Goal: Task Accomplishment & Management: Use online tool/utility

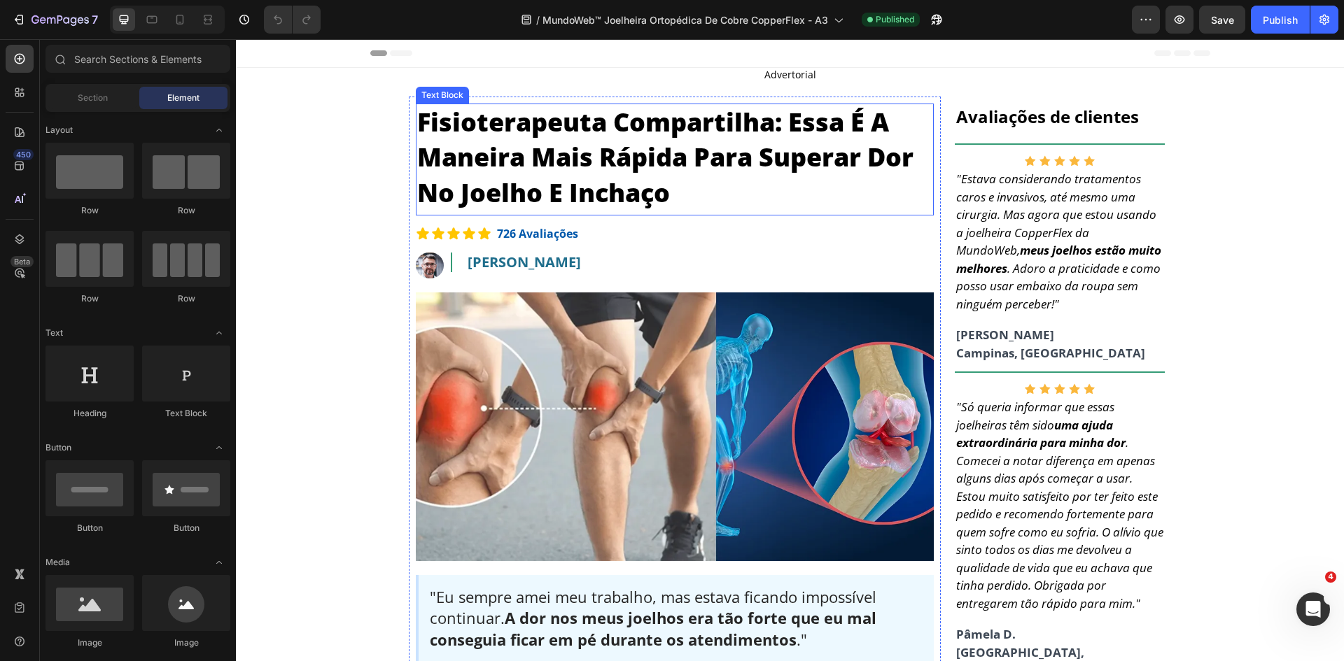
click at [615, 155] on p "Fisioterapeuta Compartilha: Essa É A Maneira Mais Rápida Para Superar Dor No Jo…" at bounding box center [674, 158] width 515 height 106
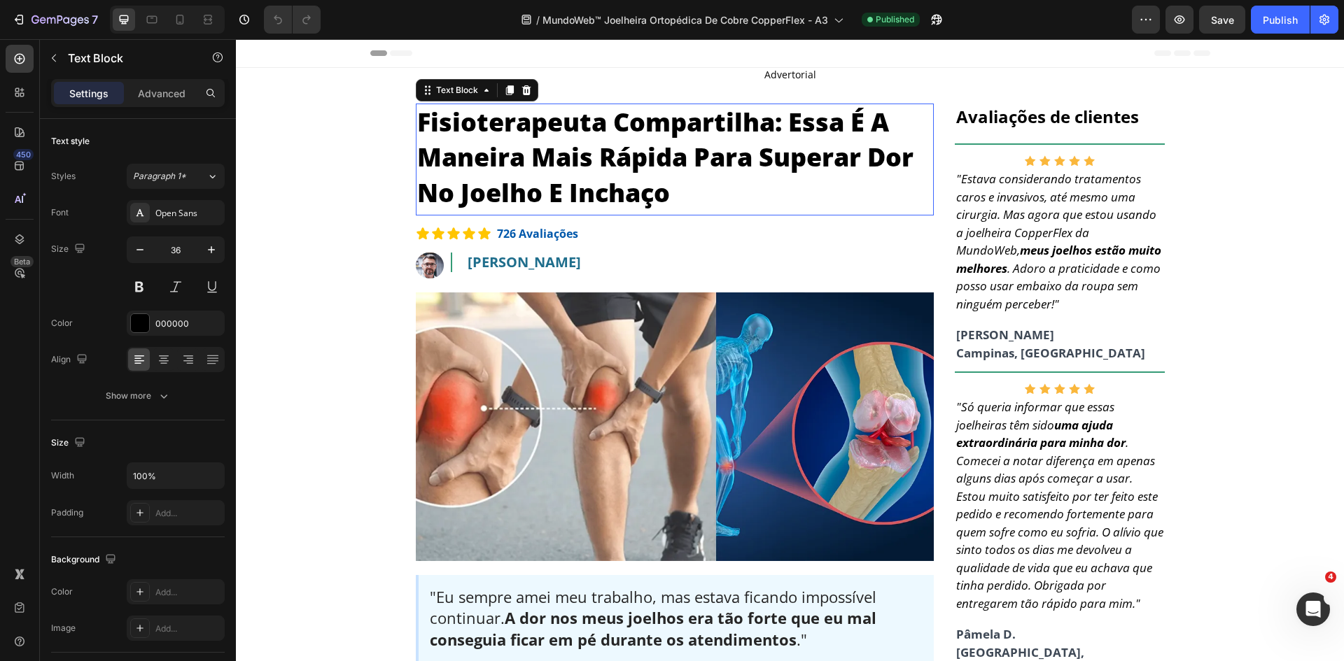
click at [682, 160] on p "Fisioterapeuta Compartilha: Essa É A Maneira Mais Rápida Para Superar Dor No Jo…" at bounding box center [674, 158] width 515 height 106
click at [692, 157] on p "Fisioterapeuta Compartilha: Essa É A Maneira Mais Rápida Para Superar Dor No Jo…" at bounding box center [674, 158] width 515 height 106
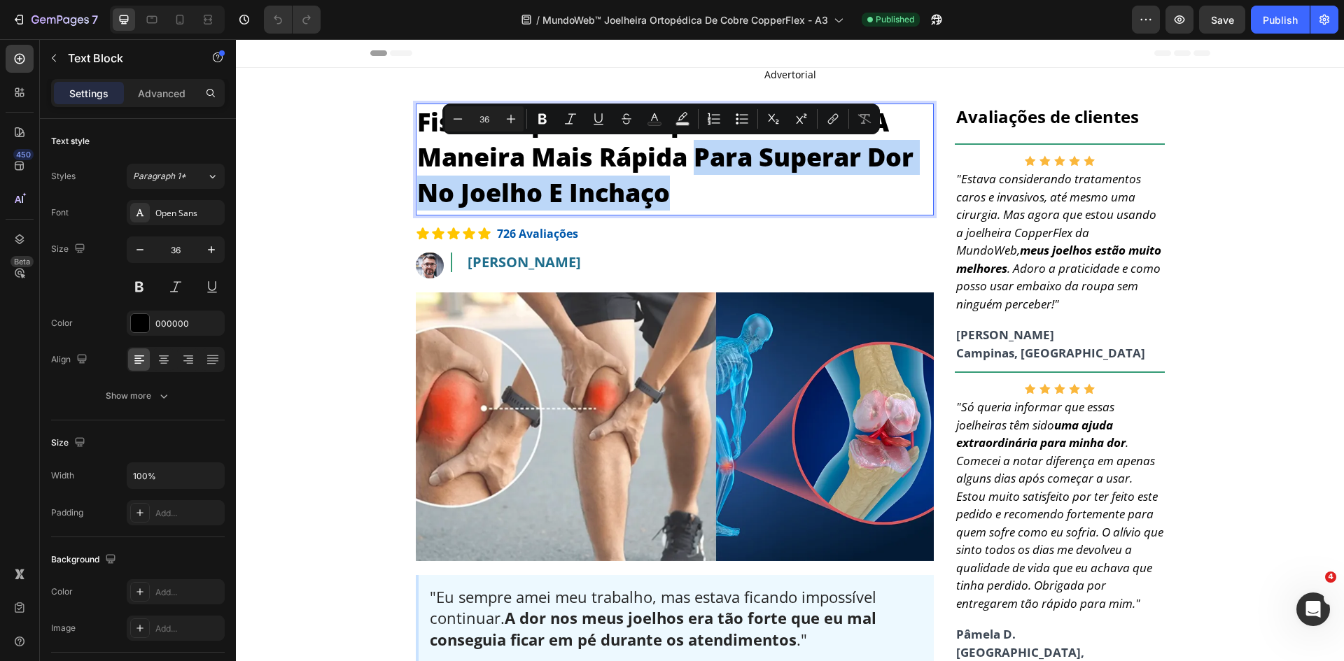
drag, startPoint x: 692, startPoint y: 155, endPoint x: 718, endPoint y: 204, distance: 55.7
click at [718, 204] on p "Fisioterapeuta Compartilha: Essa É A Maneira Mais Rápida Para Superar Dor No Jo…" at bounding box center [674, 158] width 515 height 106
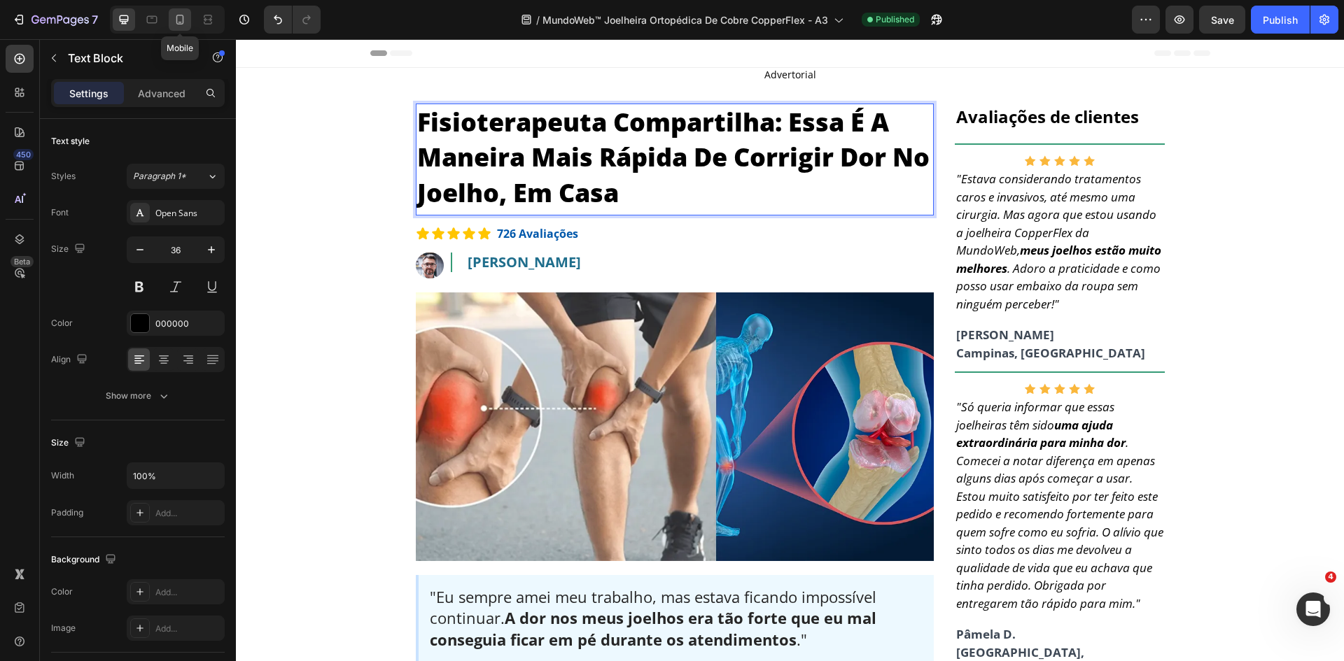
click at [189, 22] on div at bounding box center [180, 19] width 22 height 22
type input "30"
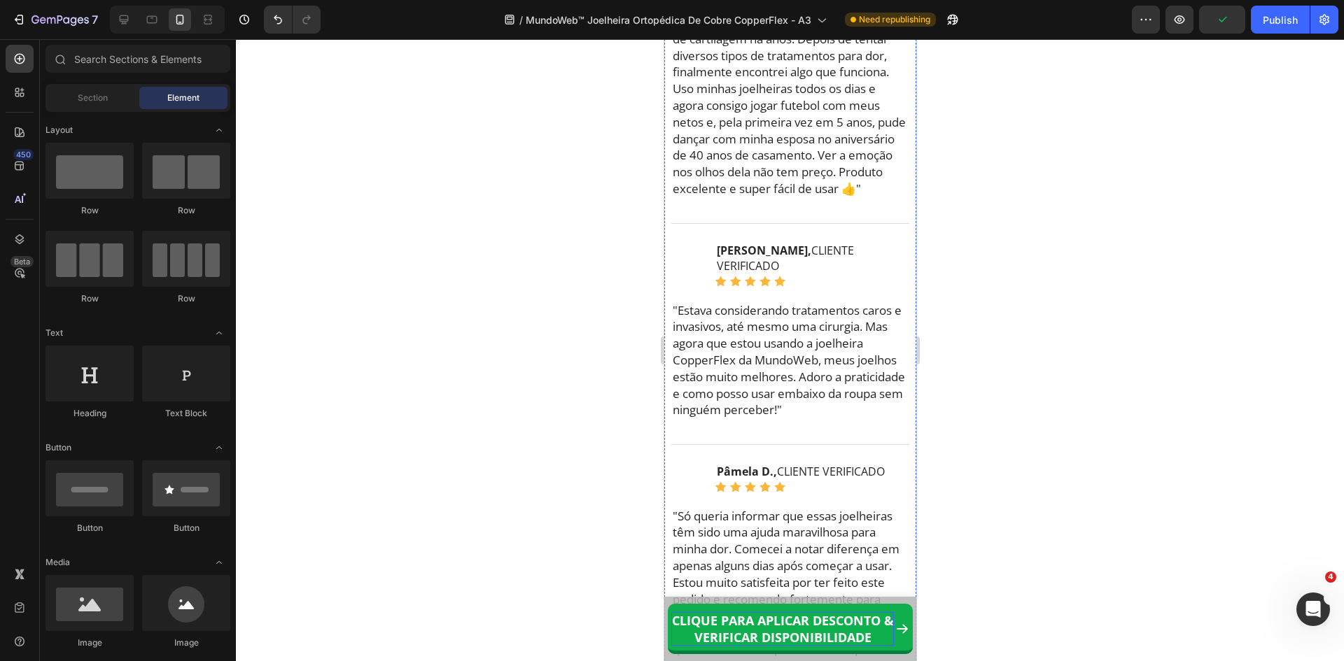
scroll to position [10295, 0]
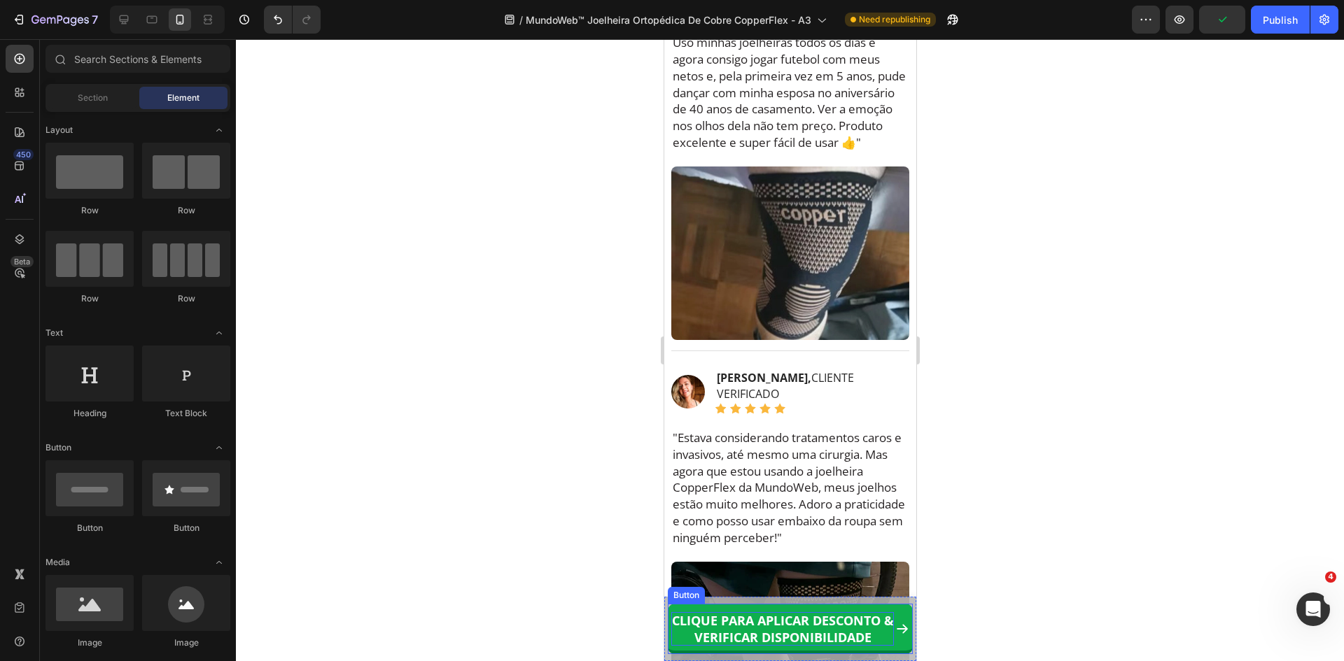
click at [765, 637] on strong "CLIQUE PARA APLICAR DESCONTO & VERIFICAR DISPONIBILIDADE" at bounding box center [782, 629] width 222 height 34
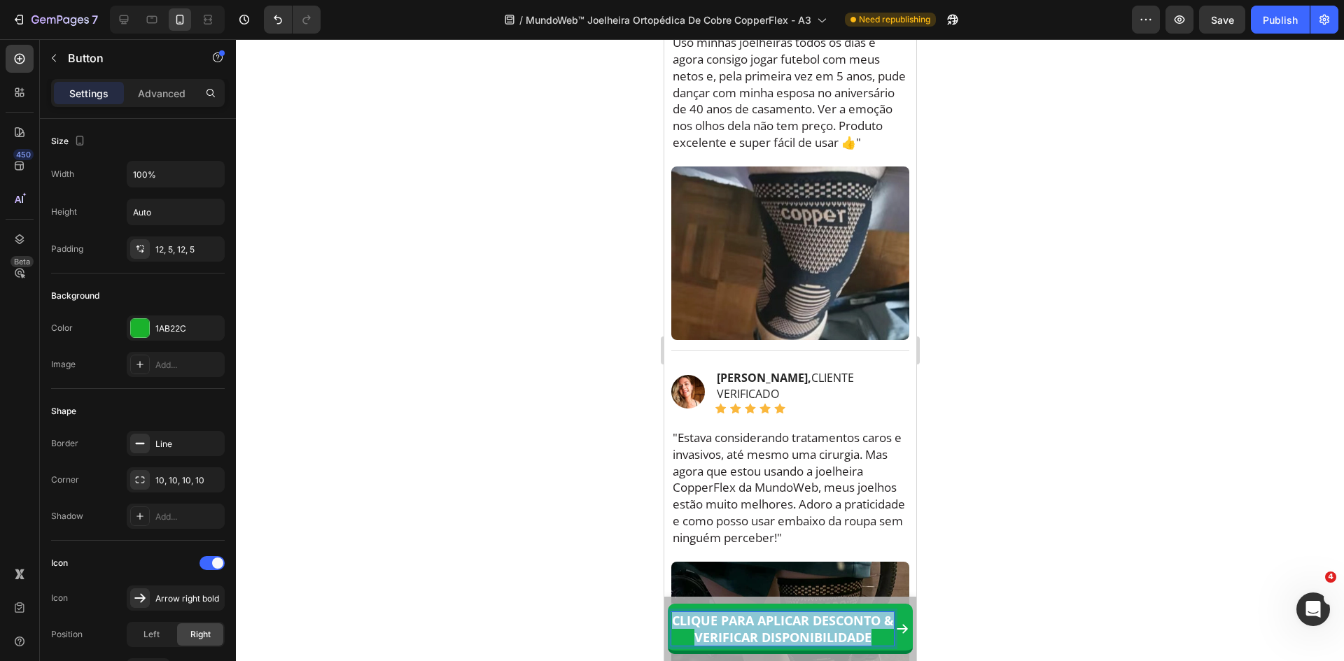
click at [765, 637] on strong "CLIQUE PARA APLICAR DESCONTO & VERIFICAR DISPONIBILIDADE" at bounding box center [782, 629] width 222 height 34
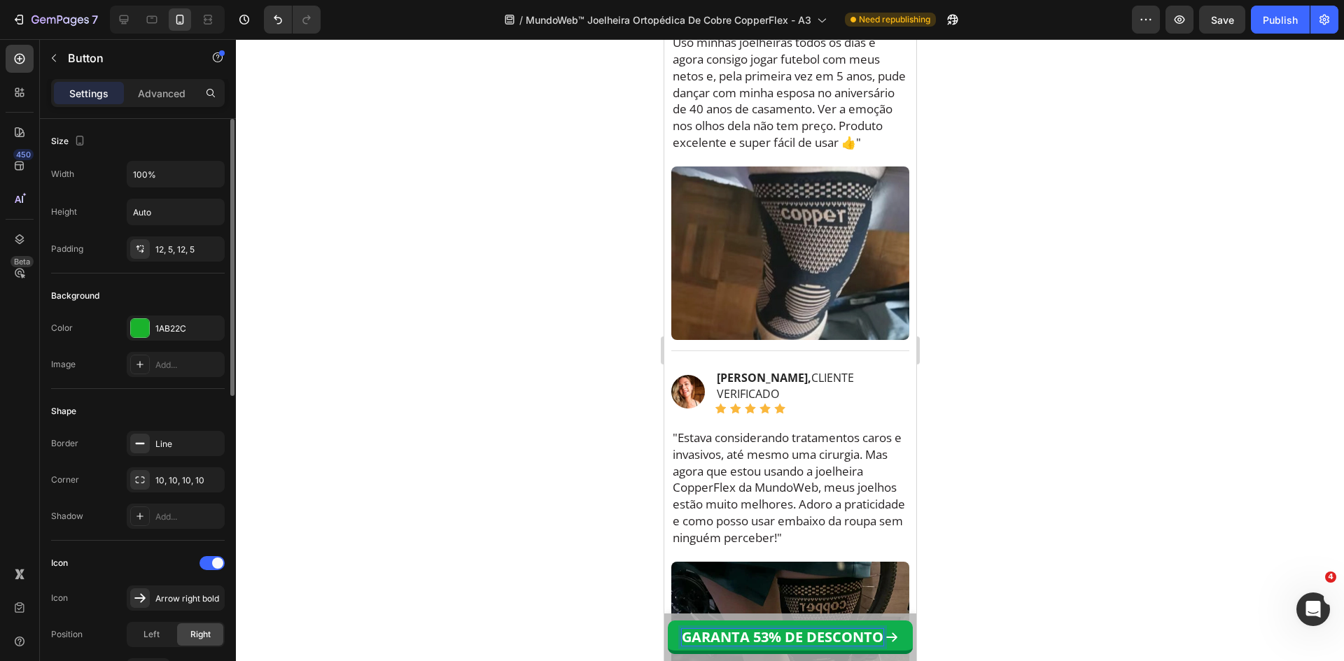
scroll to position [350, 0]
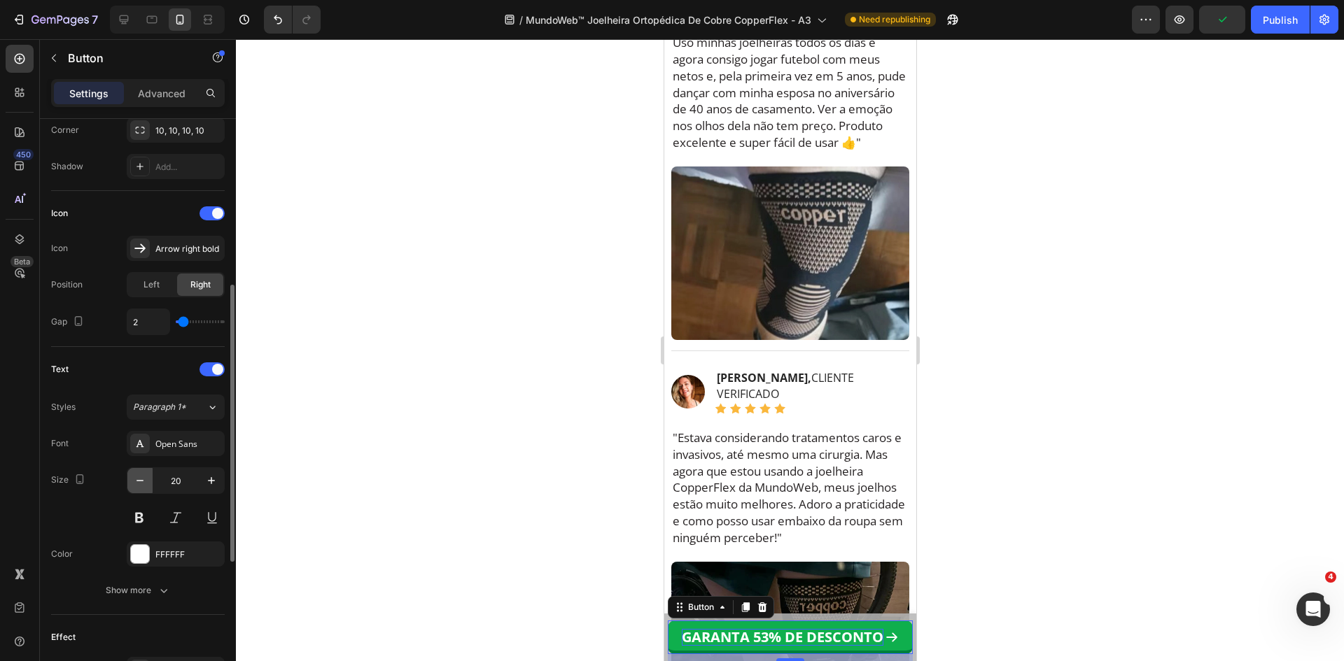
click at [144, 483] on icon "button" at bounding box center [140, 481] width 14 height 14
click at [211, 484] on icon "button" at bounding box center [211, 481] width 14 height 14
type input "20"
click at [707, 633] on p "GARANTA 53% DE DESCONTO" at bounding box center [782, 637] width 202 height 17
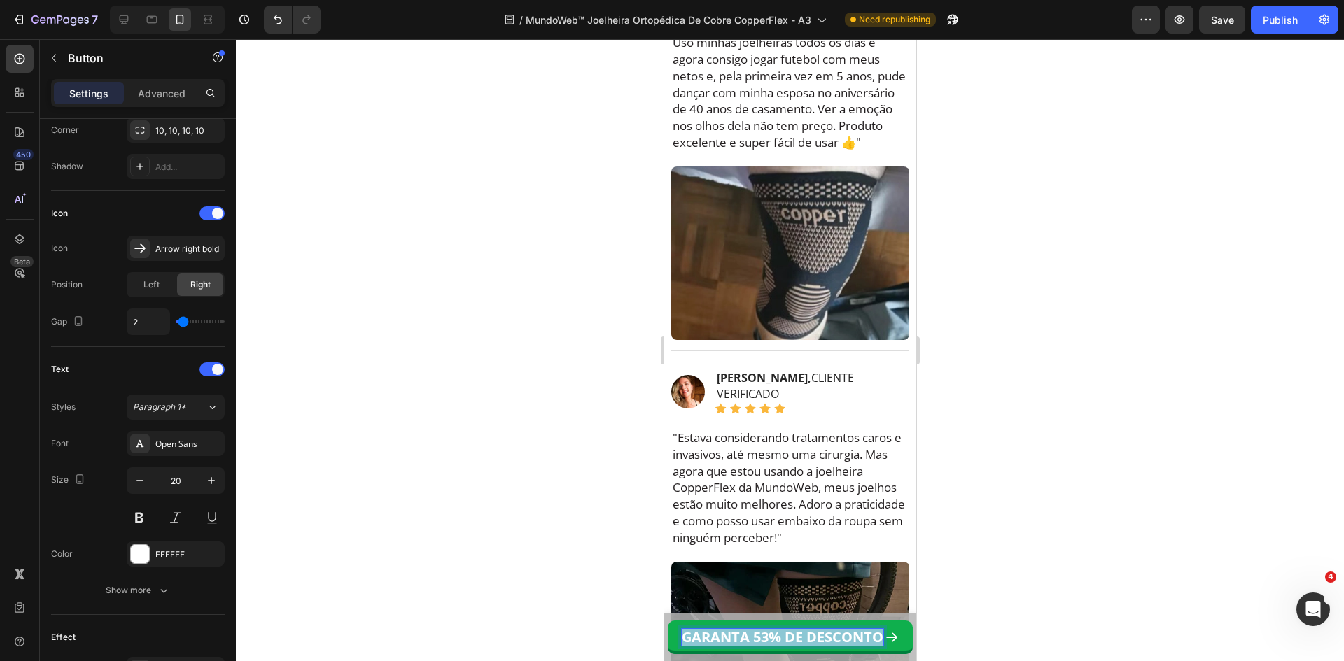
click at [707, 633] on p "GARANTA 53% DE DESCONTO" at bounding box center [782, 637] width 202 height 17
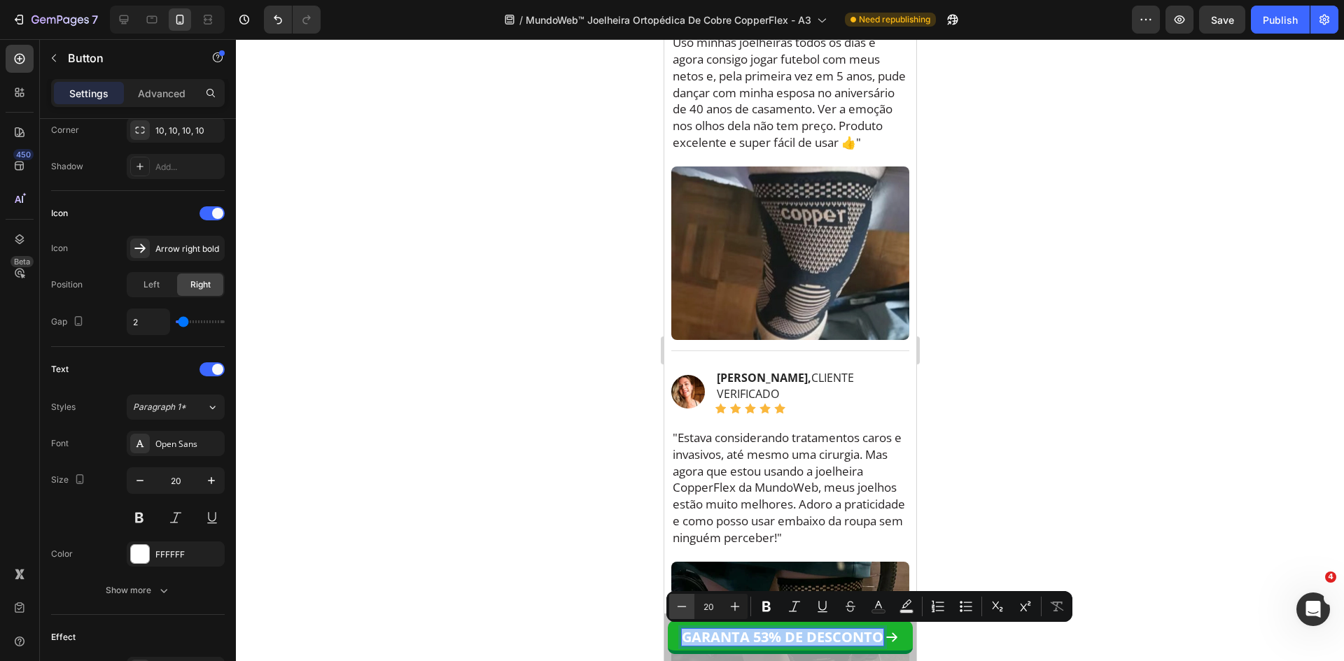
click at [681, 606] on icon "Editor contextual toolbar" at bounding box center [682, 607] width 14 height 14
type input "18"
click at [784, 638] on span "GARANTA 53% DE DESCONTO" at bounding box center [782, 637] width 180 height 17
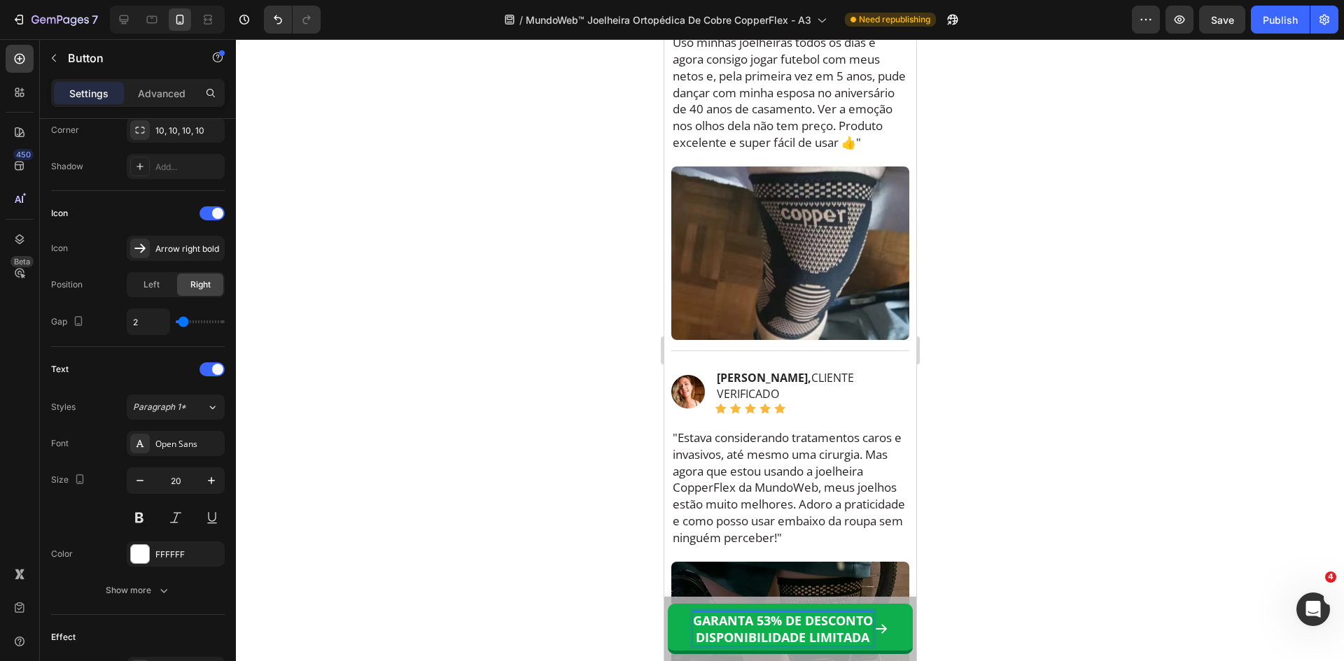
click at [850, 636] on span "DISPONIBILIDADE LIMITADA" at bounding box center [782, 637] width 174 height 17
click at [834, 622] on span "GARANTA 53% DE DESCONTO" at bounding box center [782, 620] width 180 height 17
click at [855, 633] on span "DISPONIBILIDADE LIMITADA" at bounding box center [782, 637] width 174 height 17
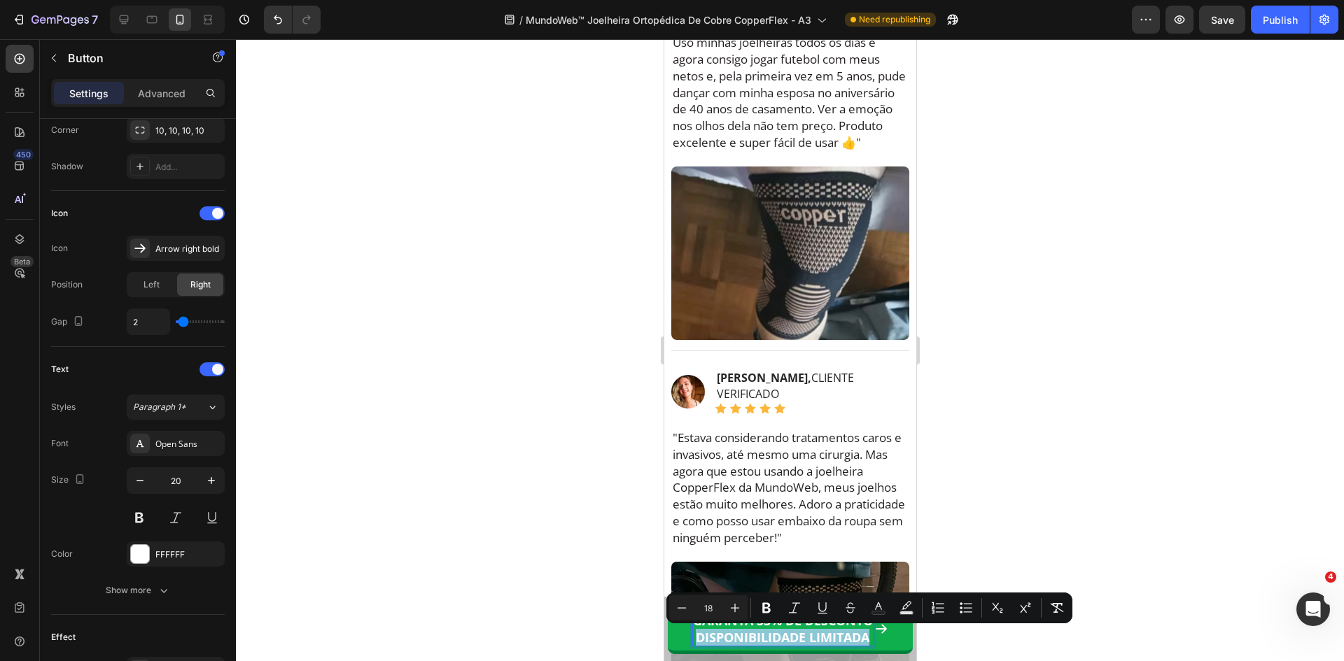
drag, startPoint x: 864, startPoint y: 634, endPoint x: 688, endPoint y: 634, distance: 175.7
click at [695, 634] on span "DISPONIBILIDADE LIMITADA" at bounding box center [782, 637] width 174 height 17
click at [687, 605] on icon "Editor contextual toolbar" at bounding box center [682, 608] width 14 height 14
type input "16"
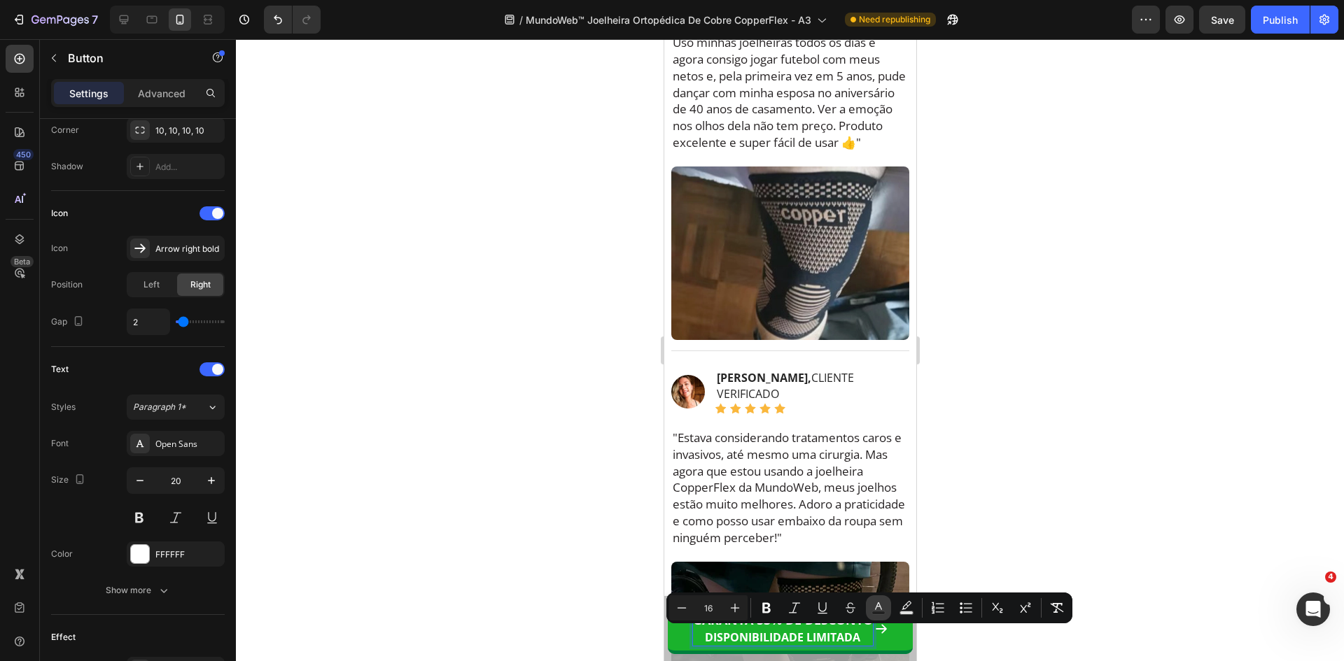
click at [876, 607] on icon "Editor contextual toolbar" at bounding box center [878, 608] width 14 height 14
type input "FFFFFF"
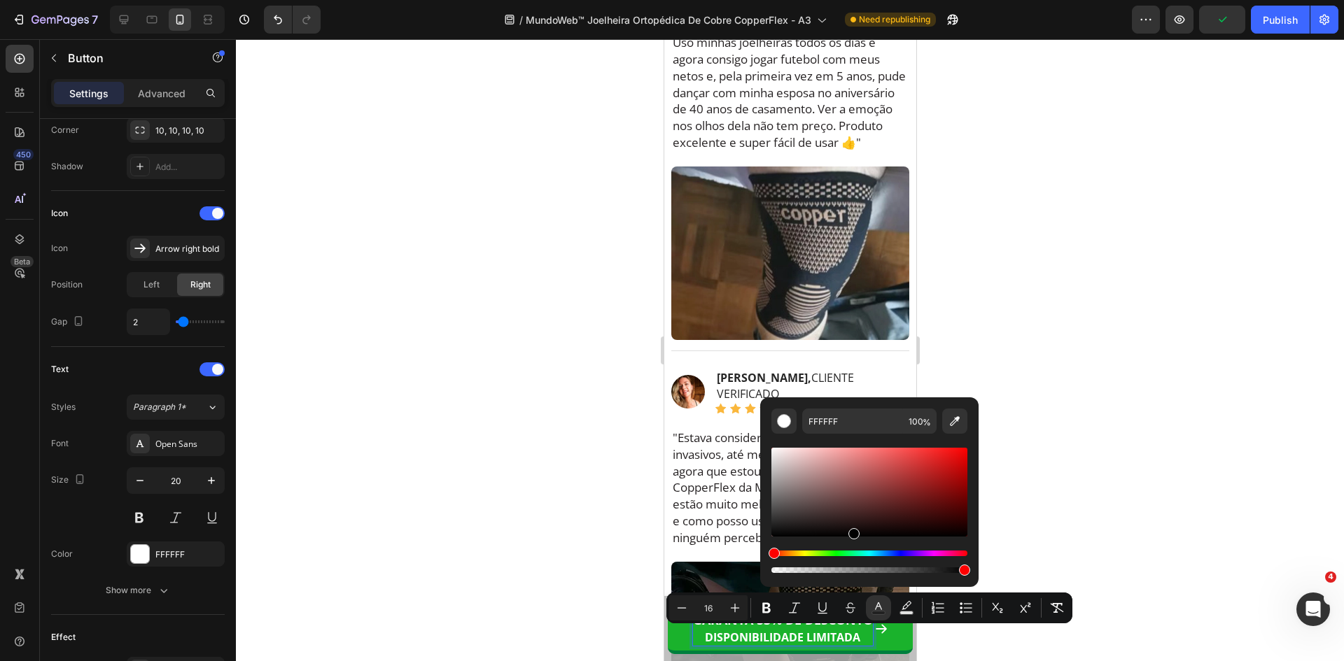
drag, startPoint x: 850, startPoint y: 510, endPoint x: 852, endPoint y: 547, distance: 37.2
click at [852, 547] on div "Editor contextual toolbar" at bounding box center [869, 510] width 196 height 131
type input "000000"
click at [824, 633] on span "DISPONIBILIDADE LIMITADA" at bounding box center [781, 637] width 155 height 15
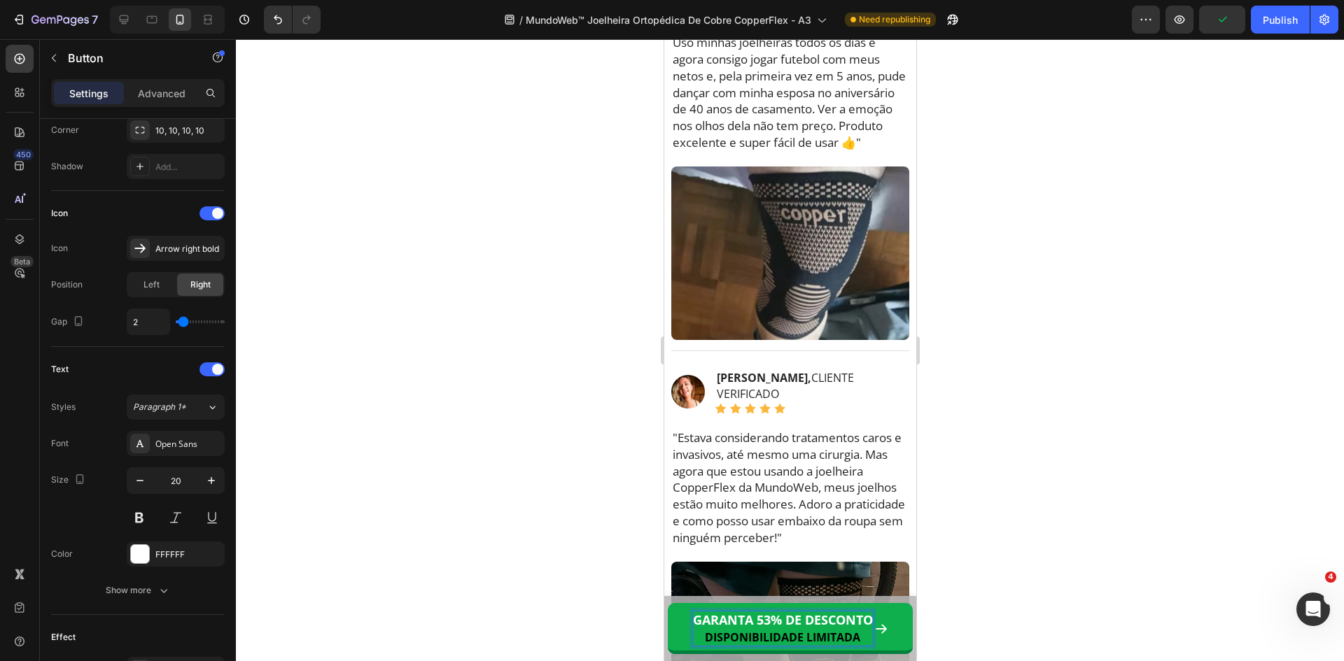
click at [828, 633] on span "DISPONIBILIDADE LIMITADA" at bounding box center [781, 637] width 155 height 15
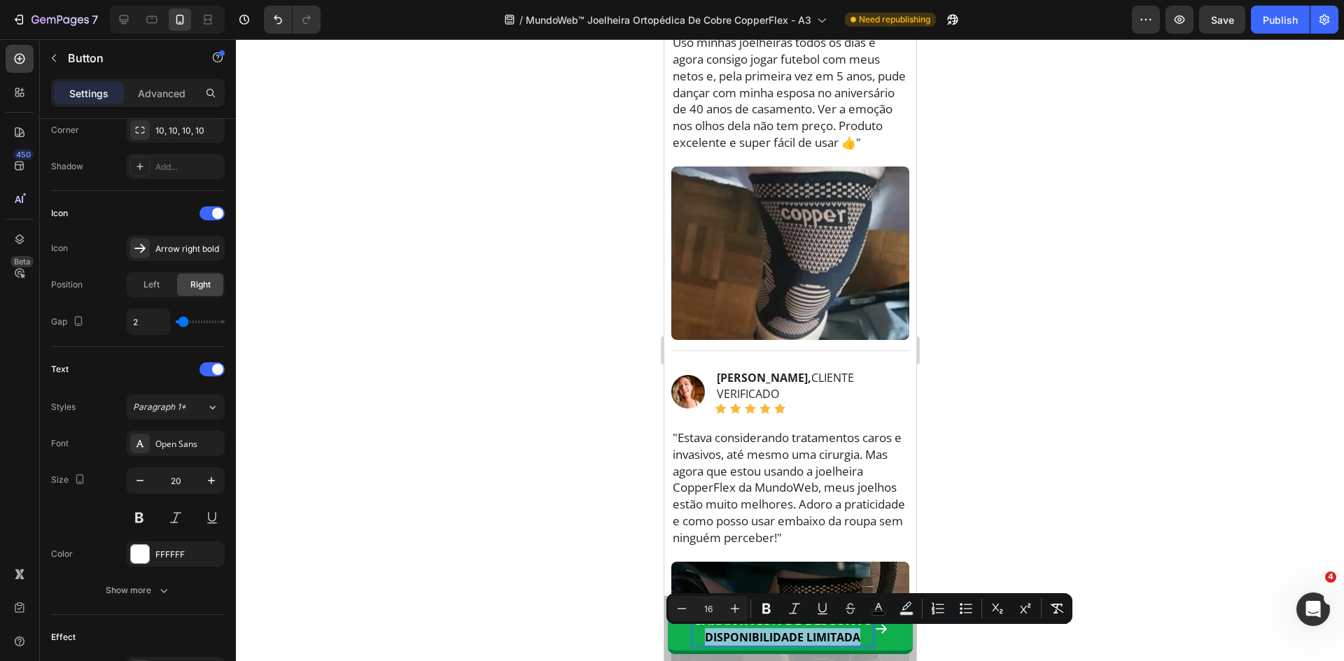
click at [828, 633] on span "DISPONIBILIDADE LIMITADA" at bounding box center [781, 637] width 155 height 15
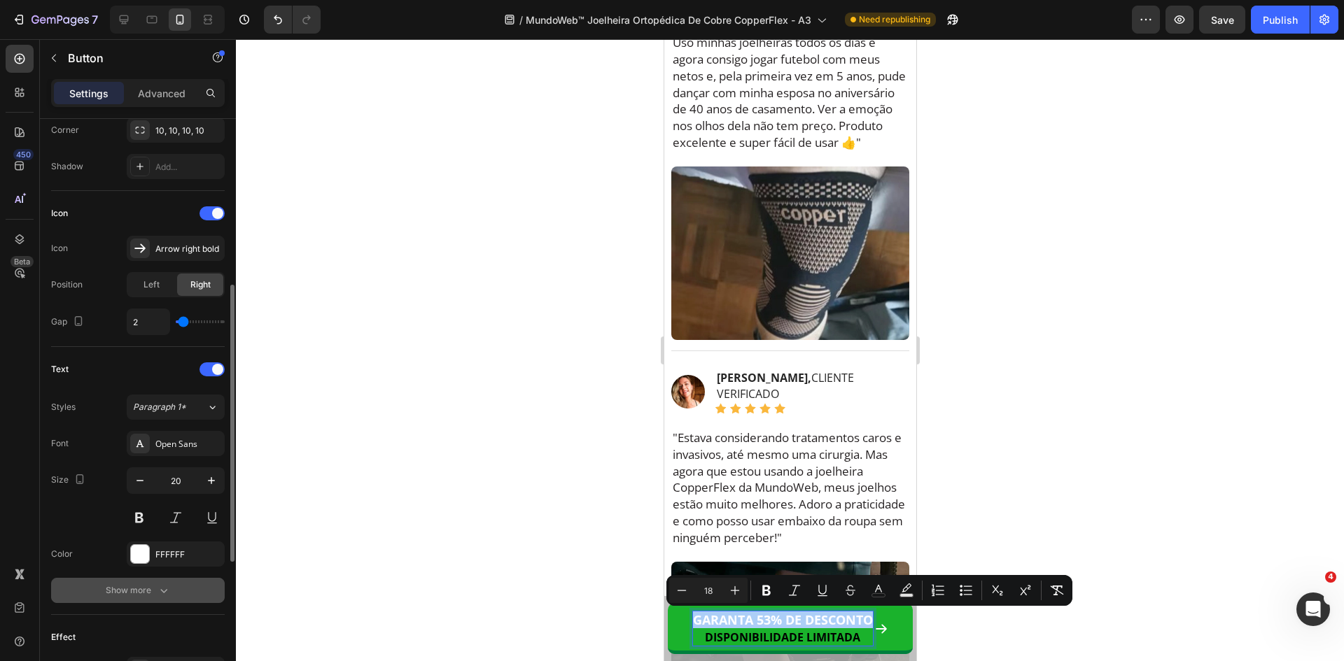
click at [166, 590] on icon "button" at bounding box center [163, 591] width 7 height 4
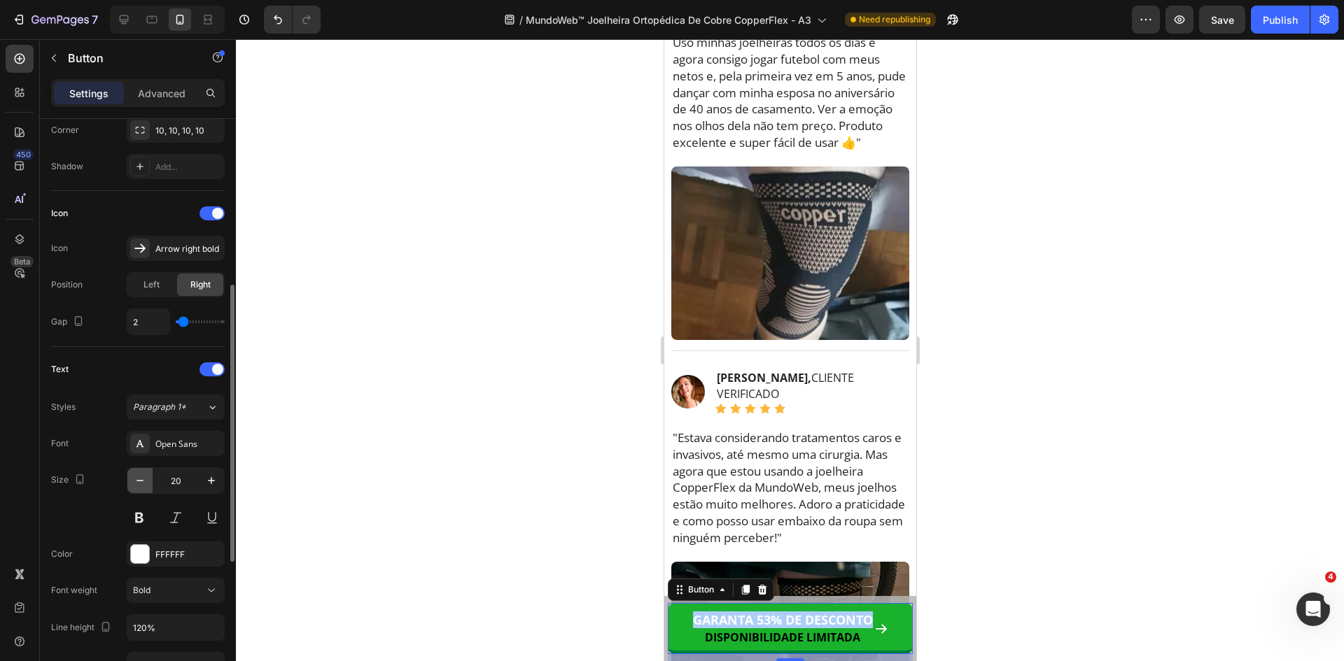
click at [139, 479] on icon "button" at bounding box center [140, 481] width 14 height 14
type input "18"
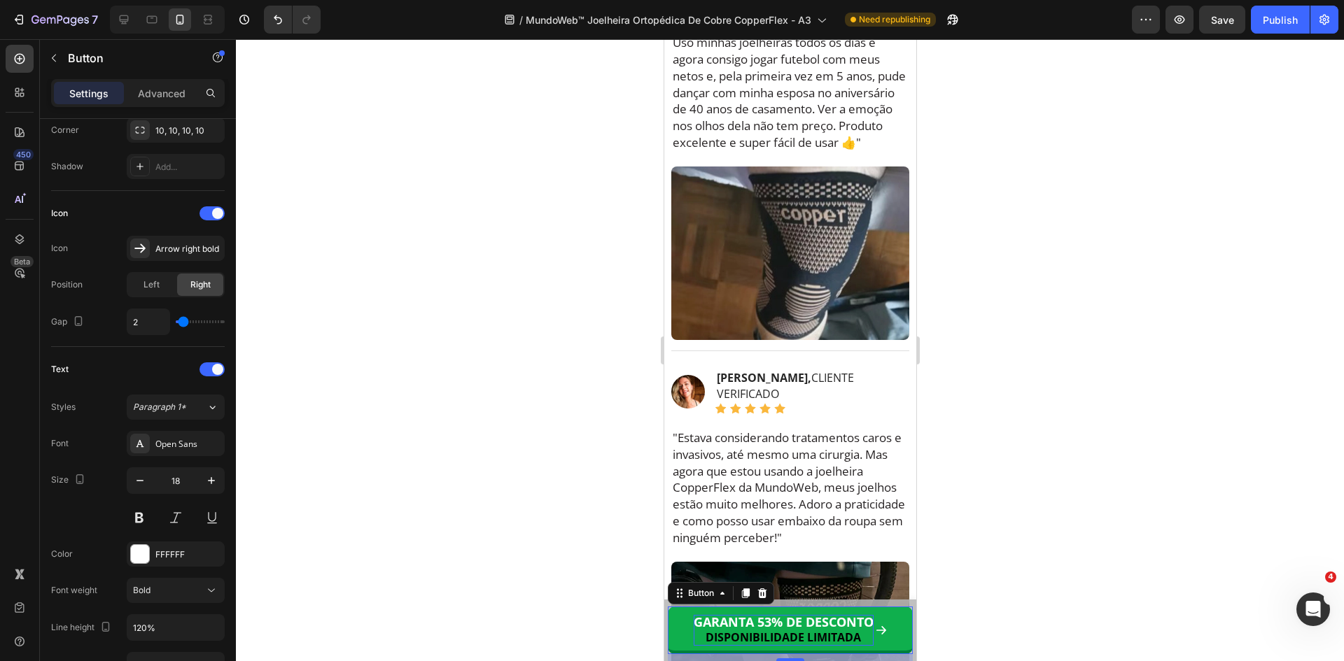
click at [859, 623] on span "GARANTA 53% DE DESCONTO" at bounding box center [783, 622] width 180 height 17
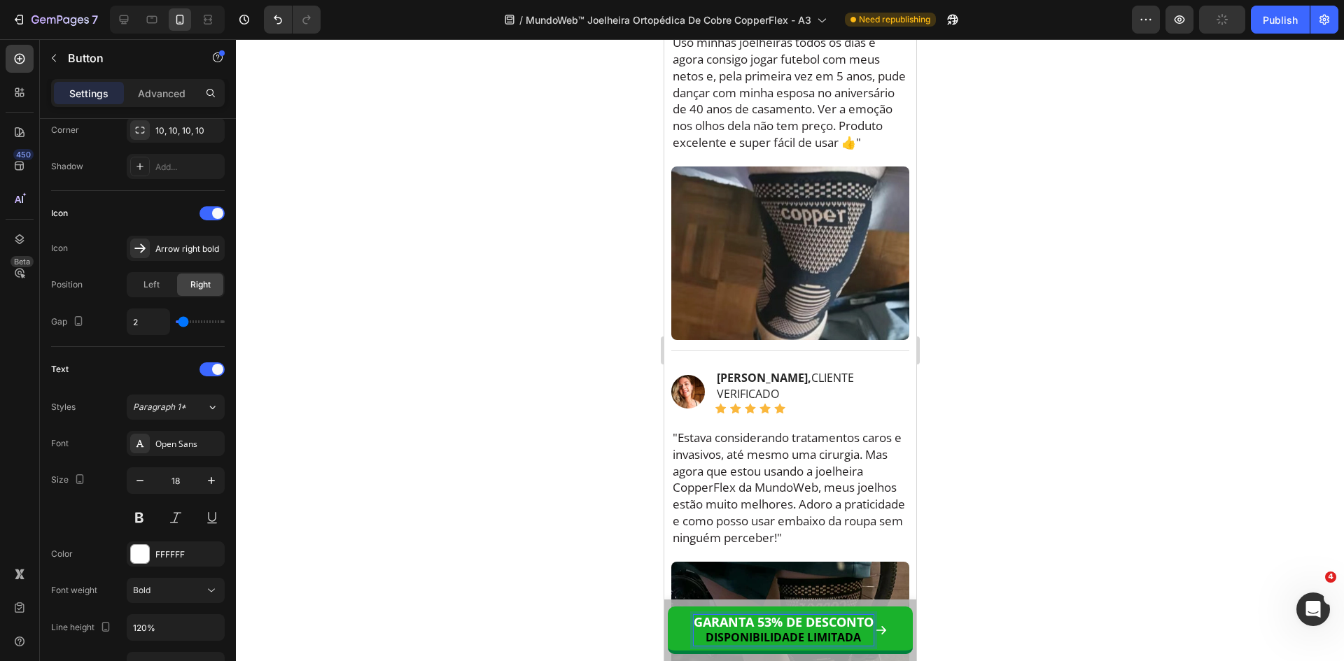
click at [1038, 599] on div at bounding box center [790, 350] width 1108 height 622
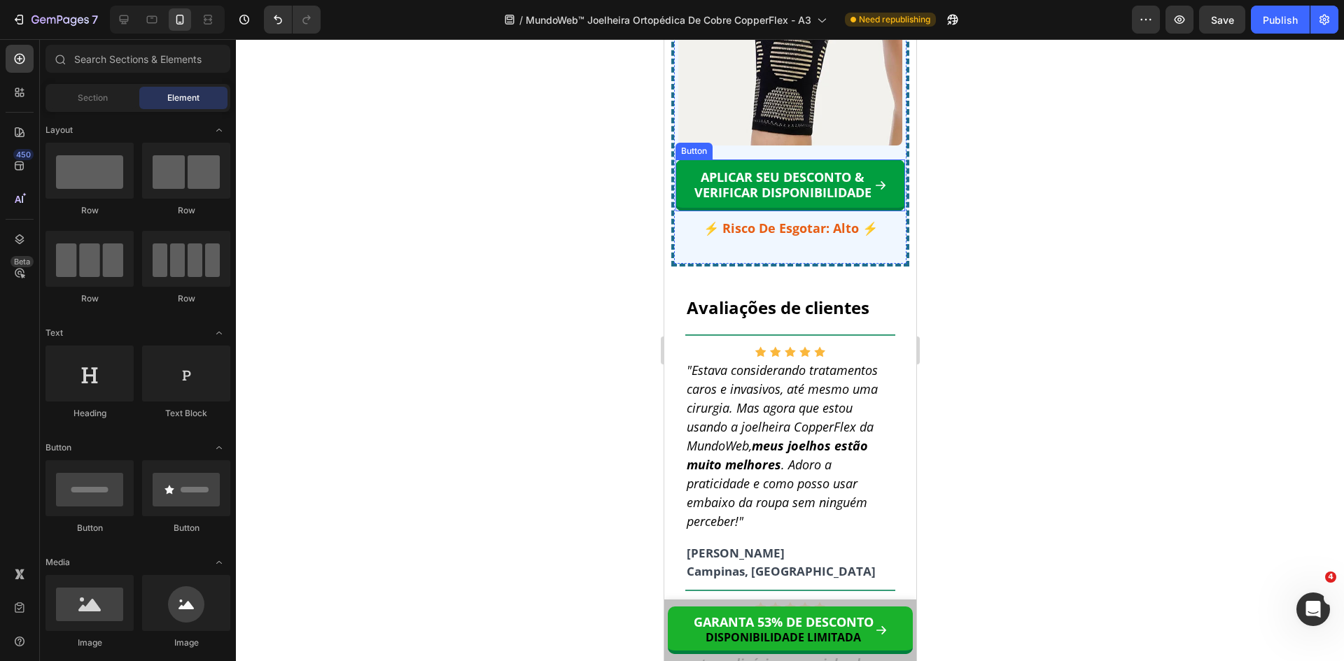
scroll to position [12901, 0]
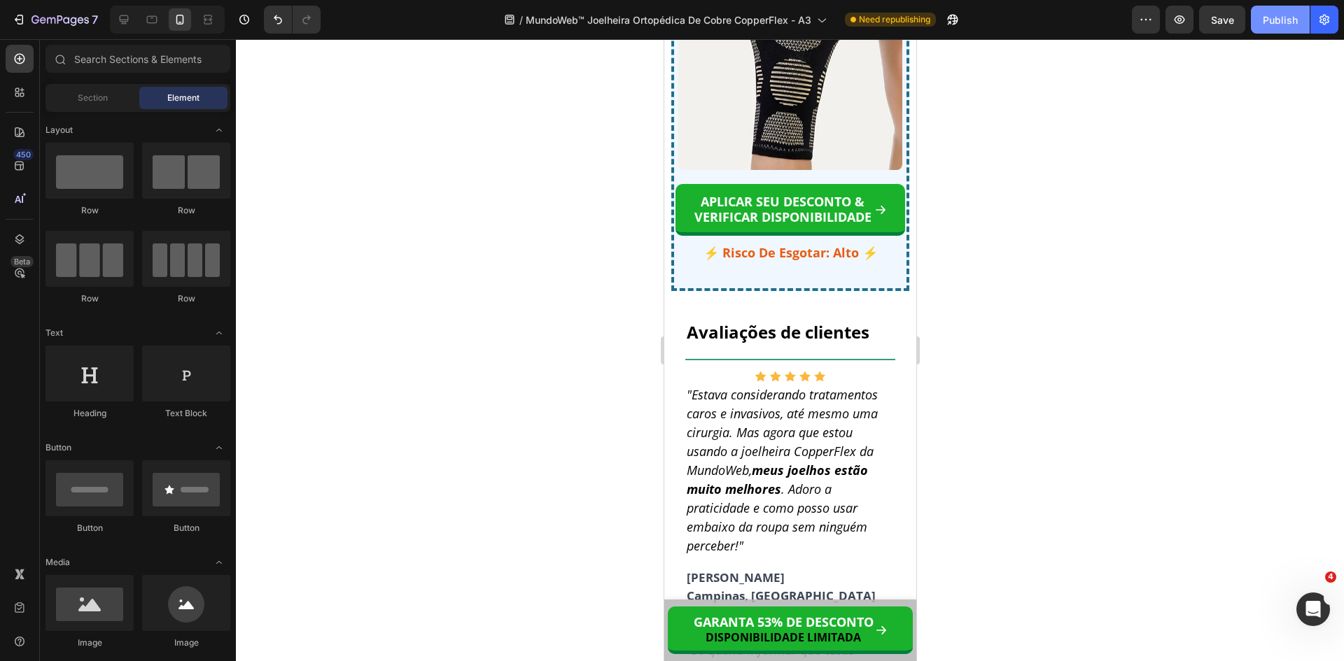
click at [1281, 21] on div "Publish" at bounding box center [1280, 20] width 35 height 15
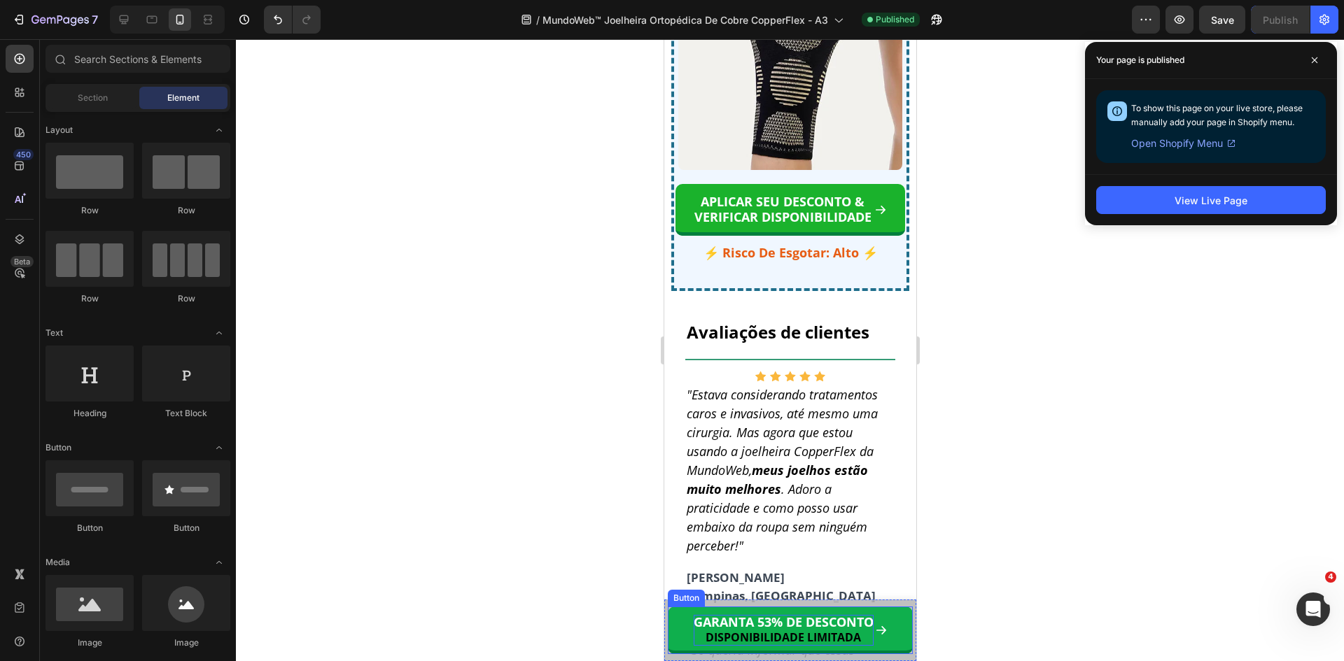
click at [796, 635] on span "DISPONIBILIDADE LIMITADA" at bounding box center [782, 637] width 155 height 15
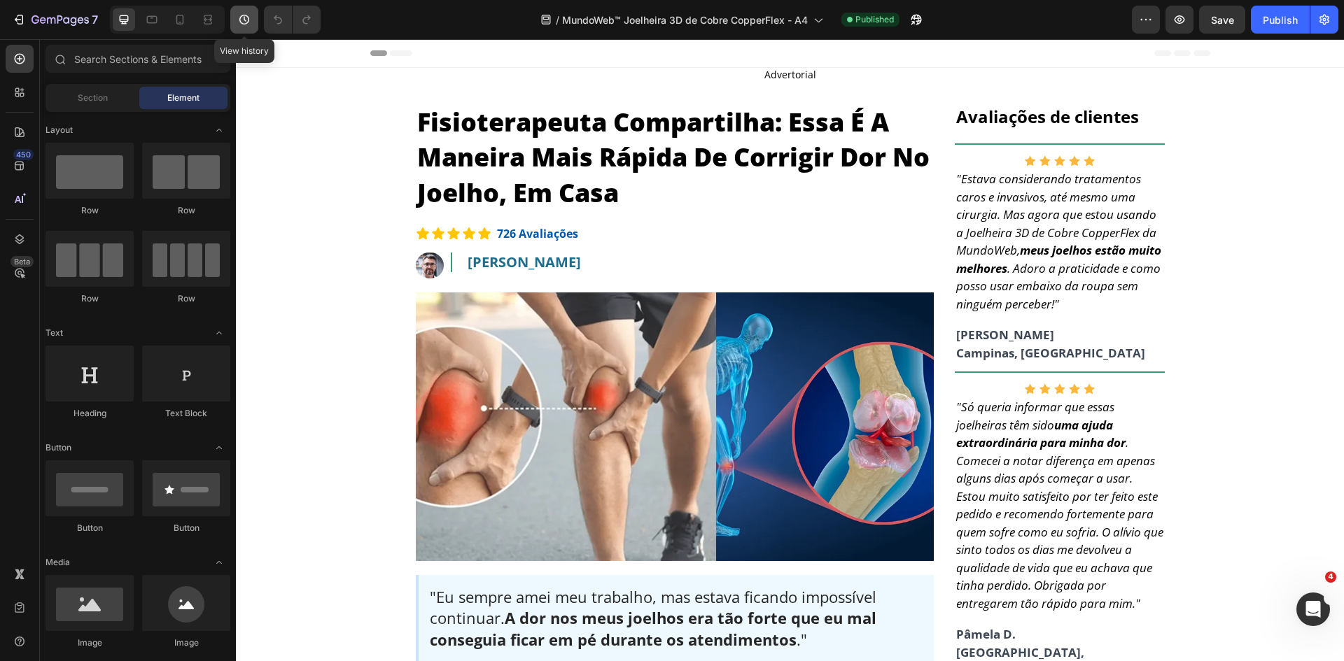
click at [230, 17] on button "button" at bounding box center [244, 20] width 28 height 28
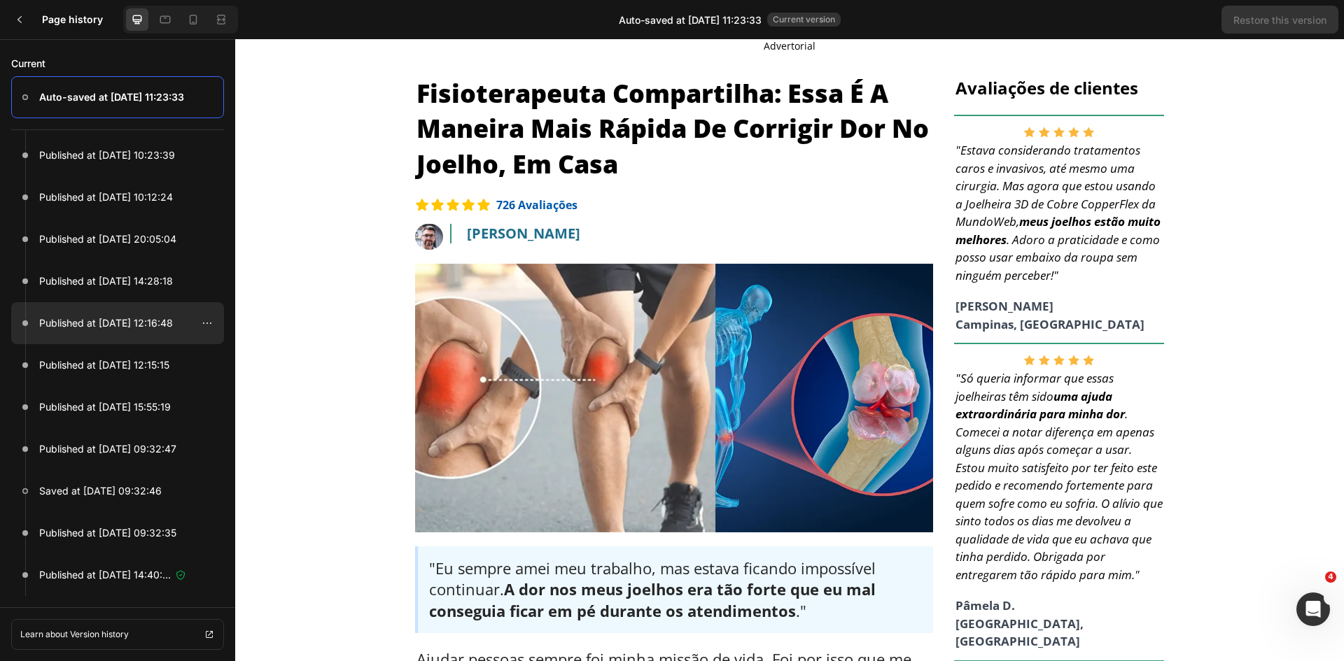
scroll to position [813, 0]
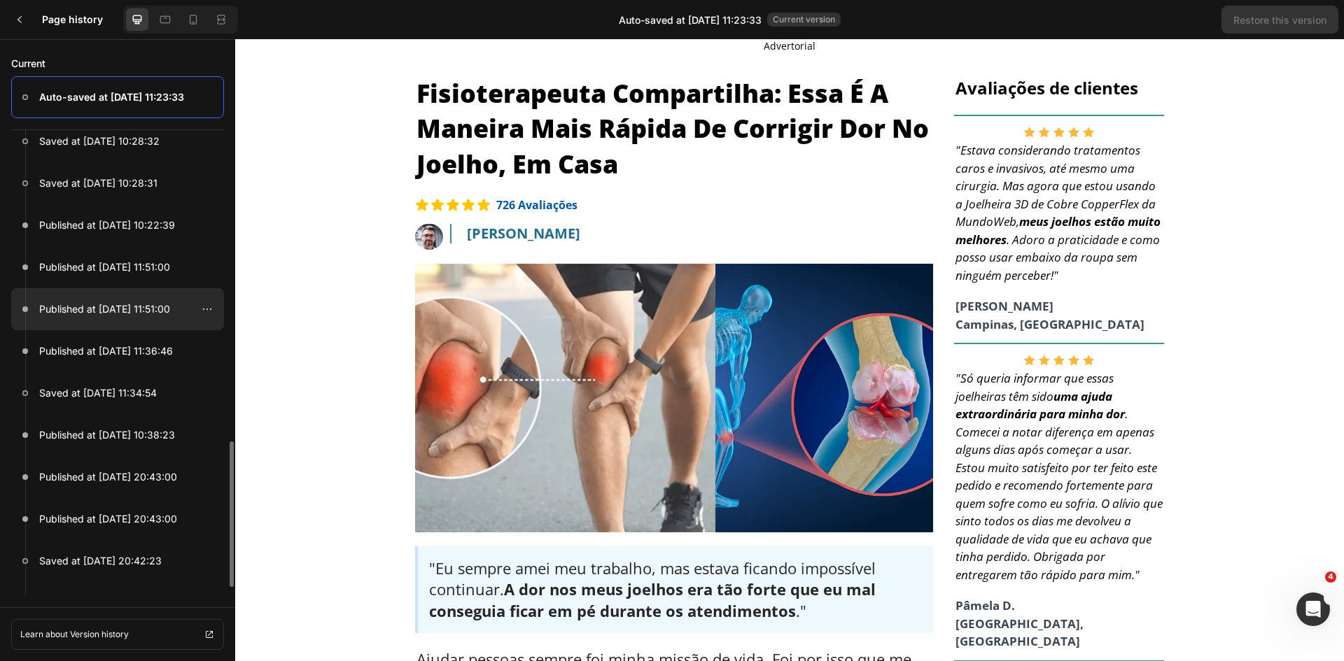
click at [145, 307] on p "Published at [DATE] 11:51:00" at bounding box center [104, 309] width 131 height 17
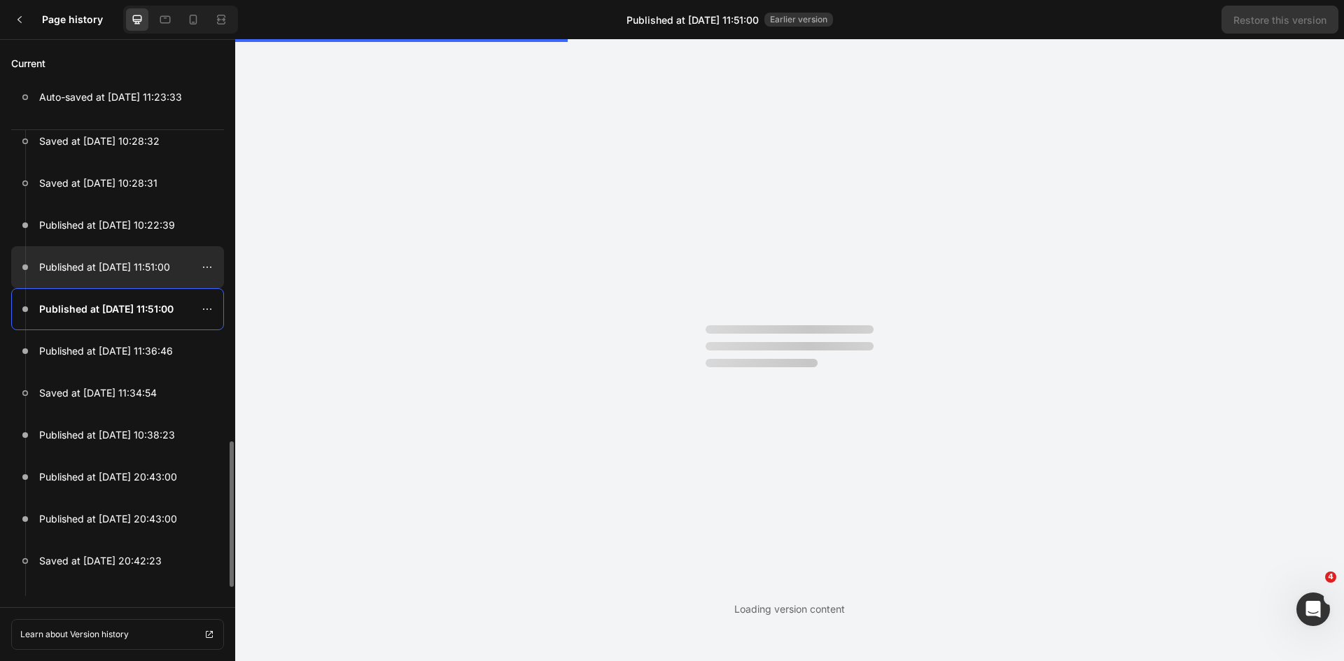
click at [142, 276] on div at bounding box center [117, 267] width 213 height 42
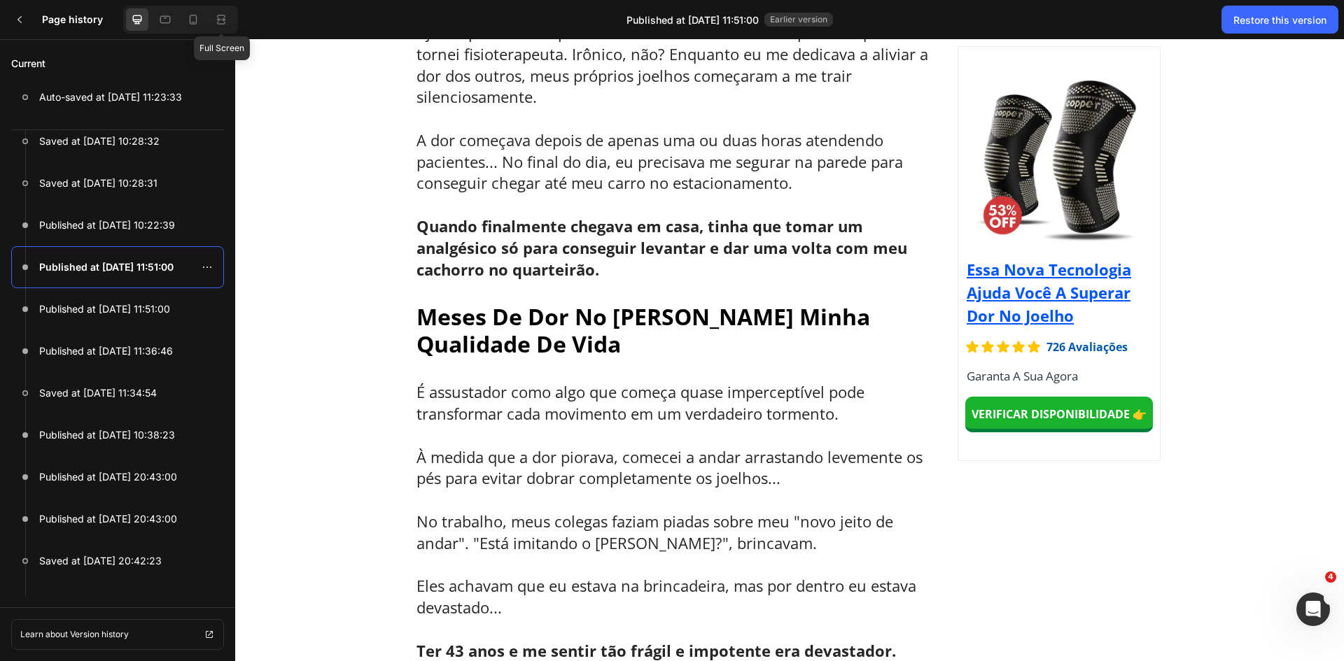
scroll to position [630, 0]
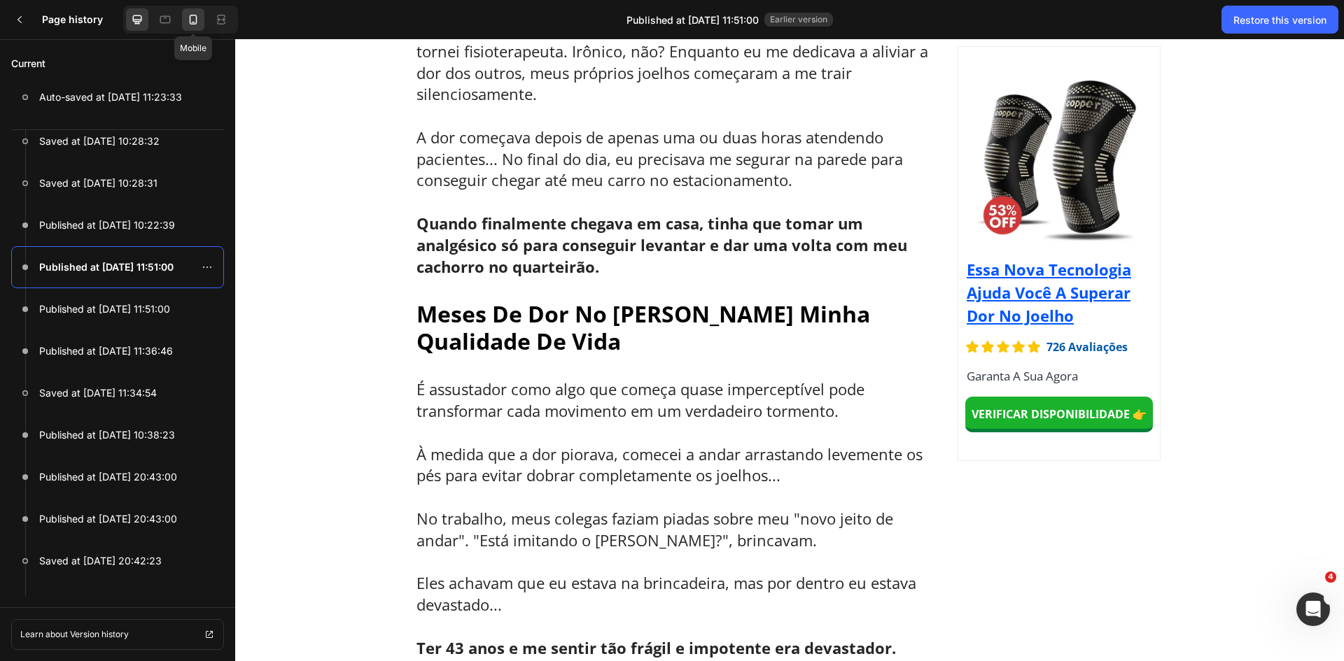
click at [202, 17] on div at bounding box center [193, 19] width 22 height 22
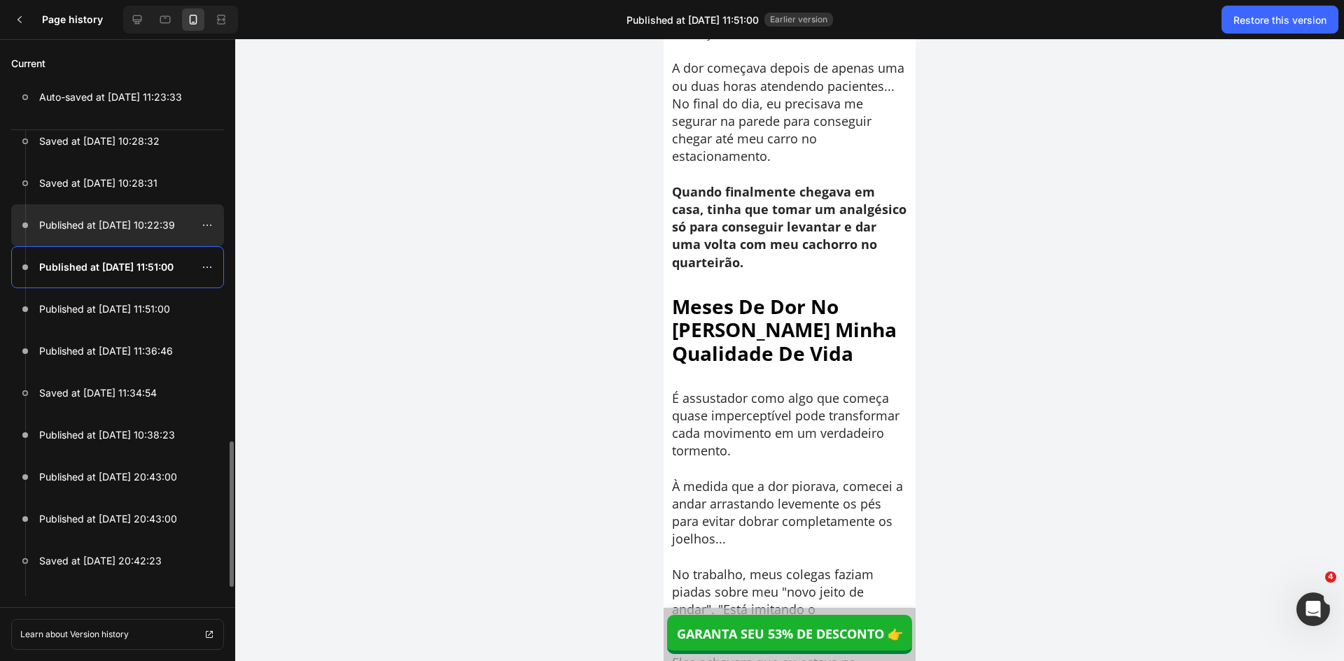
click at [134, 230] on p "Published at [DATE] 10:22:39" at bounding box center [107, 225] width 136 height 17
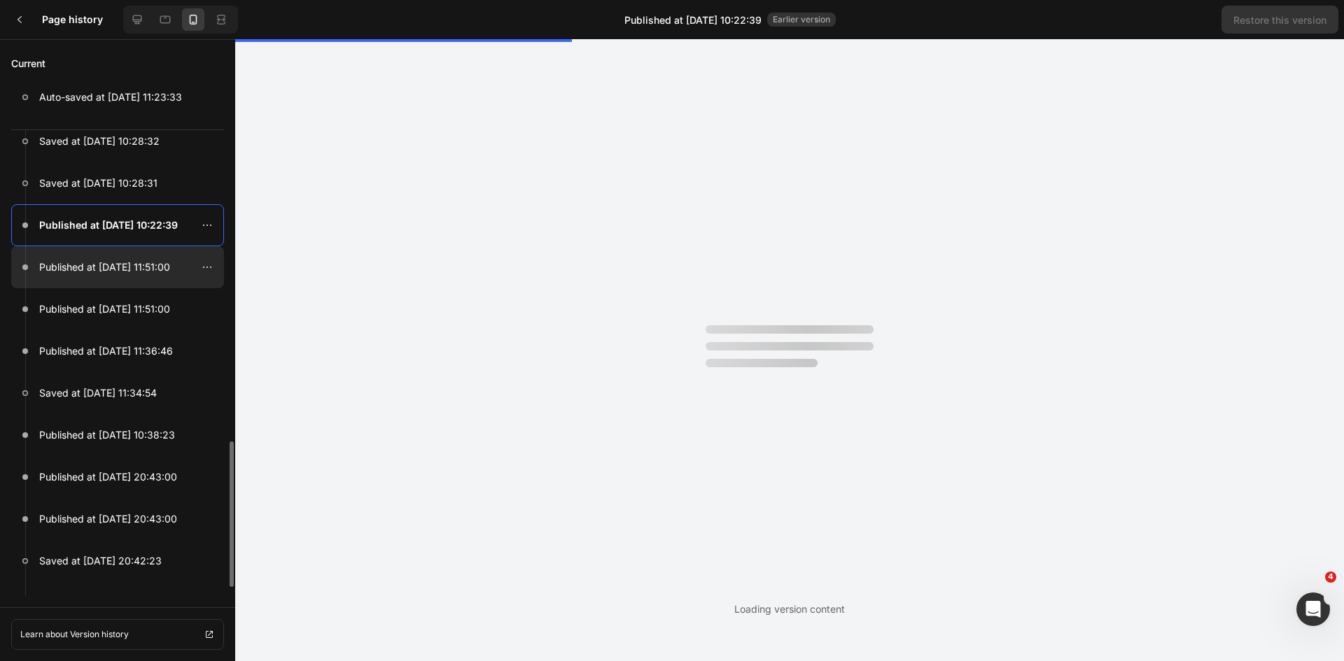
scroll to position [0, 0]
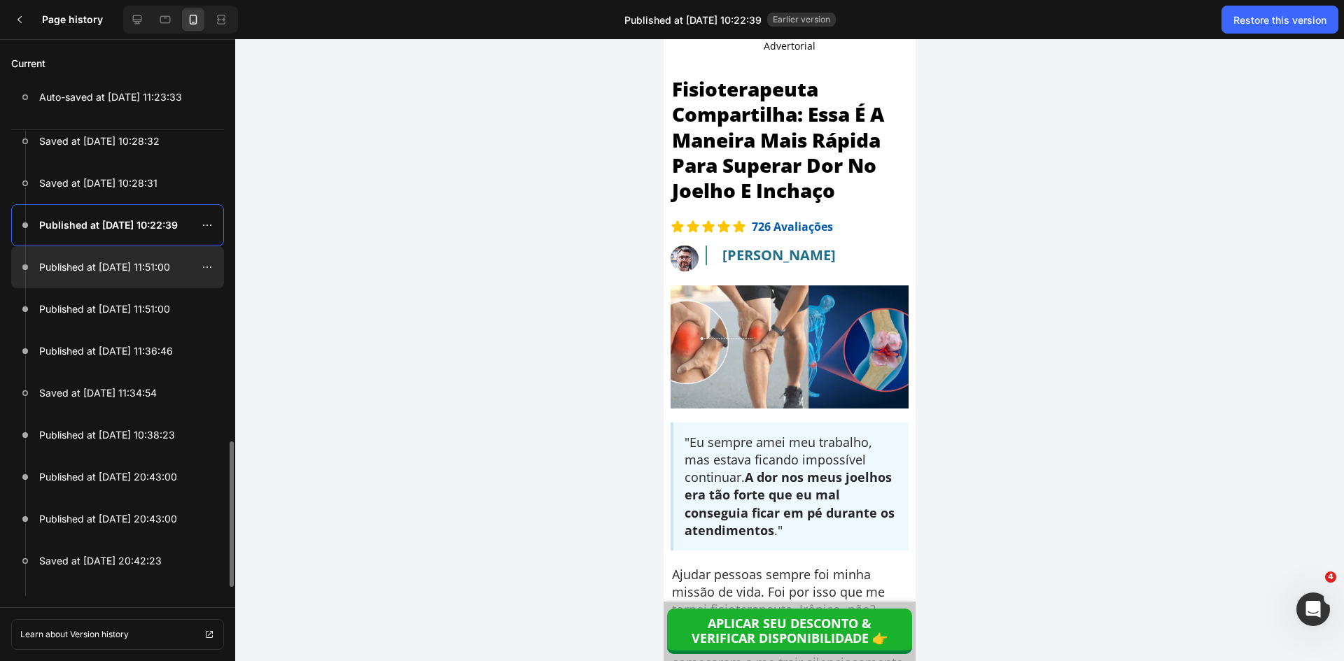
click at [123, 269] on p "Published at [DATE] 11:51:00" at bounding box center [104, 267] width 131 height 17
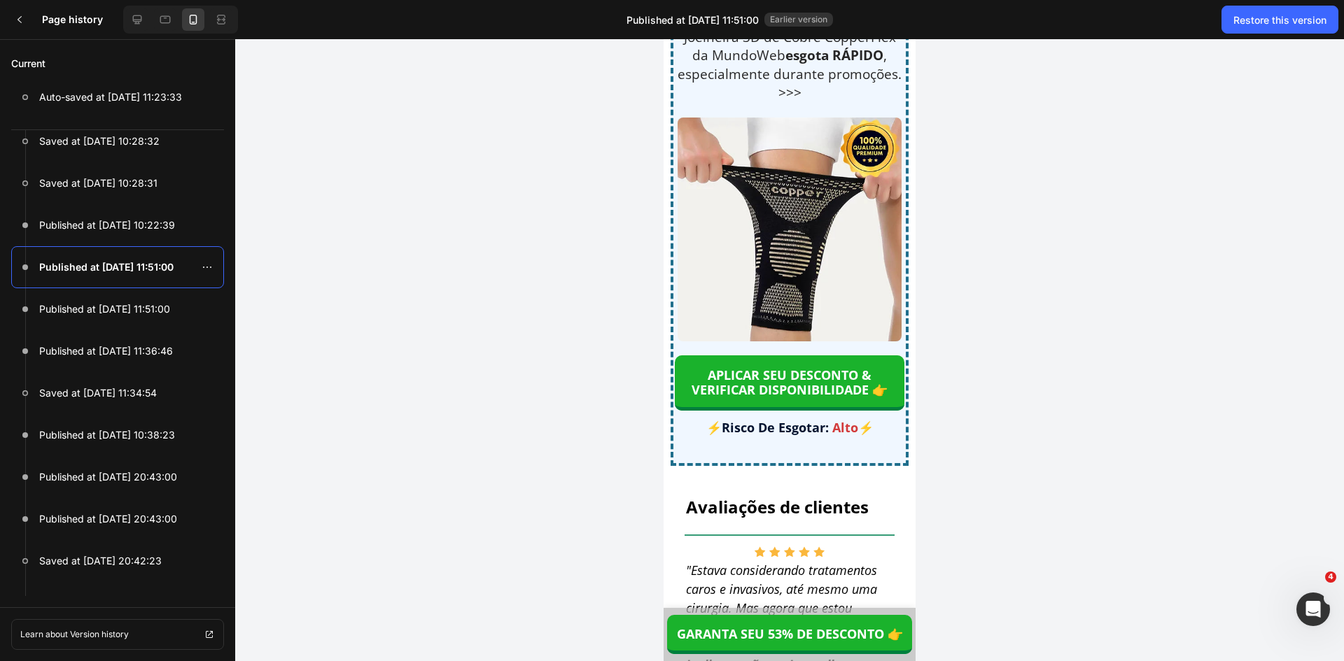
scroll to position [12650, 0]
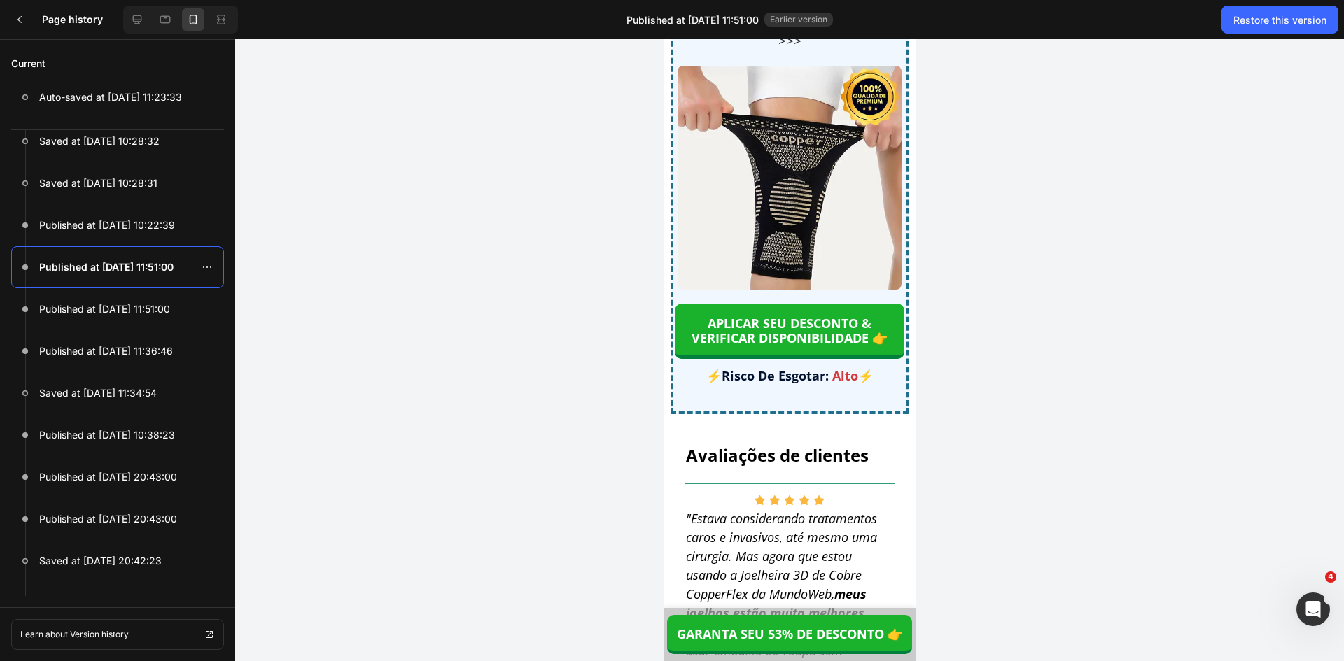
drag, startPoint x: 911, startPoint y: 62, endPoint x: 1585, endPoint y: 610, distance: 869.2
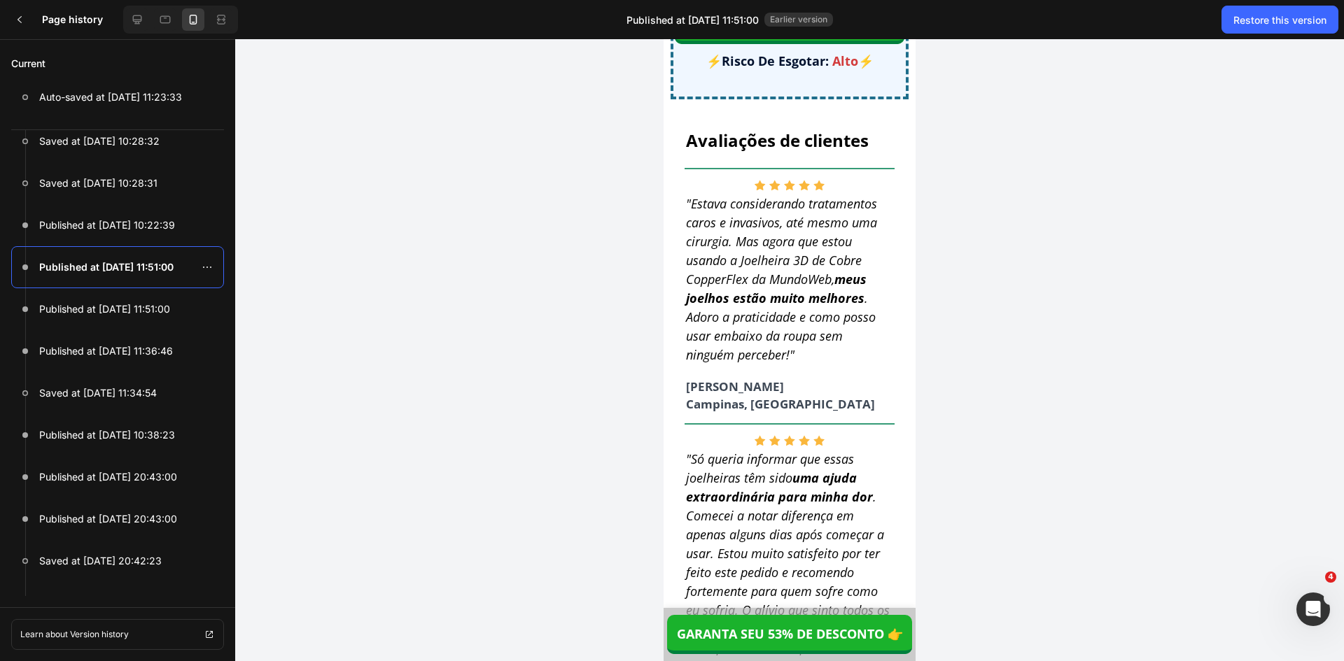
scroll to position [12930, 0]
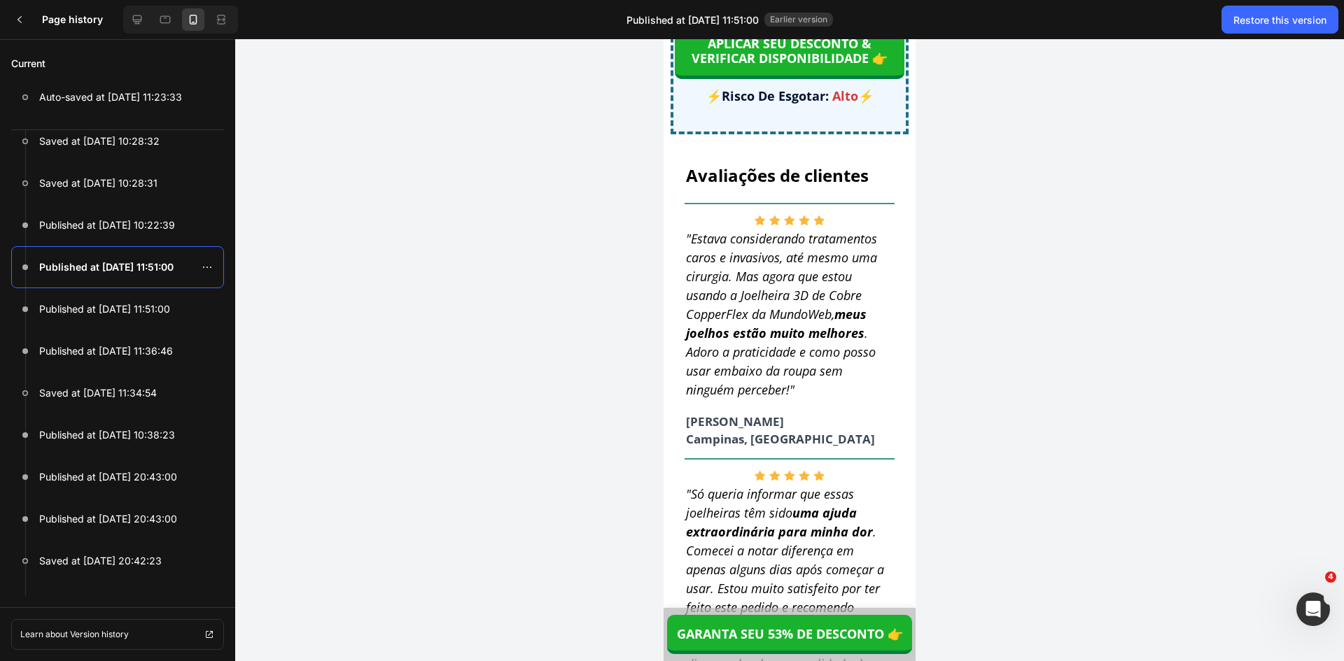
drag, startPoint x: 715, startPoint y: 213, endPoint x: 845, endPoint y: 217, distance: 130.2
click at [845, 105] on p "⚡ Risco De Esgotar: Alto ⚡" at bounding box center [789, 95] width 227 height 17
click at [68, 19] on h3 "Page history" at bounding box center [80, 19] width 76 height 17
click at [31, 20] on div at bounding box center [20, 20] width 28 height 28
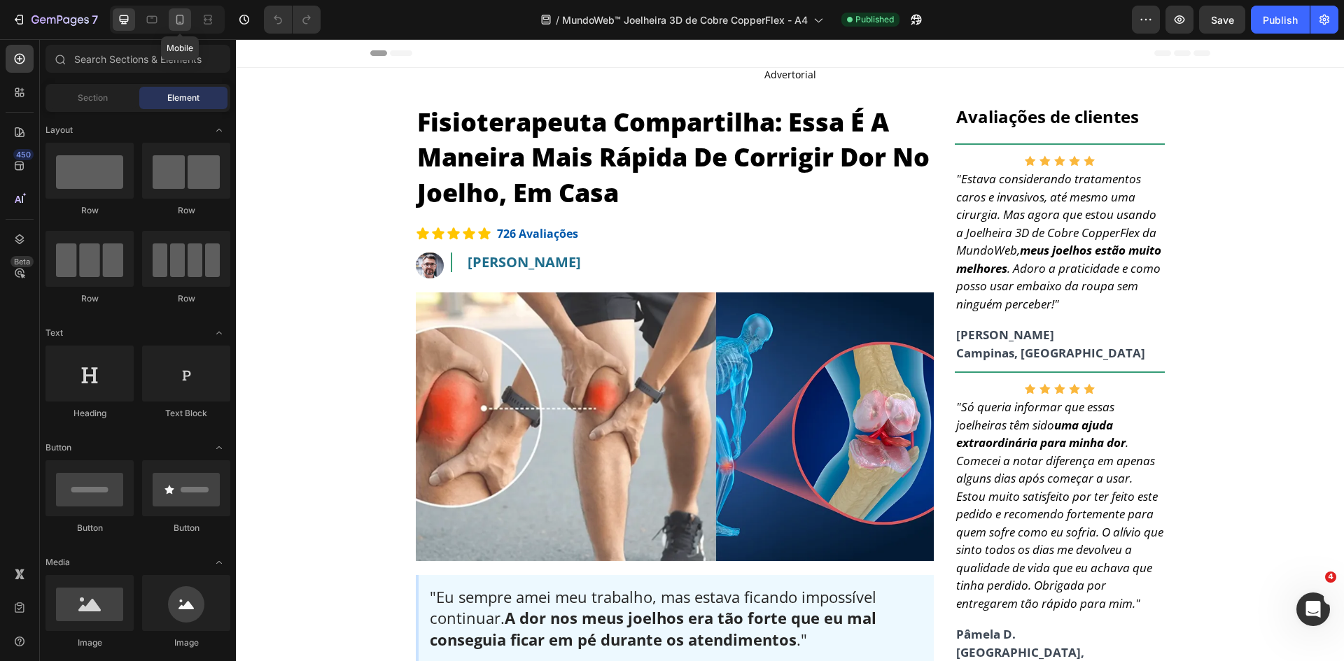
click at [183, 16] on icon at bounding box center [180, 20] width 8 height 10
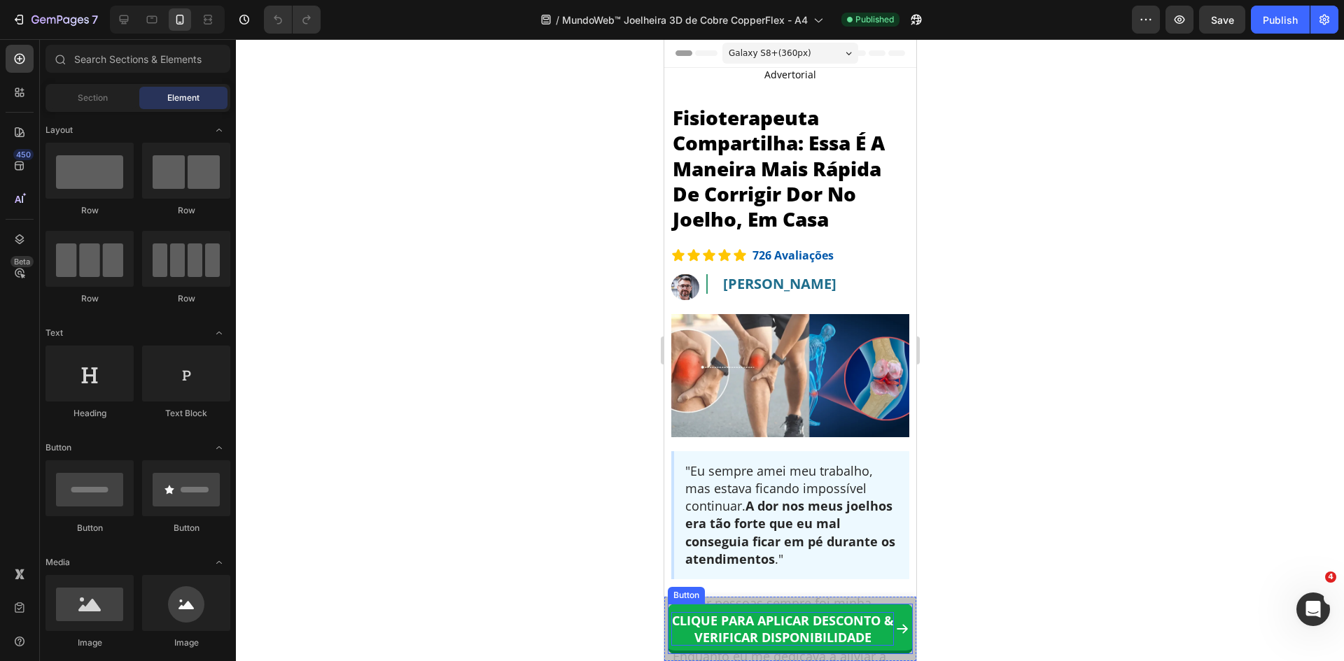
click at [775, 625] on strong "CLIQUE PARA APLICAR DESCONTO & VERIFICAR DISPONIBILIDADE" at bounding box center [782, 629] width 222 height 34
click at [776, 625] on strong "CLIQUE PARA APLICAR DESCONTO & VERIFICAR DISPONIBILIDADE" at bounding box center [782, 629] width 222 height 34
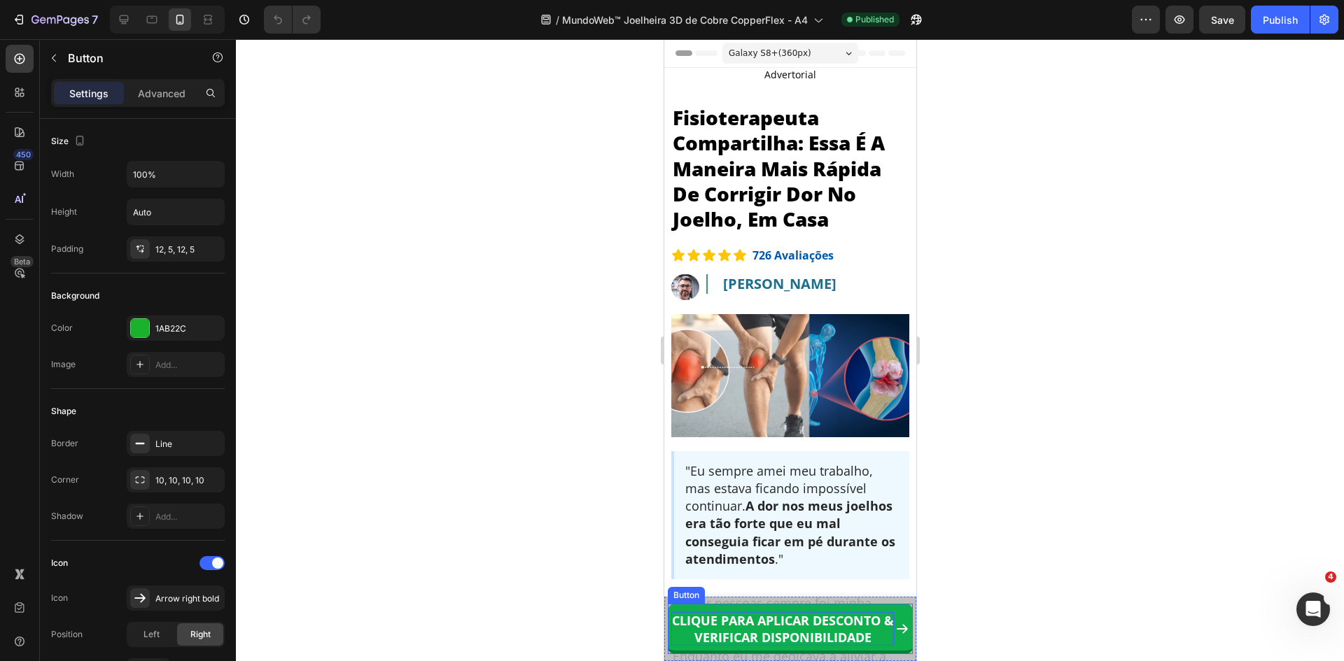
click at [776, 625] on strong "CLIQUE PARA APLICAR DESCONTO & VERIFICAR DISPONIBILIDADE" at bounding box center [782, 629] width 222 height 34
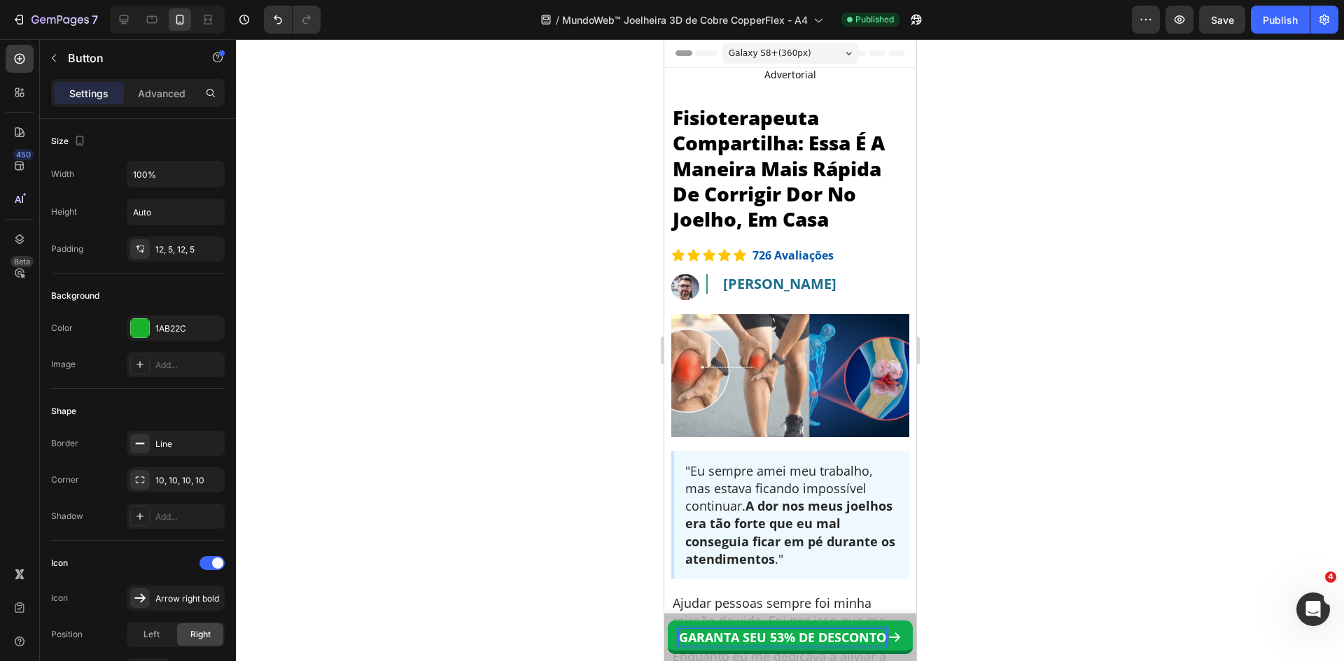
click at [754, 637] on strong "GARANTA SEU 53% DE DESCONTO" at bounding box center [781, 637] width 207 height 17
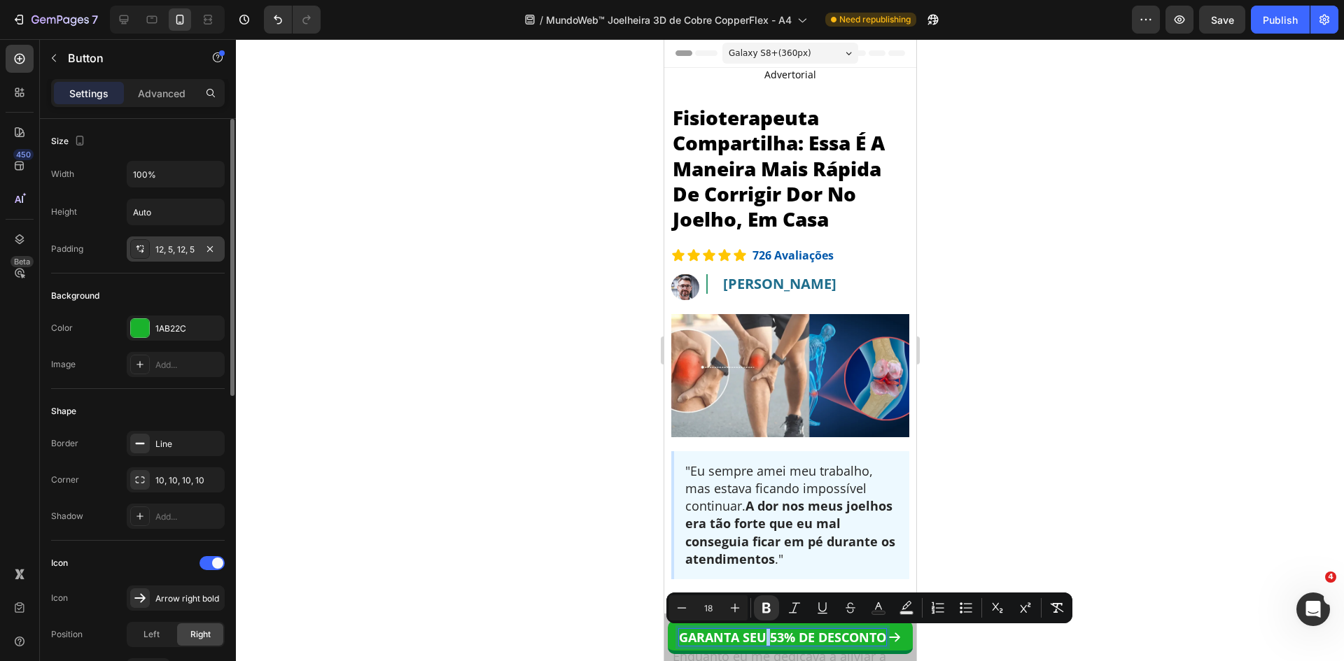
click at [173, 252] on div "12, 5, 12, 5" at bounding box center [175, 250] width 41 height 13
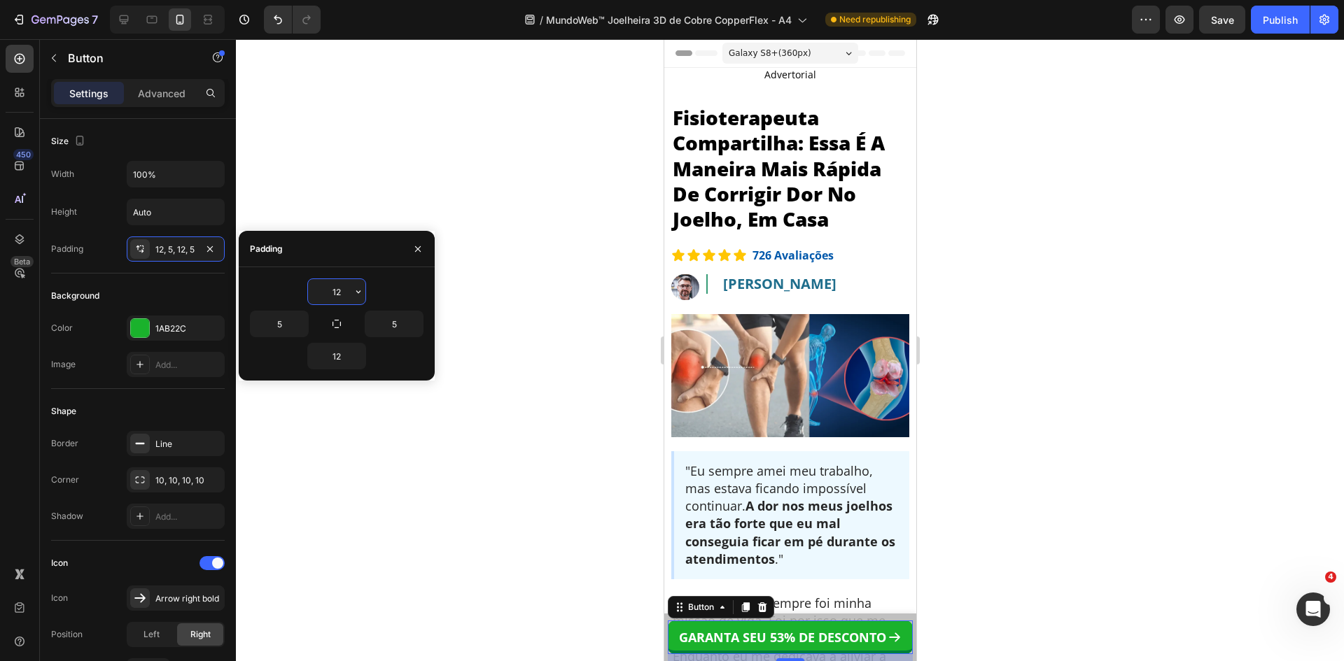
click at [339, 290] on input "12" at bounding box center [336, 291] width 57 height 25
type input "15"
click at [343, 353] on input "12" at bounding box center [336, 356] width 57 height 25
type input "15"
click at [353, 251] on div "Padding" at bounding box center [337, 249] width 196 height 36
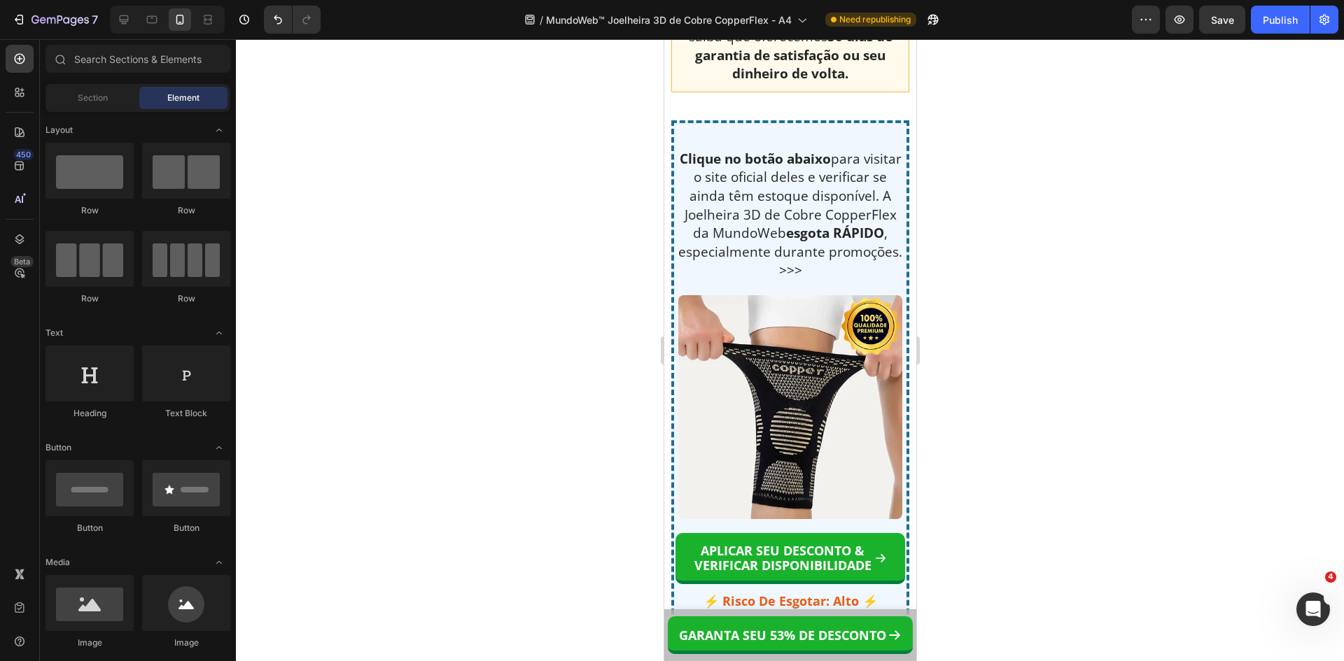
scroll to position [12787, 0]
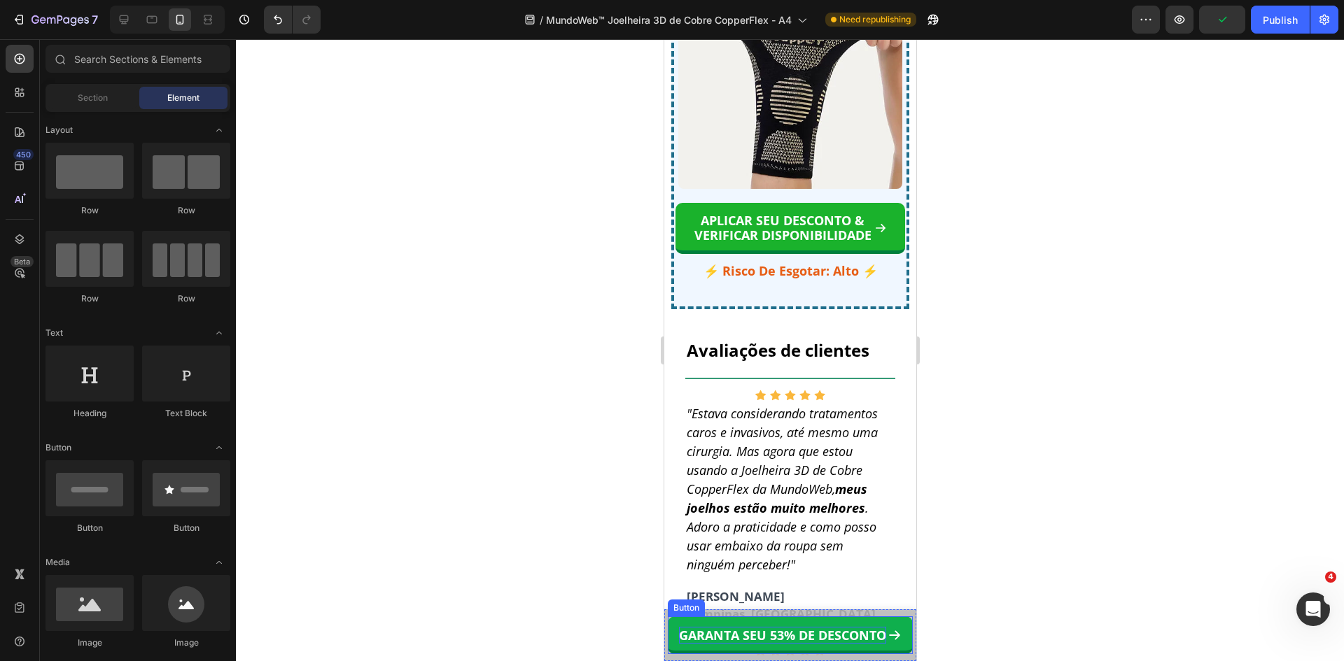
click at [824, 639] on strong "GARANTA SEU 53% DE DESCONTO" at bounding box center [781, 635] width 207 height 17
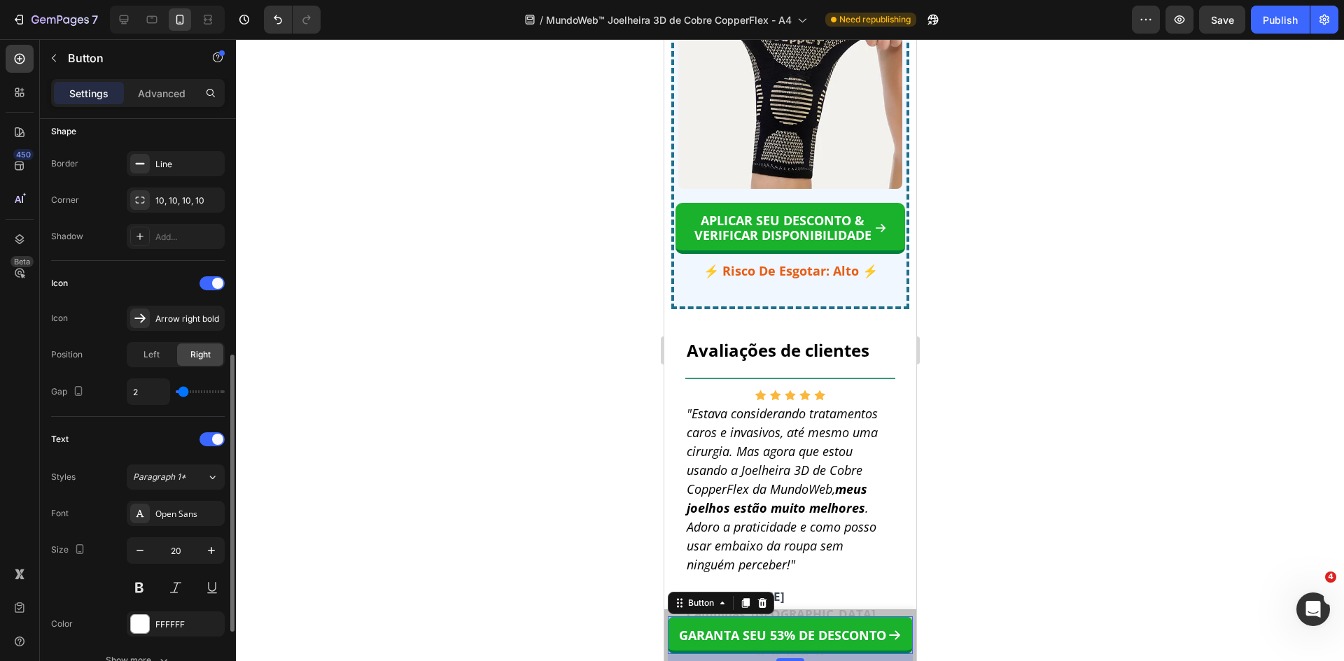
scroll to position [420, 0]
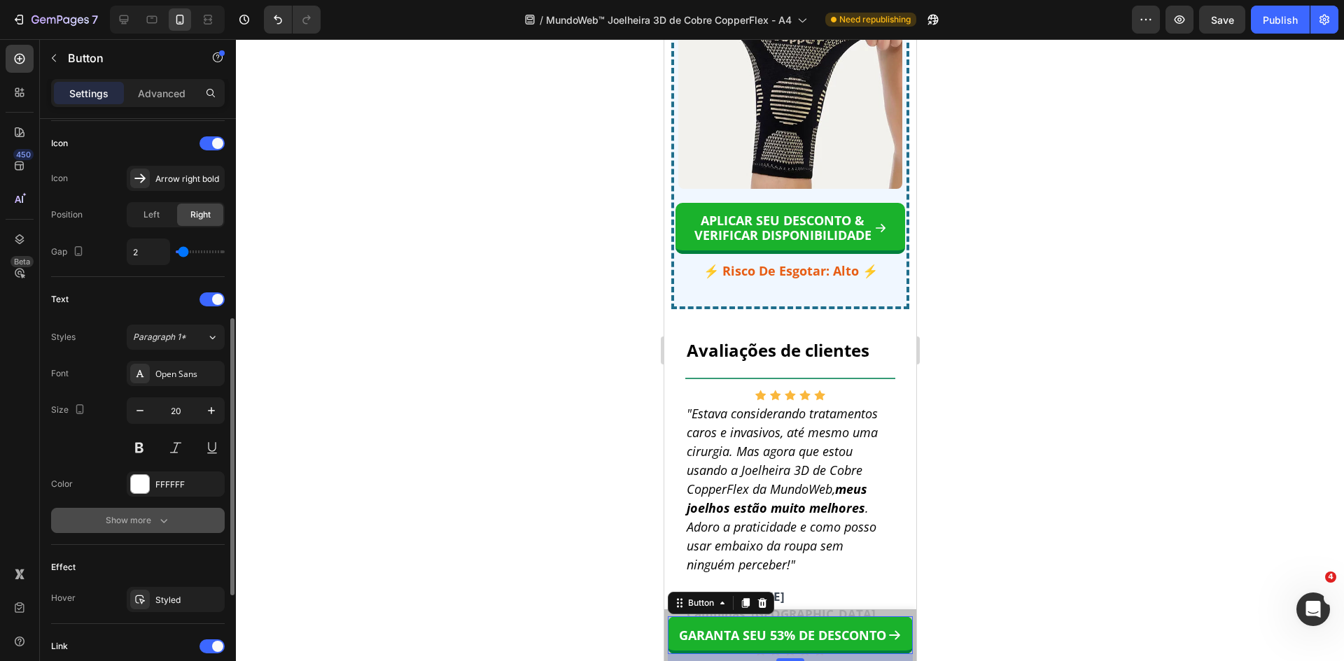
click at [159, 527] on icon "button" at bounding box center [164, 521] width 14 height 14
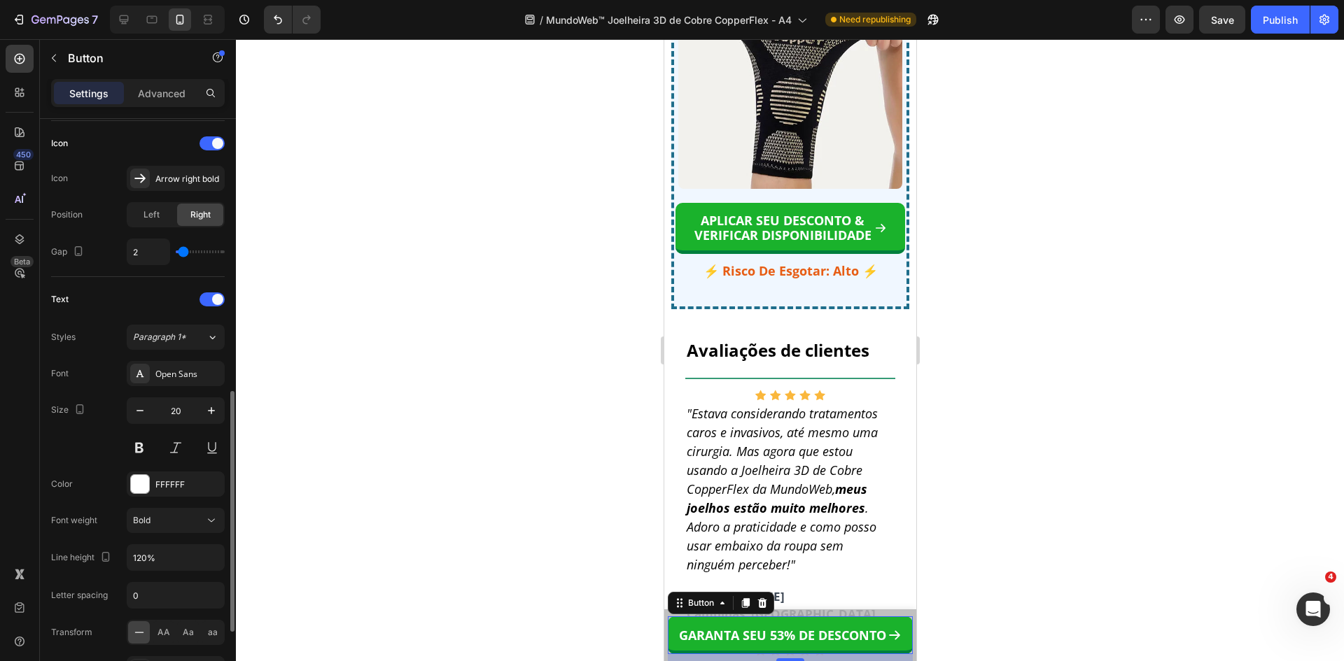
scroll to position [490, 0]
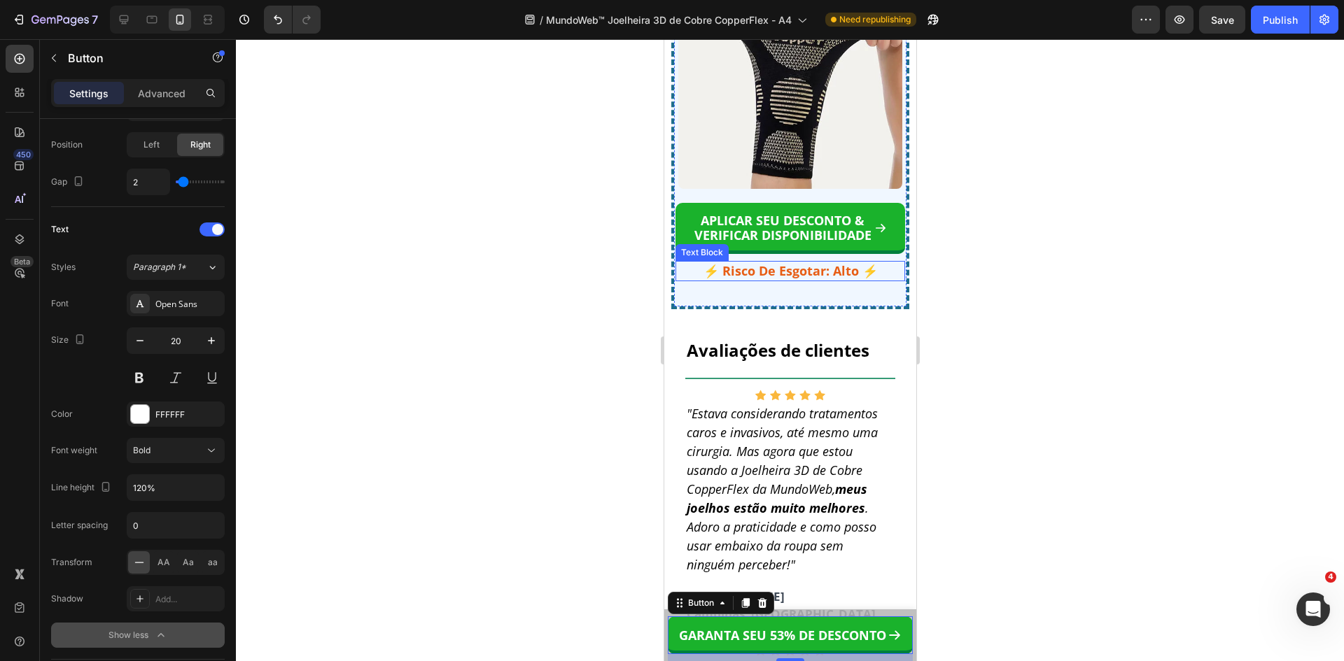
click at [808, 279] on strong "⚡ Risco De Esgotar: Alto ⚡" at bounding box center [790, 270] width 174 height 17
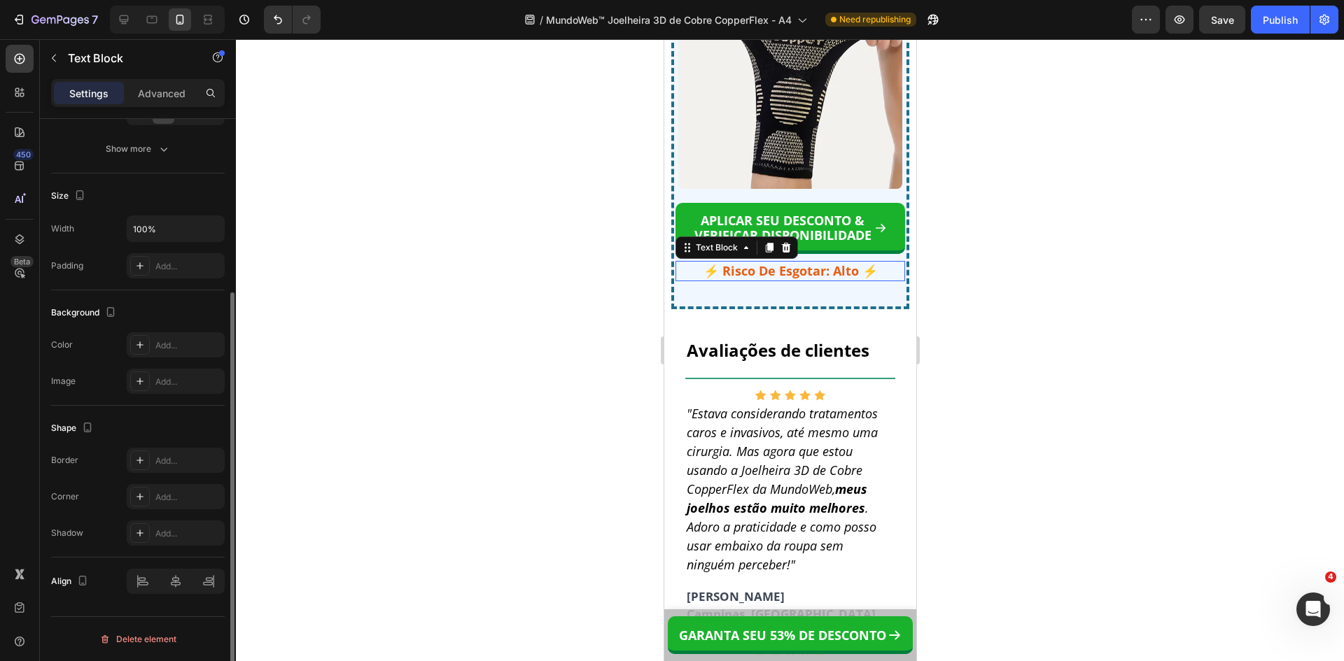
click at [808, 279] on strong "⚡ Risco De Esgotar: Alto ⚡" at bounding box center [790, 270] width 174 height 17
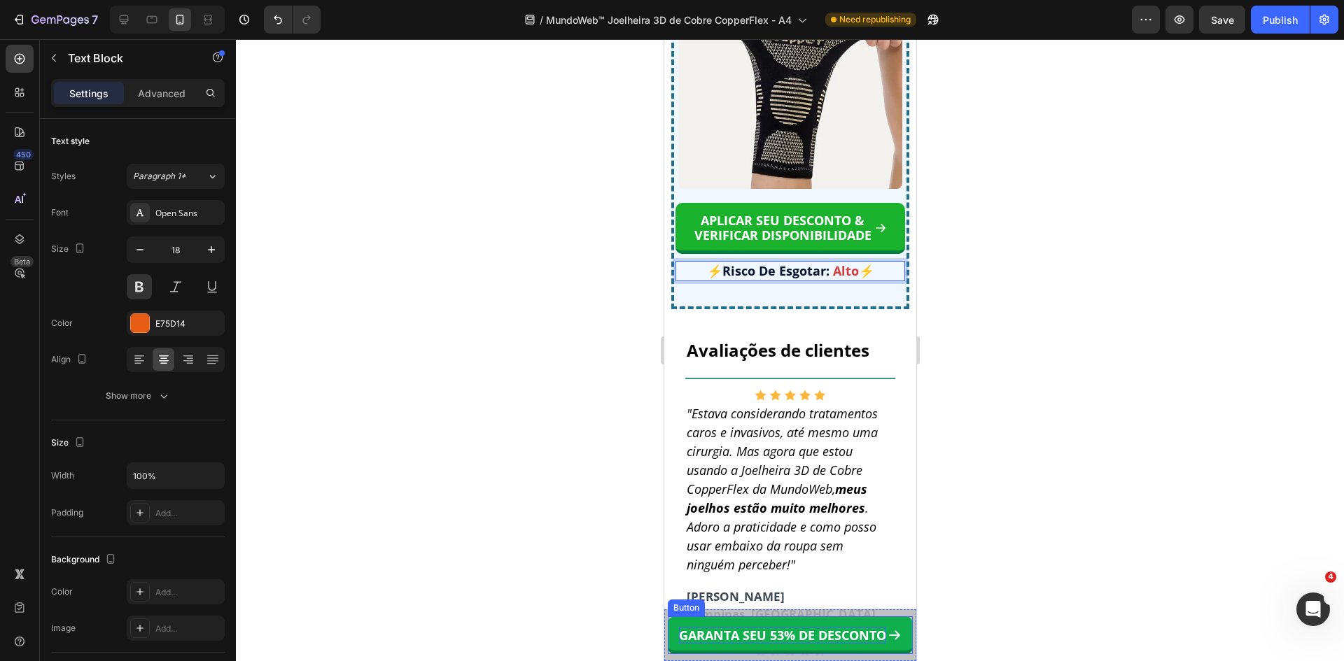
click at [802, 632] on strong "GARANTA SEU 53% DE DESCONTO" at bounding box center [781, 635] width 207 height 17
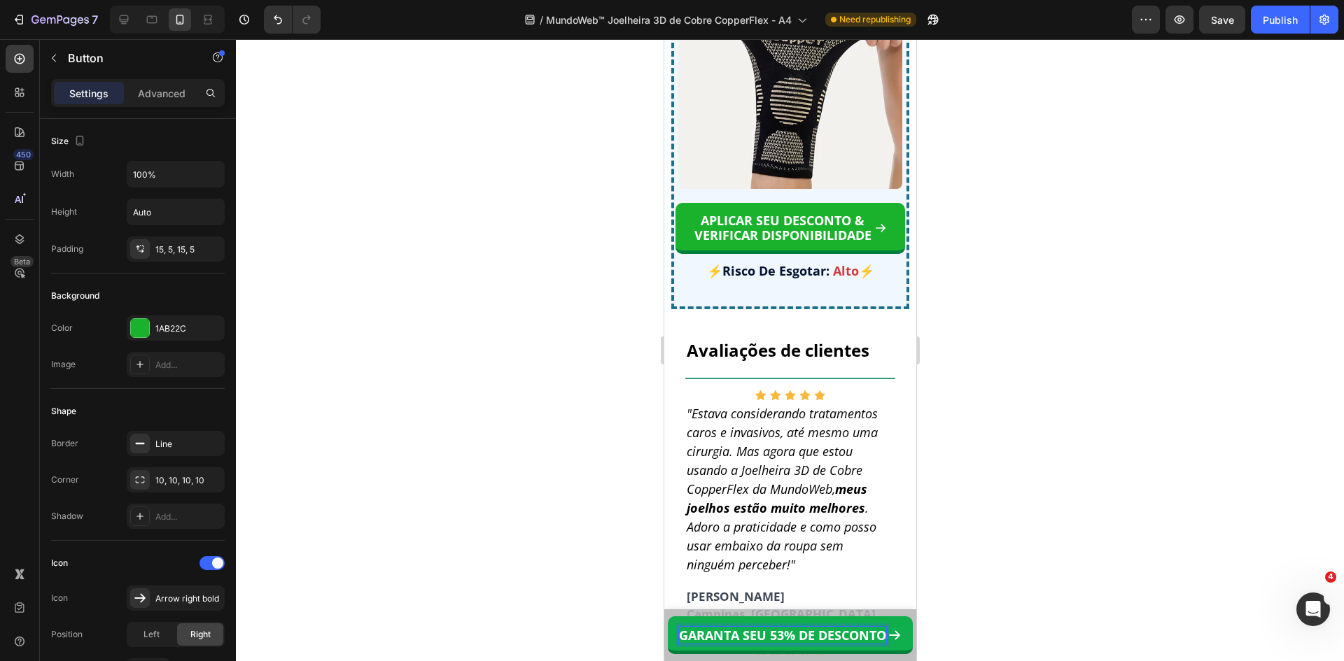
click at [864, 637] on strong "GARANTA SEU 53% DE DESCONTO" at bounding box center [781, 635] width 207 height 17
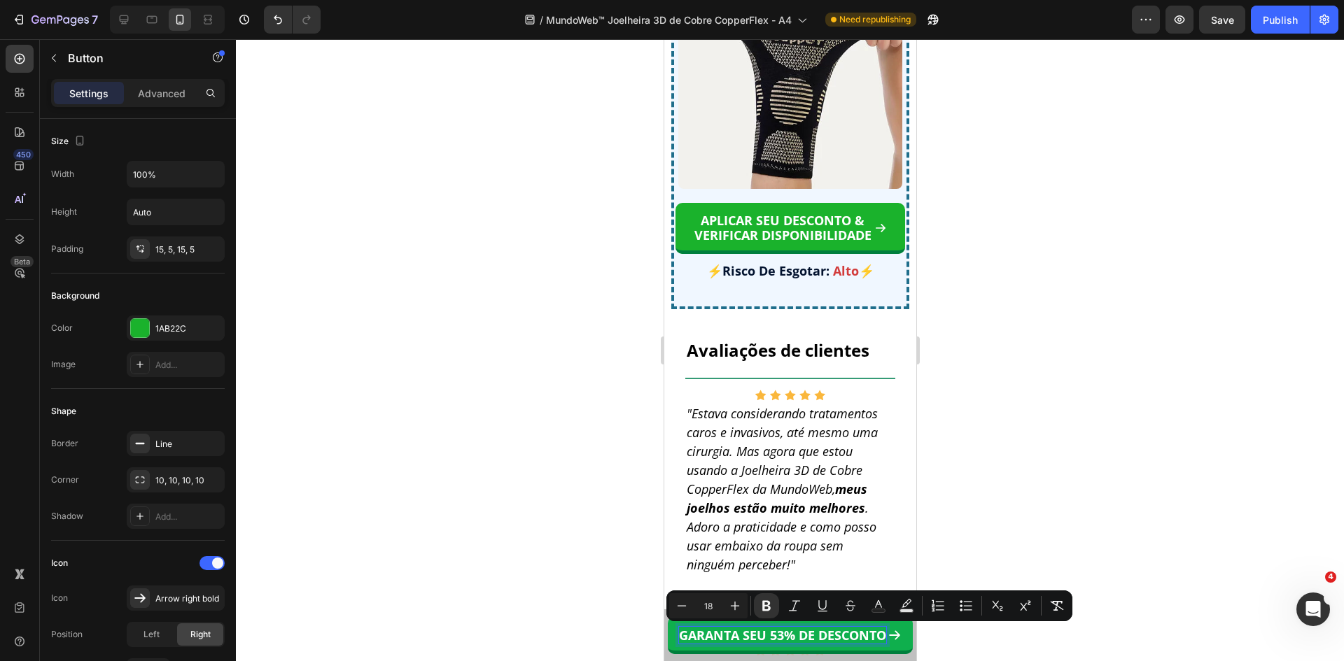
click at [864, 637] on strong "GARANTA SEU 53% DE DESCONTO" at bounding box center [781, 635] width 207 height 17
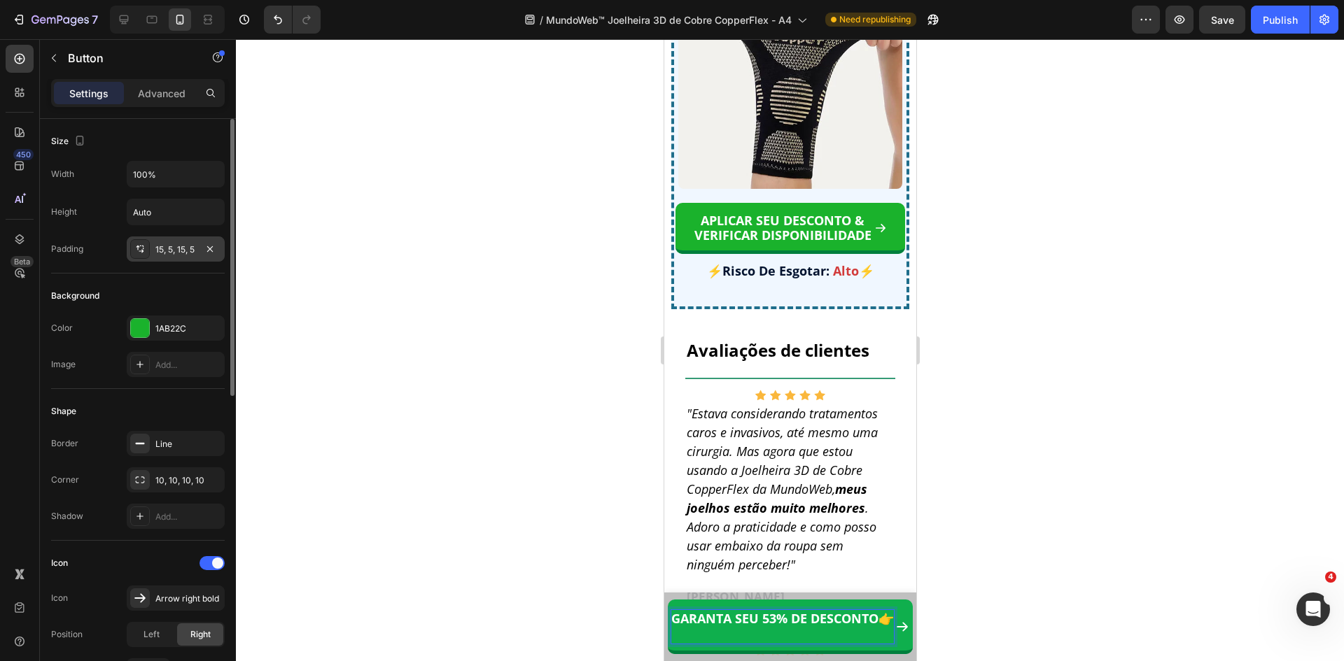
click at [162, 251] on div "15, 5, 15, 5" at bounding box center [175, 250] width 41 height 13
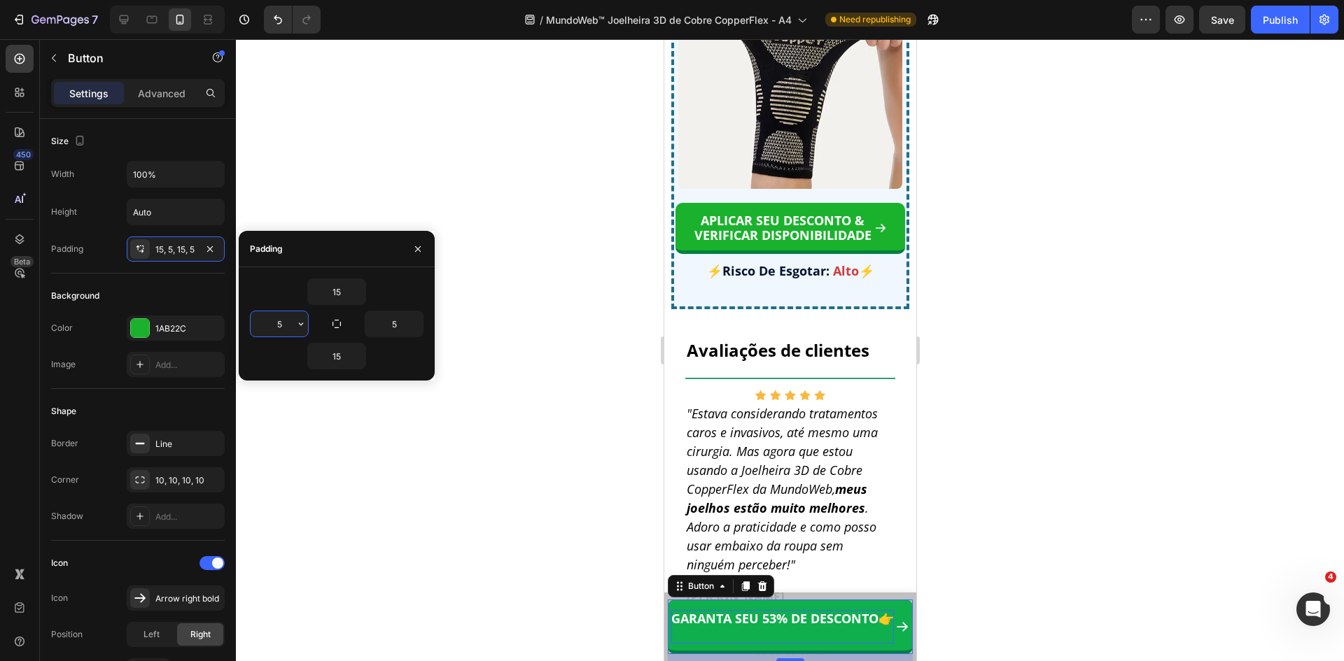
click at [277, 325] on input "5" at bounding box center [279, 323] width 57 height 25
type input "0"
click at [402, 323] on input "5" at bounding box center [393, 323] width 57 height 25
type input "0"
click at [318, 288] on input "15" at bounding box center [336, 291] width 57 height 25
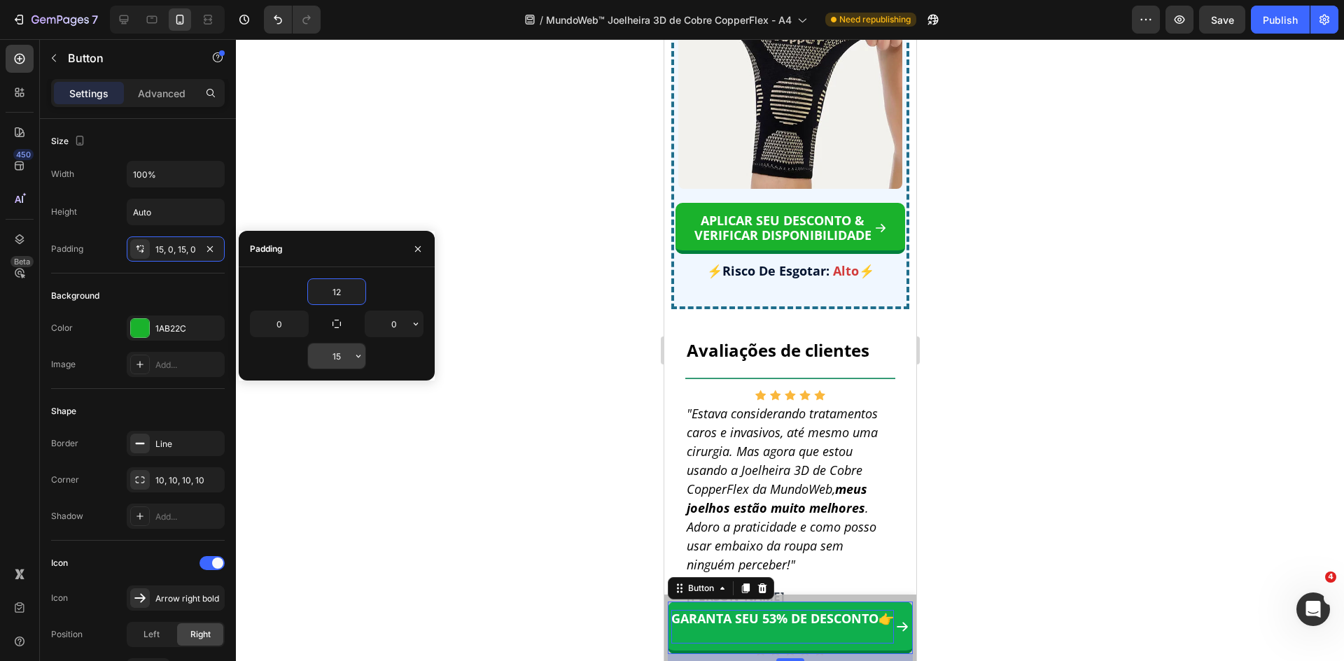
type input "12"
click at [335, 355] on input "15" at bounding box center [336, 356] width 57 height 25
type input "12"
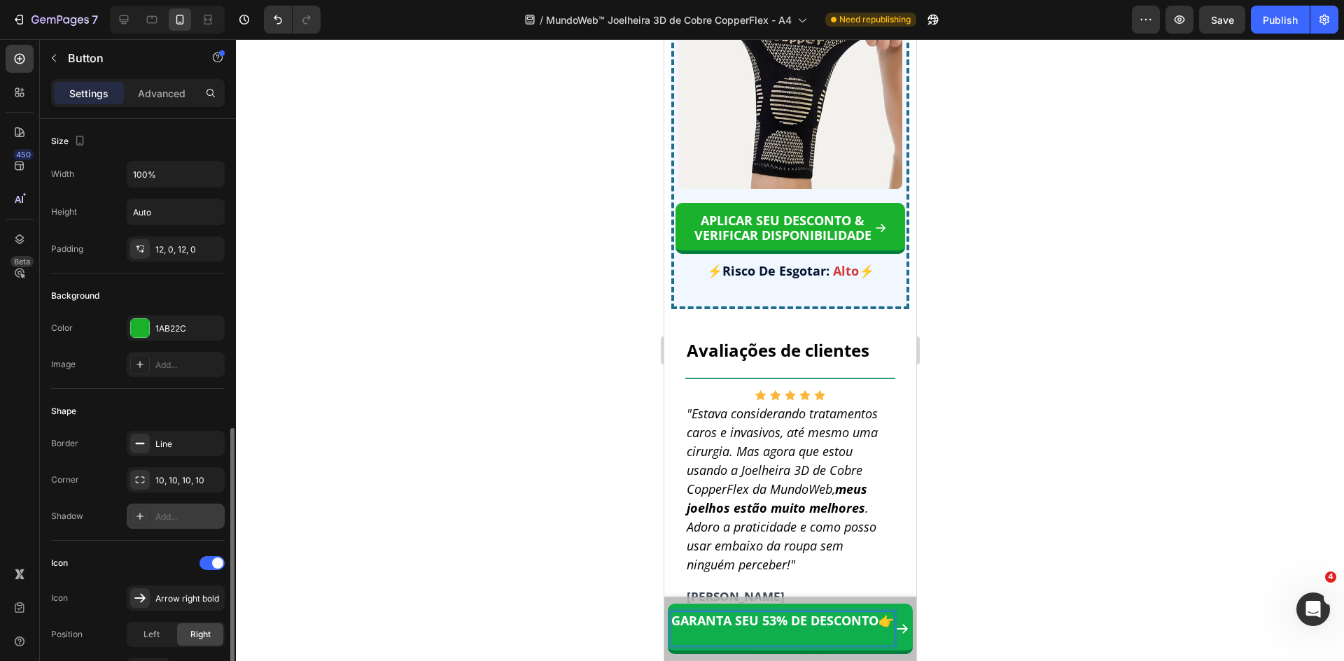
scroll to position [280, 0]
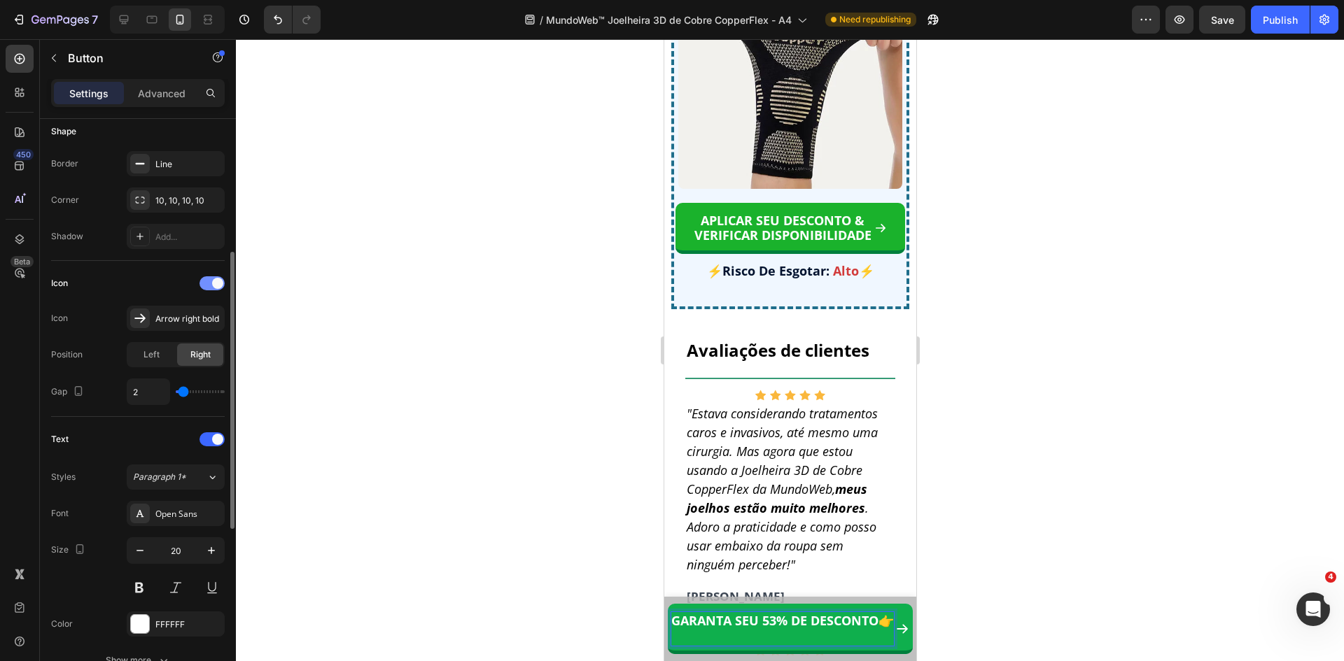
click at [205, 279] on div at bounding box center [211, 283] width 25 height 14
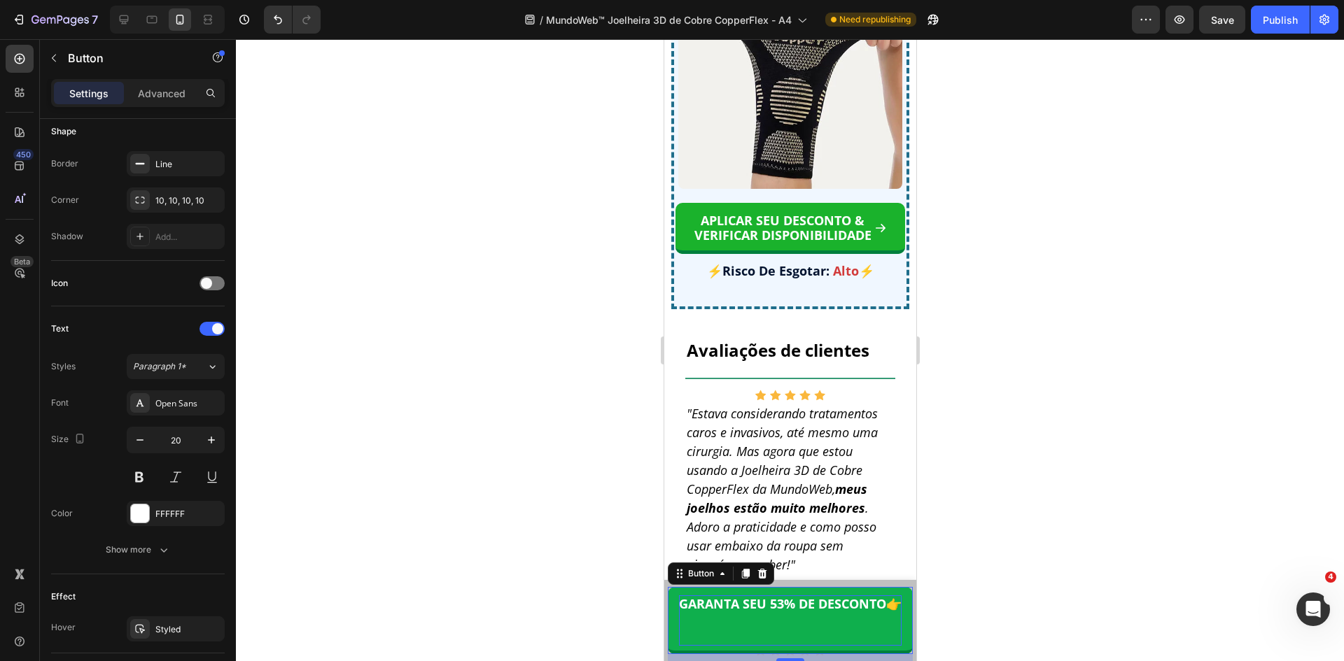
click at [829, 624] on p "GARANTA SEU 53% DE DESCONTO 👉" at bounding box center [789, 621] width 223 height 50
click at [829, 624] on p "GARANTA SEU 53% DE DESCONTO 👉 ⁠⁠⁠⁠⁠⁠⁠" at bounding box center [789, 621] width 223 height 50
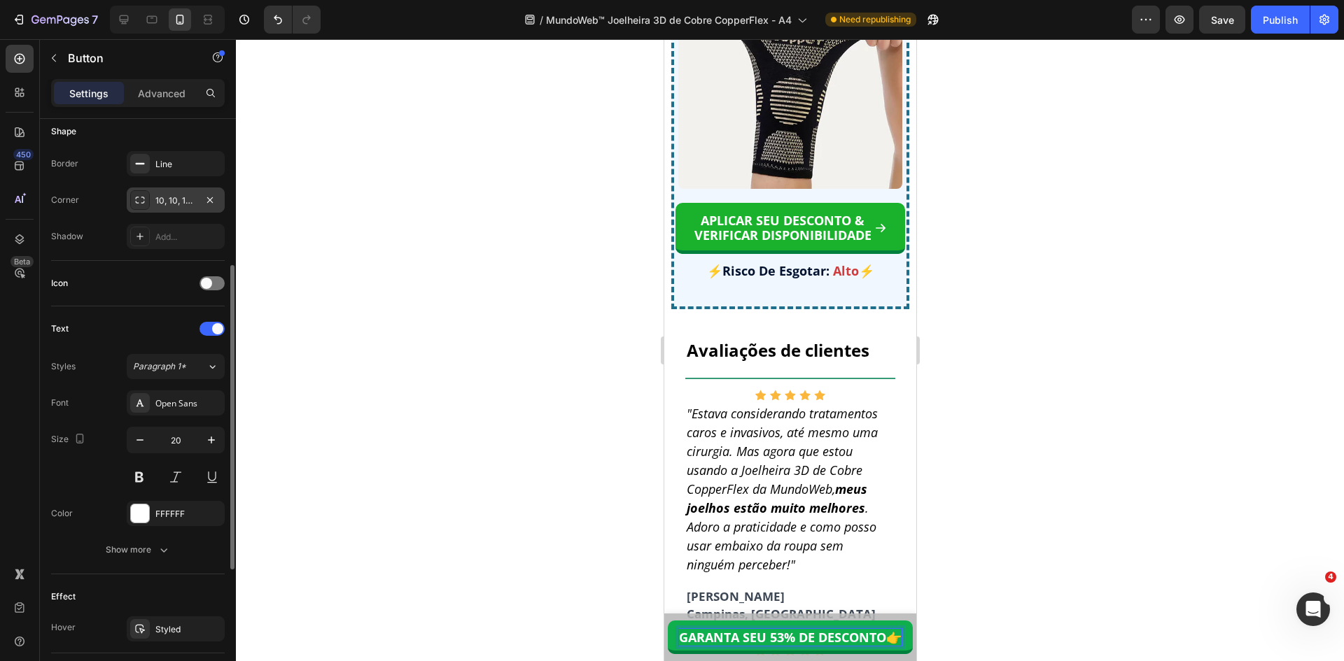
click at [178, 204] on div "10, 10, 10, 10" at bounding box center [175, 201] width 41 height 13
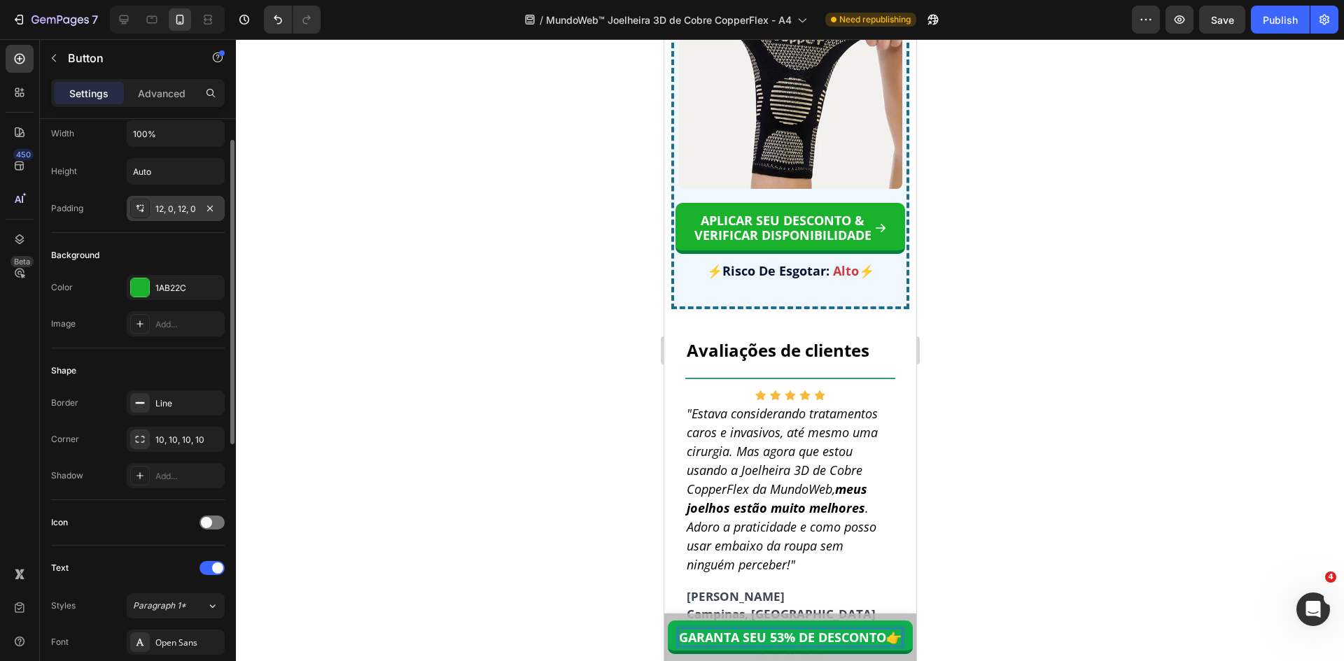
scroll to position [0, 0]
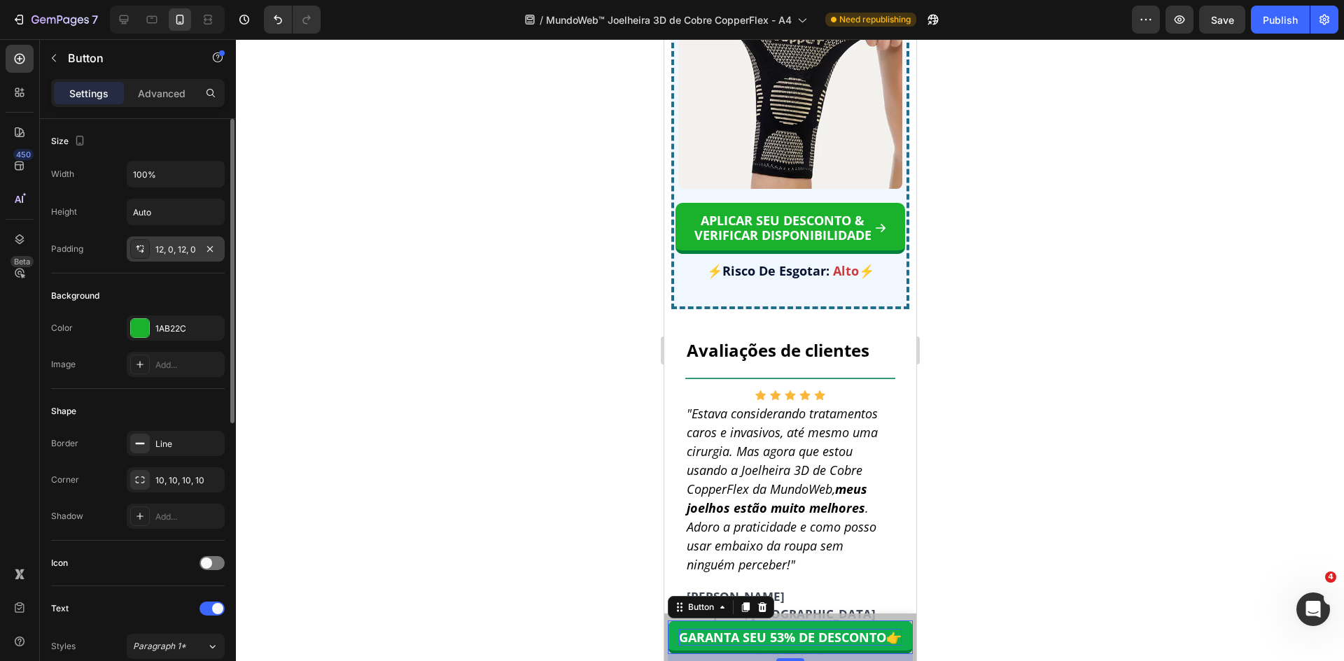
click at [164, 244] on div "12, 0, 12, 0" at bounding box center [175, 250] width 41 height 13
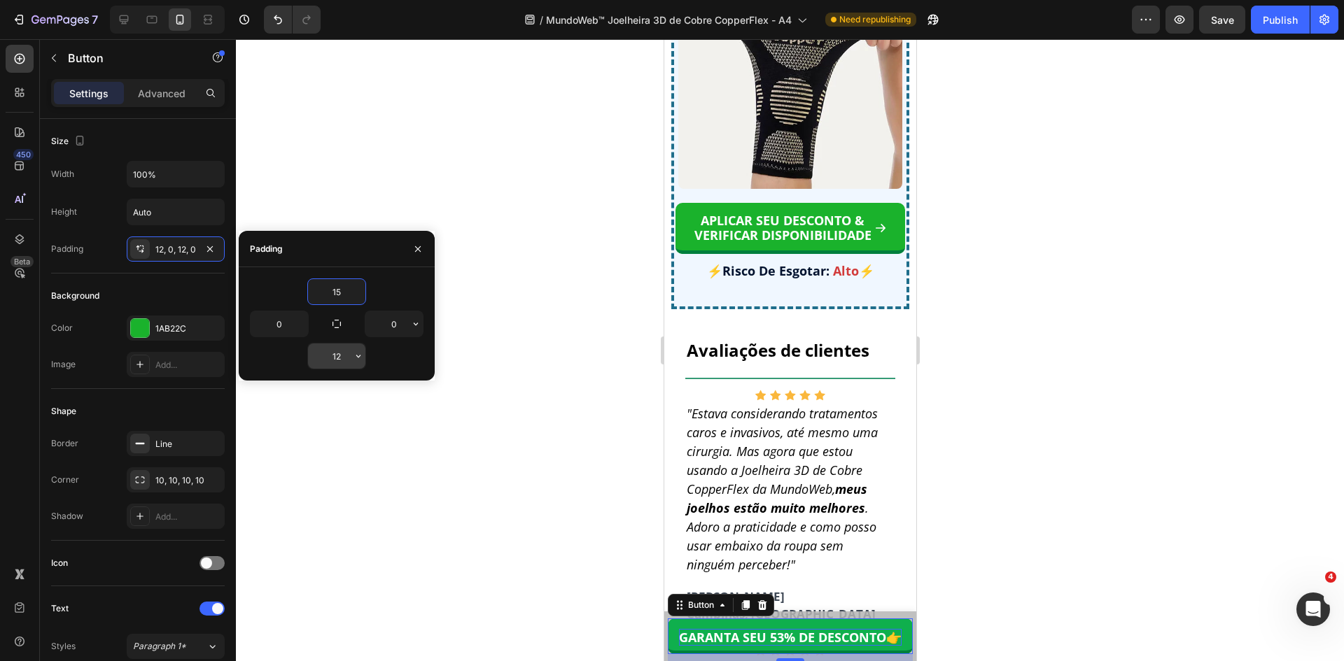
type input "15"
click at [340, 357] on input "12" at bounding box center [336, 356] width 57 height 25
type input "15"
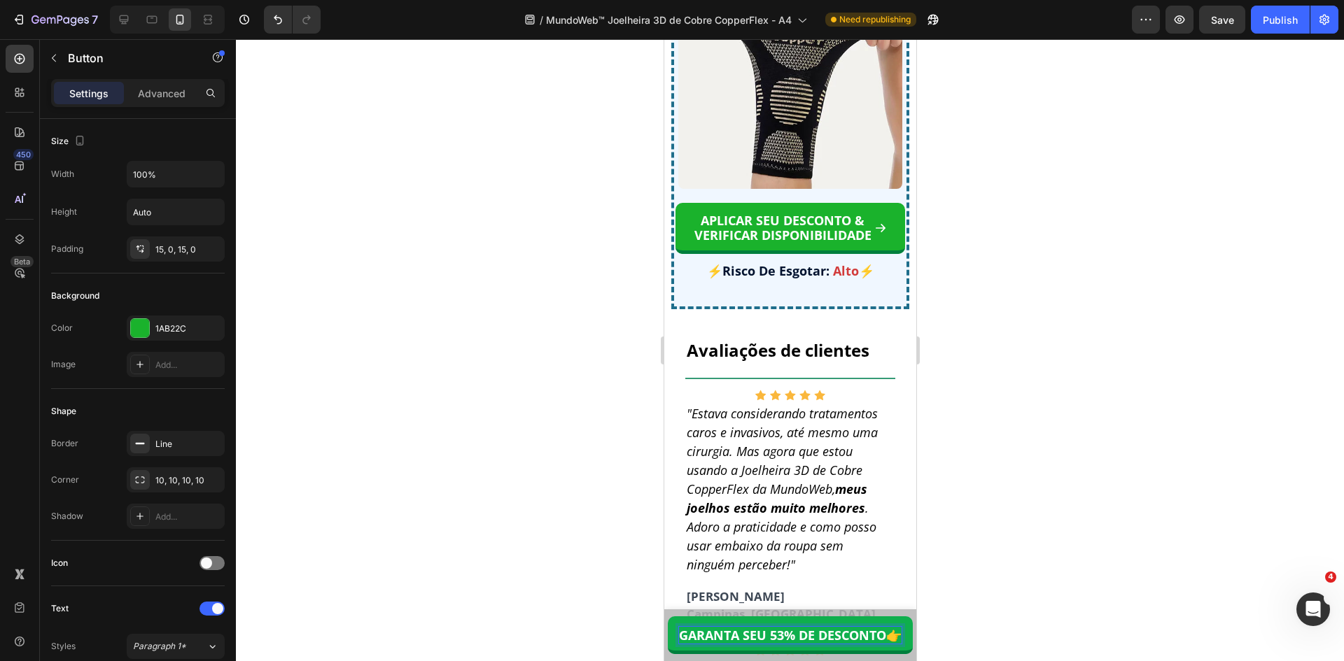
click at [887, 636] on strong "👉" at bounding box center [892, 635] width 15 height 17
drag, startPoint x: 885, startPoint y: 636, endPoint x: 896, endPoint y: 636, distance: 10.5
click at [896, 636] on strong "👉" at bounding box center [892, 635] width 15 height 17
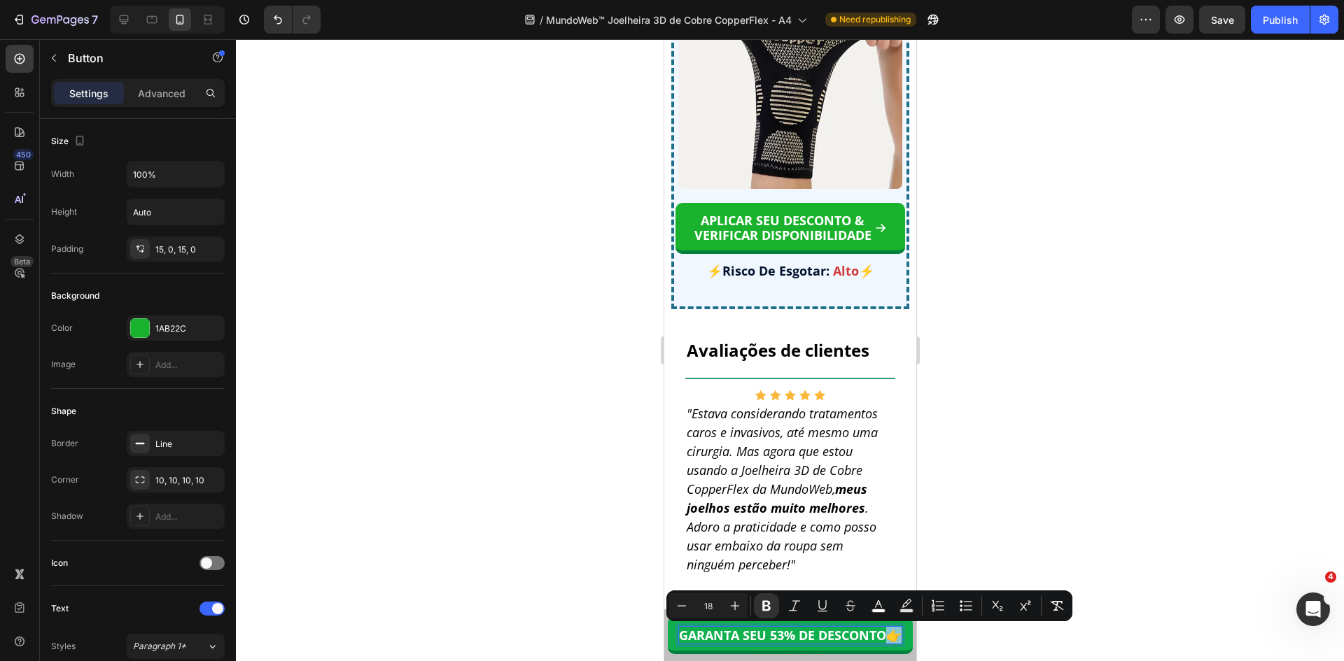
copy strong "👉"
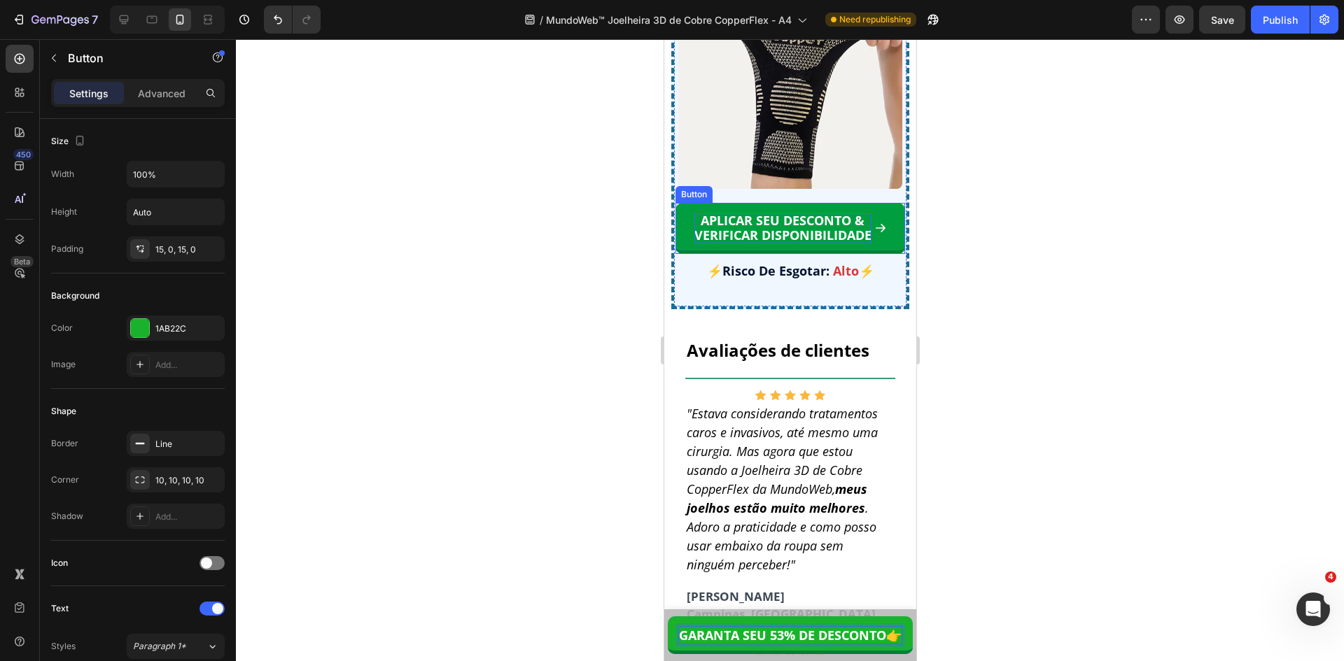
click at [792, 244] on p "APLICAR SEU DESCONTO & VERIFICAR DISPONIBILIDADE" at bounding box center [782, 228] width 177 height 30
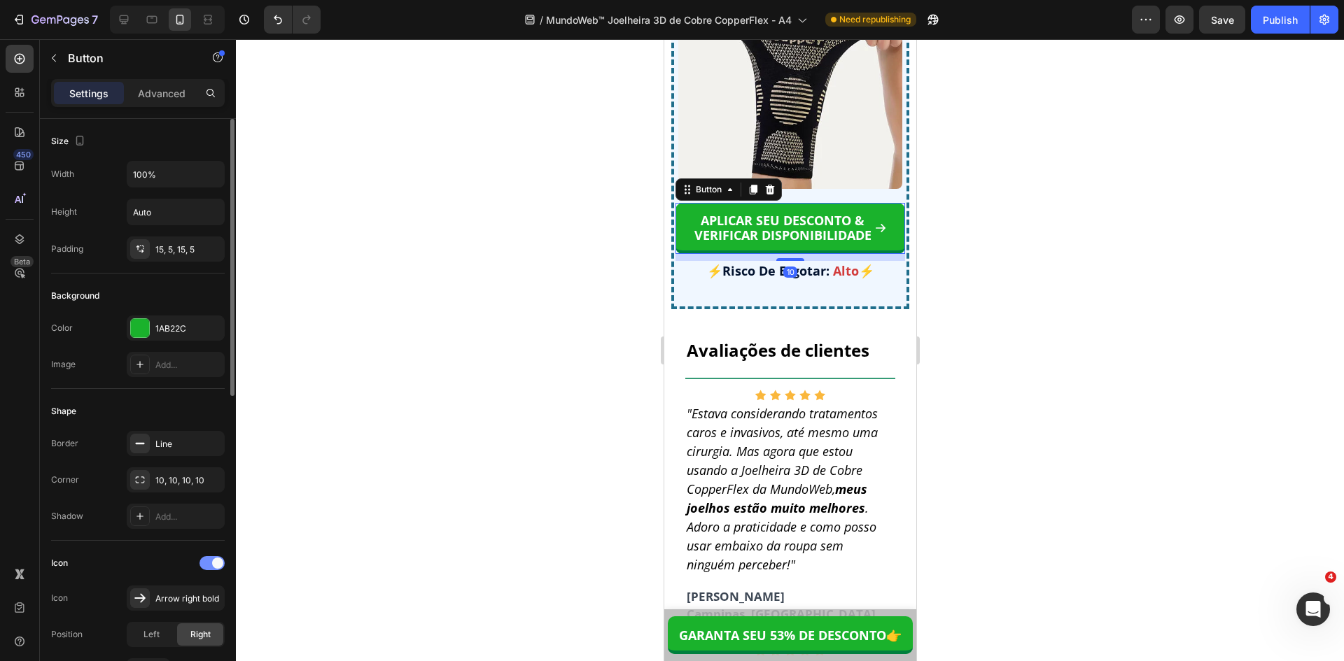
click at [210, 563] on div at bounding box center [211, 563] width 25 height 14
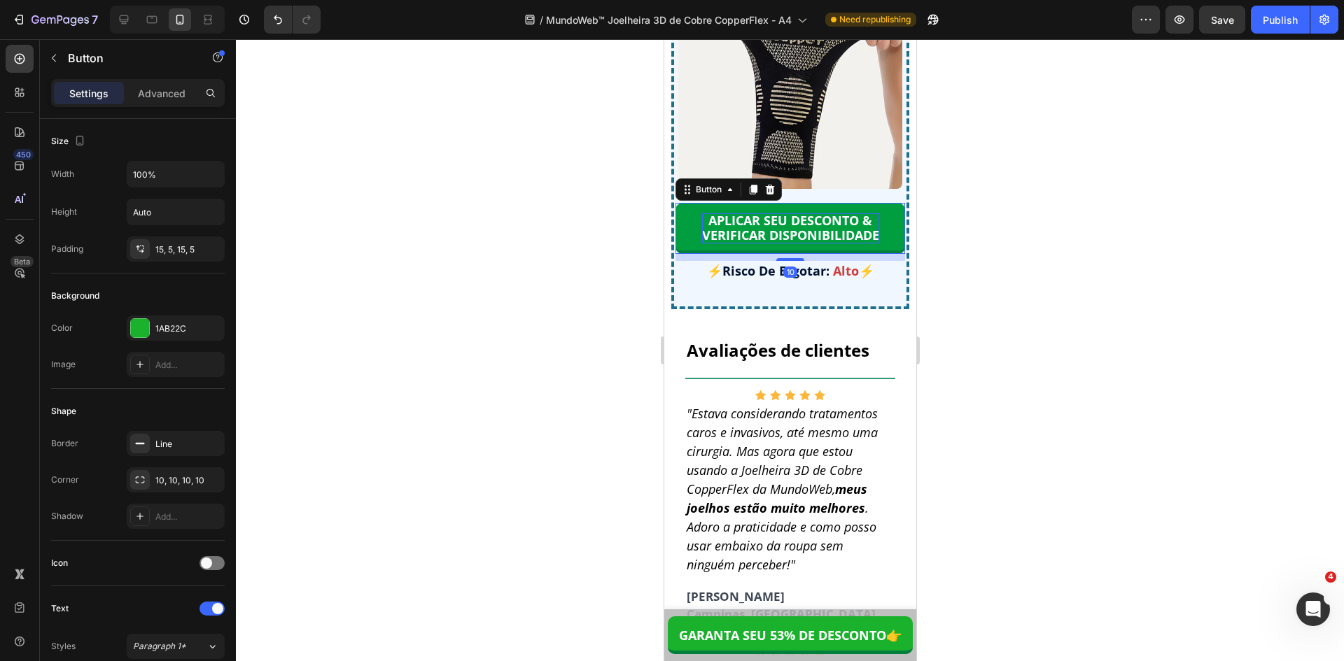
click at [770, 244] on p "APLICAR SEU DESCONTO & VERIFICAR DISPONIBILIDADE" at bounding box center [789, 228] width 177 height 30
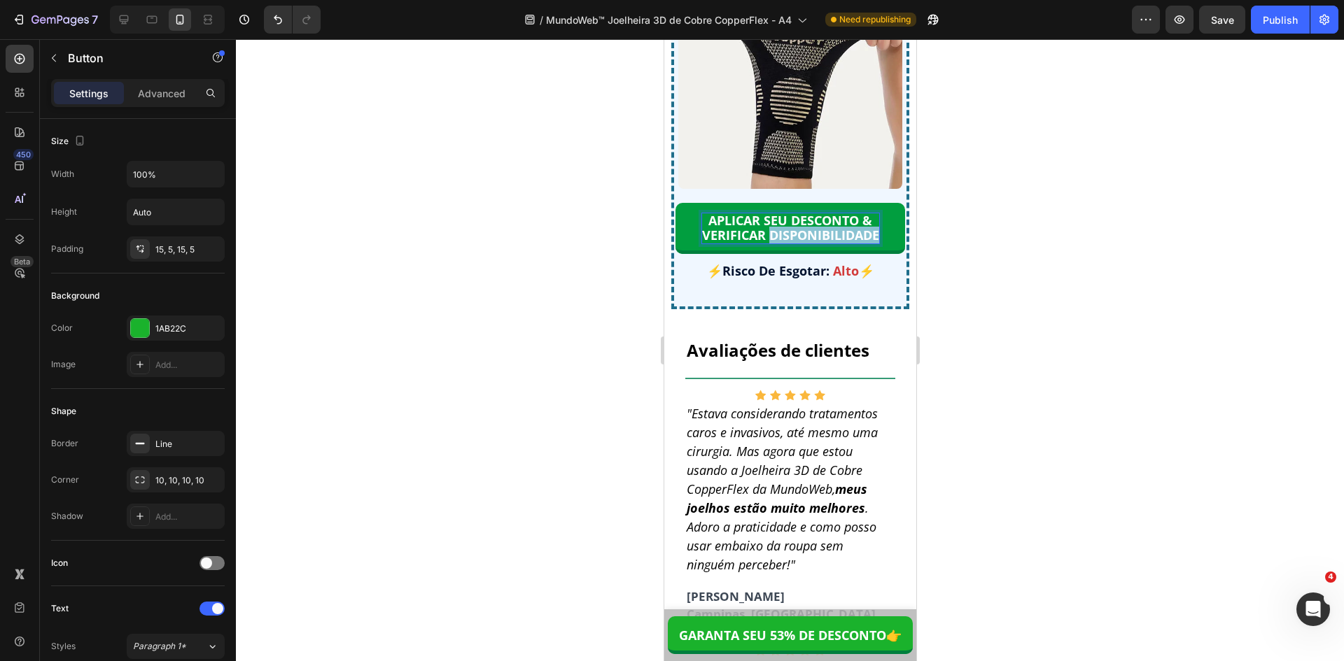
click at [770, 244] on p "APLICAR SEU DESCONTO & VERIFICAR DISPONIBILIDADE" at bounding box center [789, 228] width 177 height 30
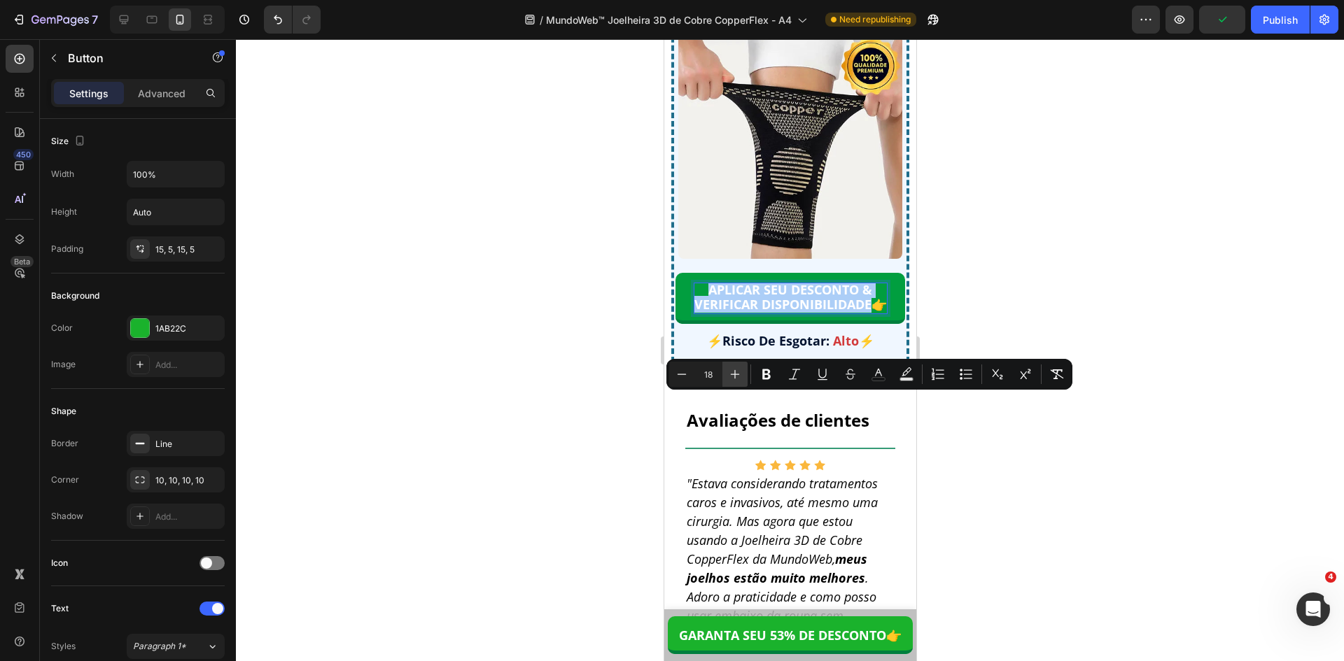
click at [736, 373] on icon "Editor contextual toolbar" at bounding box center [735, 374] width 14 height 14
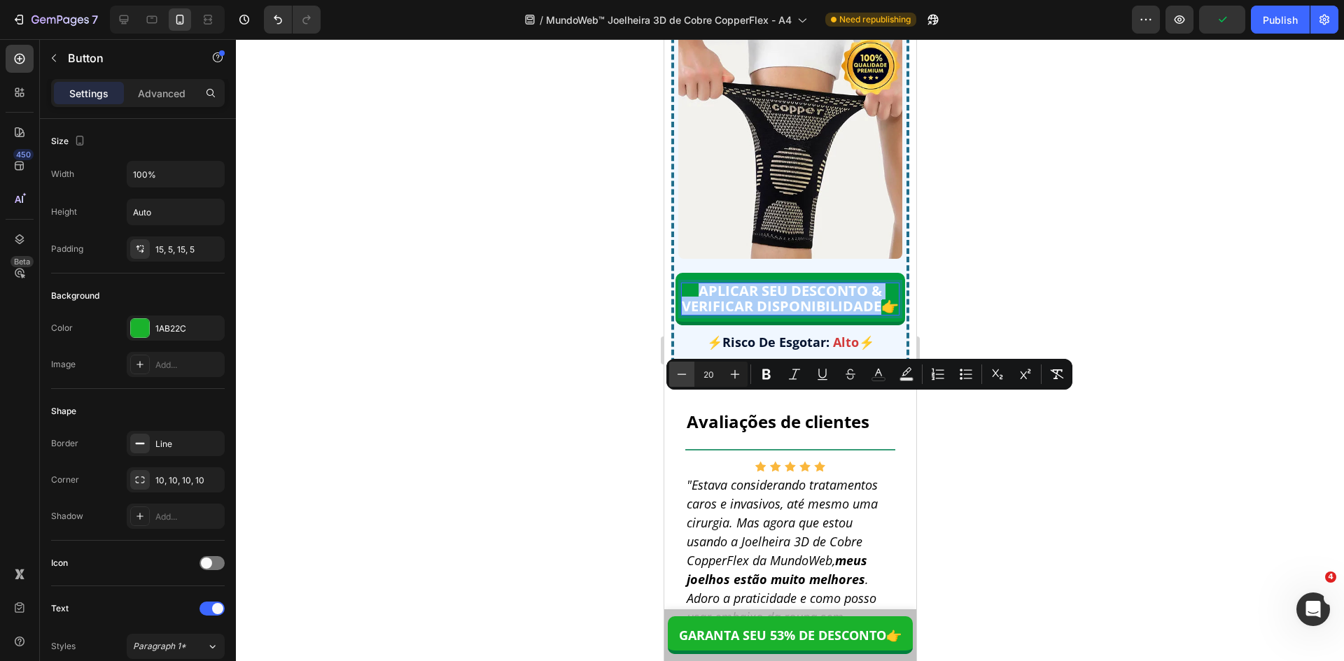
click at [680, 374] on icon "Editor contextual toolbar" at bounding box center [682, 374] width 9 height 1
type input "19"
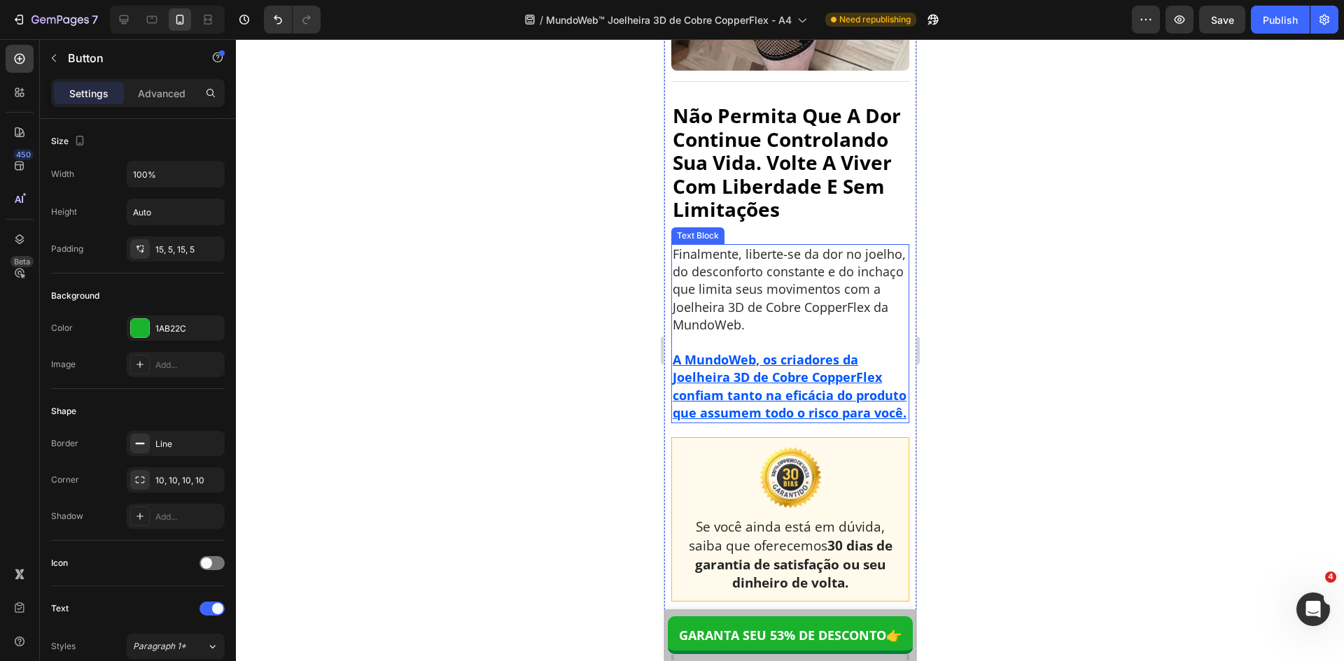
scroll to position [11877, 0]
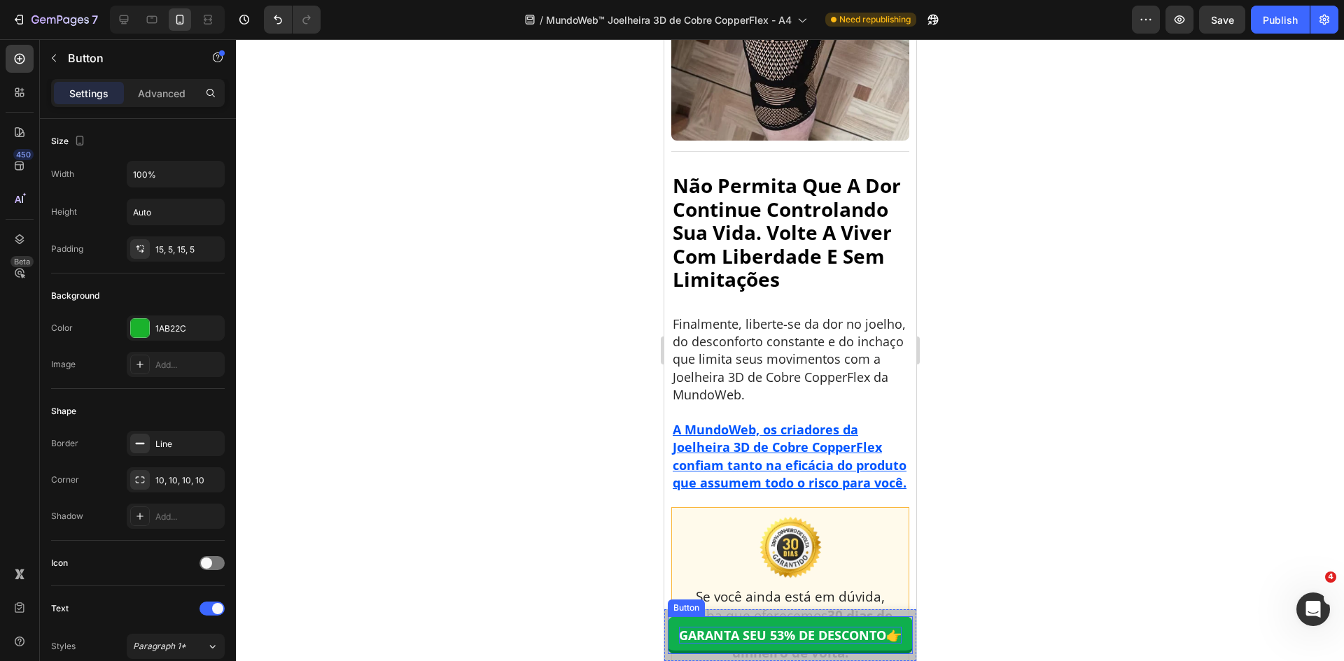
click at [885, 636] on strong "👉" at bounding box center [892, 635] width 15 height 17
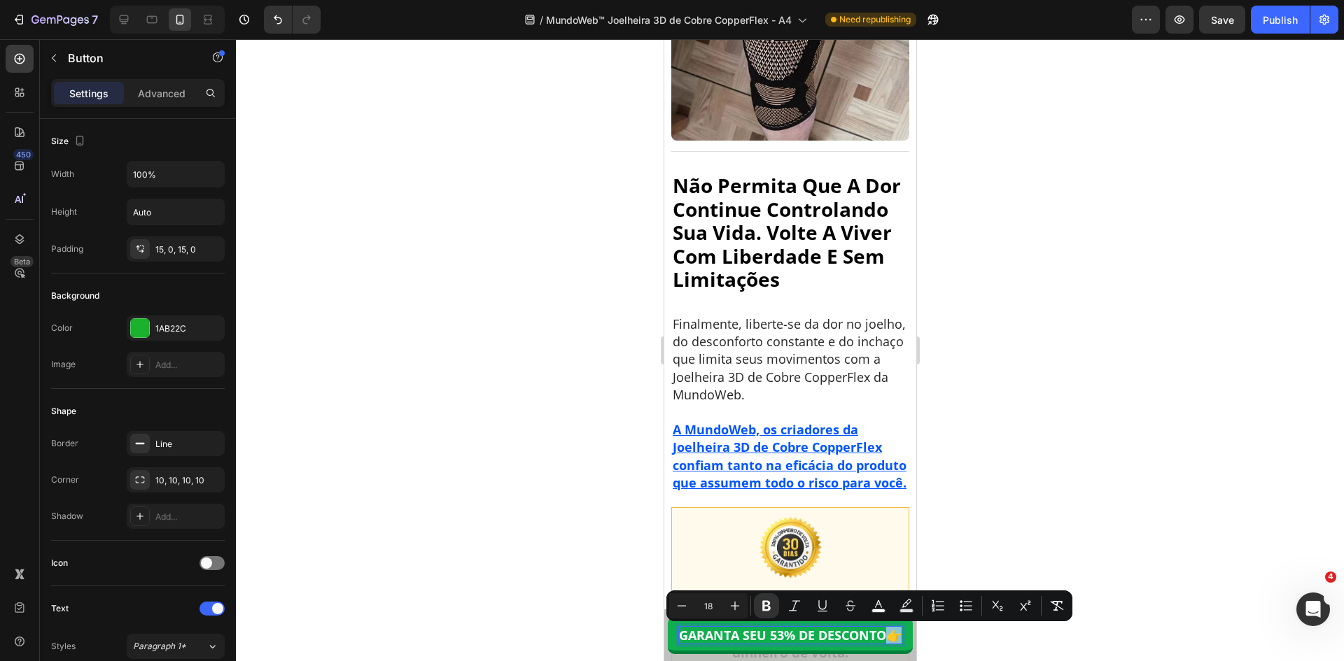
copy strong "👉"
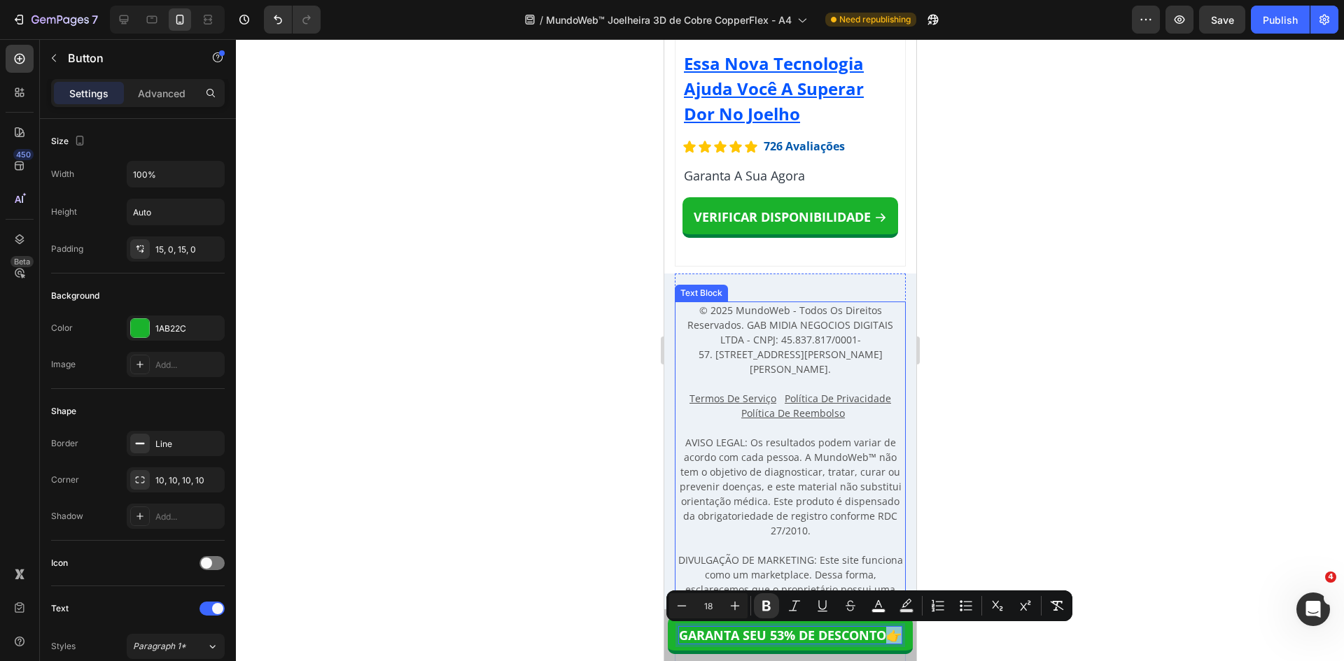
scroll to position [14116, 0]
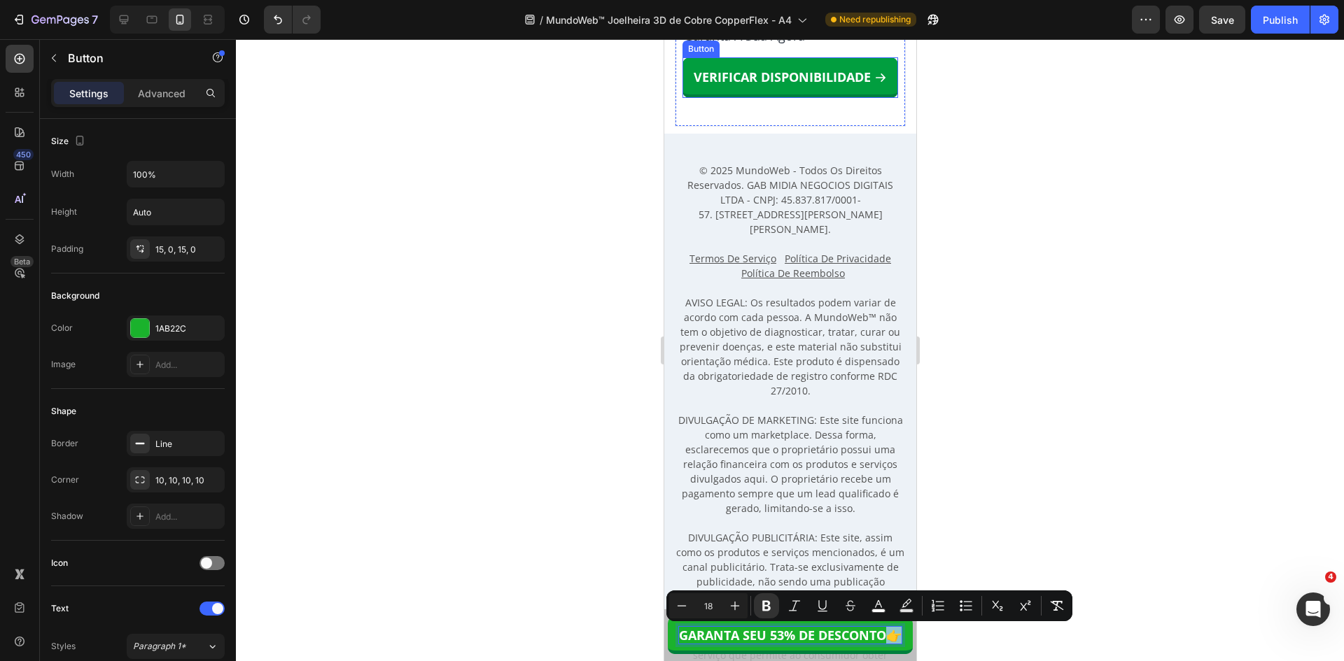
click at [838, 85] on p "VERIFICAR DISPONIBILIDADE" at bounding box center [781, 77] width 177 height 15
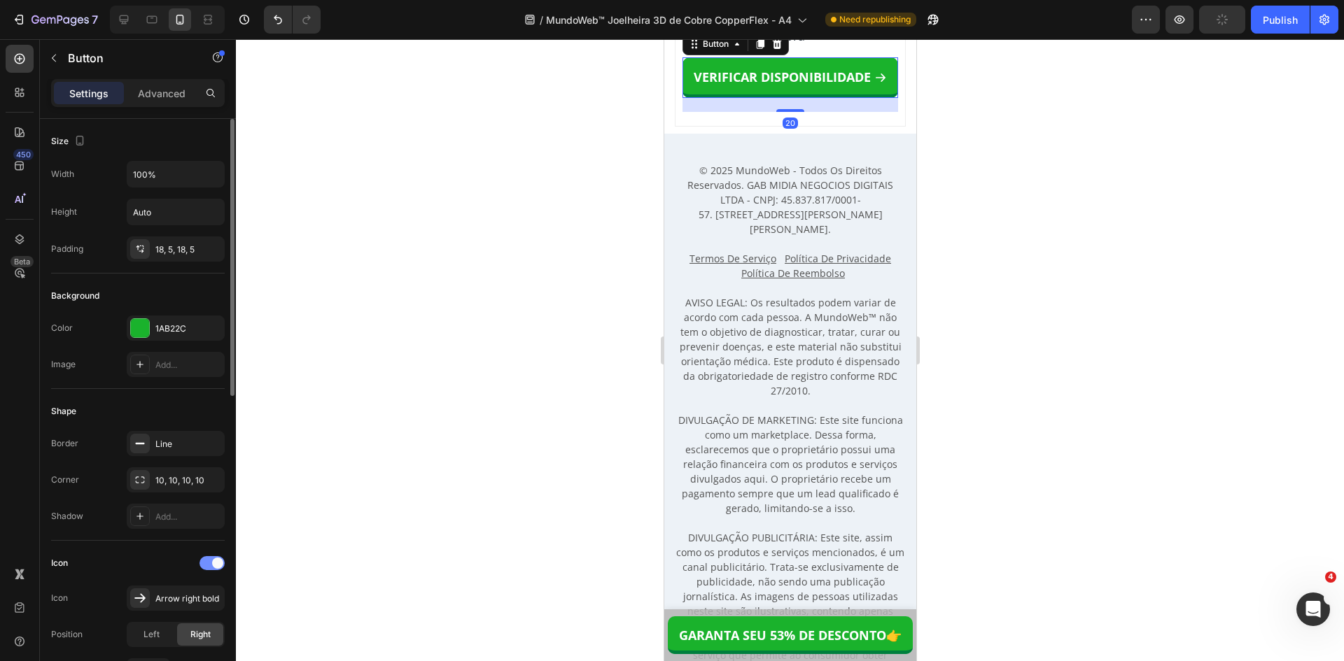
click at [213, 565] on span at bounding box center [217, 563] width 11 height 11
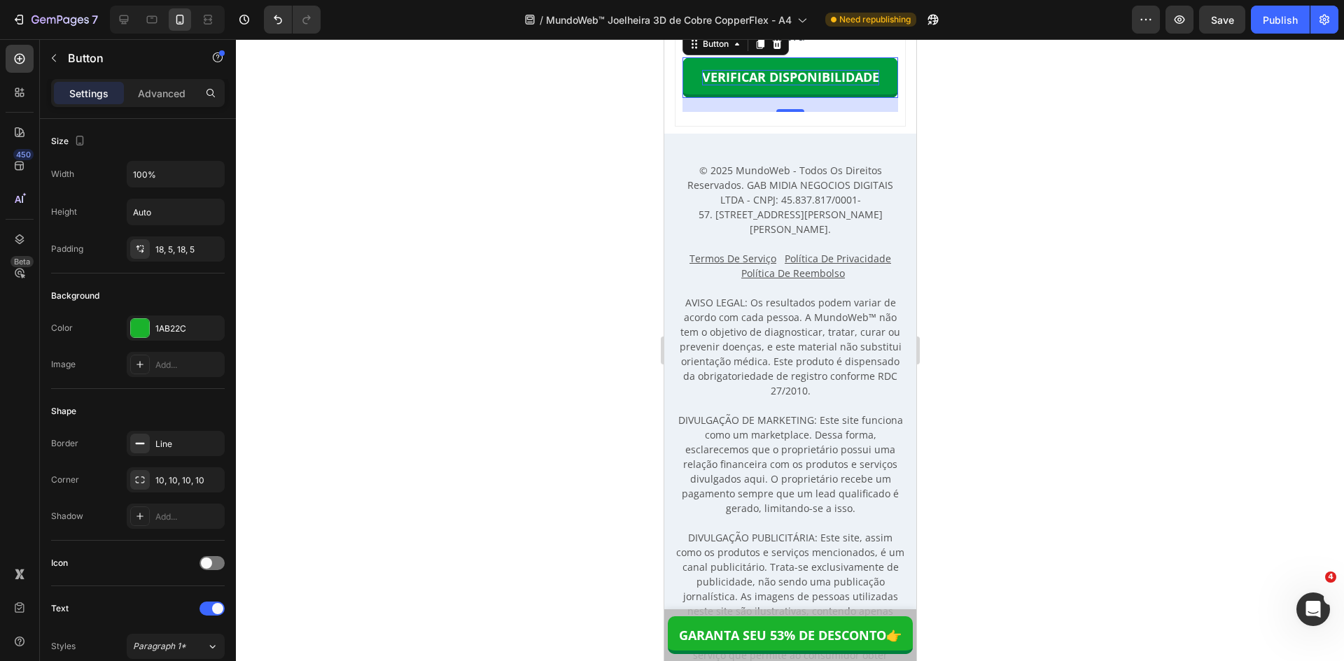
click at [787, 85] on p "VERIFICAR DISPONIBILIDADE" at bounding box center [789, 77] width 177 height 15
click at [829, 85] on p "VERIFICAR DISPONIBILIDADE 👉" at bounding box center [790, 77] width 192 height 15
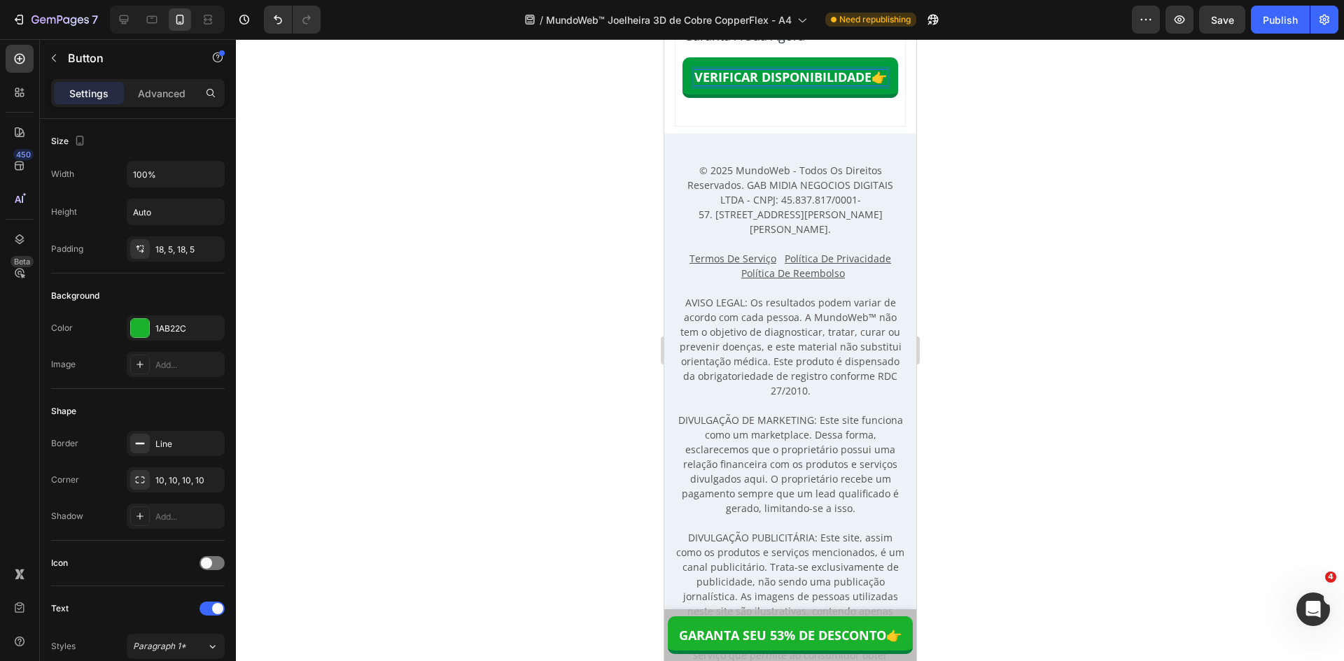
click at [829, 85] on p "VERIFICAR DISPONIBILIDADE 👉" at bounding box center [790, 77] width 192 height 15
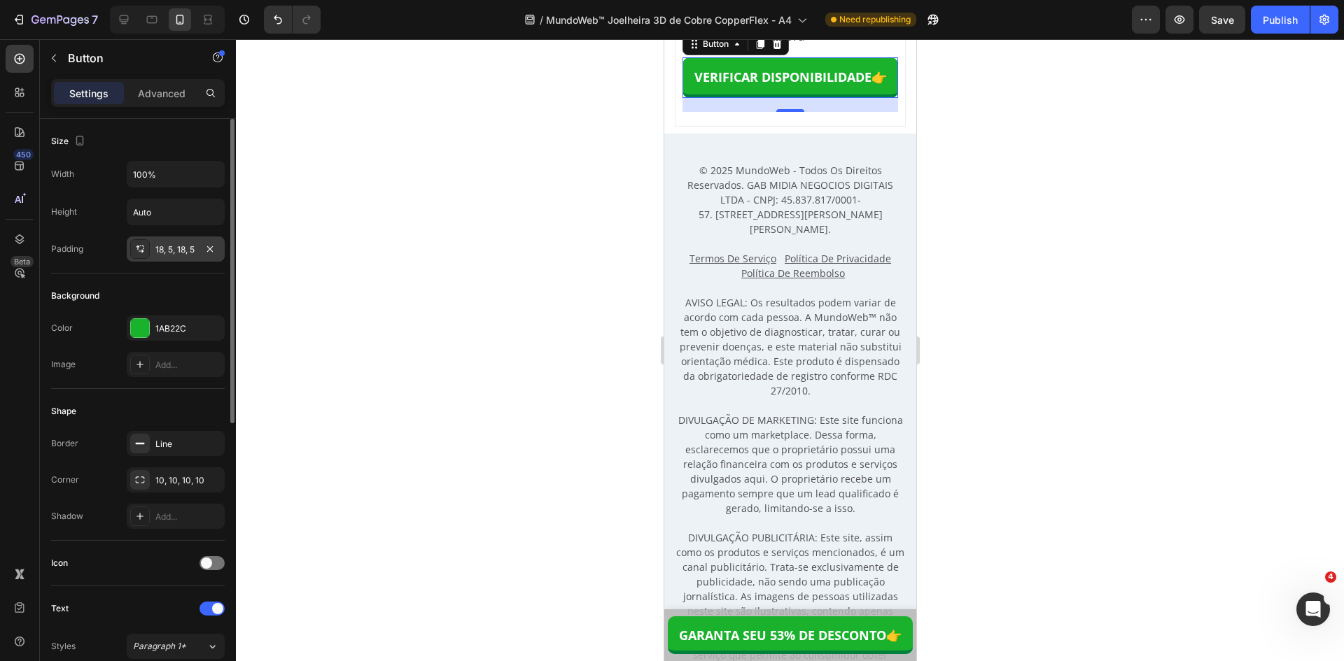
click at [171, 249] on div "18, 5, 18, 5" at bounding box center [175, 250] width 41 height 13
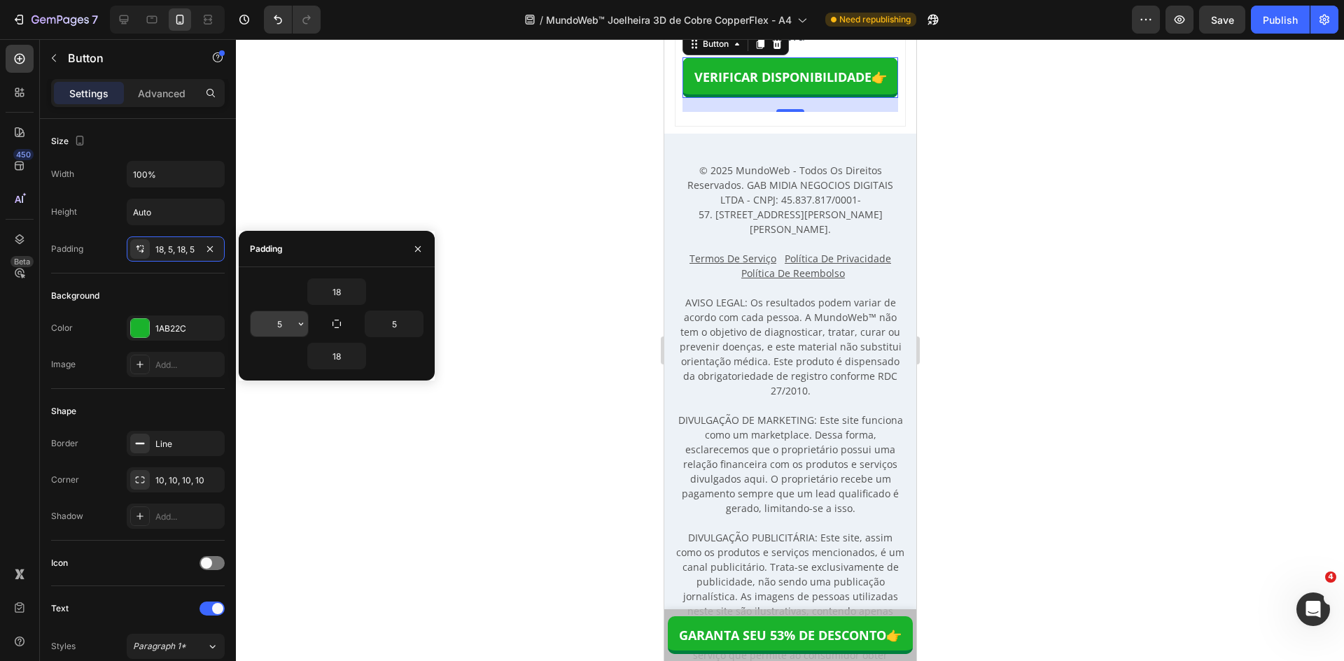
click at [273, 317] on input "5" at bounding box center [279, 323] width 57 height 25
type input "0"
click at [389, 328] on input "5" at bounding box center [393, 323] width 57 height 25
type input "0"
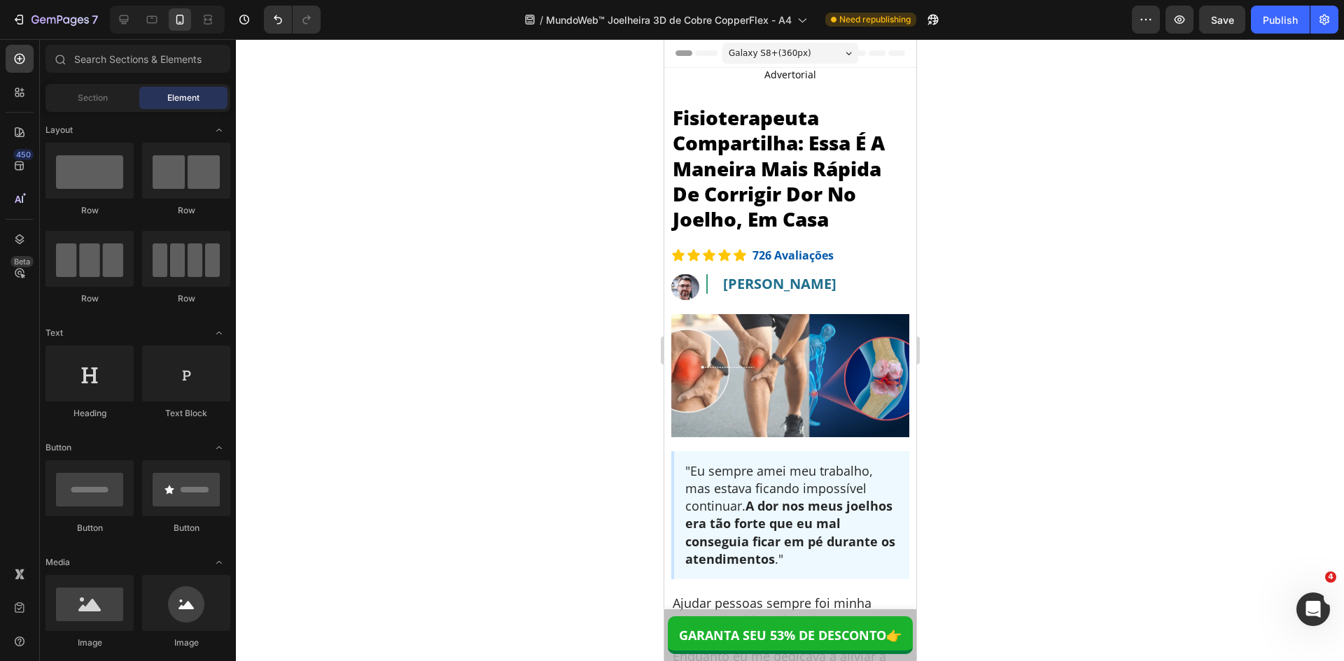
drag, startPoint x: 910, startPoint y: 484, endPoint x: 1540, endPoint y: 62, distance: 758.8
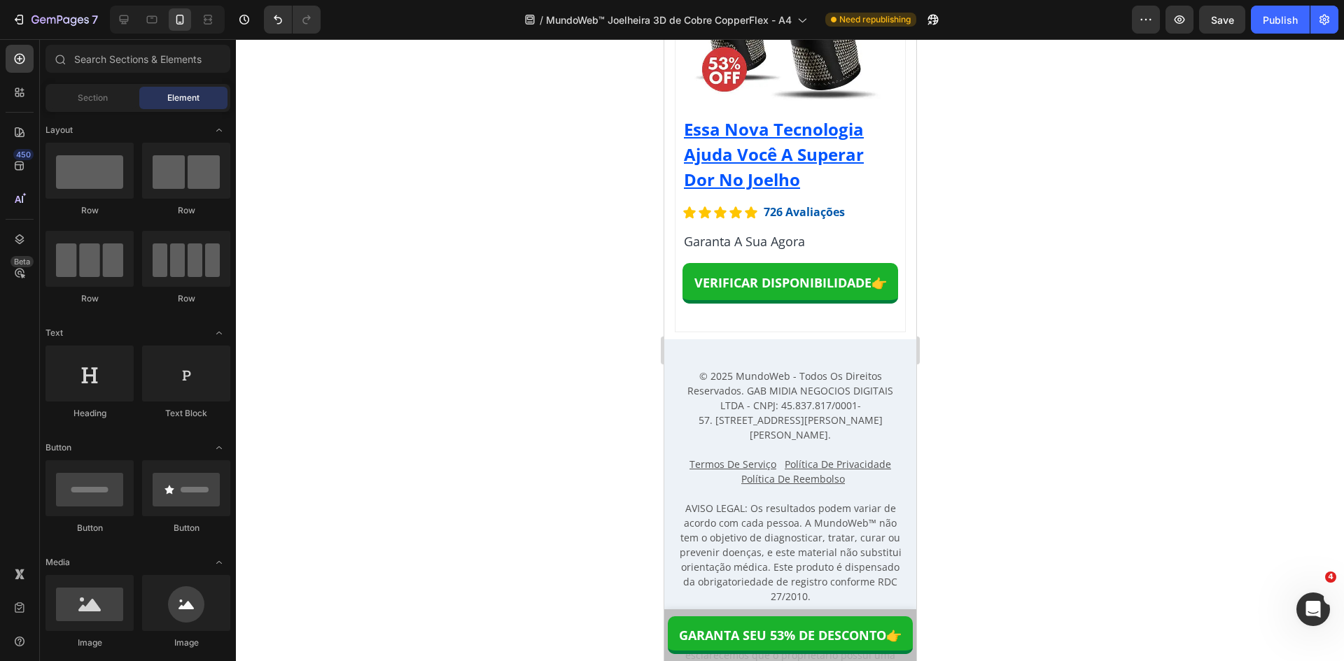
scroll to position [14128, 0]
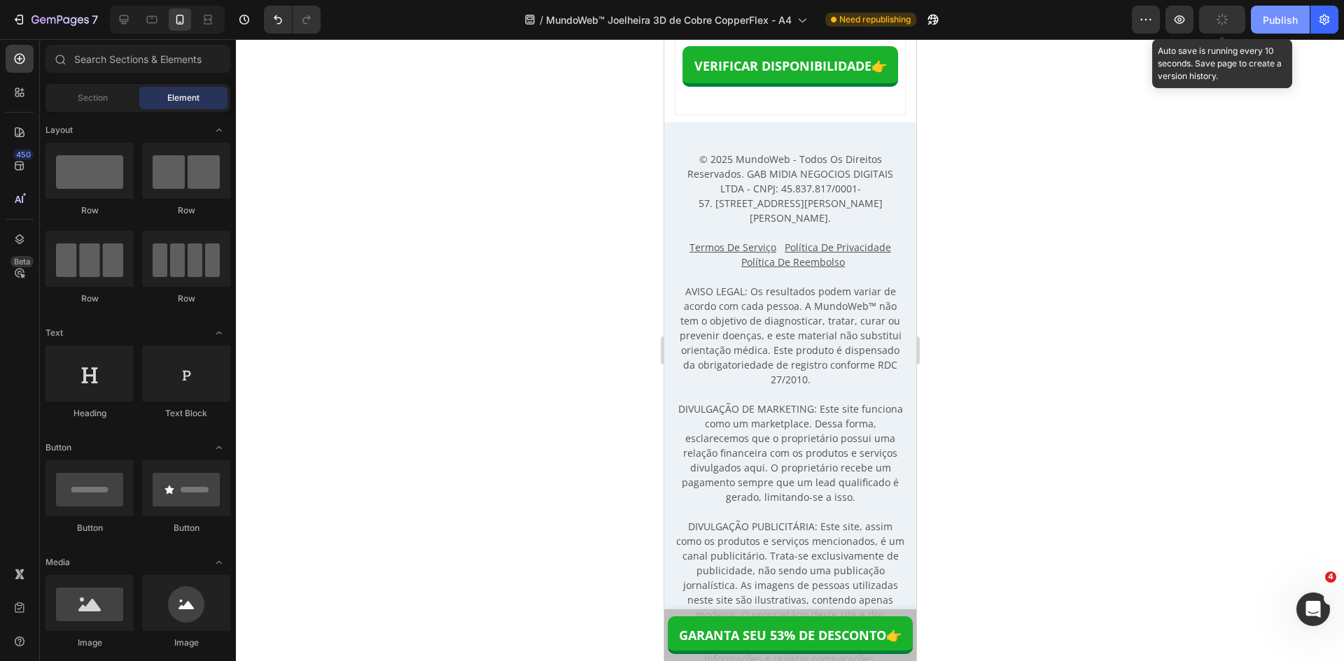
click at [1273, 18] on div "Publish" at bounding box center [1280, 20] width 35 height 15
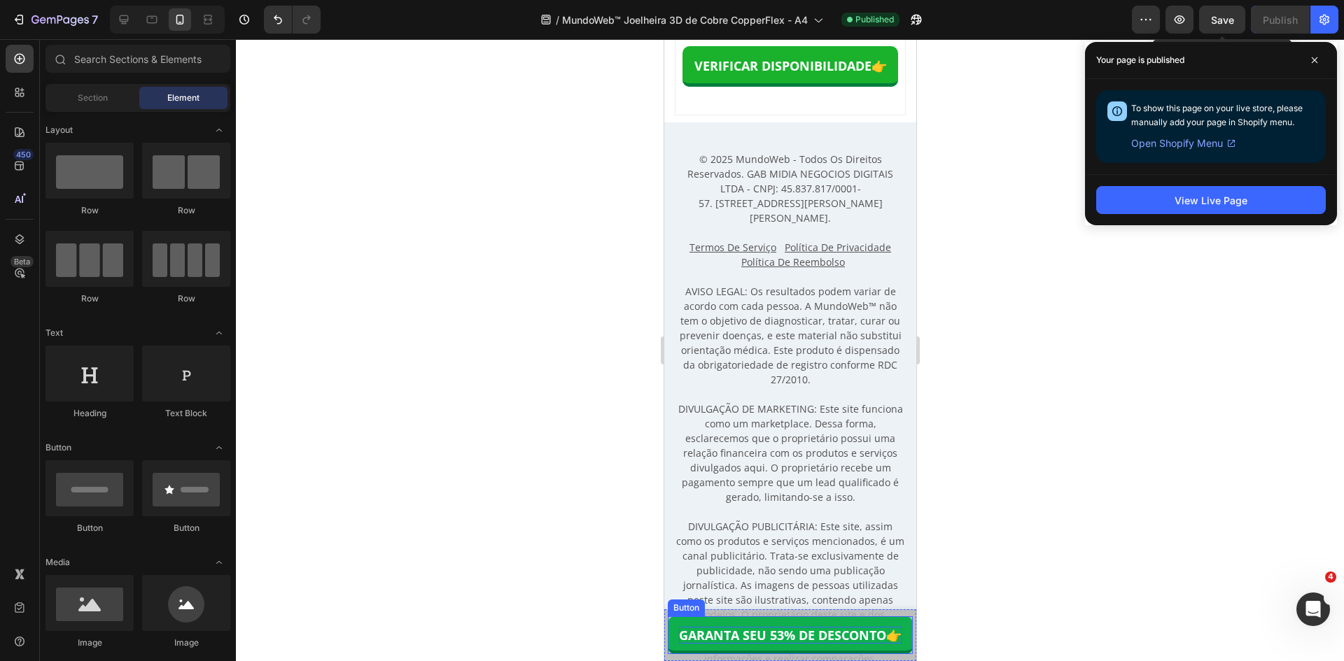
click at [783, 635] on span "GARANTA SEU 53% DE DESCONTO" at bounding box center [781, 635] width 207 height 17
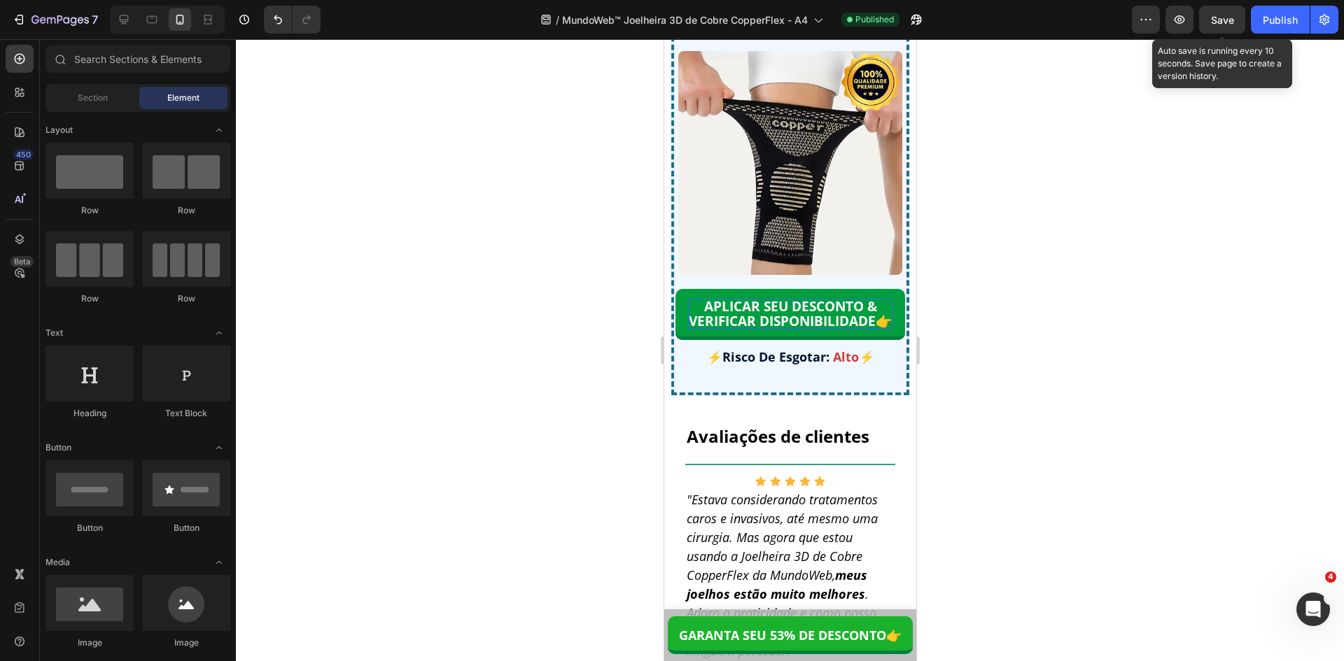
scroll to position [12789, 0]
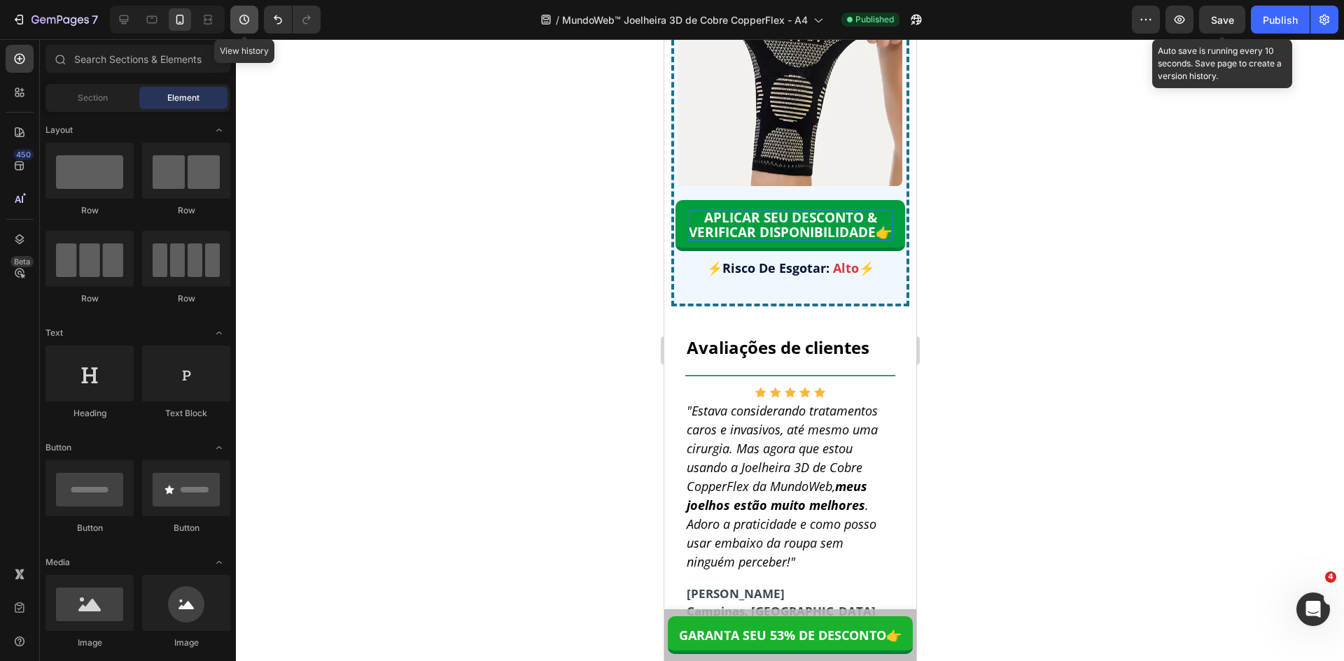
click at [250, 22] on icon "button" at bounding box center [244, 20] width 14 height 14
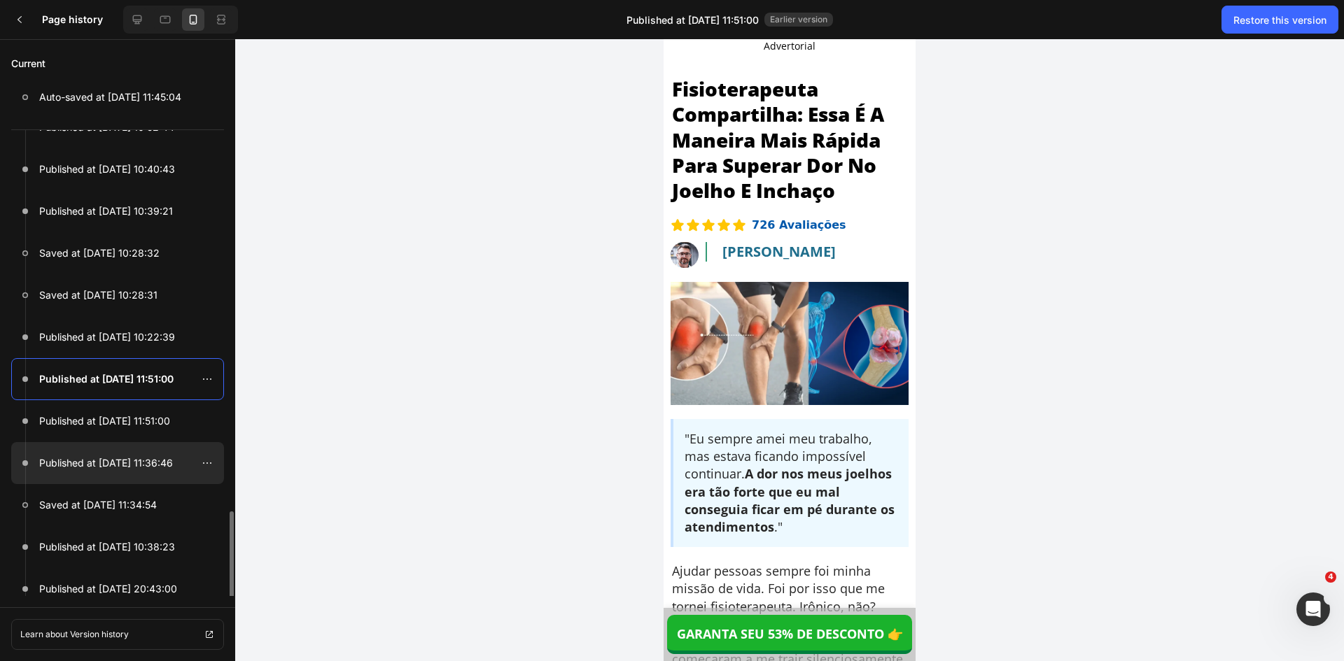
scroll to position [813, 0]
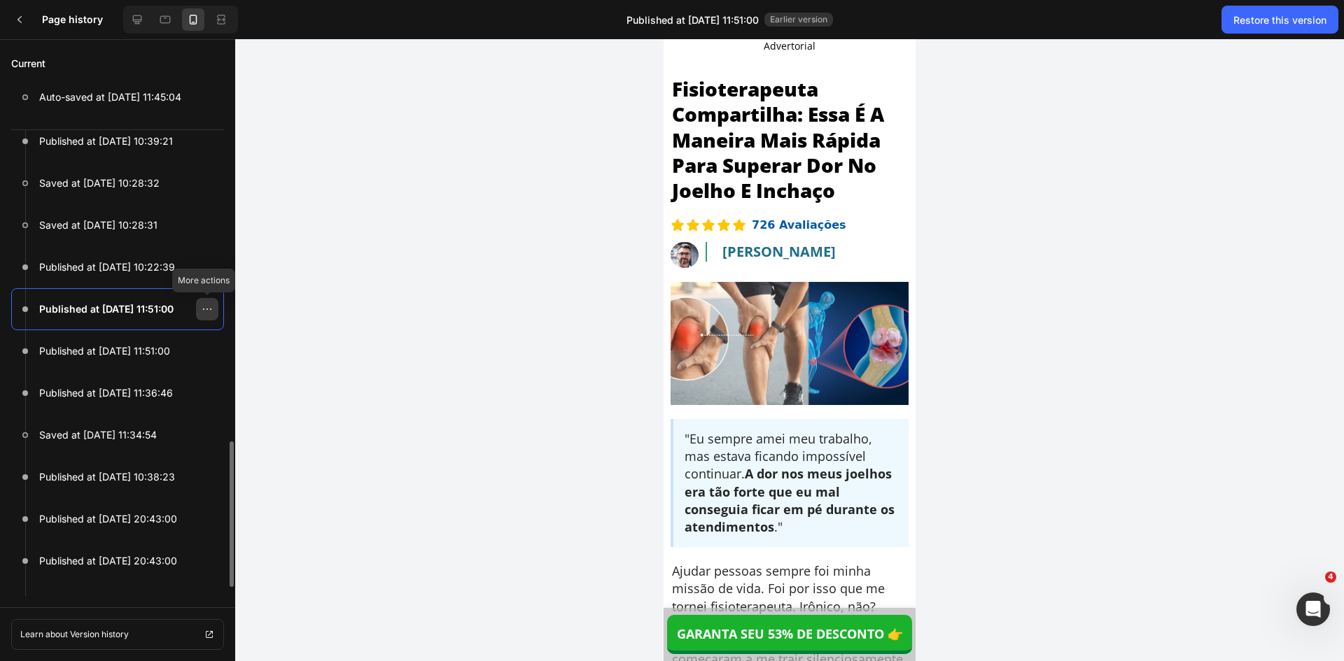
click at [209, 311] on icon at bounding box center [207, 309] width 11 height 11
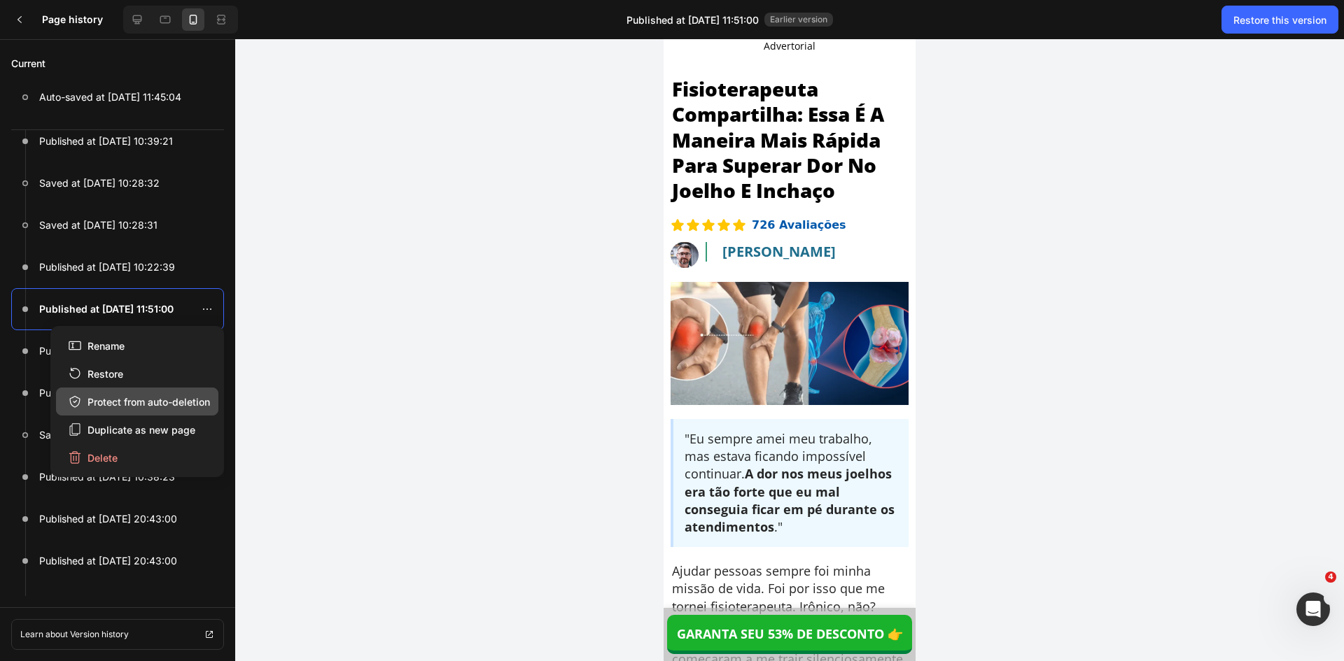
click at [114, 402] on div "Protect from auto-deletion" at bounding box center [139, 402] width 142 height 15
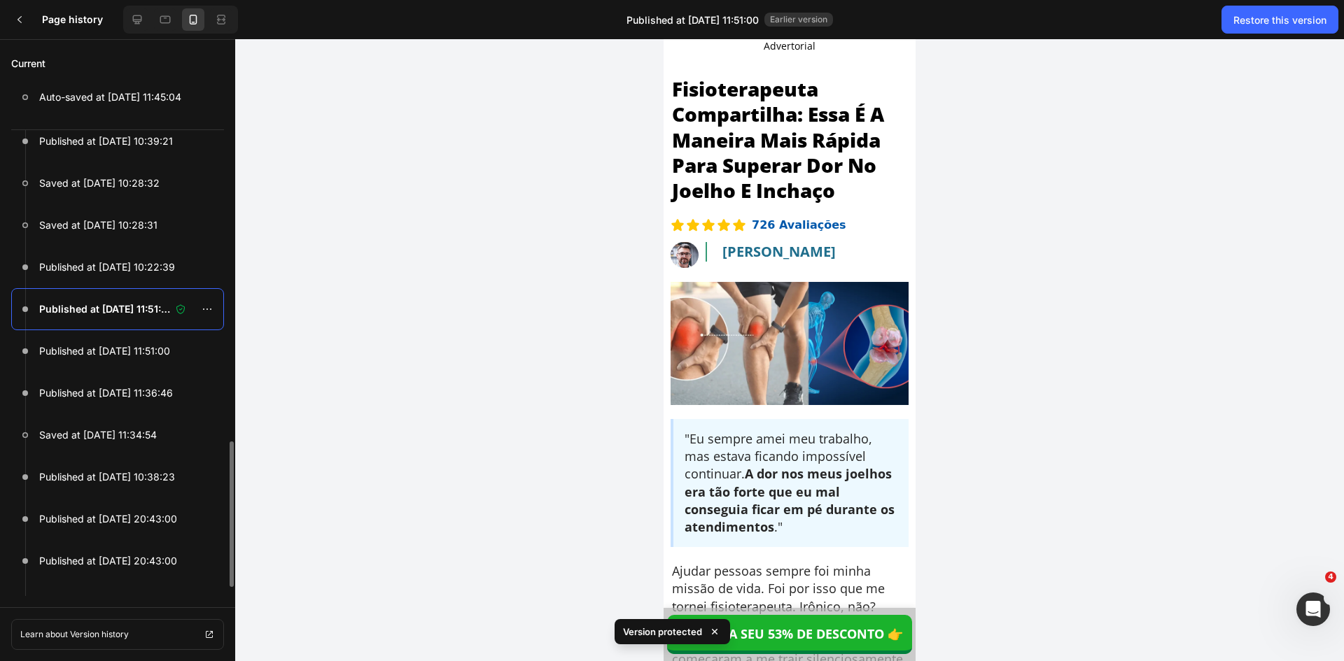
click at [114, 311] on p "Published at Aug 19, 11:51:00" at bounding box center [105, 309] width 132 height 17
click at [139, 358] on p "Published at Aug 19, 11:51:00" at bounding box center [104, 351] width 131 height 17
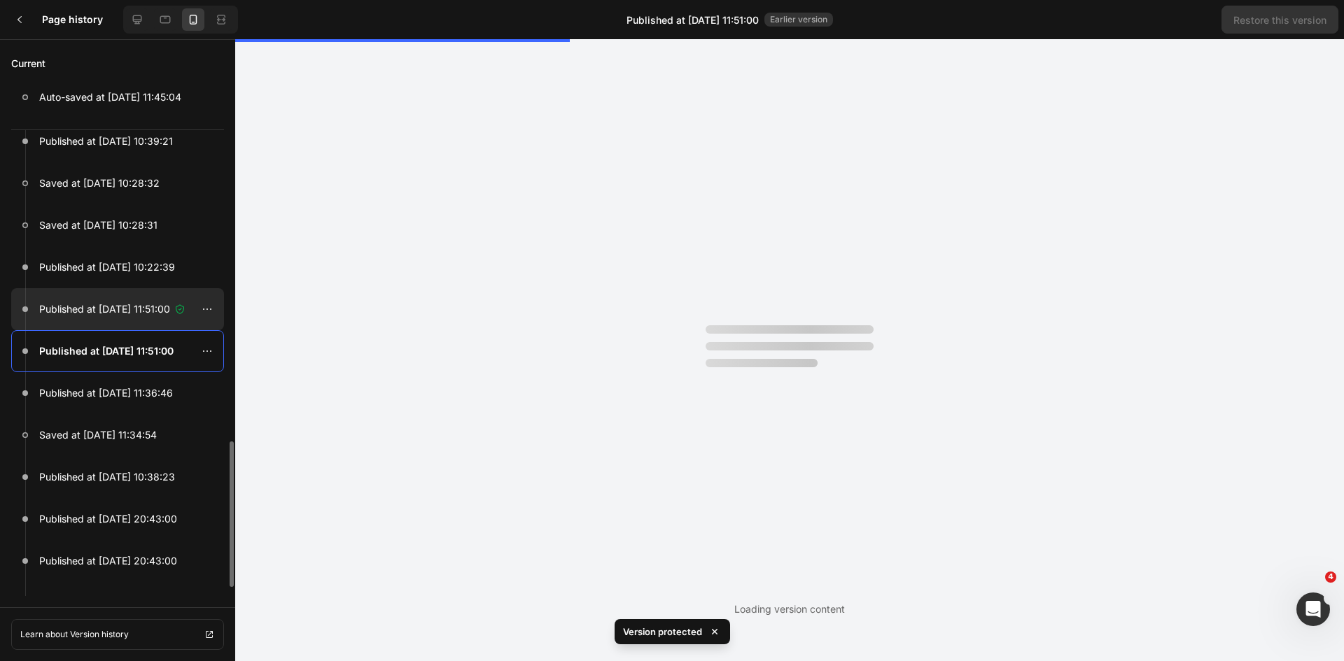
click at [120, 313] on p "Published at Aug 19, 11:51:00" at bounding box center [104, 309] width 131 height 17
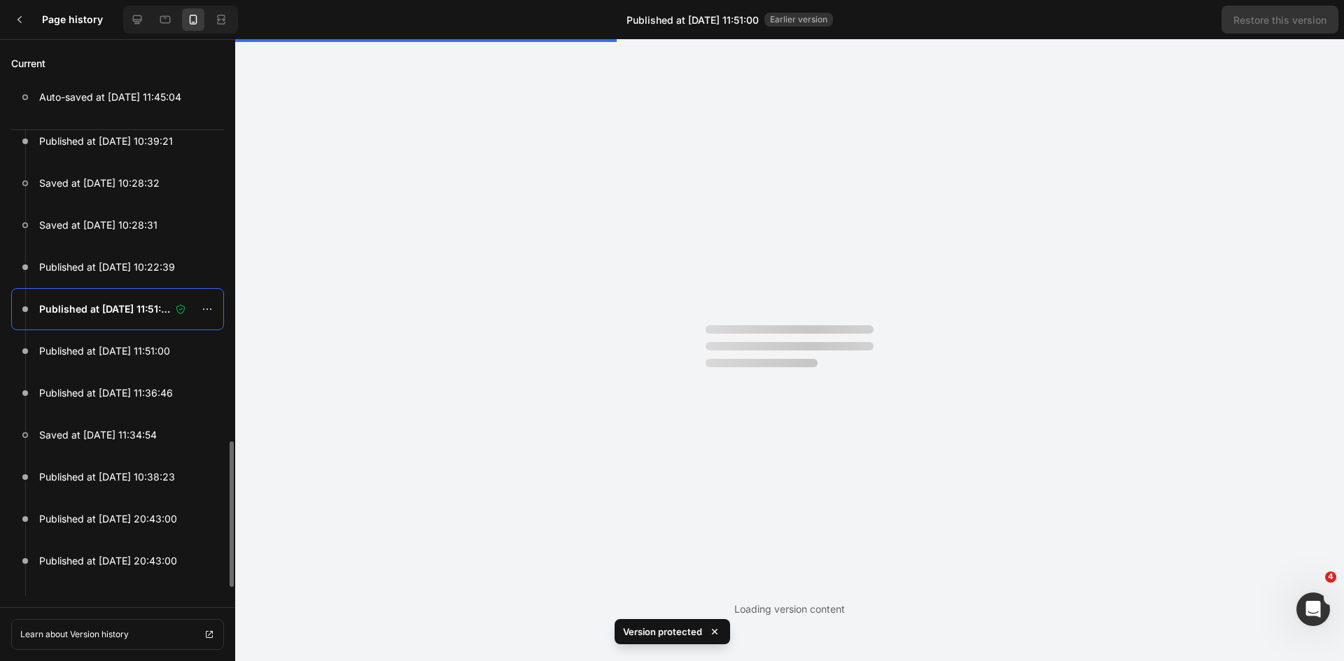
scroll to position [0, 0]
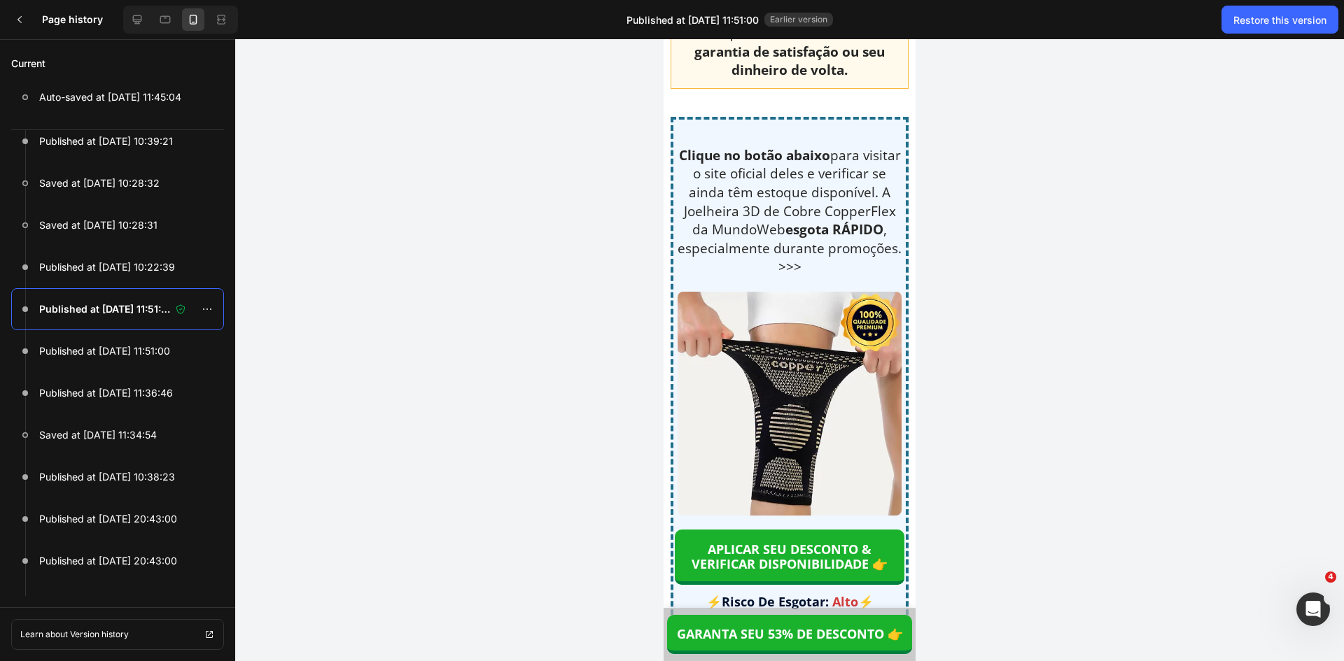
drag, startPoint x: 912, startPoint y: 58, endPoint x: 1582, endPoint y: 597, distance: 860.2
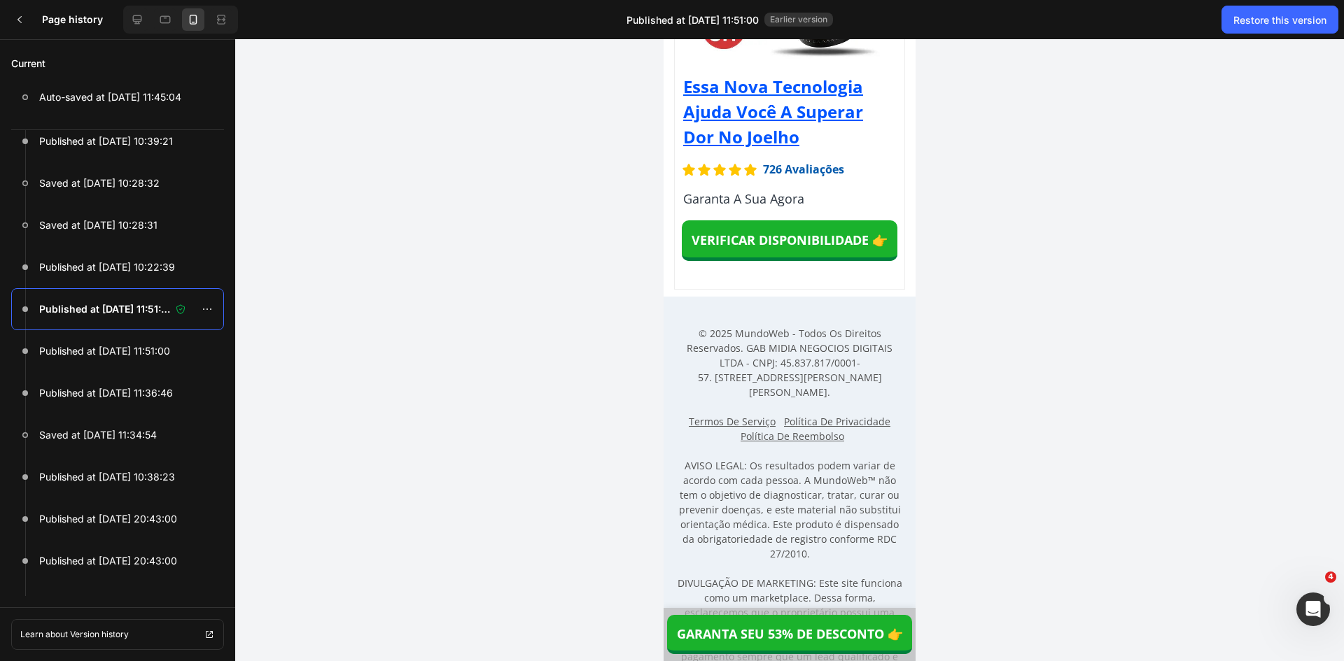
scroll to position [13736, 0]
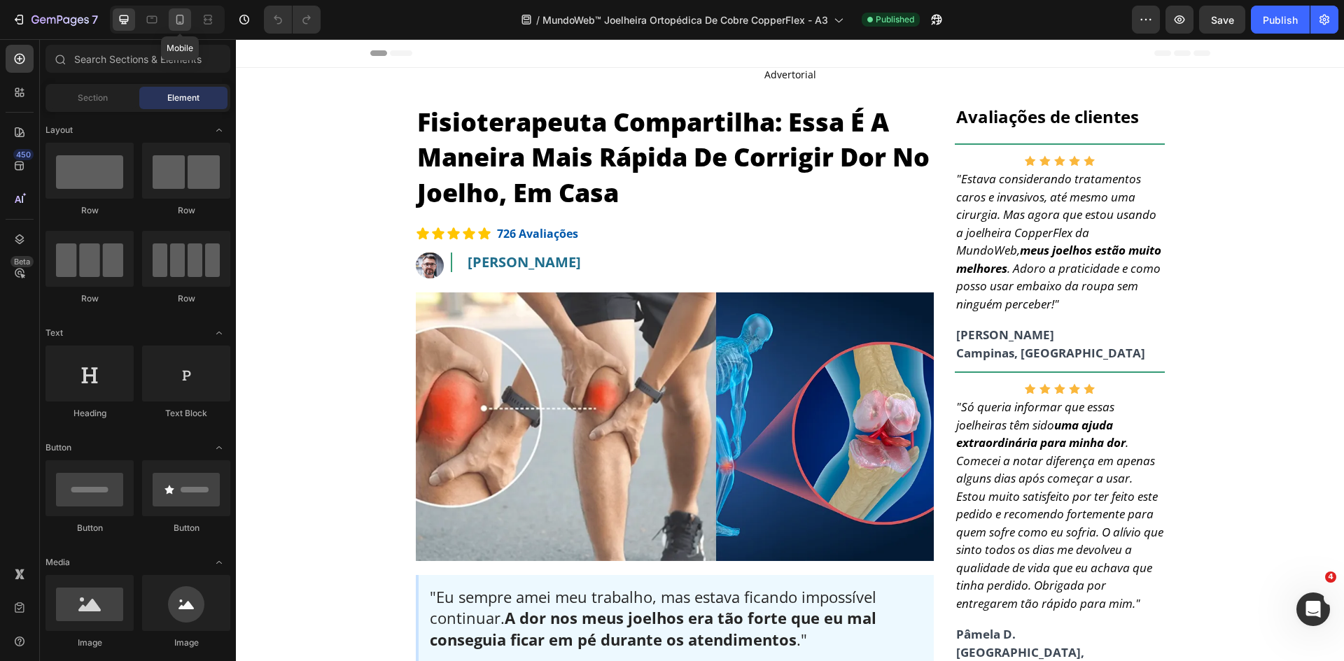
click at [180, 14] on icon at bounding box center [180, 20] width 14 height 14
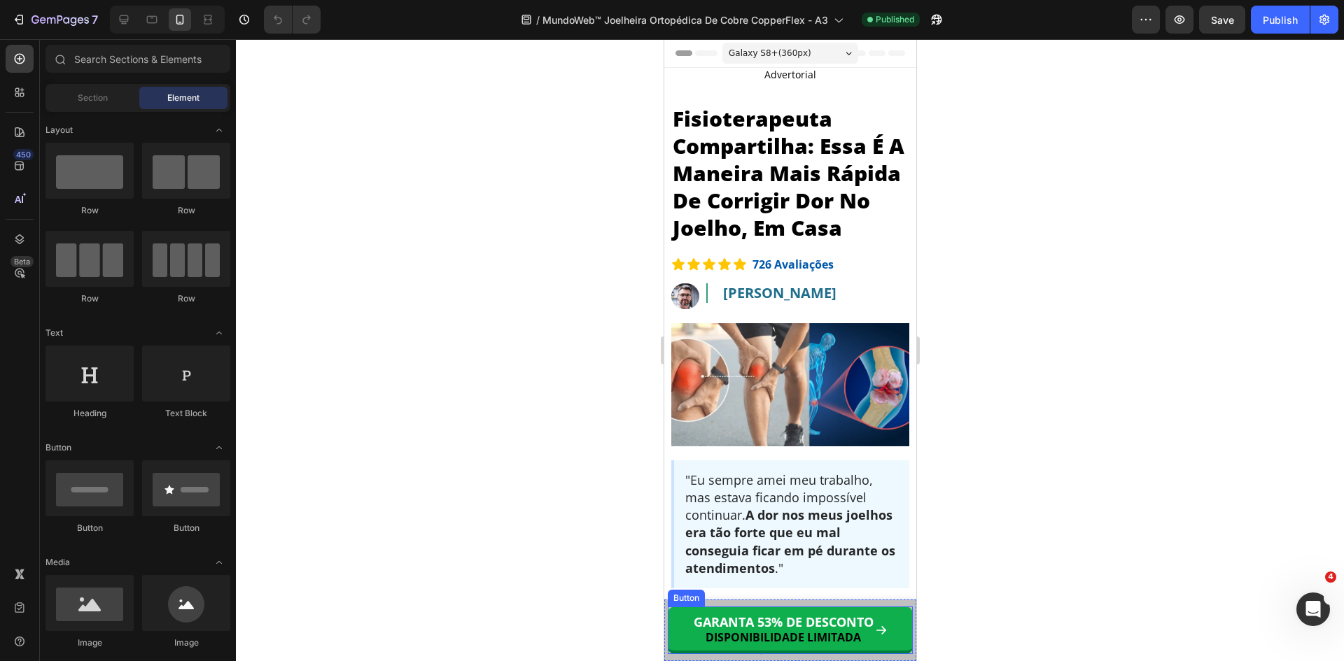
drag, startPoint x: 754, startPoint y: 624, endPoint x: 771, endPoint y: 612, distance: 21.2
click at [754, 624] on span "GARANTA 53% DE DESCONTO" at bounding box center [783, 622] width 180 height 17
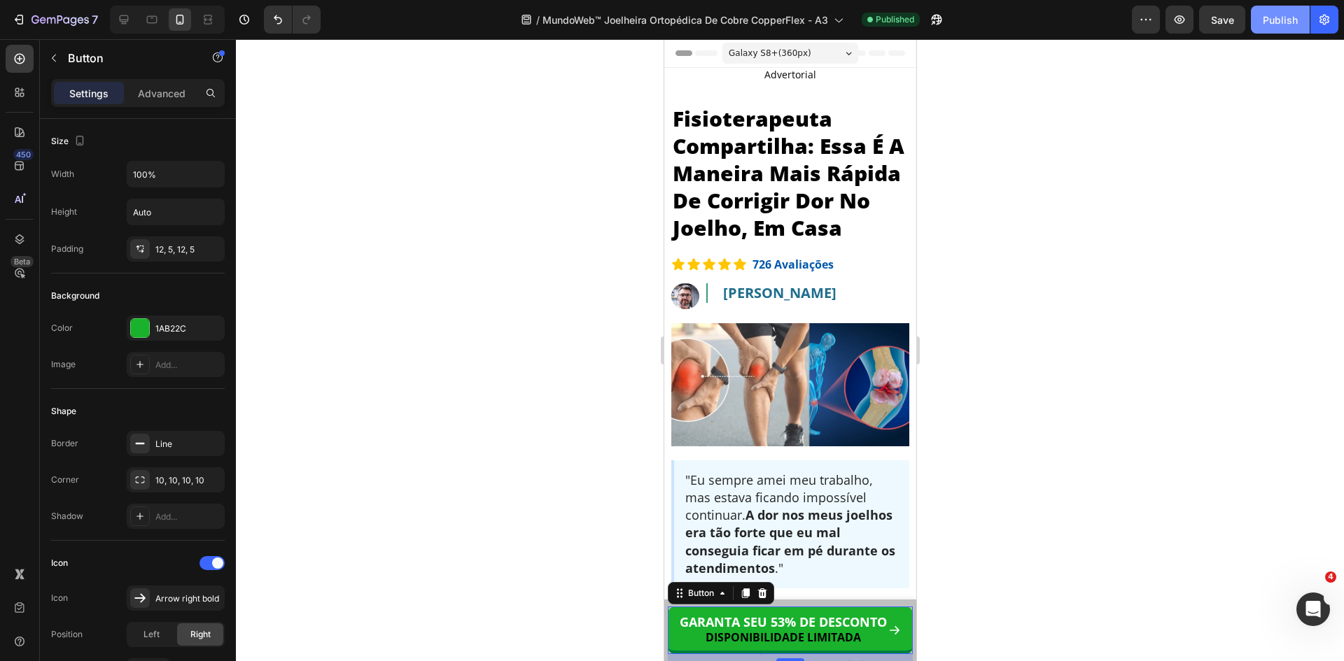
click at [1289, 26] on div "Publish" at bounding box center [1280, 20] width 35 height 15
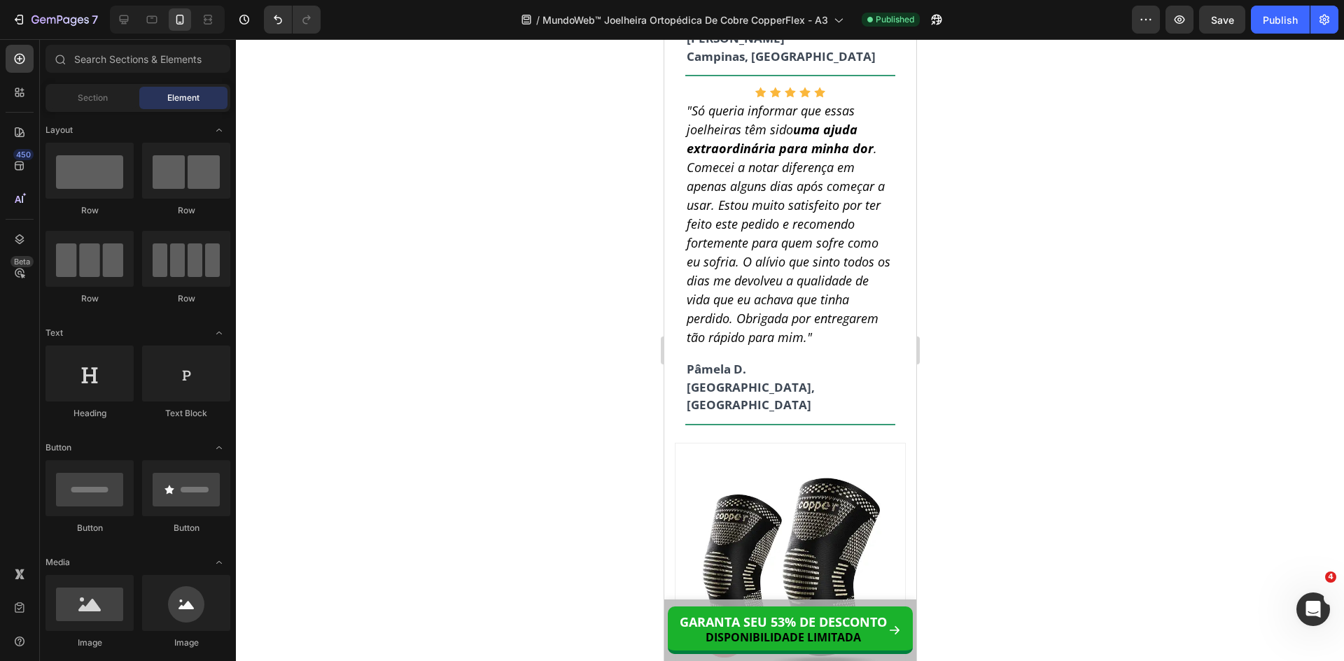
scroll to position [12959, 0]
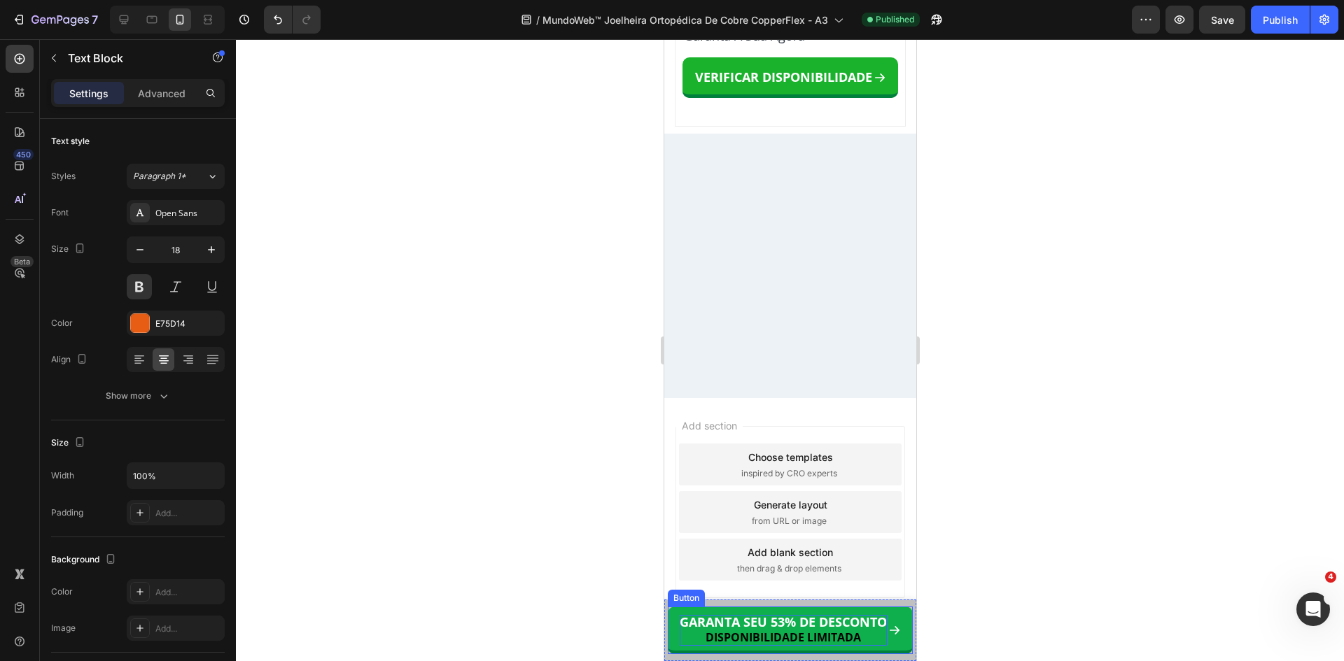
click at [774, 619] on span "GARANTA SEU 53% DE DESCONTO" at bounding box center [782, 622] width 207 height 17
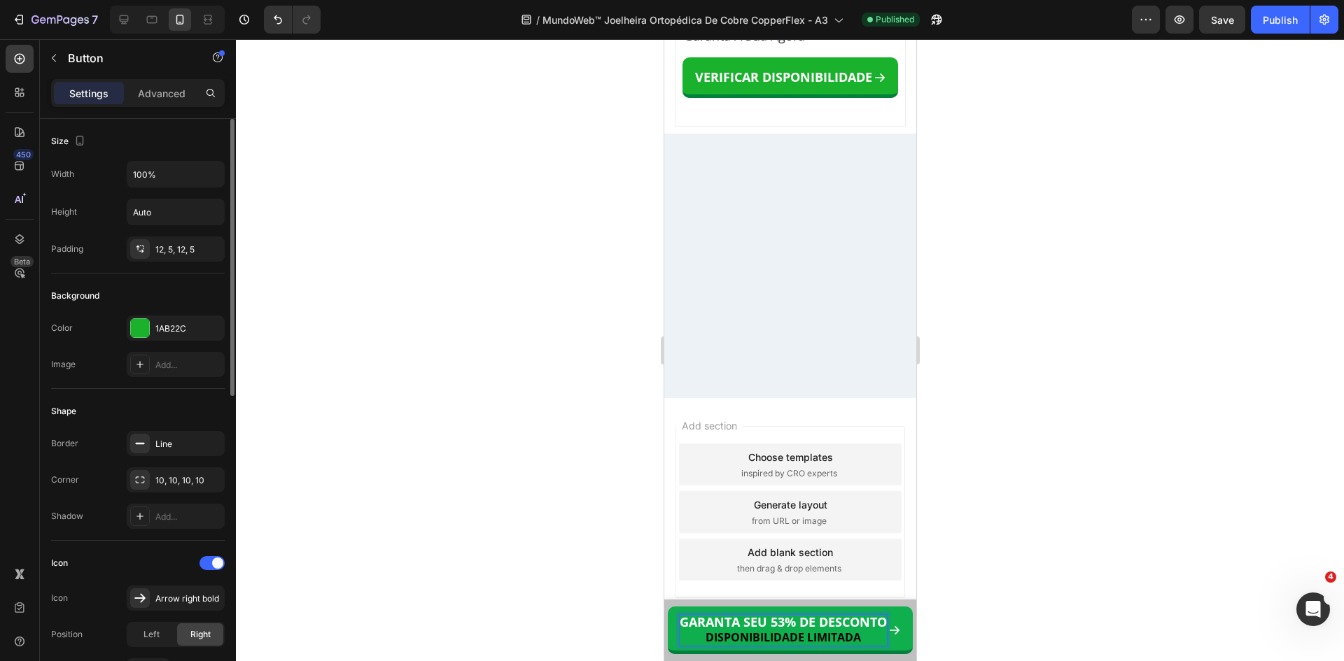
click at [223, 562] on div "Size Width 100% Height Auto Padding 12, 5, 12, 5 Background Color 1AB22C Image …" at bounding box center [138, 410] width 196 height 582
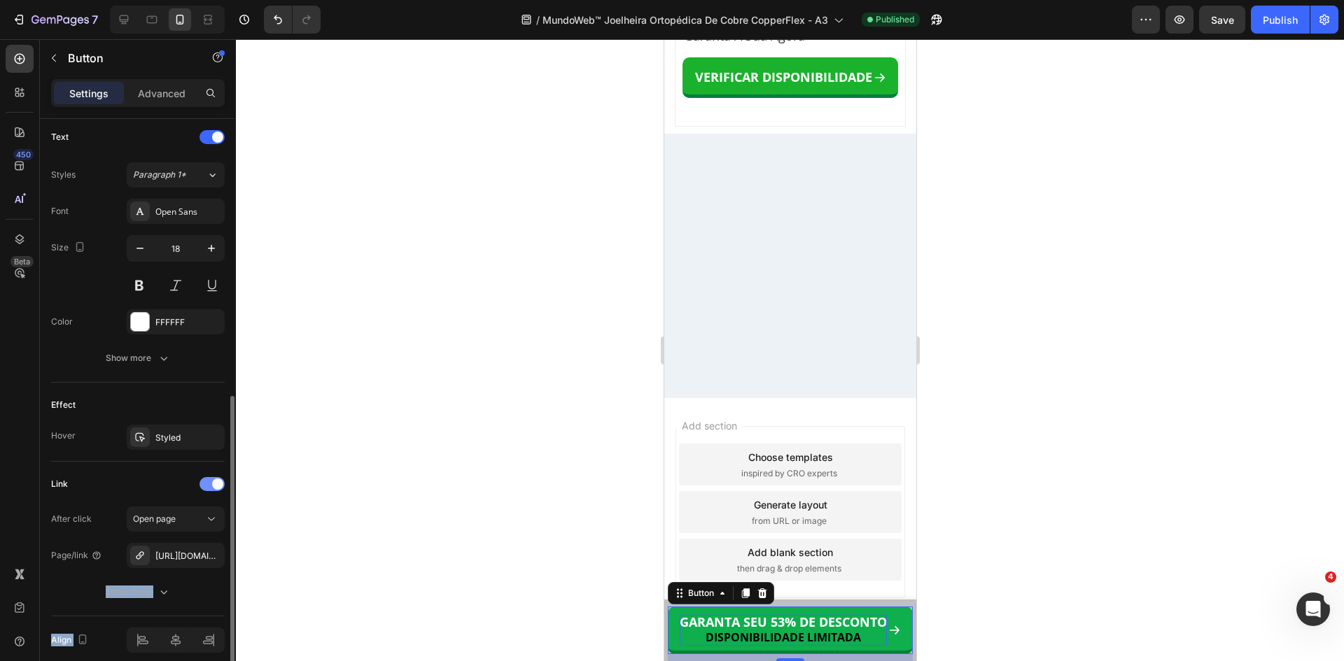
click at [214, 479] on span at bounding box center [217, 484] width 11 height 11
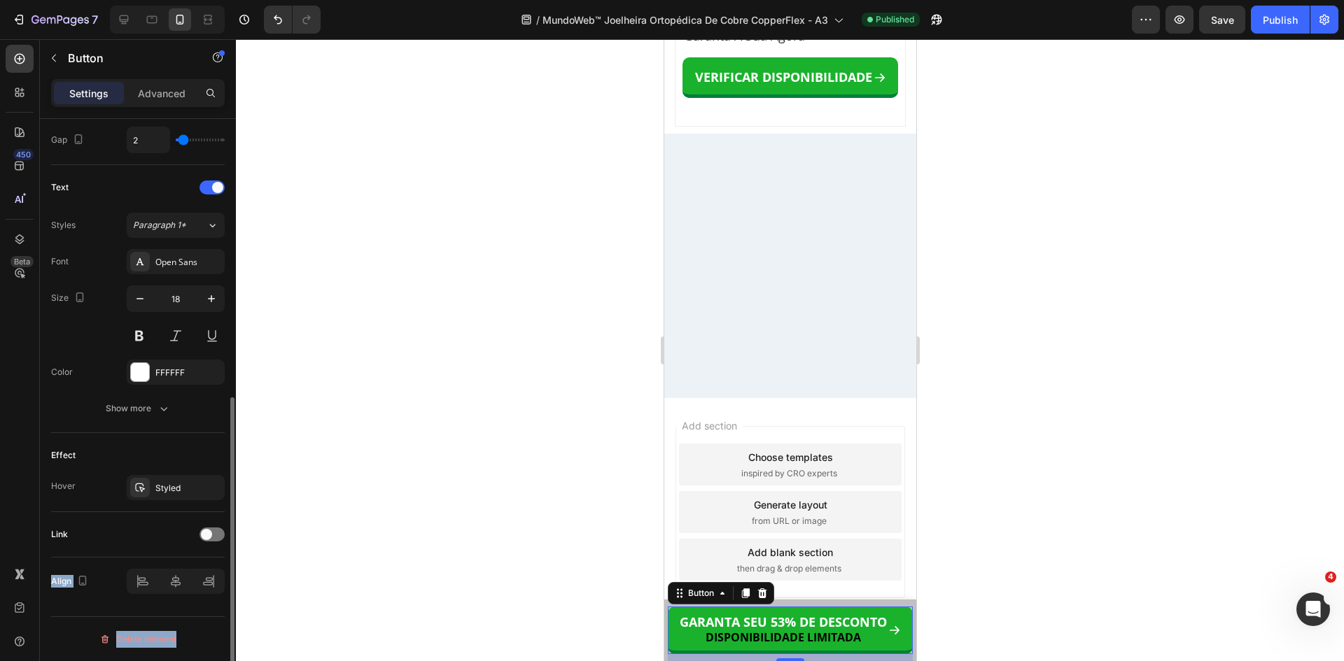
scroll to position [252, 0]
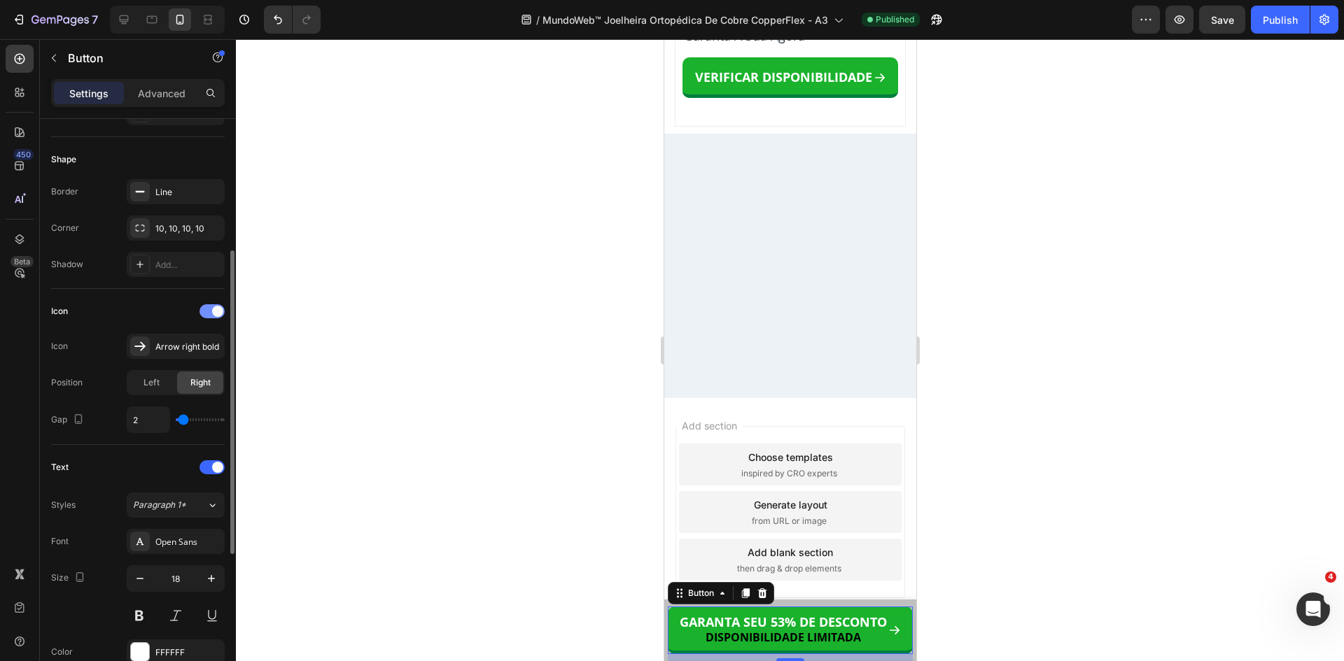
click at [214, 314] on span at bounding box center [217, 311] width 11 height 11
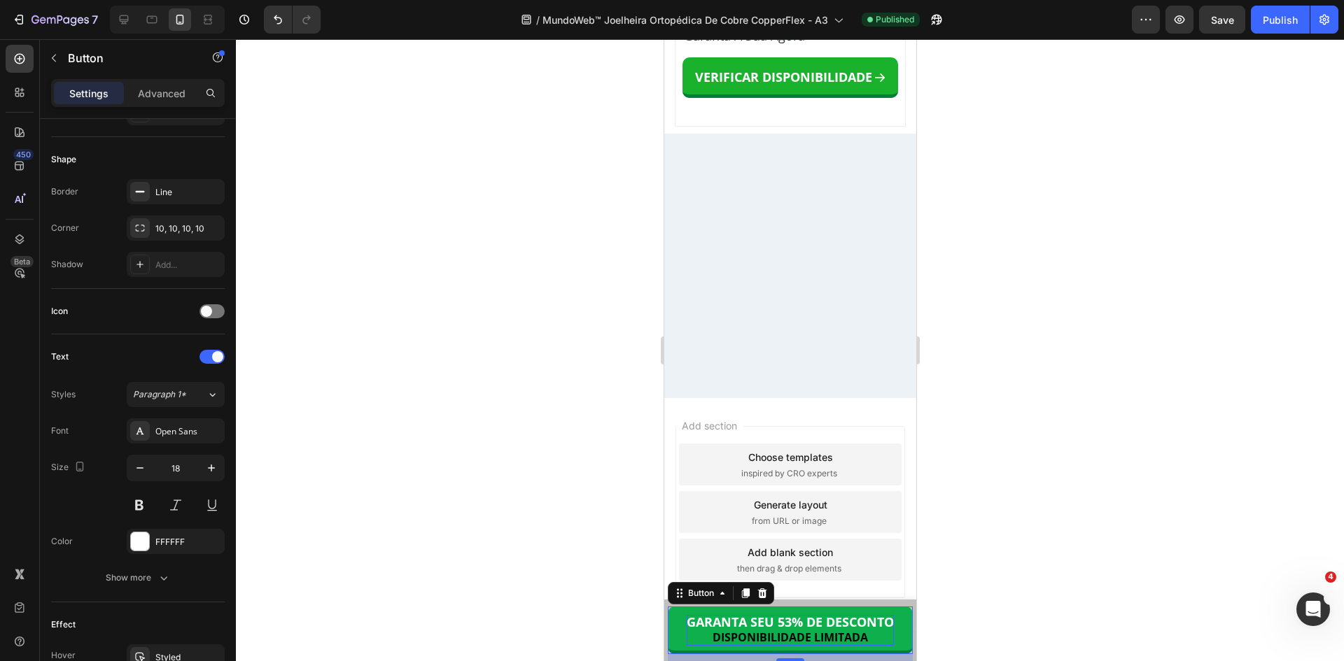
click at [837, 624] on span "GARANTA SEU 53% DE DESCONTO" at bounding box center [789, 622] width 207 height 17
click at [667, 607] on button "GARANTA SEU 53% DE DESCONTO DISPONIBILIDADE LIMITADA" at bounding box center [789, 631] width 245 height 48
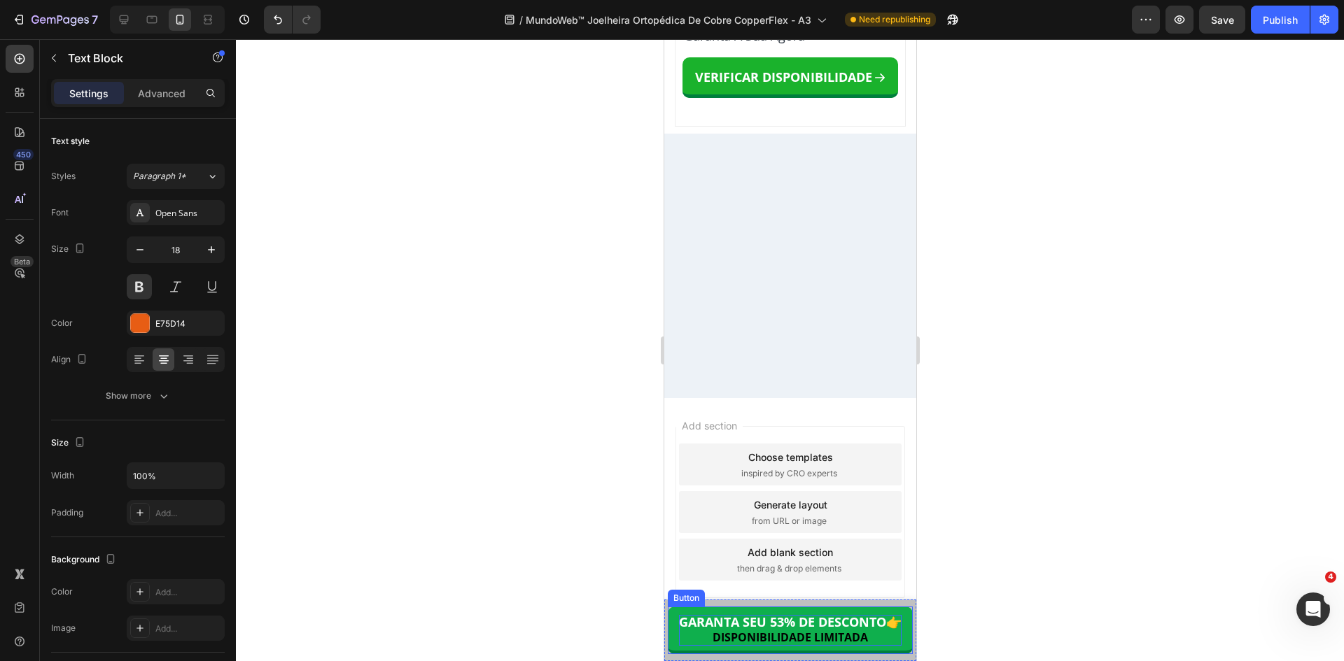
click at [841, 623] on span "GARANTA SEU 53% DE DESCONTO" at bounding box center [781, 622] width 207 height 17
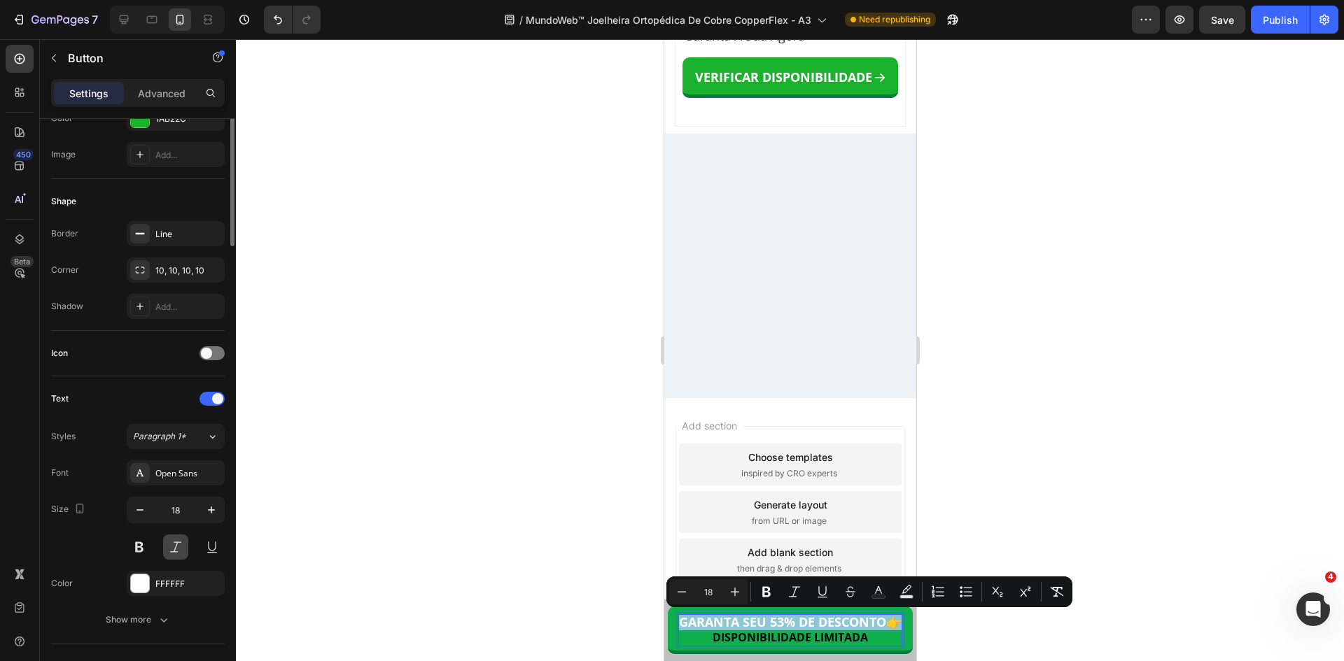
scroll to position [280, 0]
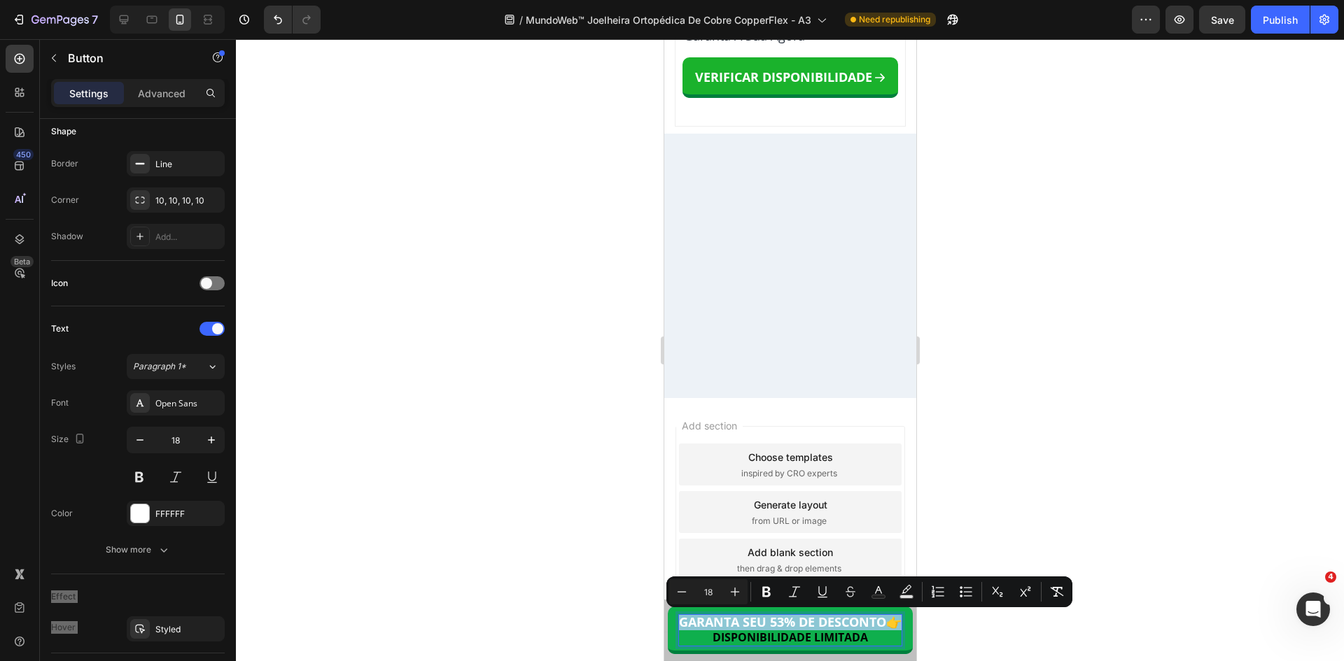
click at [712, 627] on span "GARANTA SEU 53% DE DESCONTO" at bounding box center [781, 622] width 207 height 17
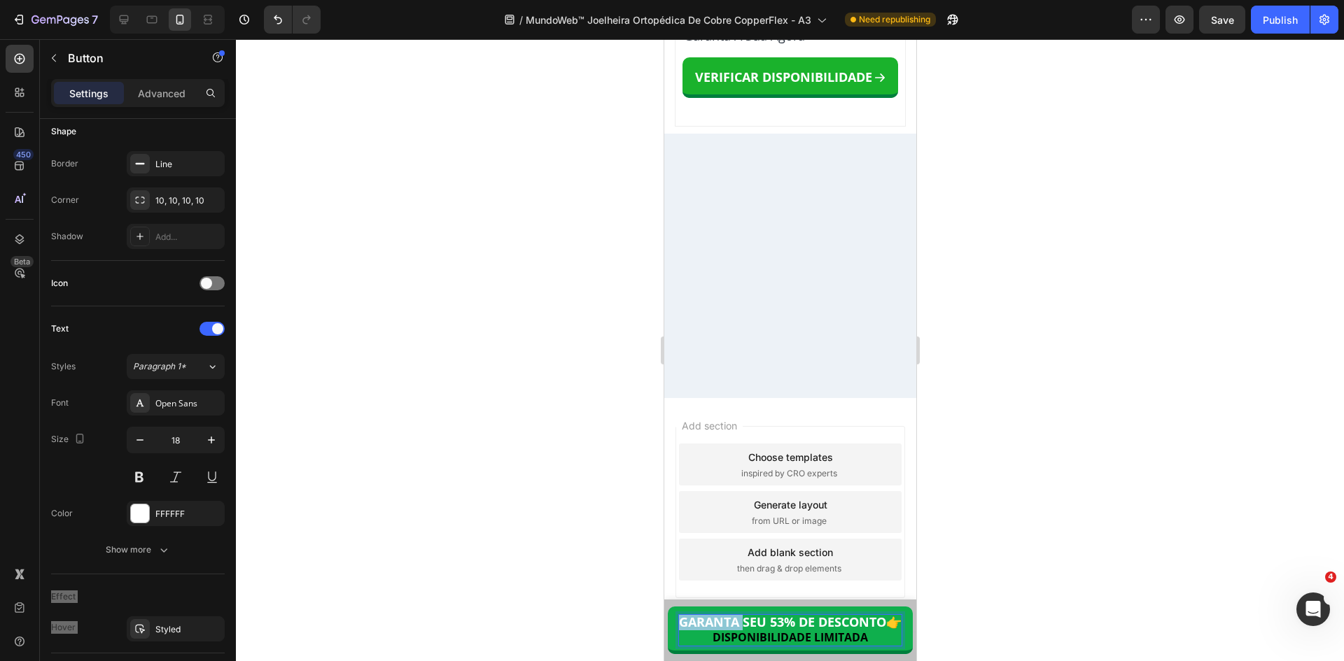
click at [712, 627] on span "GARANTA SEU 53% DE DESCONTO" at bounding box center [781, 622] width 207 height 17
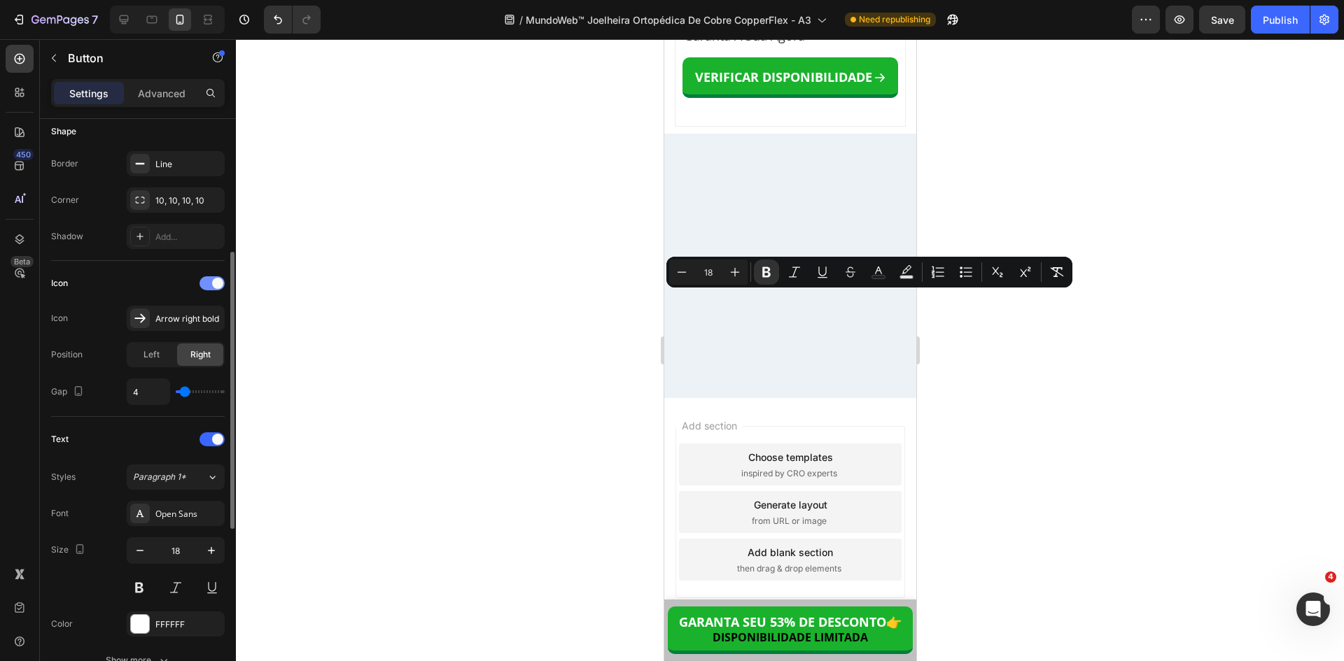
click at [214, 284] on span at bounding box center [217, 283] width 11 height 11
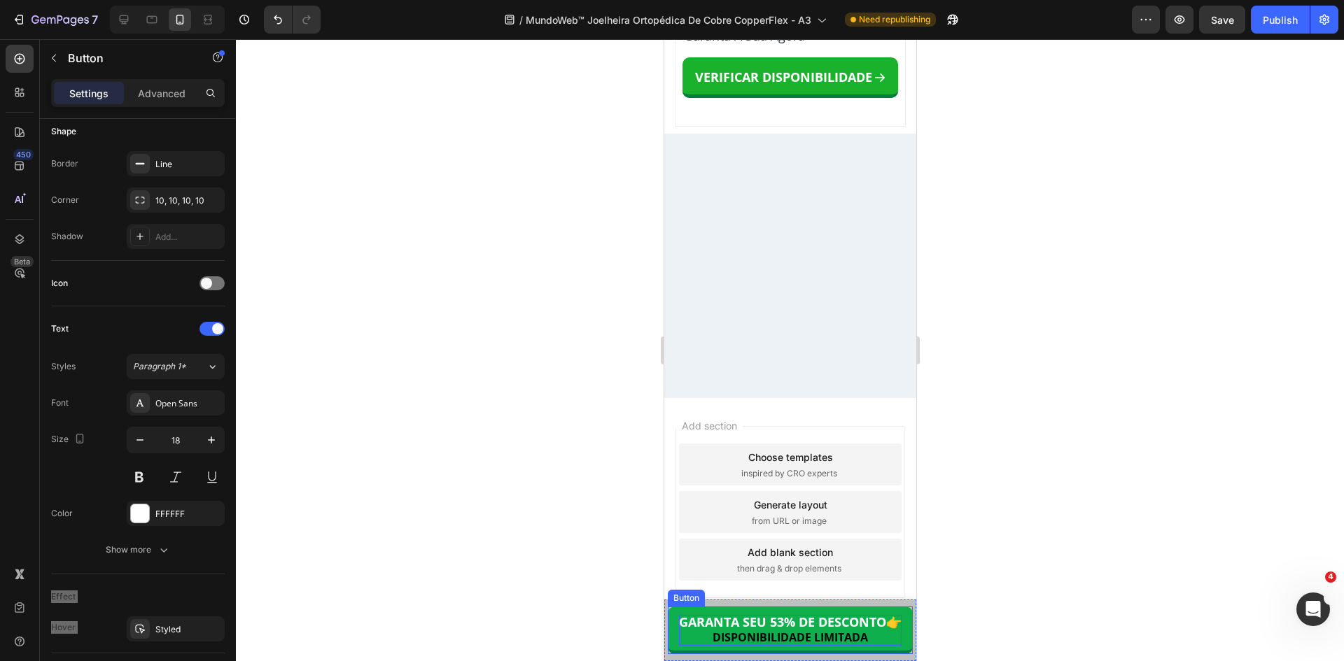
click at [870, 624] on span "GARANTA SEU 53% DE DESCONTO" at bounding box center [781, 622] width 207 height 17
click at [878, 624] on span "GARANTA SEU 53% DE DESCONTO" at bounding box center [781, 622] width 207 height 17
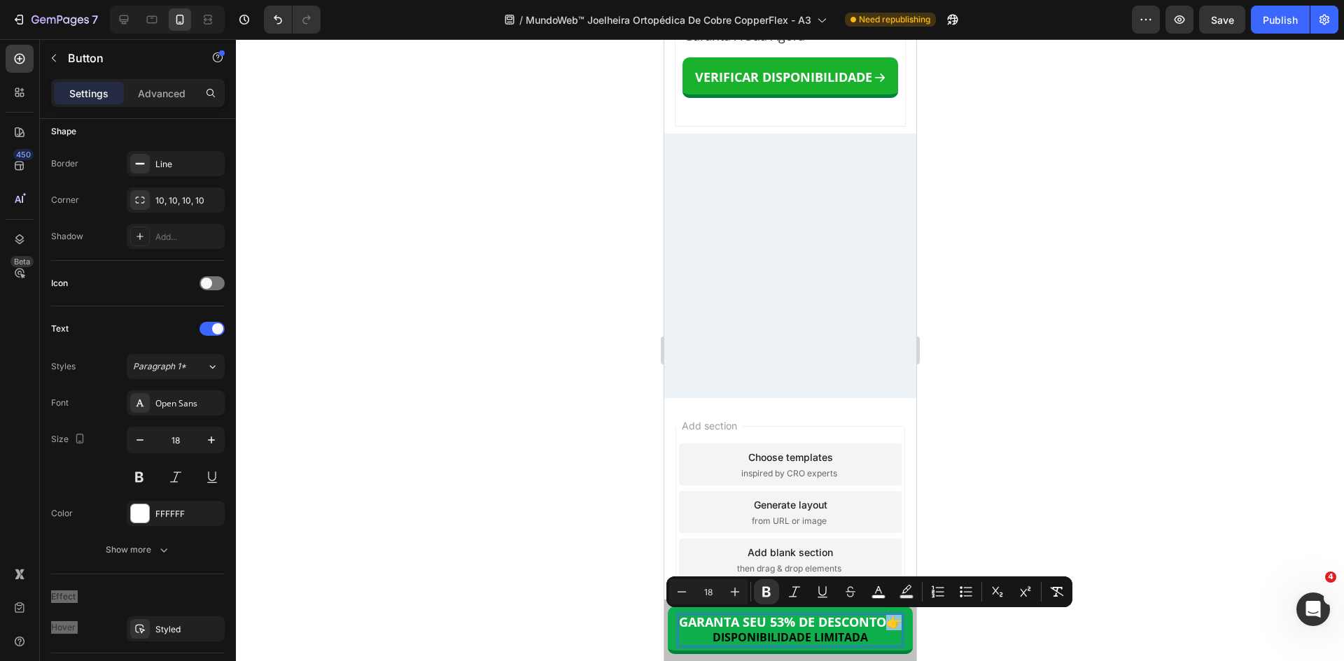
copy strong "👉"
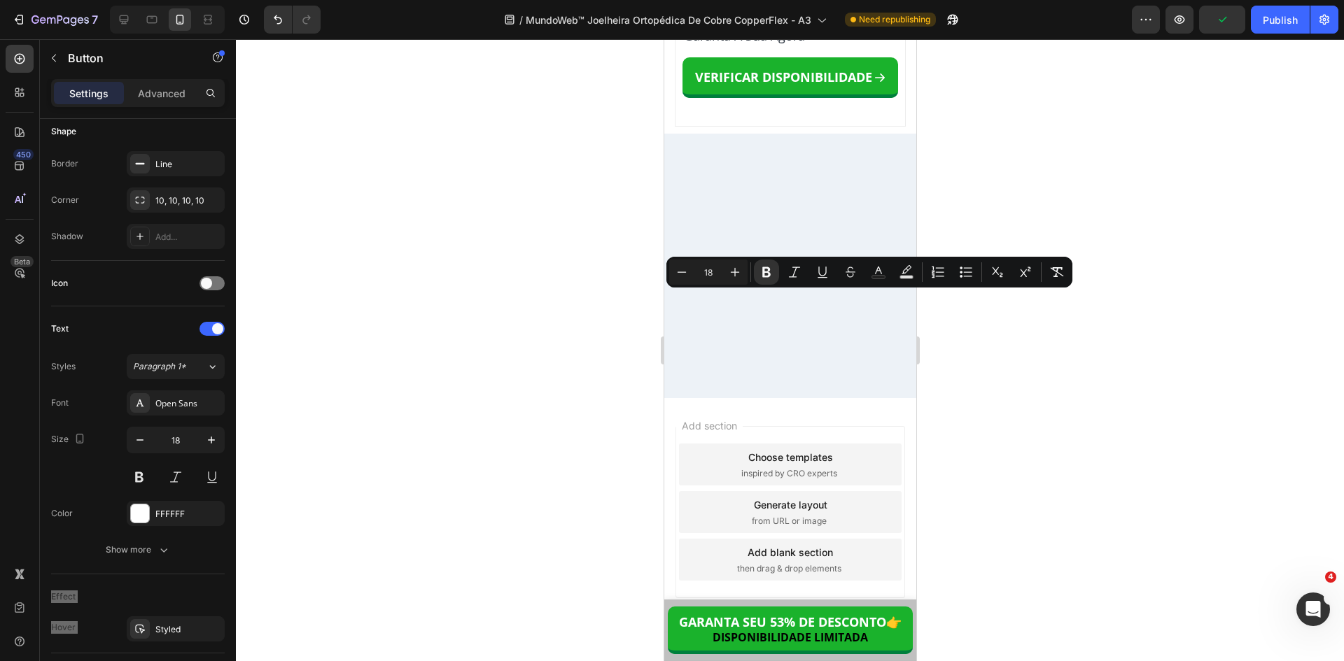
scroll to position [1, 0]
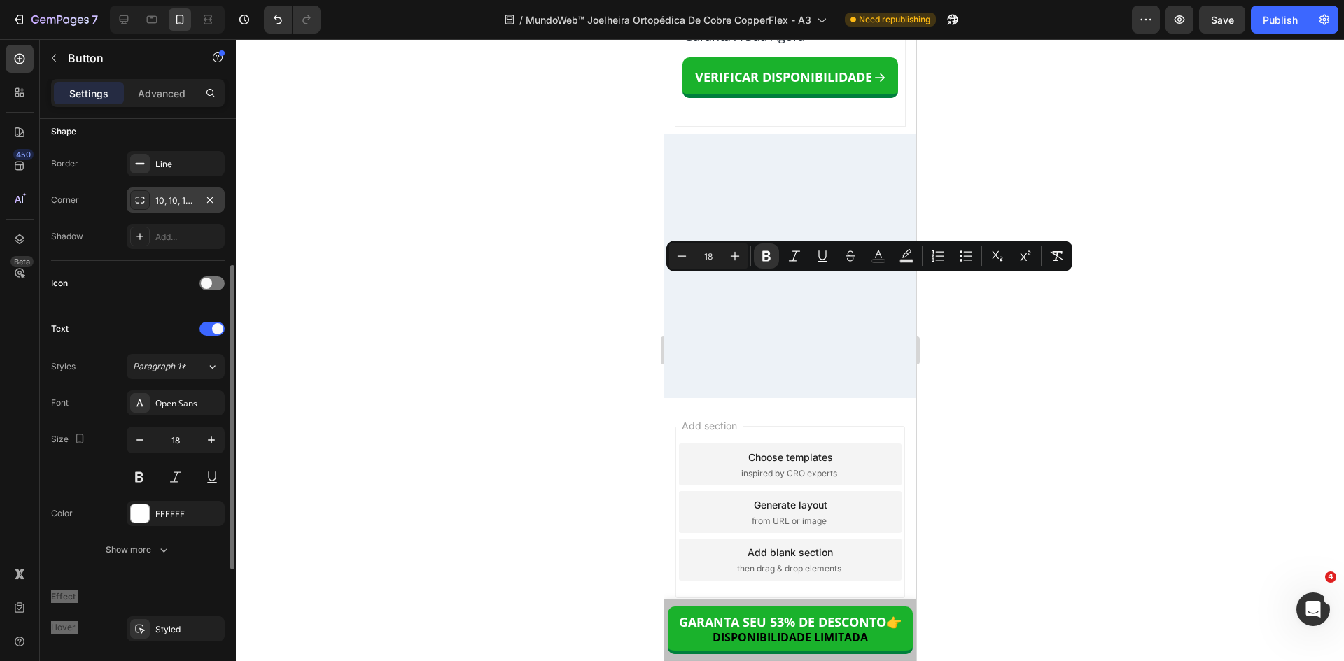
click at [175, 199] on div "10, 10, 10, 10" at bounding box center [175, 201] width 41 height 13
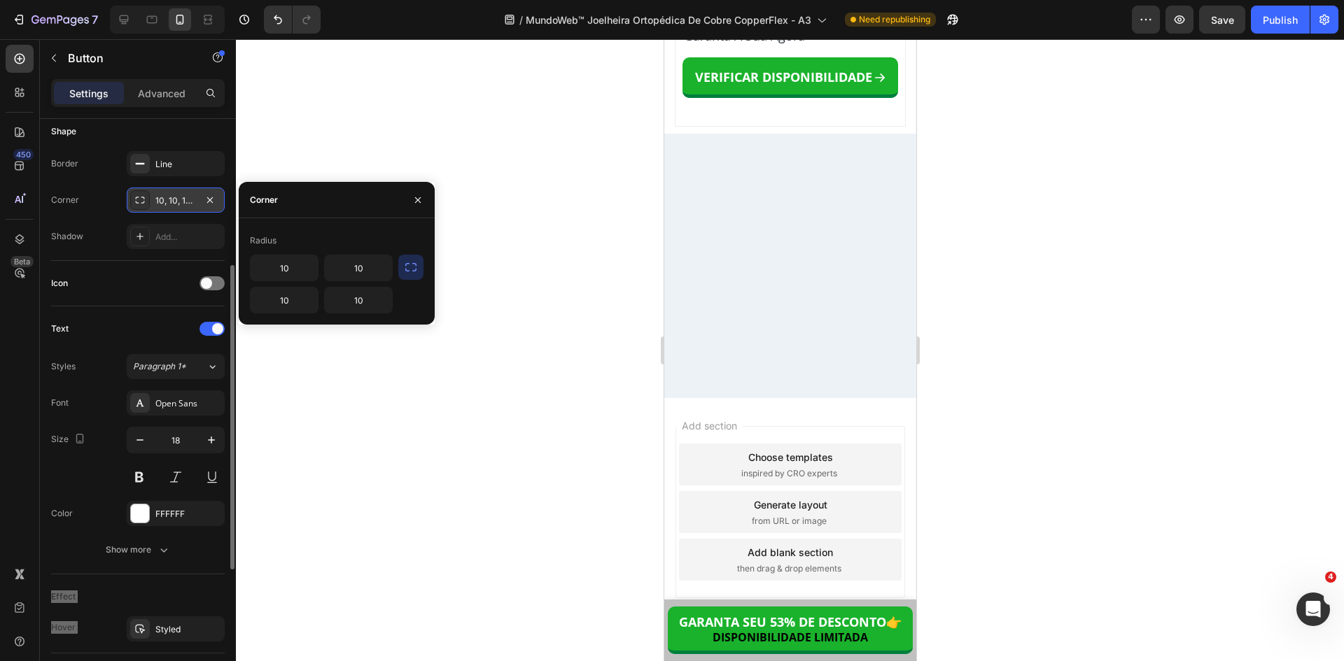
scroll to position [0, 0]
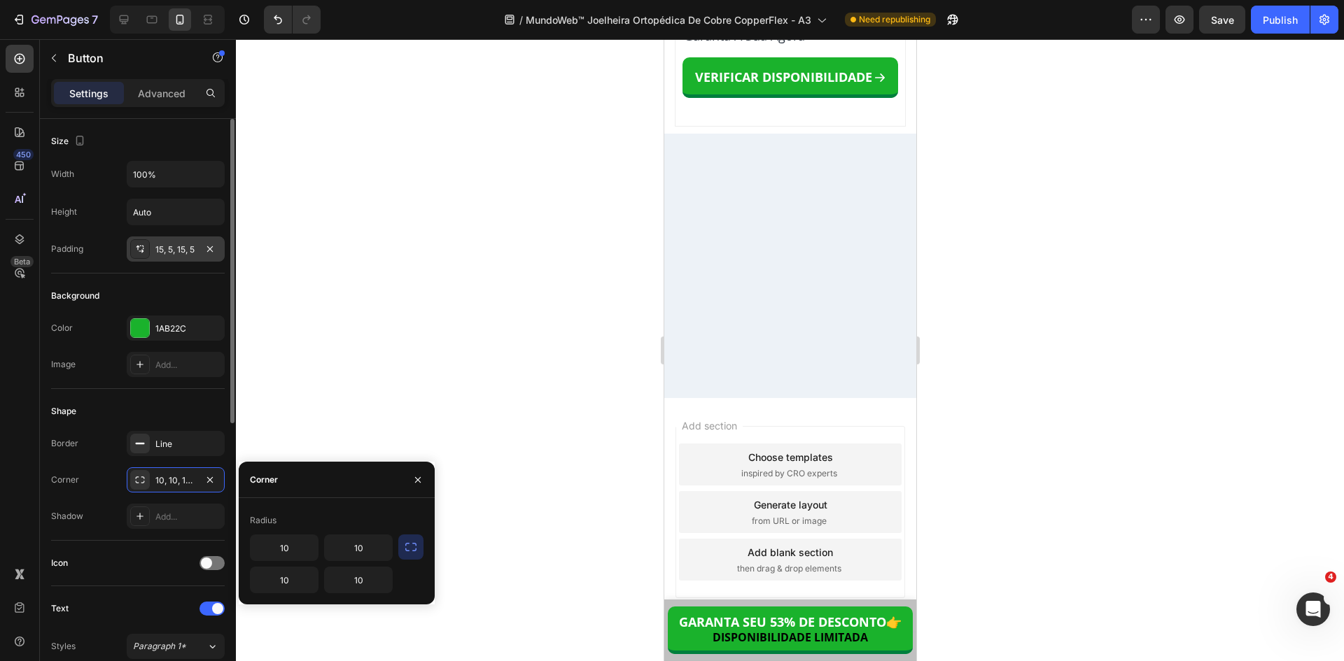
click at [163, 255] on div "15, 5, 15, 5" at bounding box center [175, 250] width 41 height 13
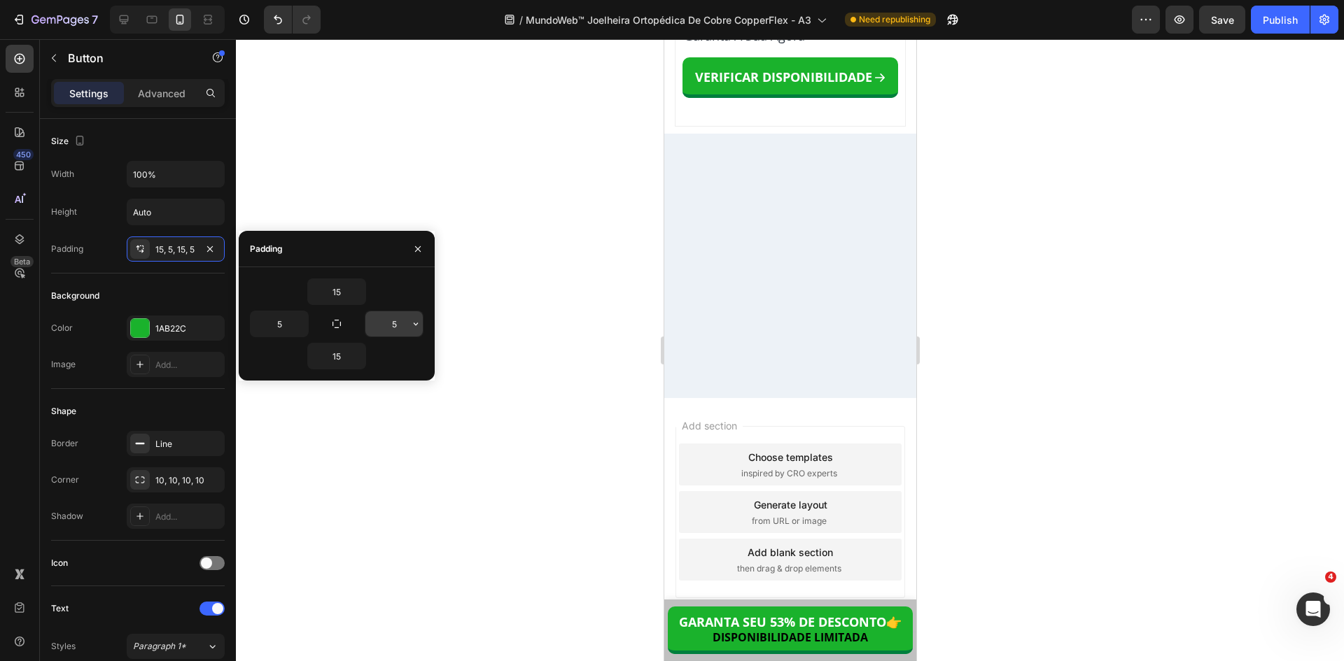
click at [387, 332] on input "5" at bounding box center [393, 323] width 57 height 25
type input "0"
click at [276, 323] on input "5" at bounding box center [279, 323] width 57 height 25
type input "0"
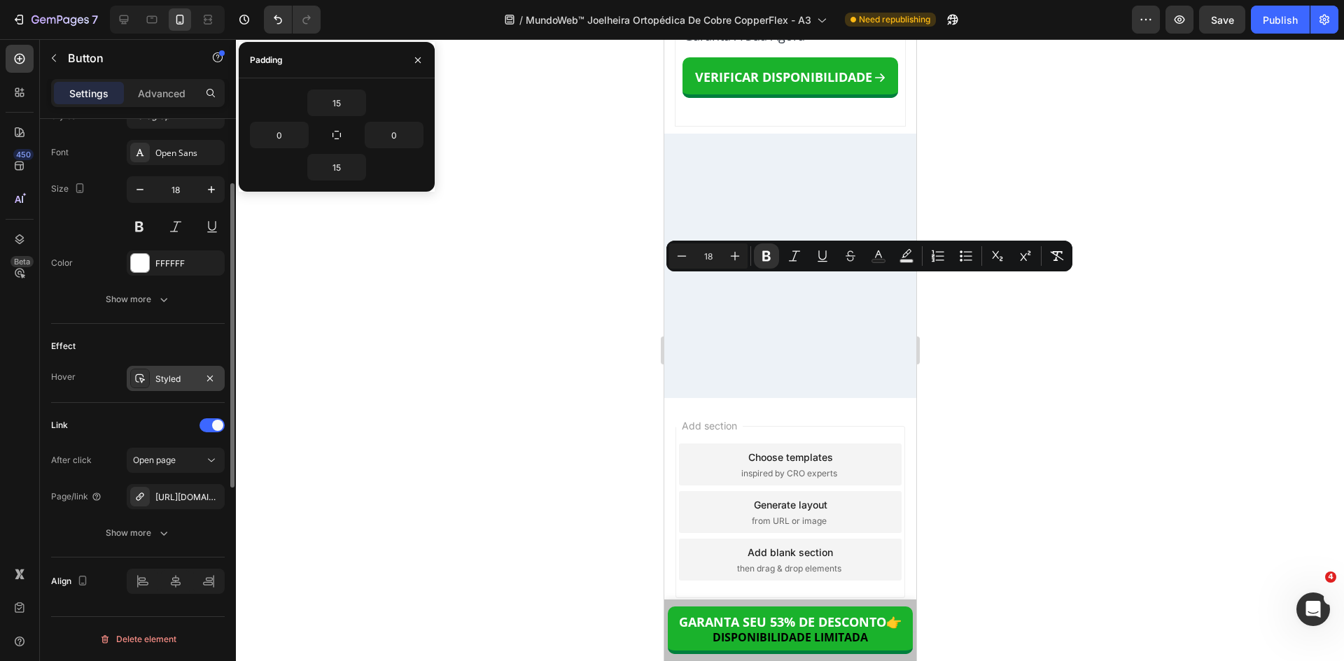
scroll to position [321, 0]
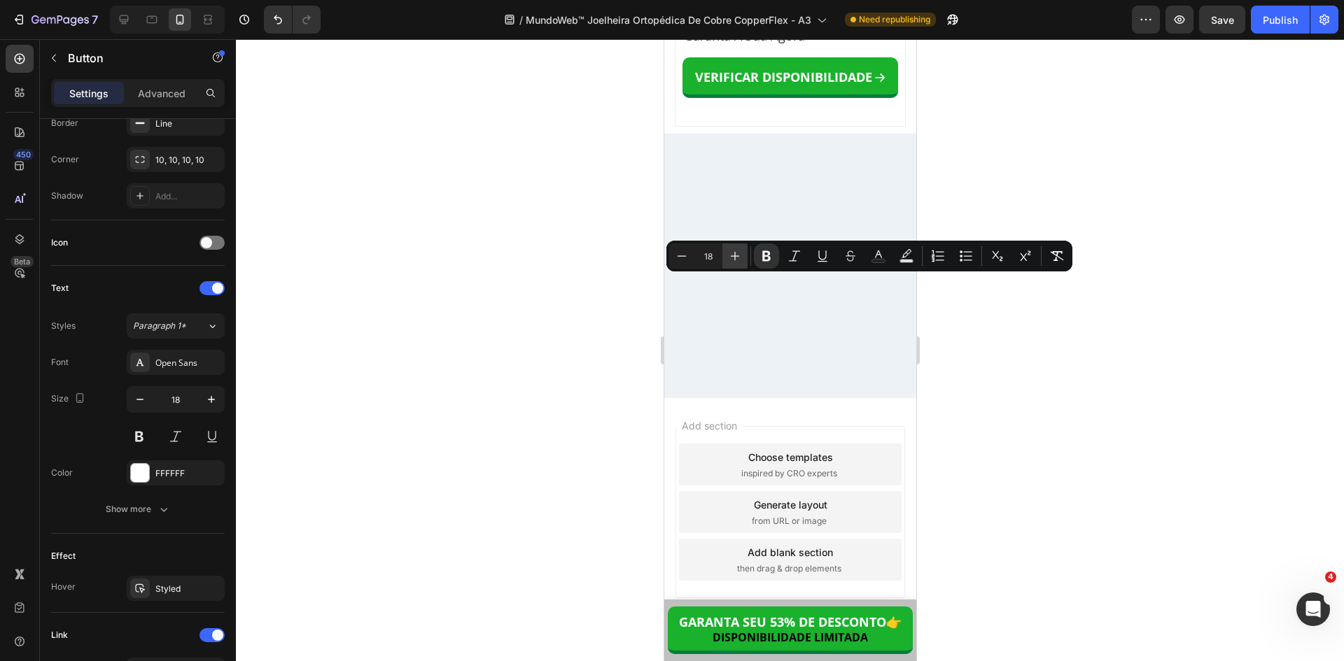
click at [733, 258] on icon "Editor contextual toolbar" at bounding box center [735, 256] width 14 height 14
click at [681, 258] on icon "Editor contextual toolbar" at bounding box center [682, 256] width 14 height 14
type input "19"
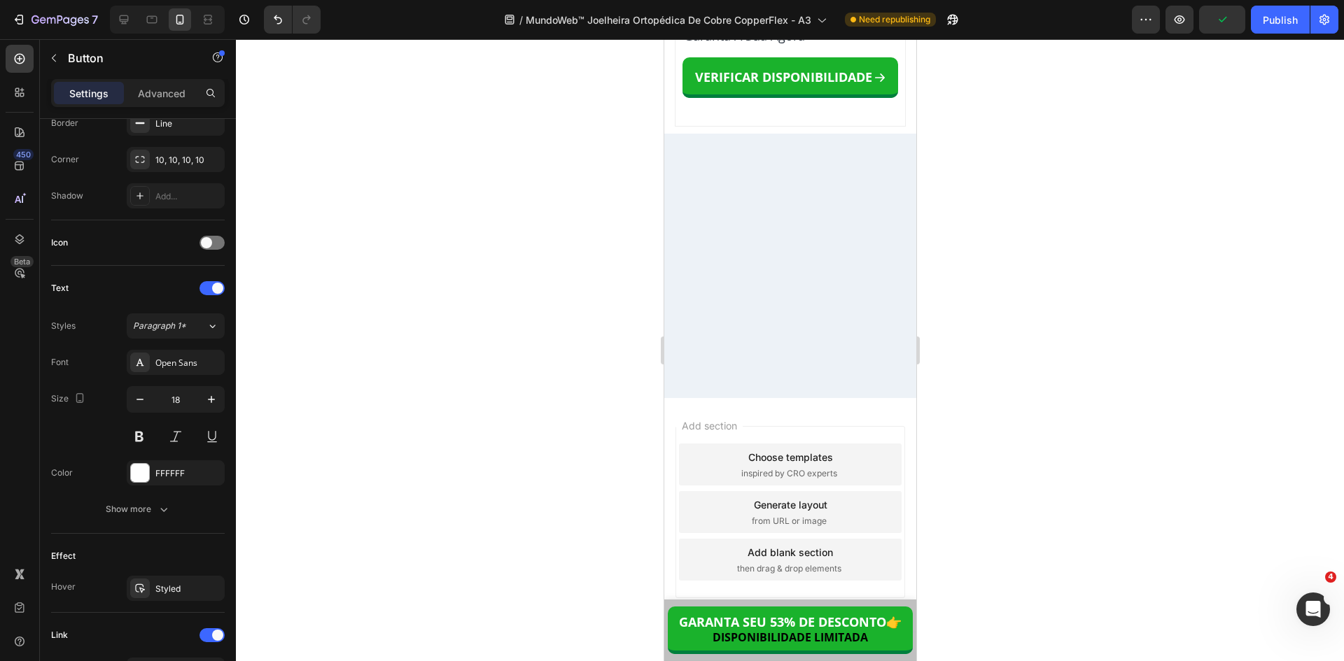
scroll to position [13239, 0]
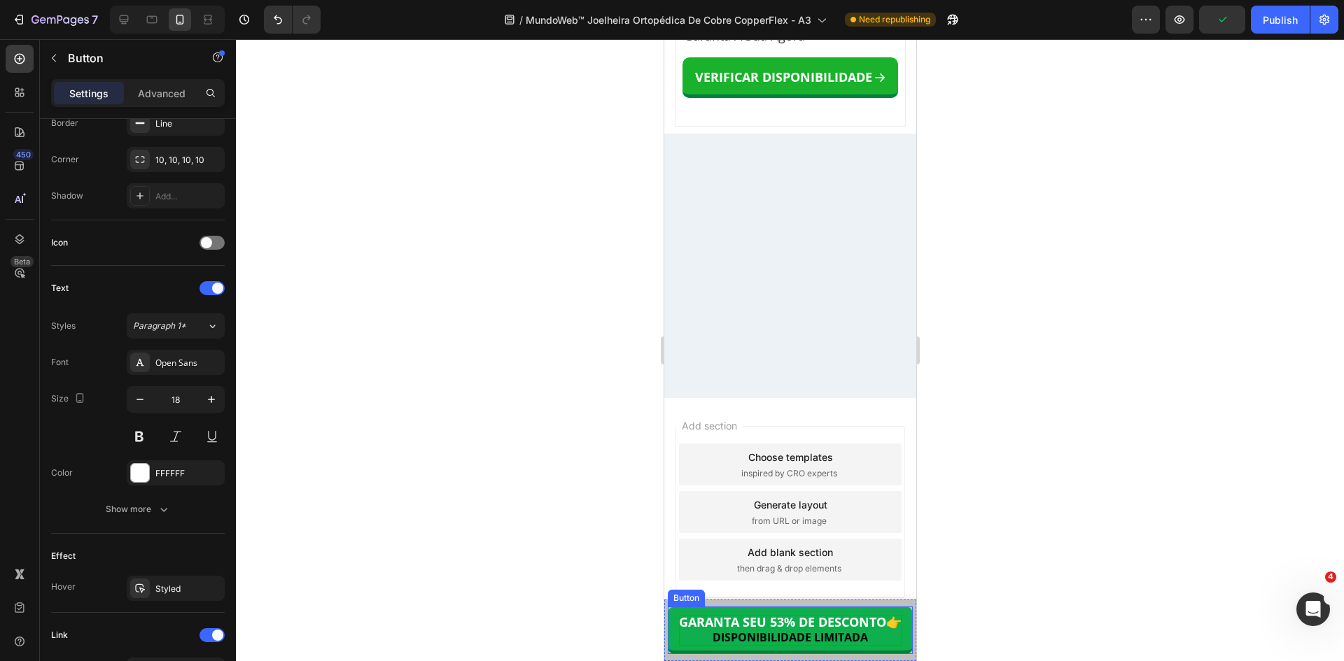
click at [784, 631] on span "DISPONIBILIDADE LIMITADA" at bounding box center [789, 637] width 155 height 15
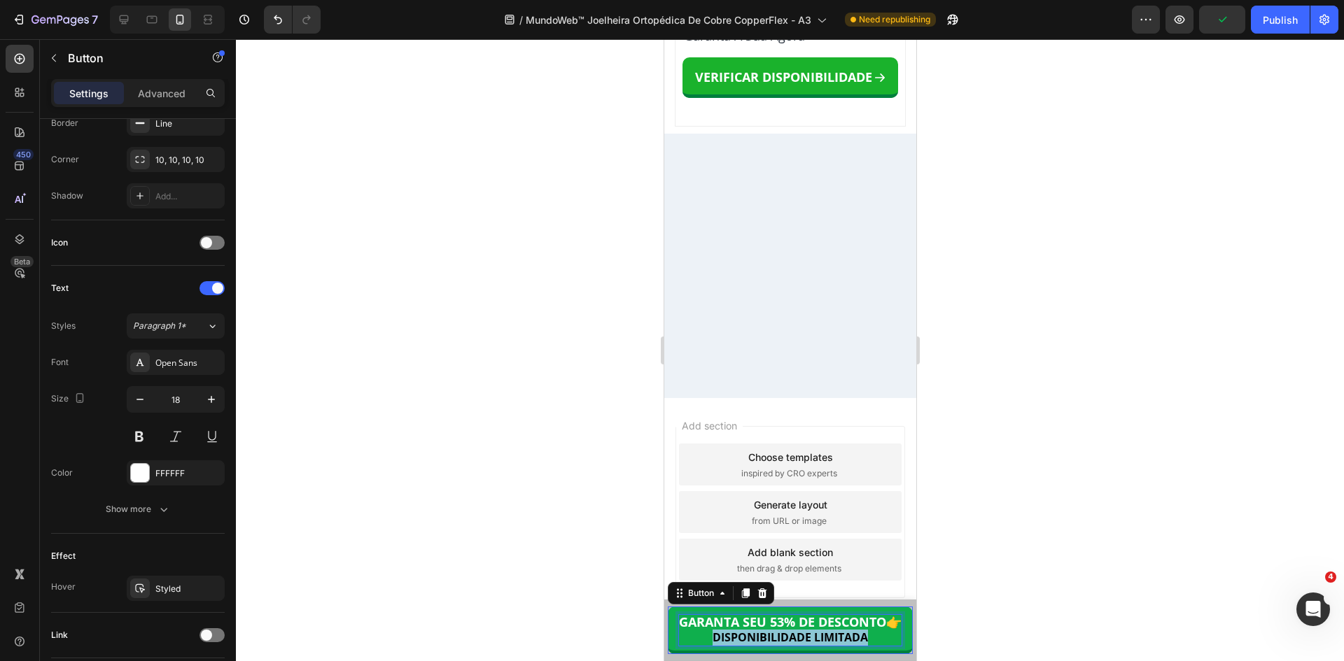
click at [784, 631] on span "DISPONIBILIDADE LIMITADA" at bounding box center [789, 637] width 155 height 15
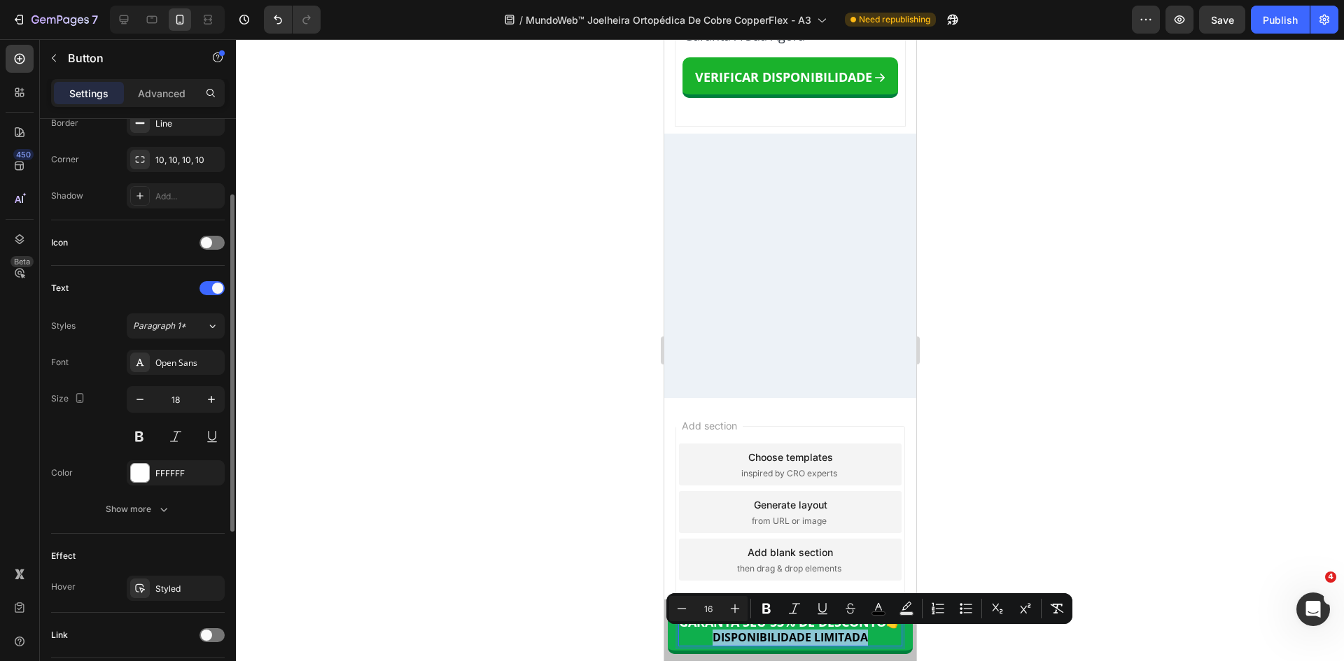
scroll to position [0, 0]
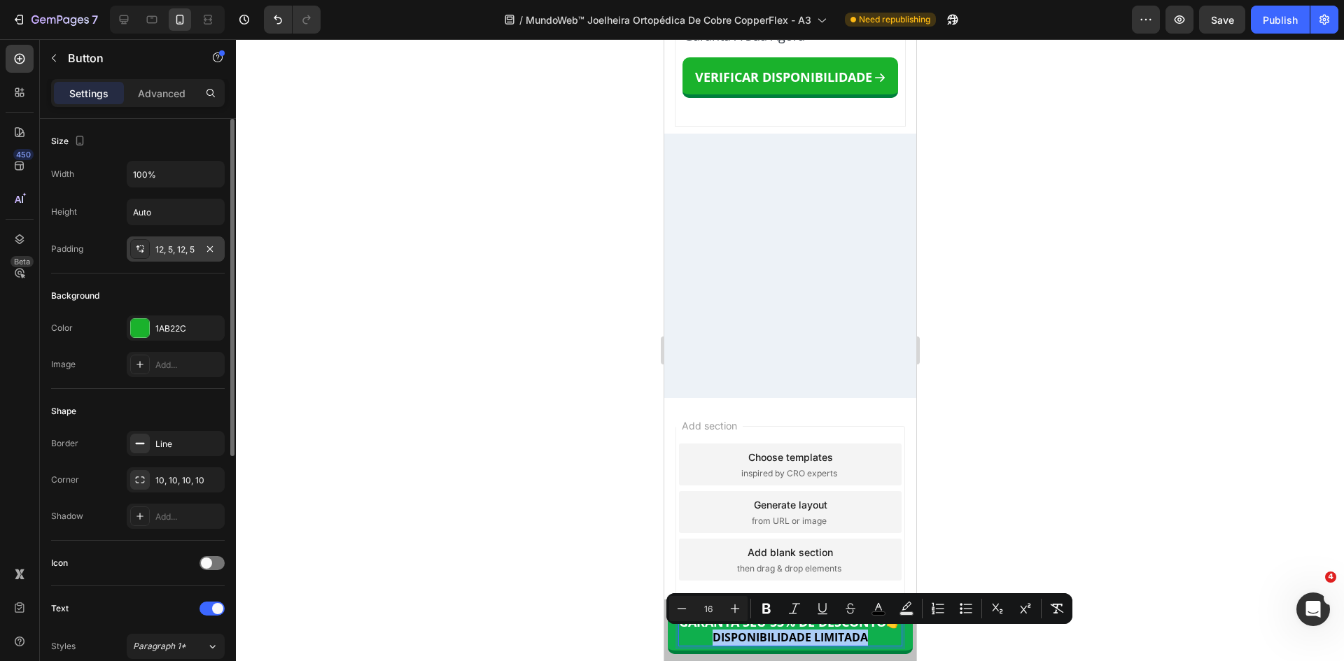
click at [173, 253] on div "12, 5, 12, 5" at bounding box center [175, 250] width 41 height 13
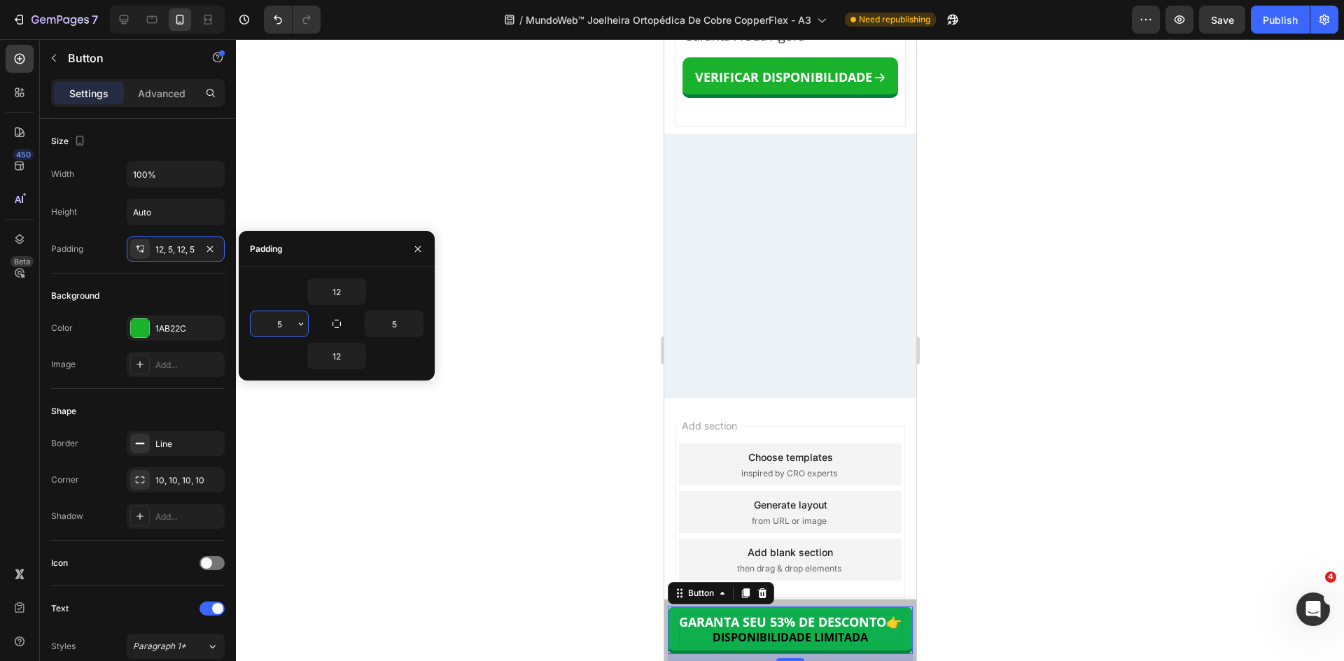
click at [283, 325] on input "5" at bounding box center [279, 323] width 57 height 25
type input "0"
click at [398, 325] on input "5" at bounding box center [393, 323] width 57 height 25
type input "0"
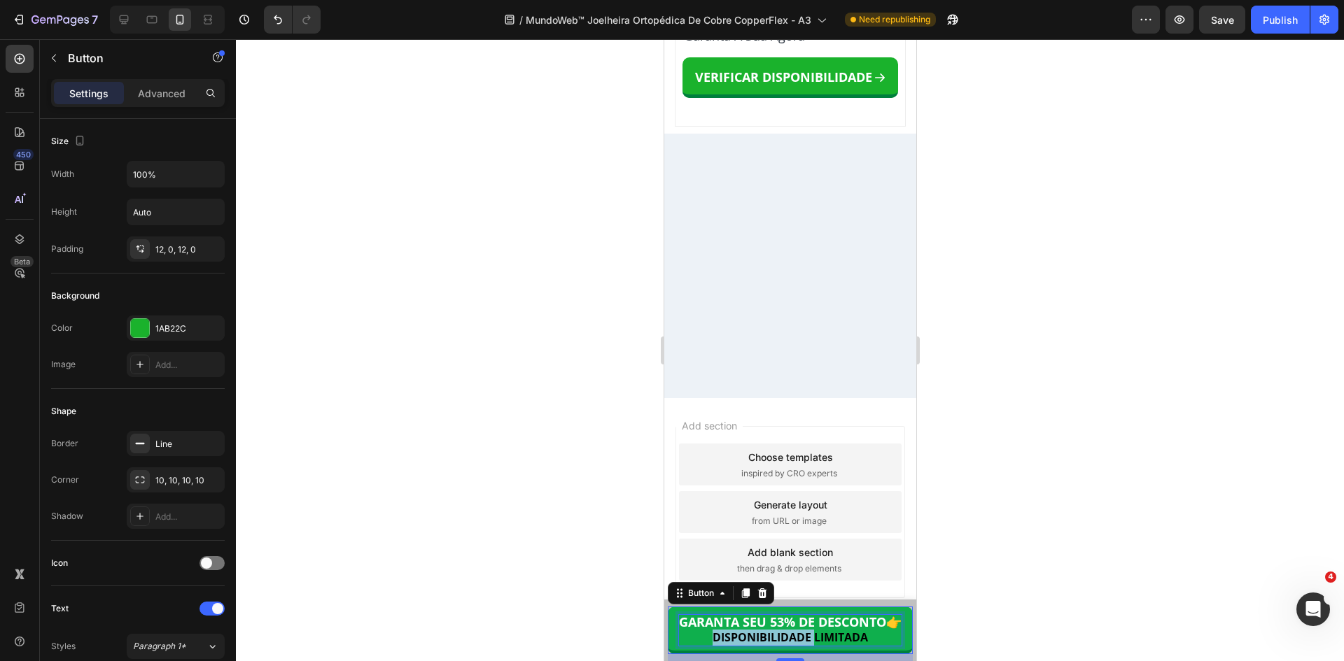
click at [766, 631] on span "DISPONIBILIDADE LIMITADA" at bounding box center [789, 637] width 155 height 15
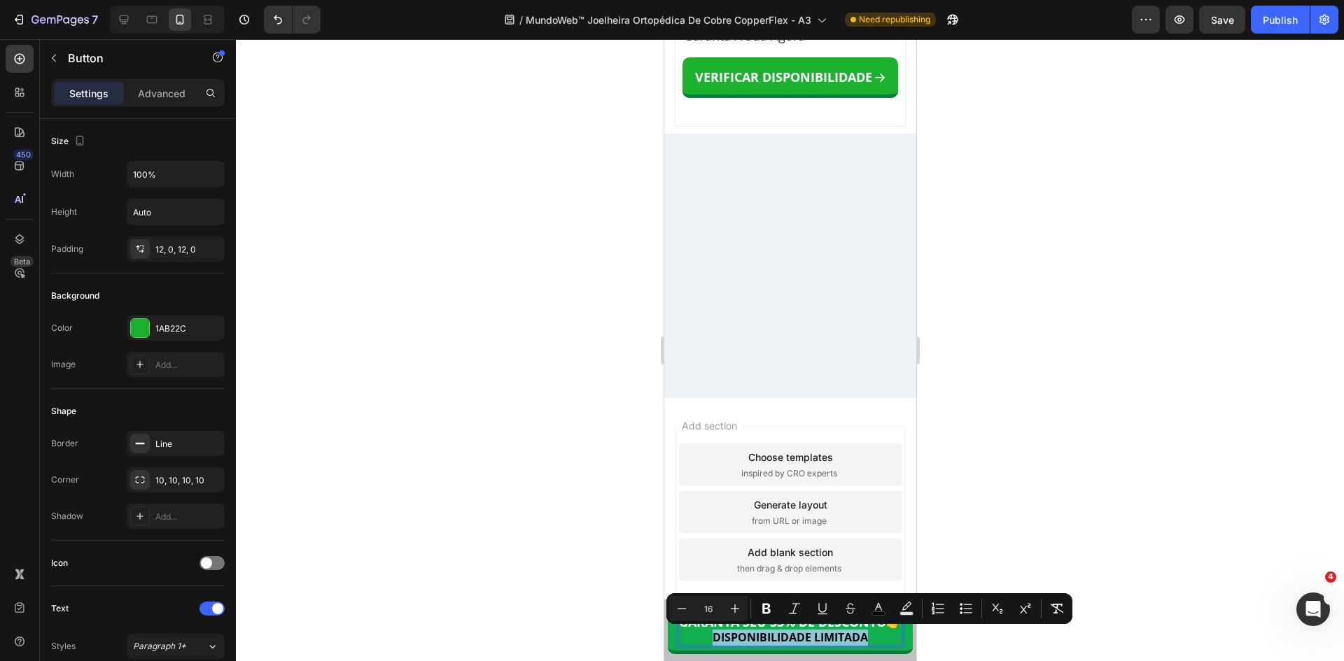
click at [861, 633] on span "DISPONIBILIDADE LIMITADA" at bounding box center [789, 637] width 155 height 15
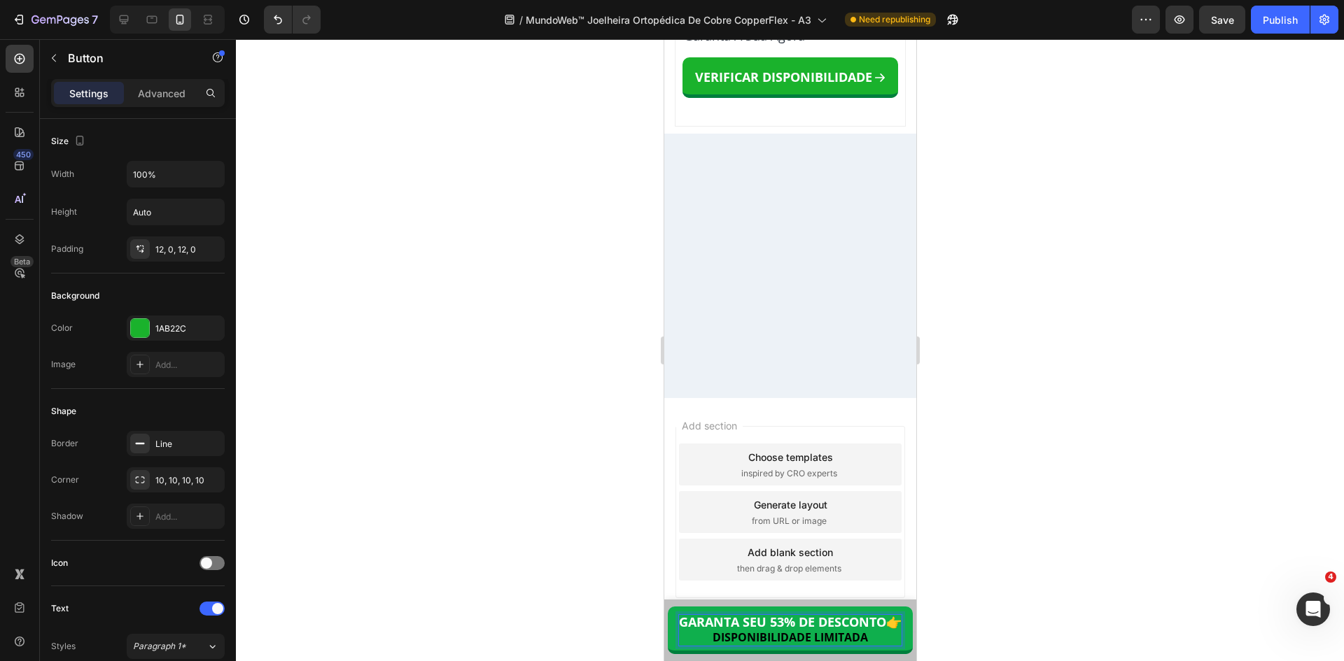
click at [887, 624] on strong "👉" at bounding box center [892, 622] width 15 height 17
click at [667, 607] on button "GARANTA SEU 53% DE DESCONTO 👉 DISPONIBILIDADE LIMITADA" at bounding box center [789, 631] width 245 height 48
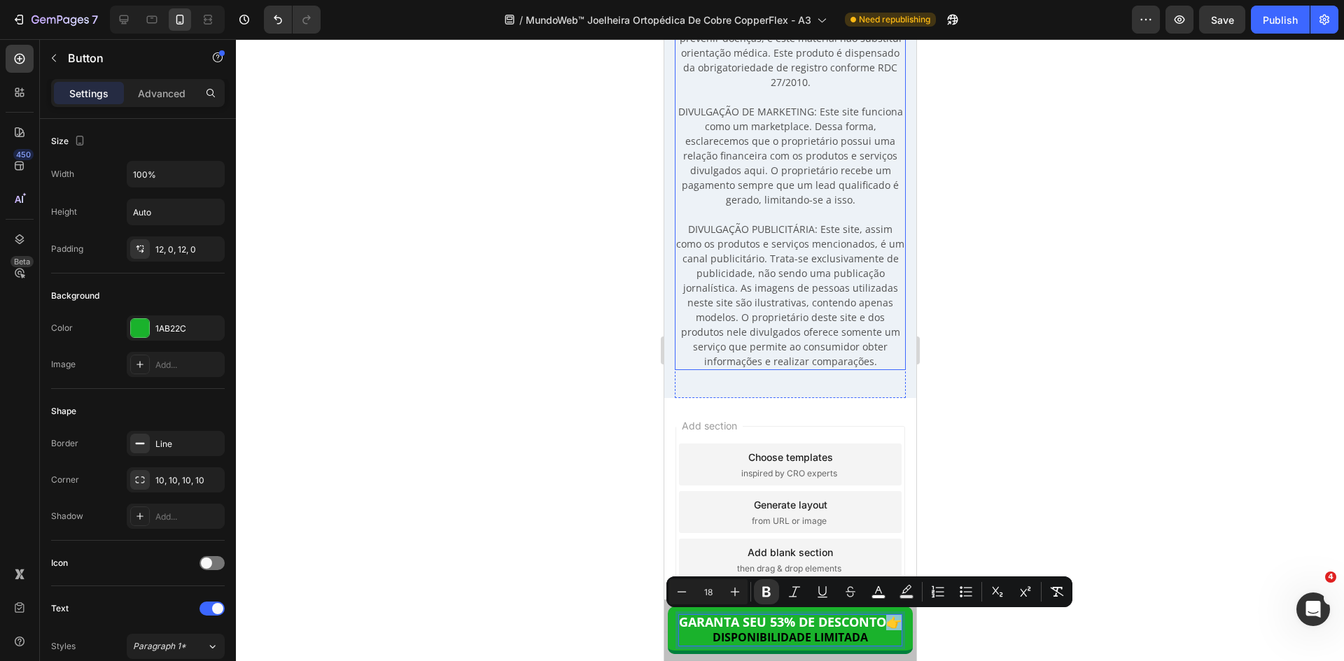
copy strong "👉"
drag, startPoint x: 832, startPoint y: 398, endPoint x: 841, endPoint y: 404, distance: 11.1
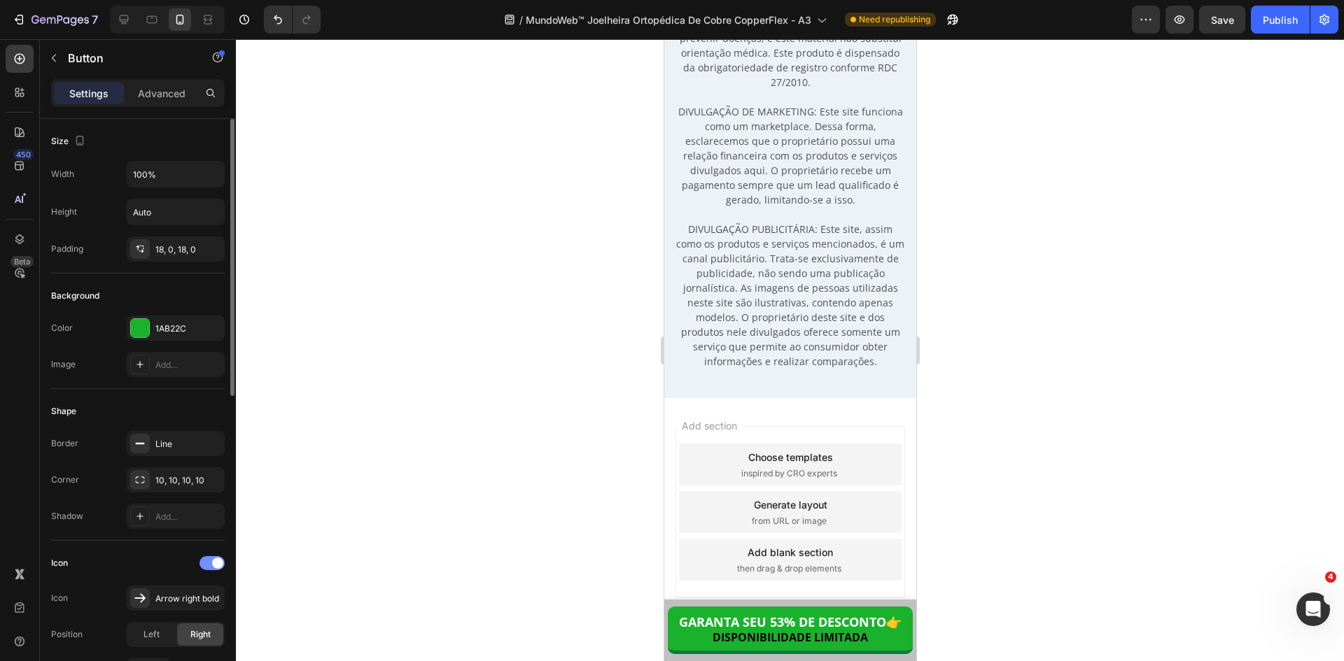
click at [212, 562] on span at bounding box center [217, 563] width 11 height 11
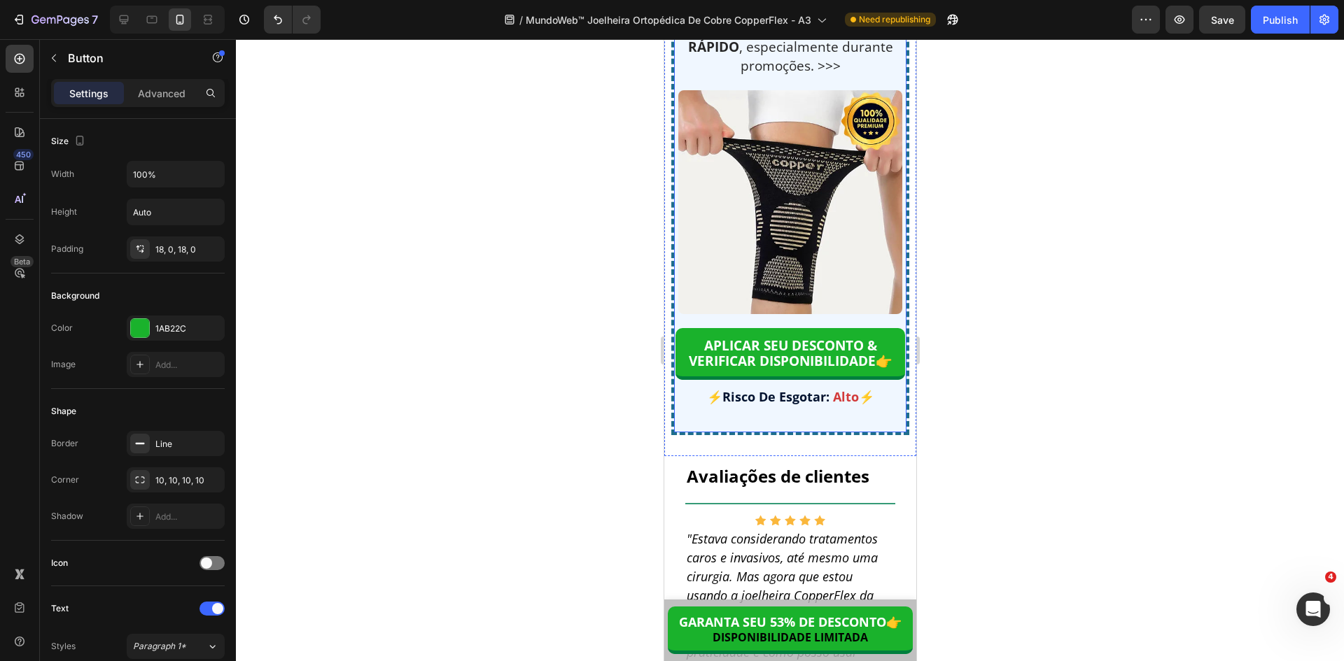
scroll to position [12885, 0]
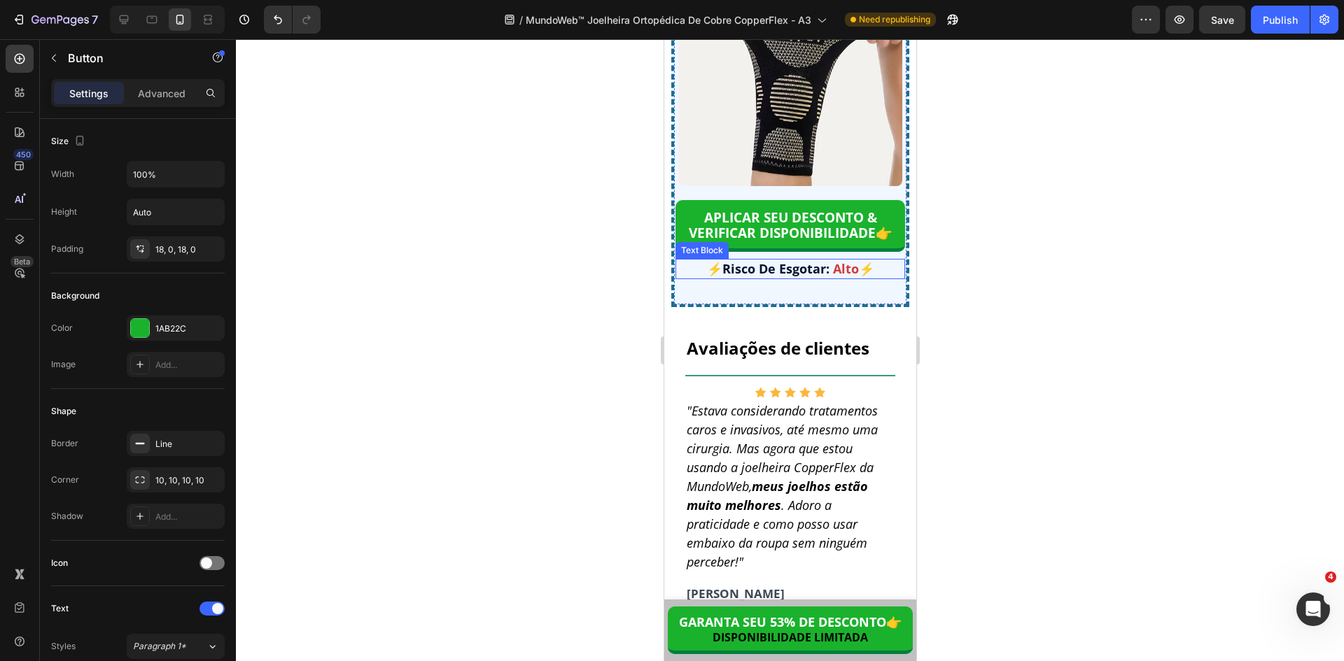
click at [804, 277] on span "Risco De Esgotar:" at bounding box center [775, 268] width 107 height 17
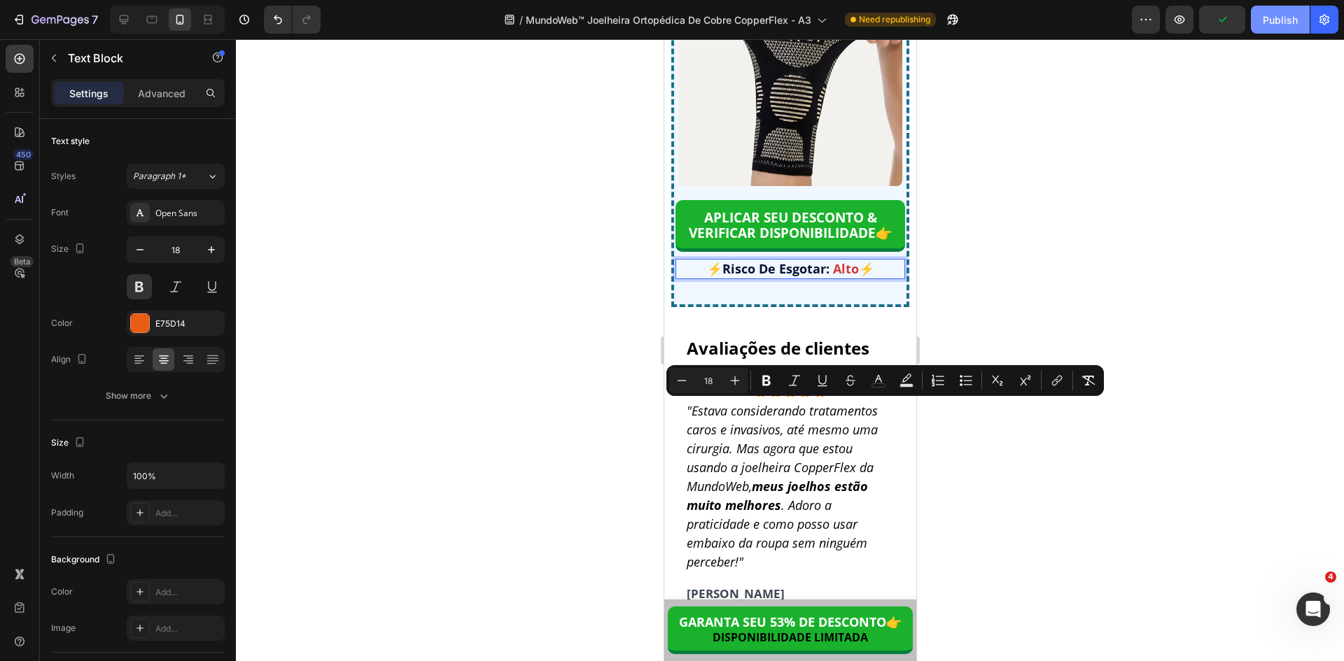
click at [1281, 24] on div "Publish" at bounding box center [1280, 20] width 35 height 15
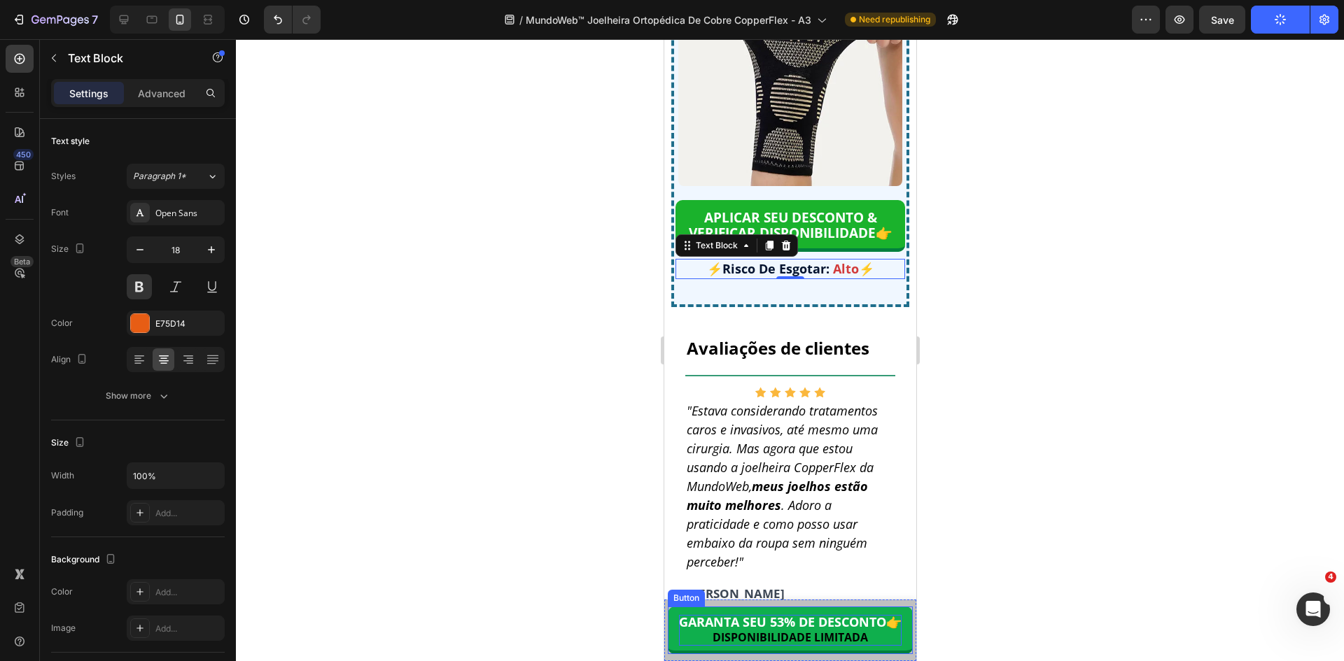
click at [803, 622] on span "GARANTA SEU 53% DE DESCONTO" at bounding box center [781, 622] width 207 height 17
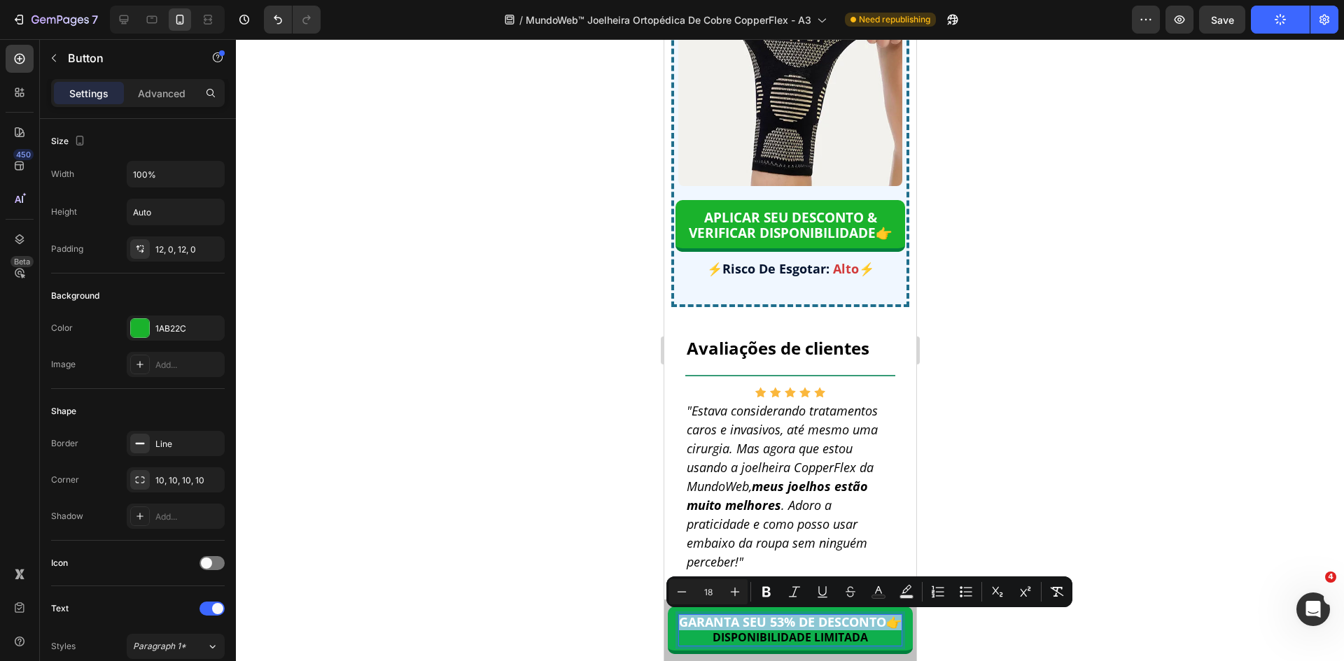
copy p "GARANTA SEU 53% DE DESCONTO 👉"
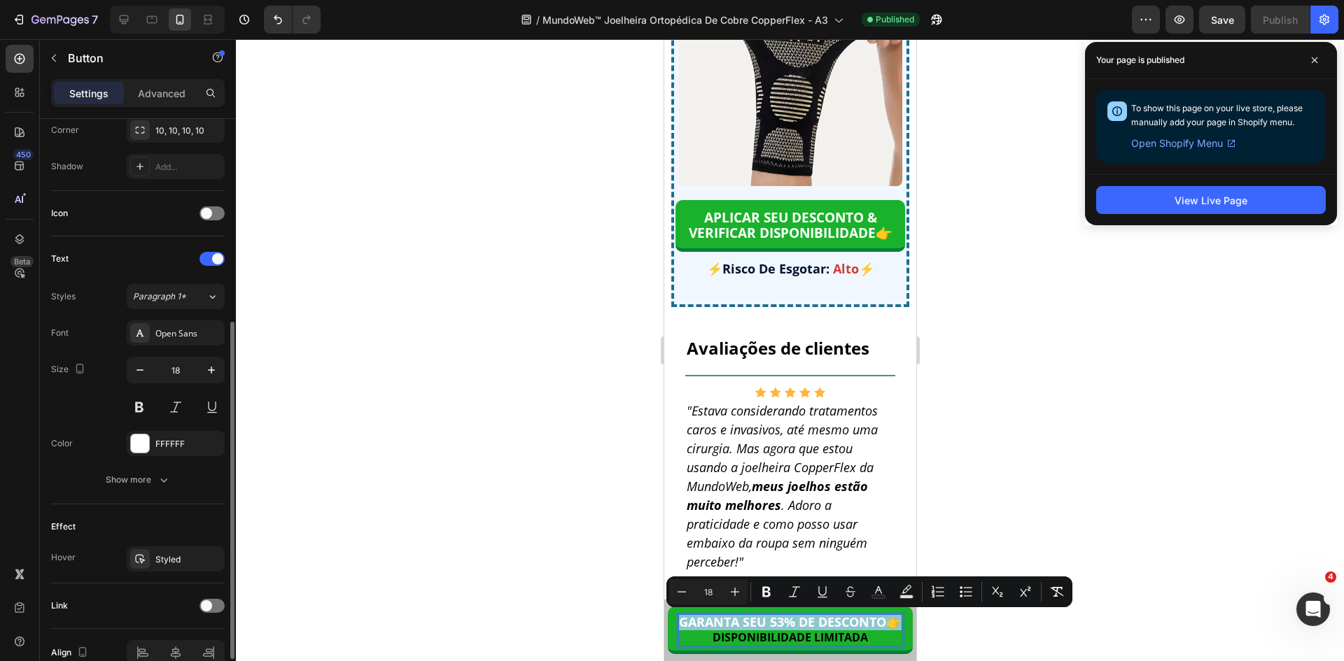
scroll to position [421, 0]
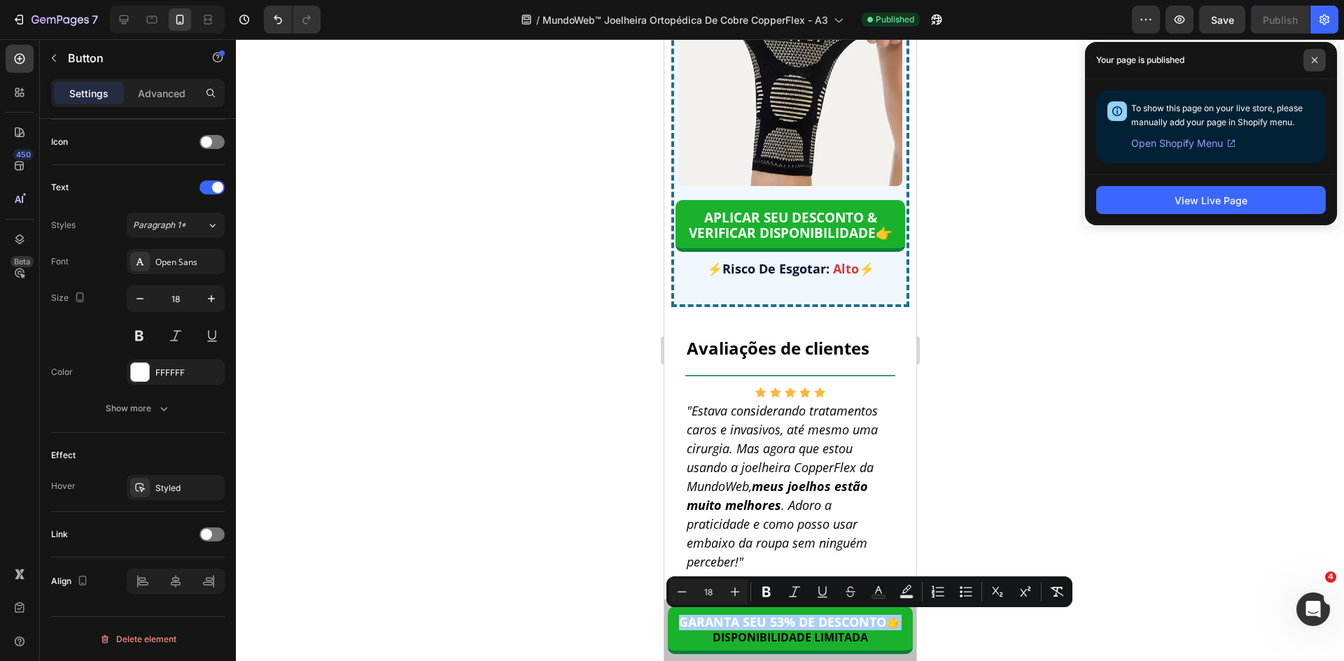
click at [1311, 59] on icon at bounding box center [1314, 60] width 7 height 7
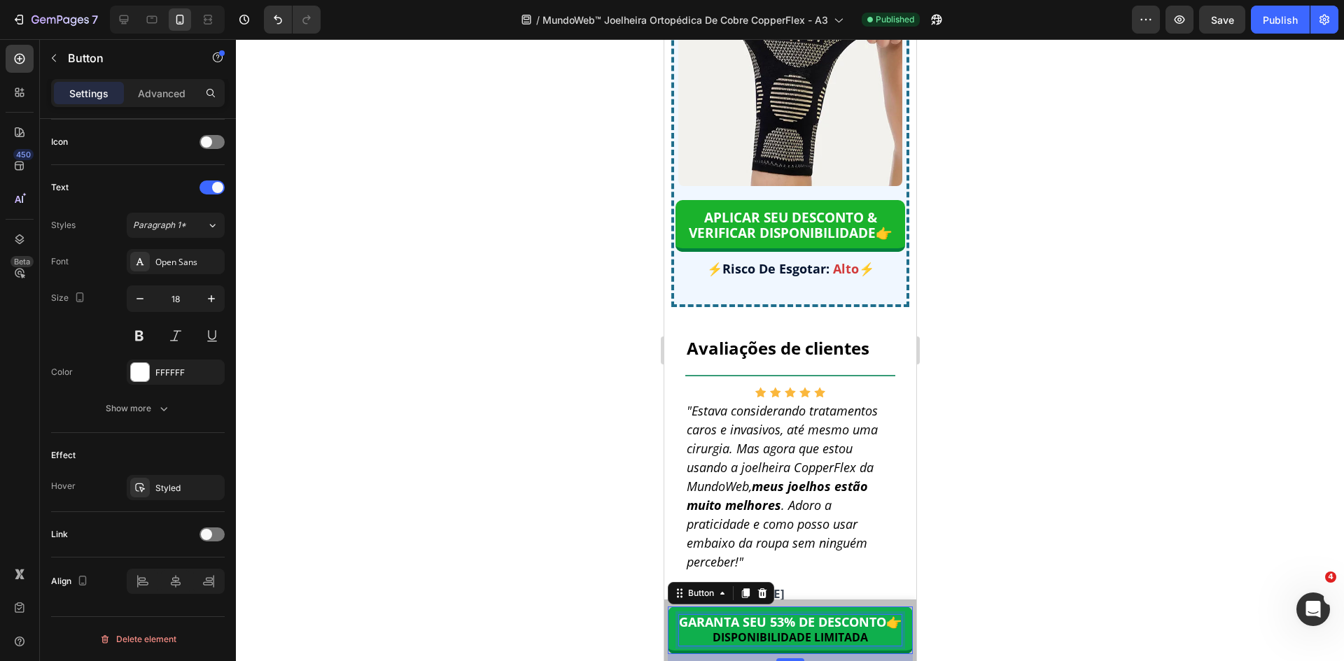
click at [738, 637] on span "DISPONIBILIDADE LIMITADA" at bounding box center [789, 637] width 155 height 15
click at [738, 636] on span "DISPONIBILIDADE LIMITADA" at bounding box center [789, 637] width 155 height 15
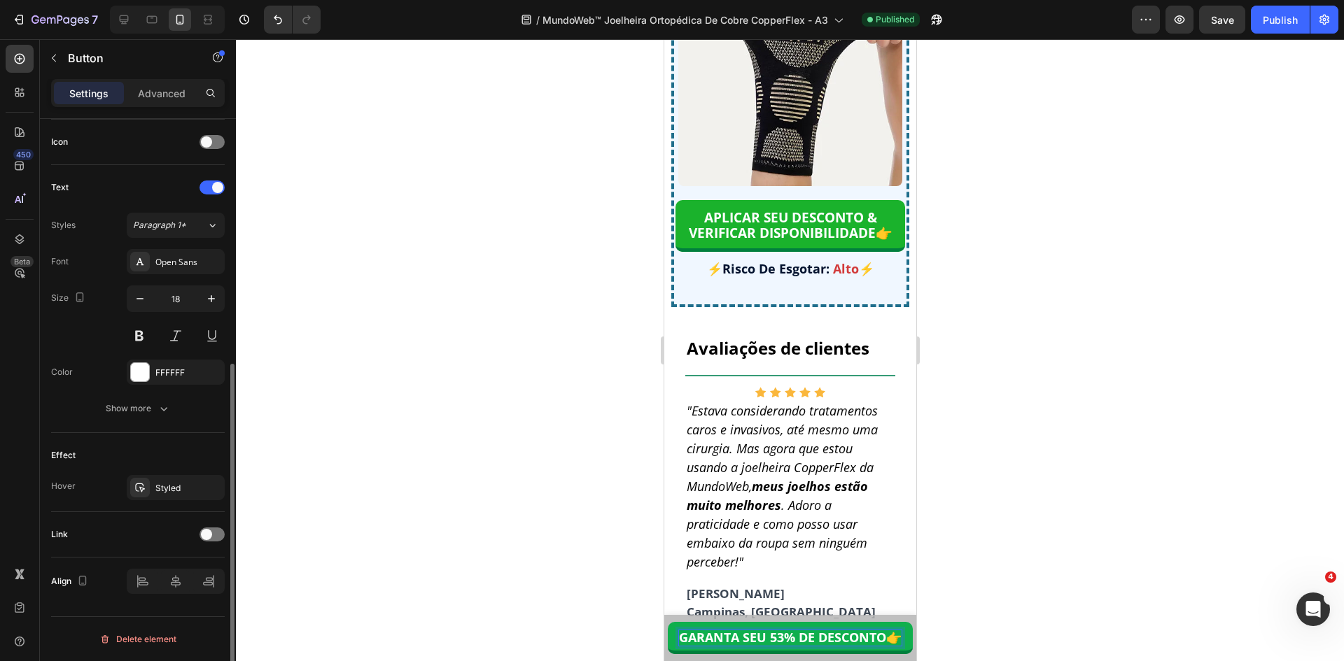
scroll to position [71, 0]
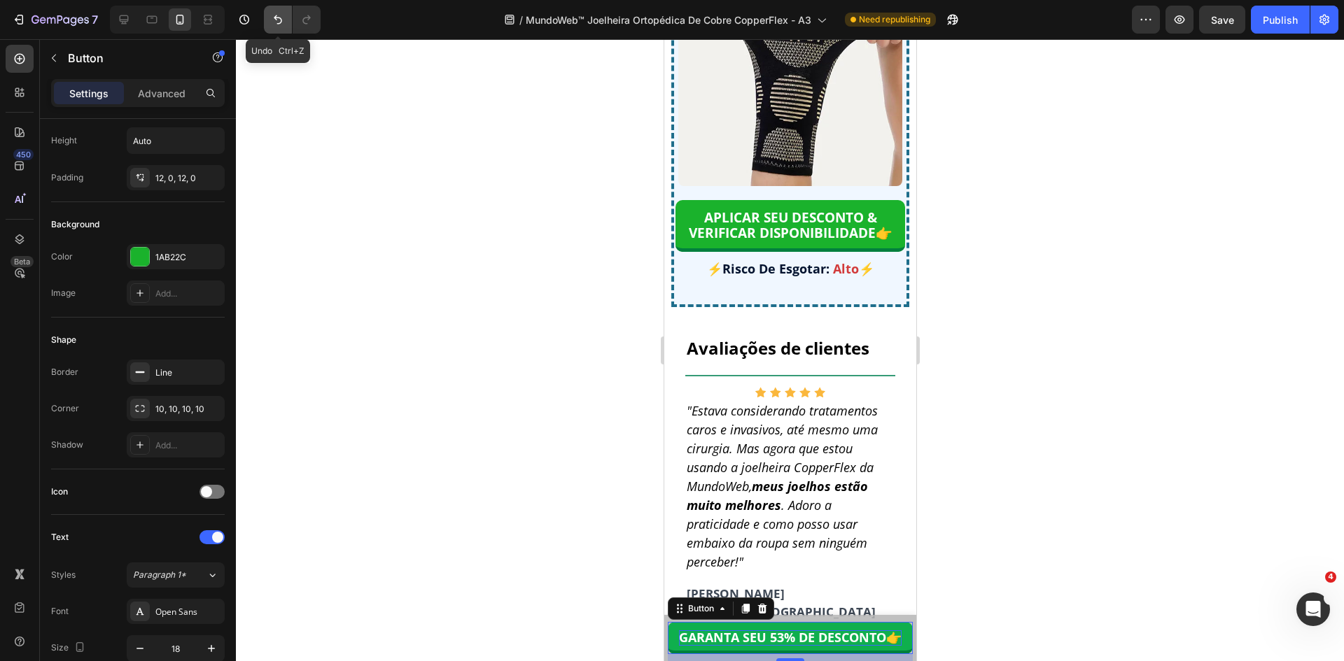
click at [273, 23] on icon "Undo/Redo" at bounding box center [278, 20] width 14 height 14
click at [274, 22] on icon "Undo/Redo" at bounding box center [278, 20] width 14 height 14
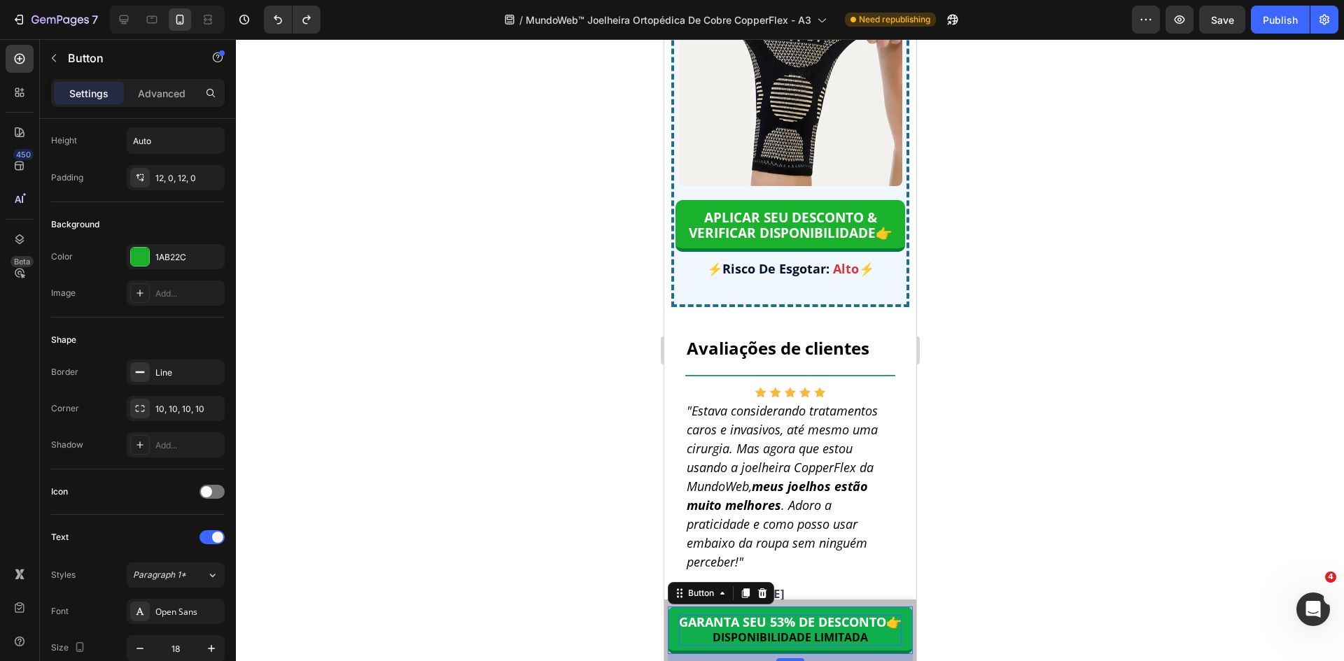
click at [1073, 199] on div at bounding box center [790, 350] width 1108 height 622
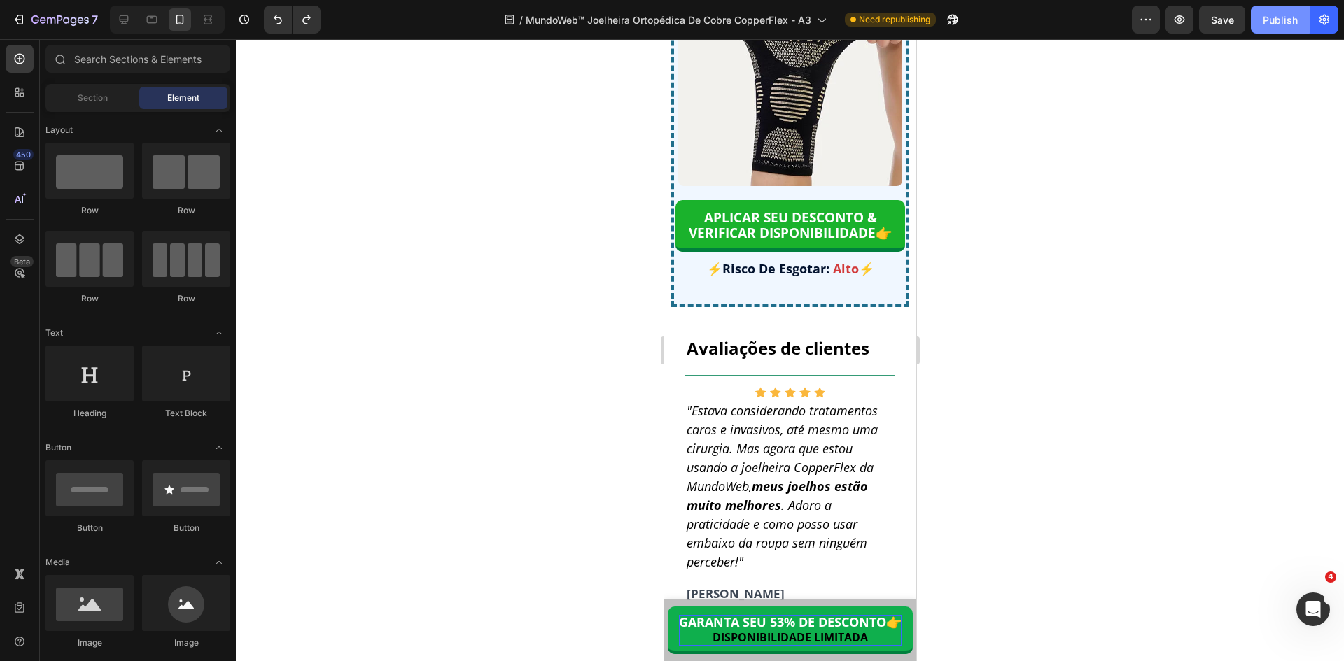
click at [1268, 22] on div "Publish" at bounding box center [1280, 20] width 35 height 15
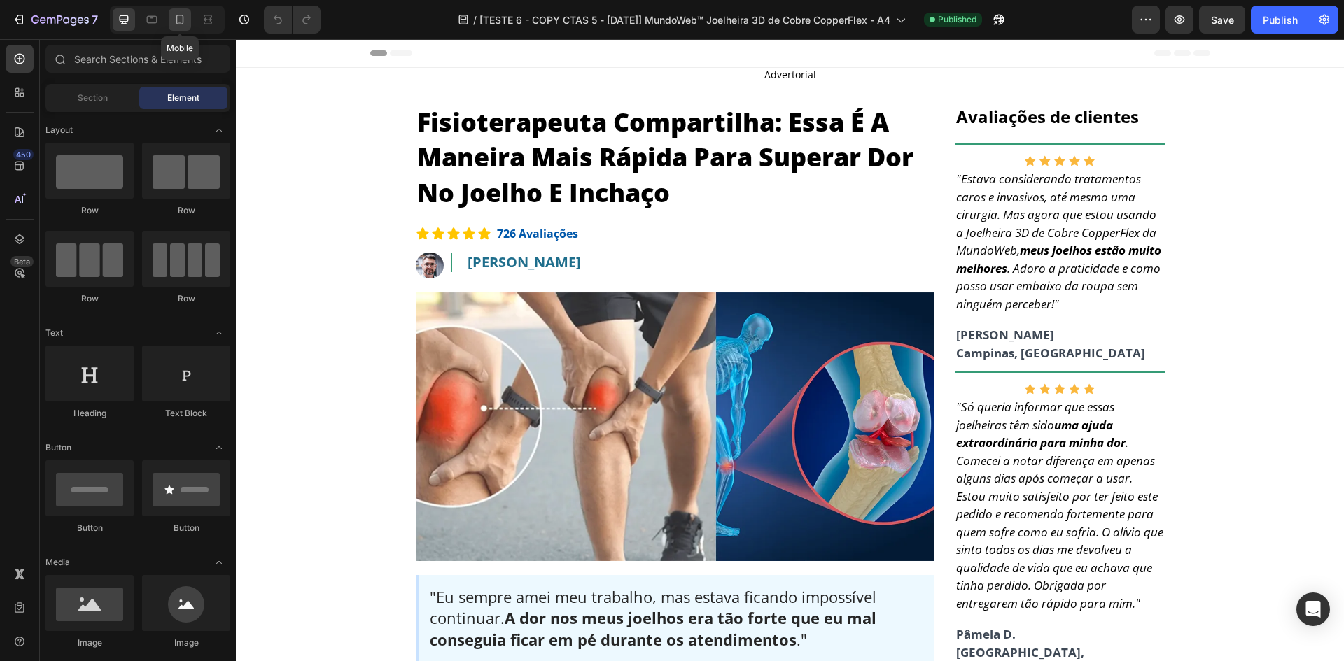
click at [180, 13] on icon at bounding box center [180, 20] width 14 height 14
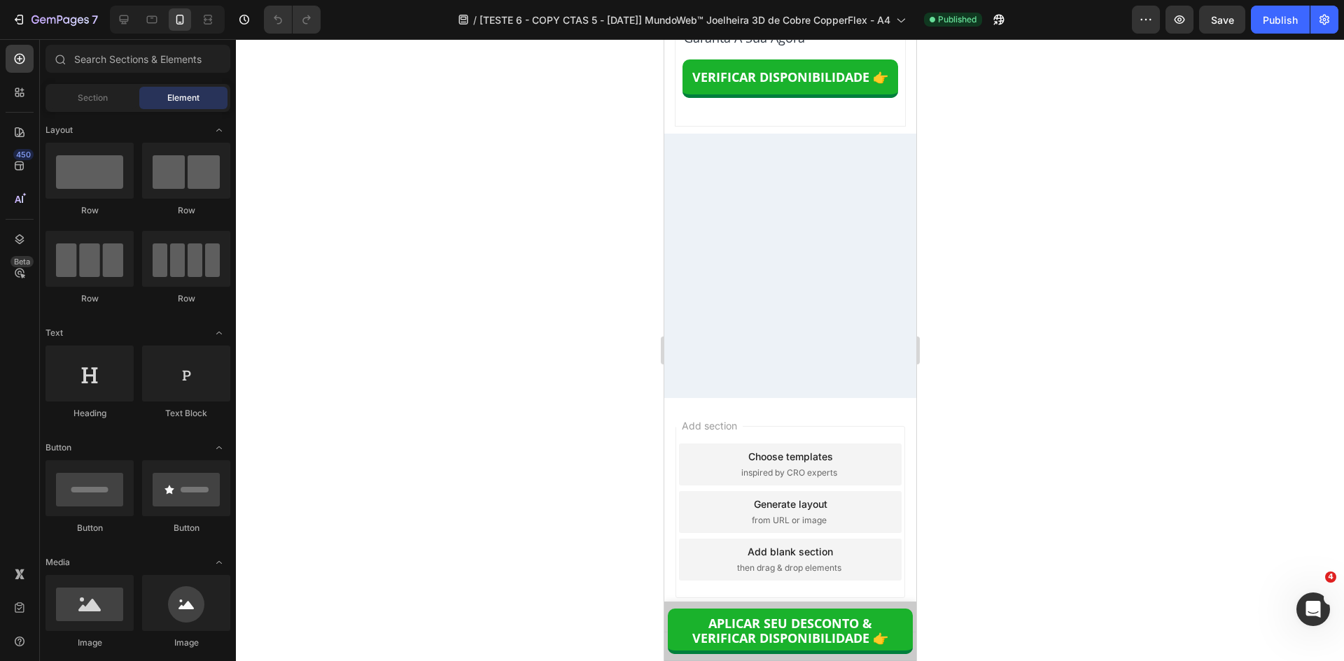
scroll to position [12766, 0]
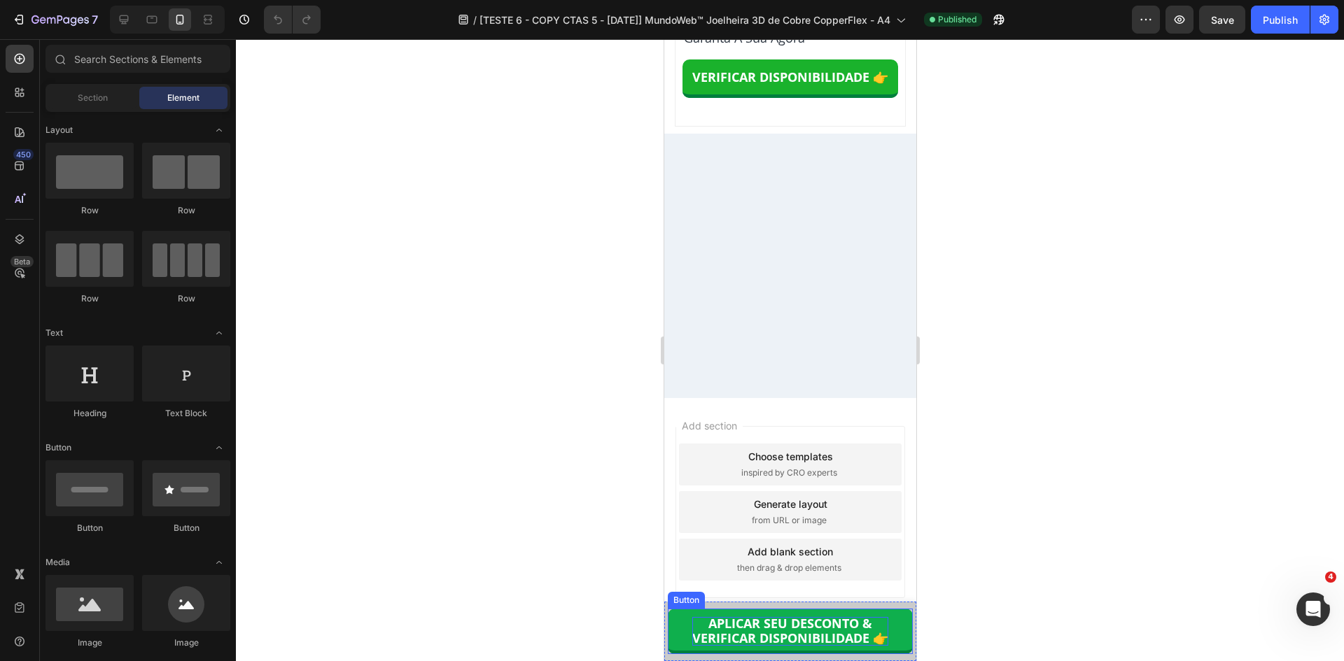
click at [871, 635] on strong "VERIFICAR DISPONIBILIDADE 👉" at bounding box center [790, 638] width 196 height 17
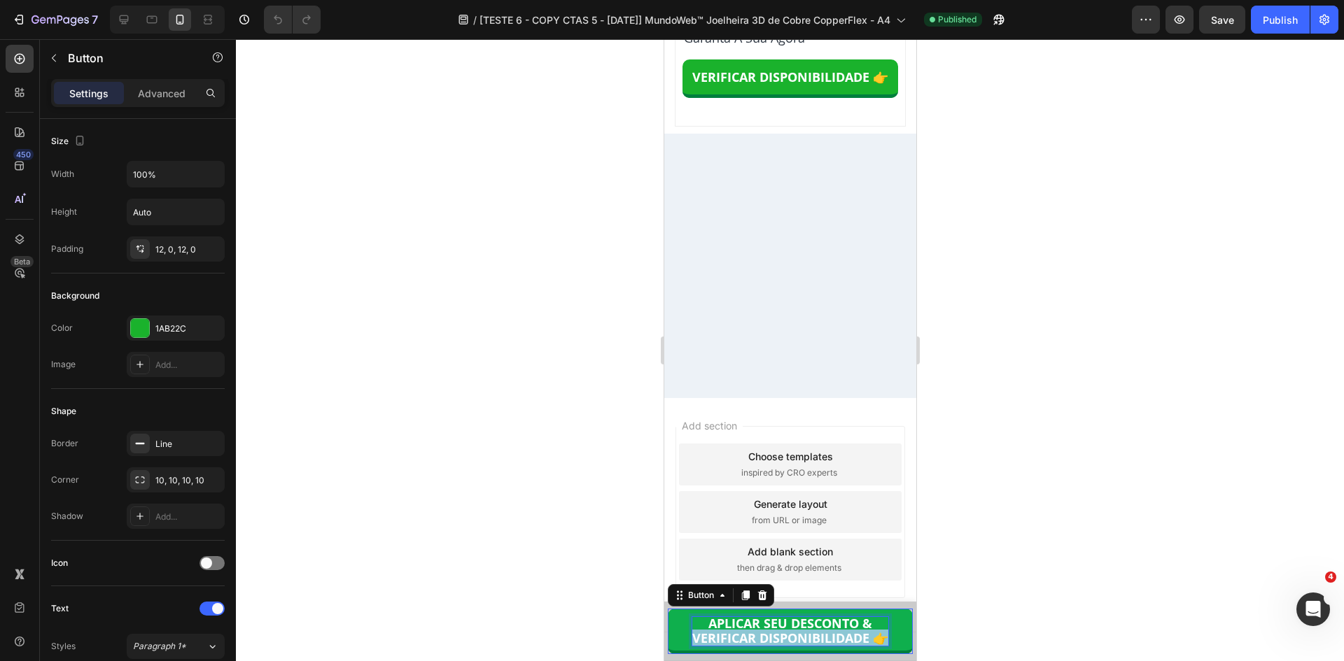
click at [871, 637] on strong "VERIFICAR DISPONIBILIDADE 👉" at bounding box center [790, 638] width 196 height 17
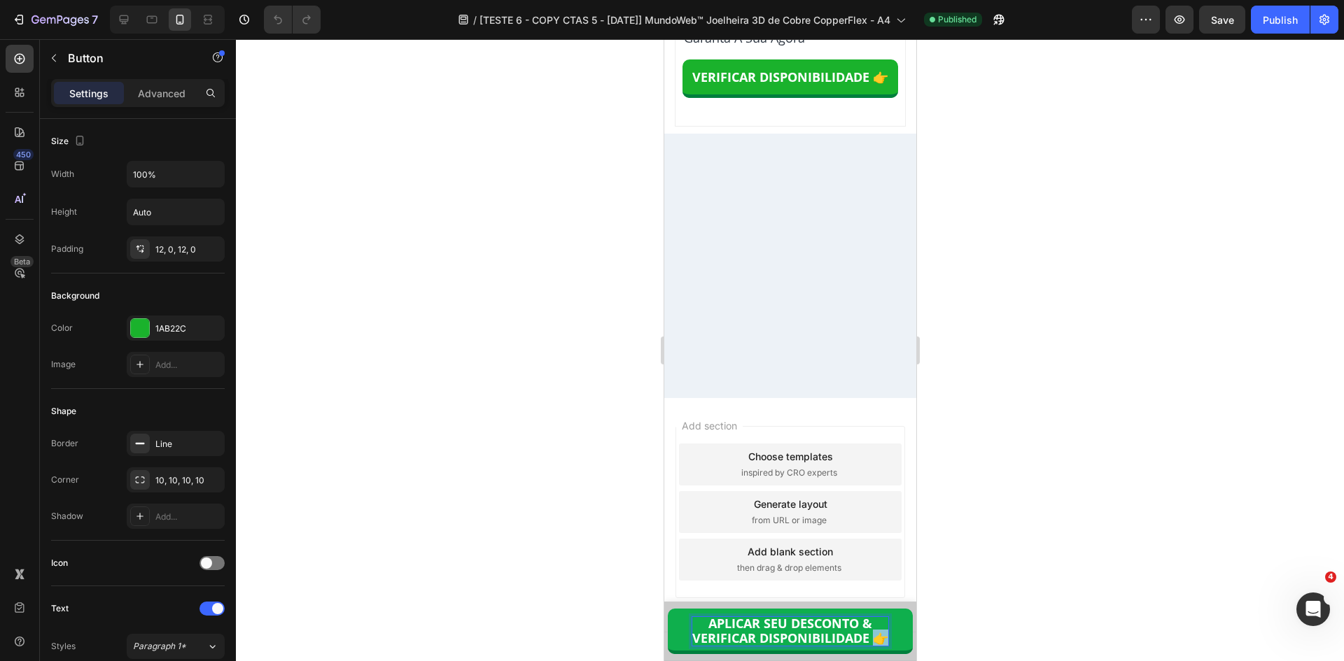
drag, startPoint x: 870, startPoint y: 638, endPoint x: 890, endPoint y: 639, distance: 19.6
click at [890, 639] on link "APLICAR SEU DESCONTO & VERIFICAR DISPONIBILIDADE 👉" at bounding box center [789, 631] width 245 height 45
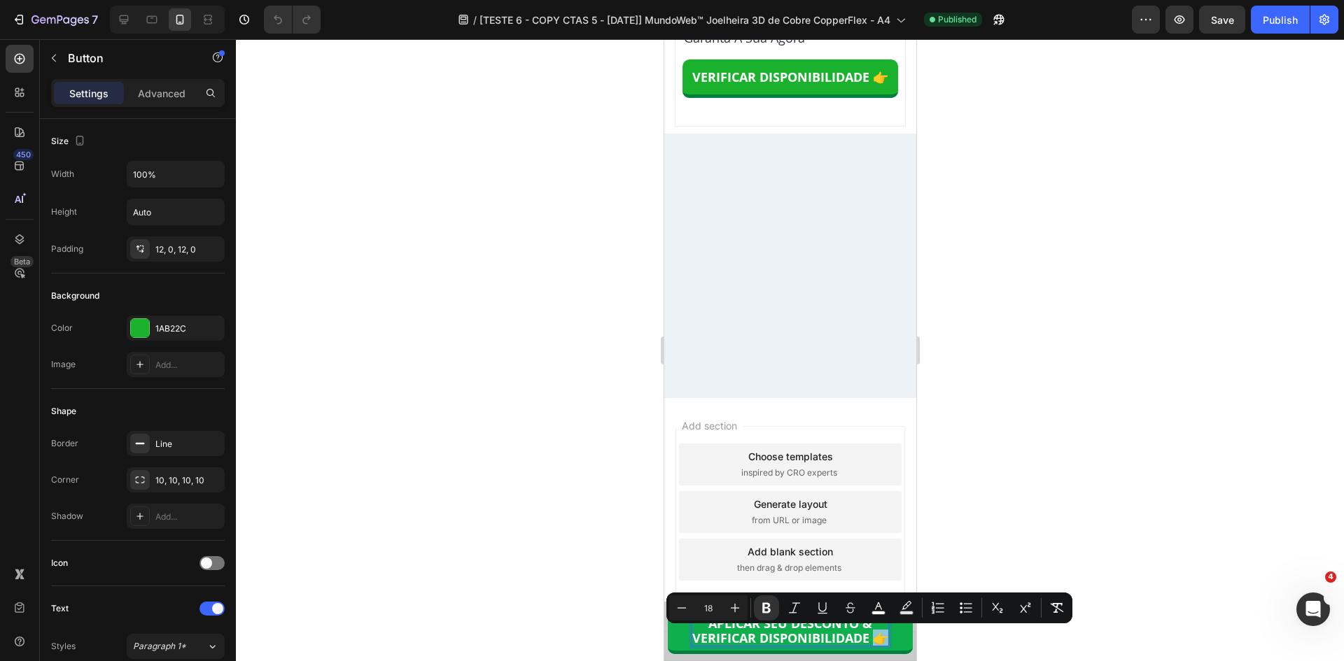
copy strong "👉"
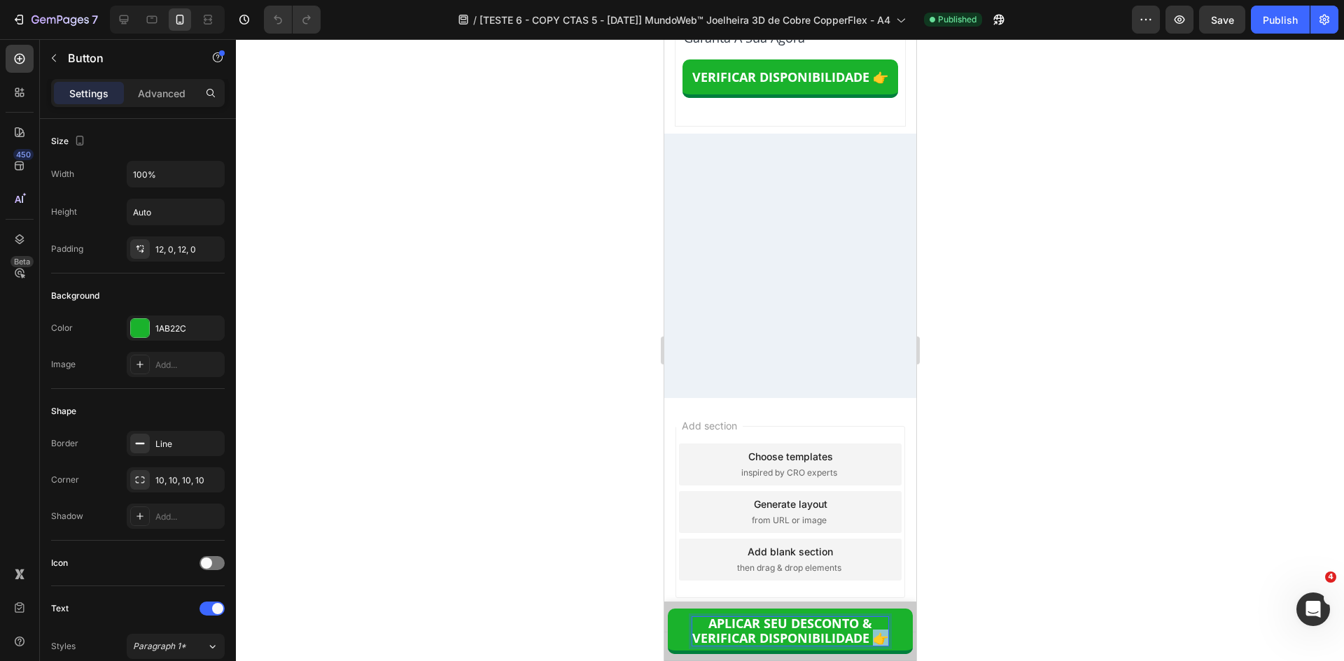
scroll to position [13046, 0]
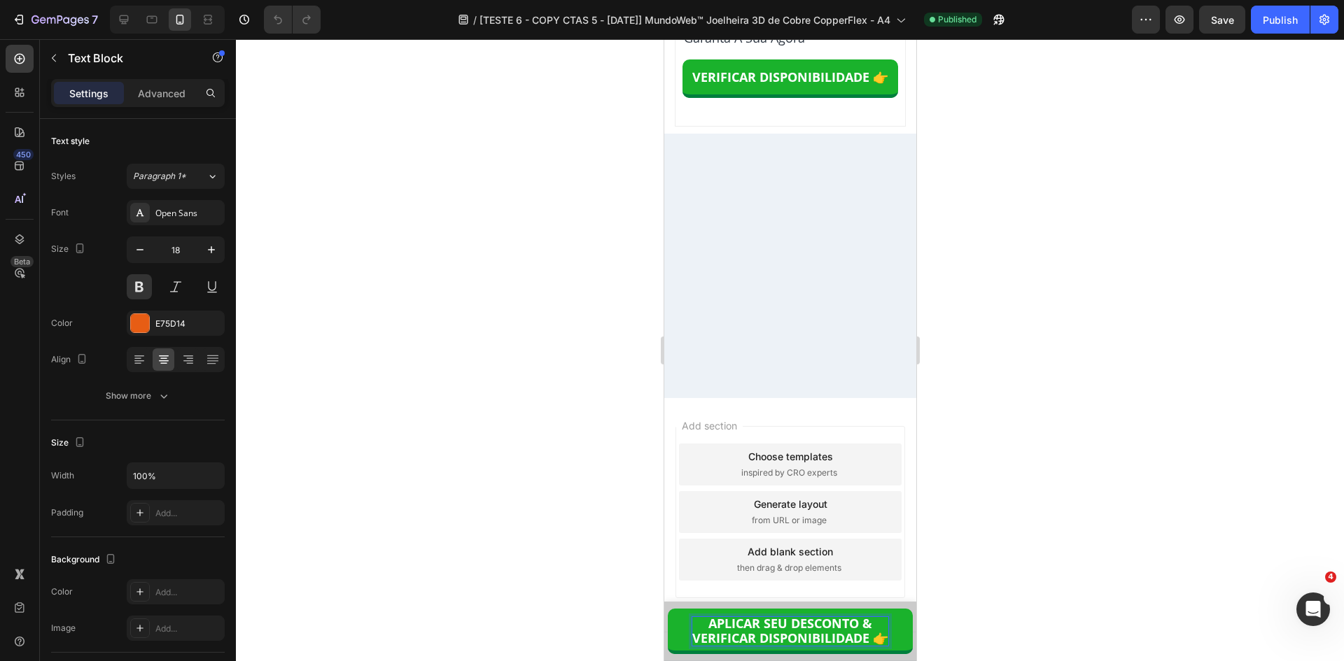
copy p "⚡ Risco De Esgotar: Alto ⚡"
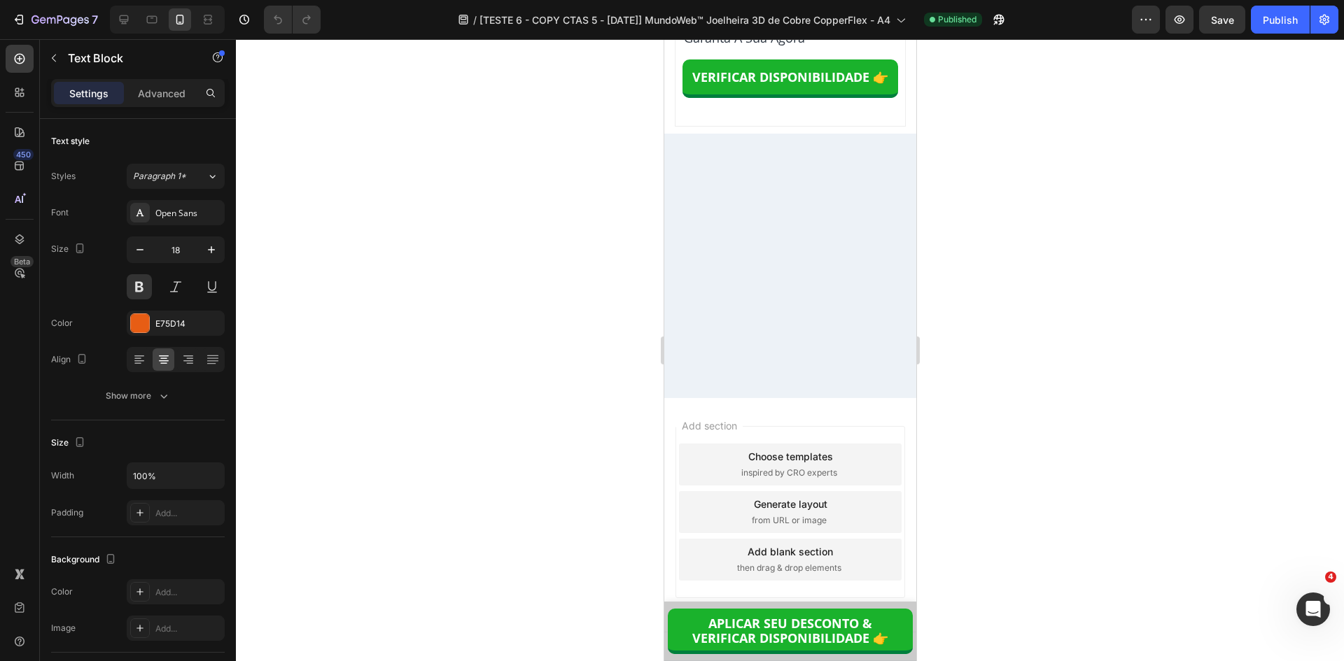
copy p "⚡ Risco De Esgotar: Alto ⚡"
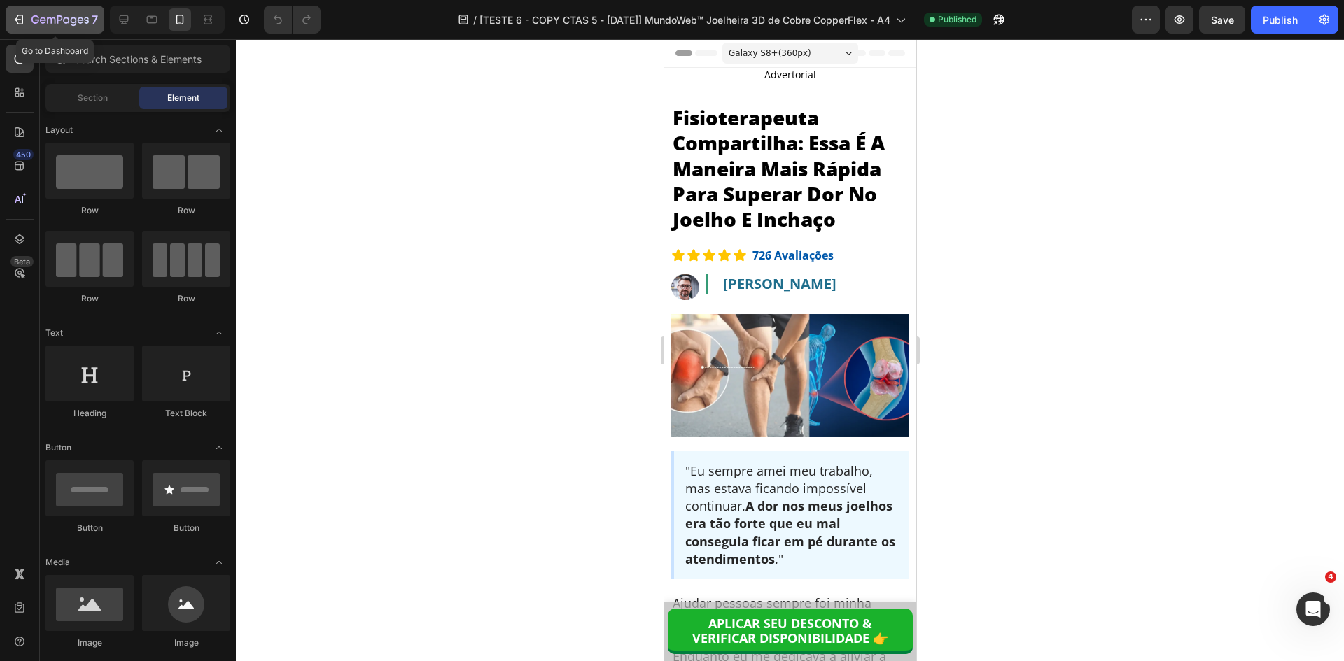
click at [78, 19] on icon "button" at bounding box center [81, 20] width 6 height 6
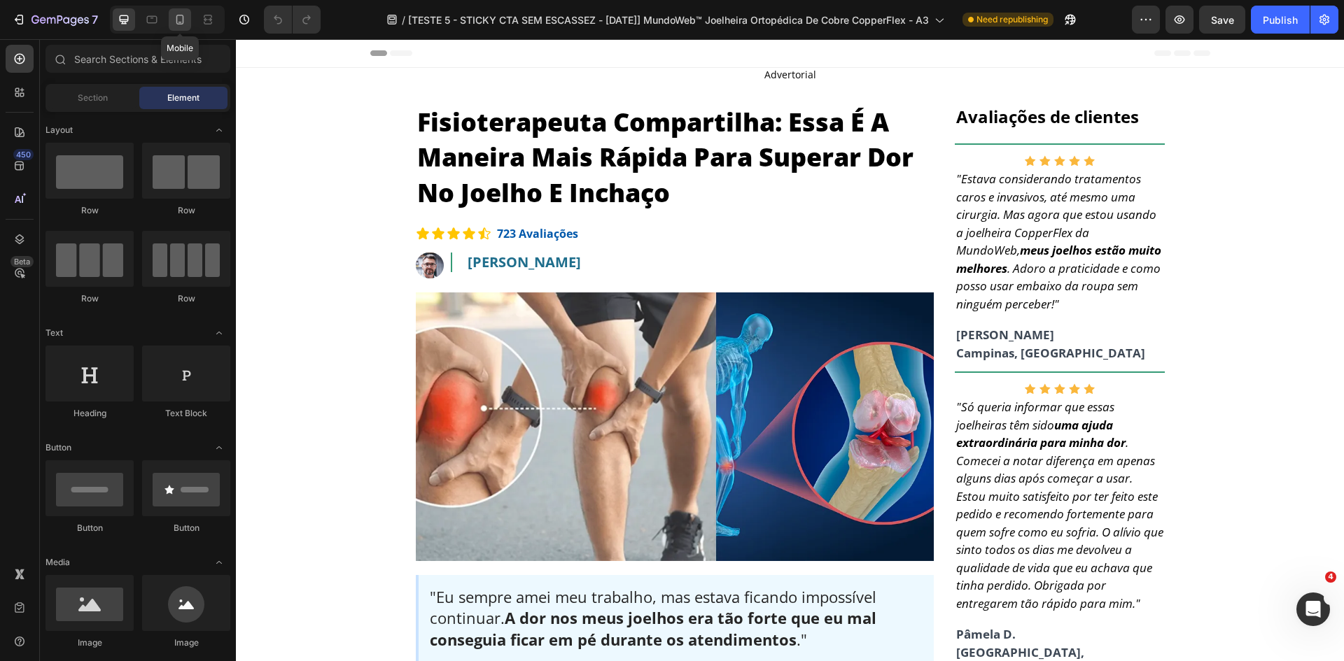
click at [178, 24] on icon at bounding box center [180, 20] width 8 height 10
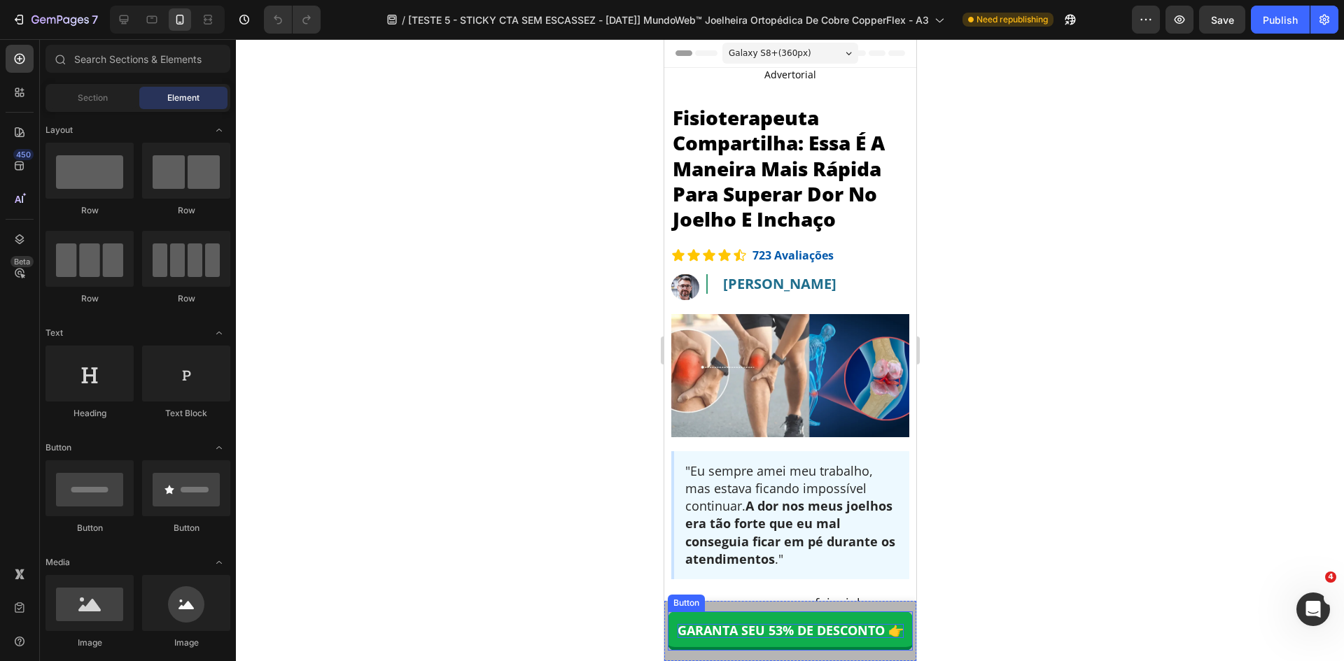
click at [773, 629] on strong "GARANTA SEU 53% DE DESCONTO 👉" at bounding box center [790, 630] width 226 height 17
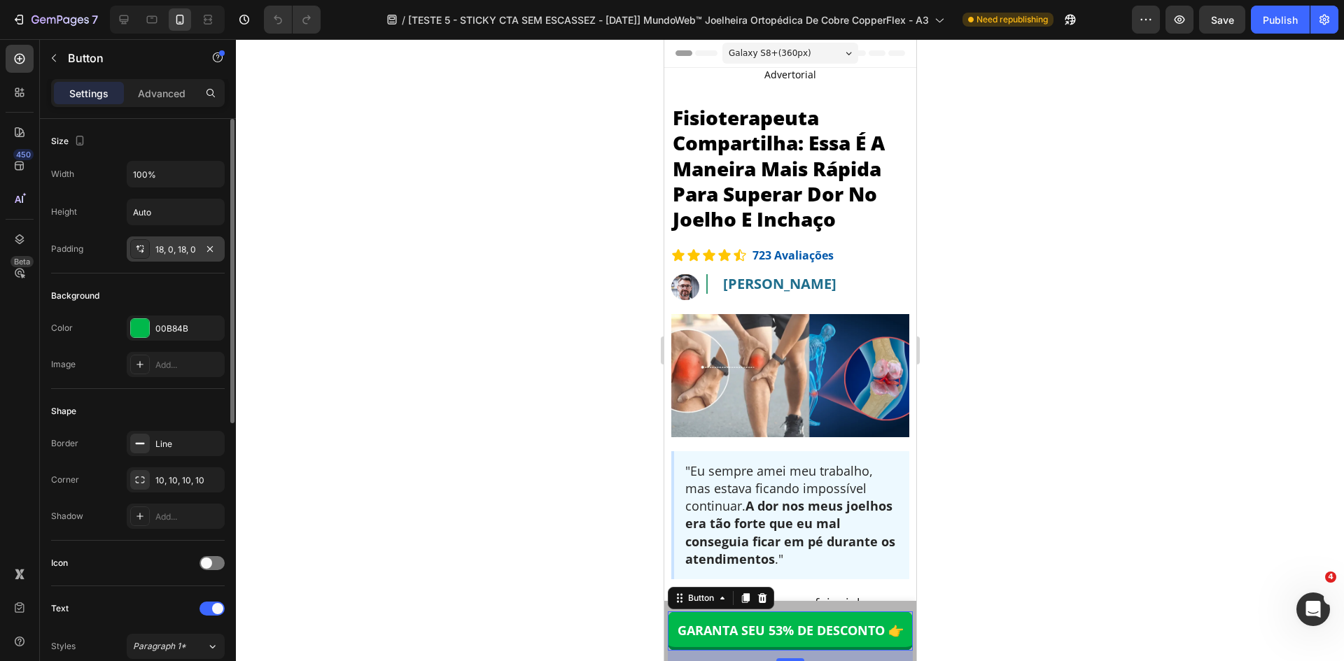
click at [168, 244] on div "18, 0, 18, 0" at bounding box center [175, 250] width 41 height 13
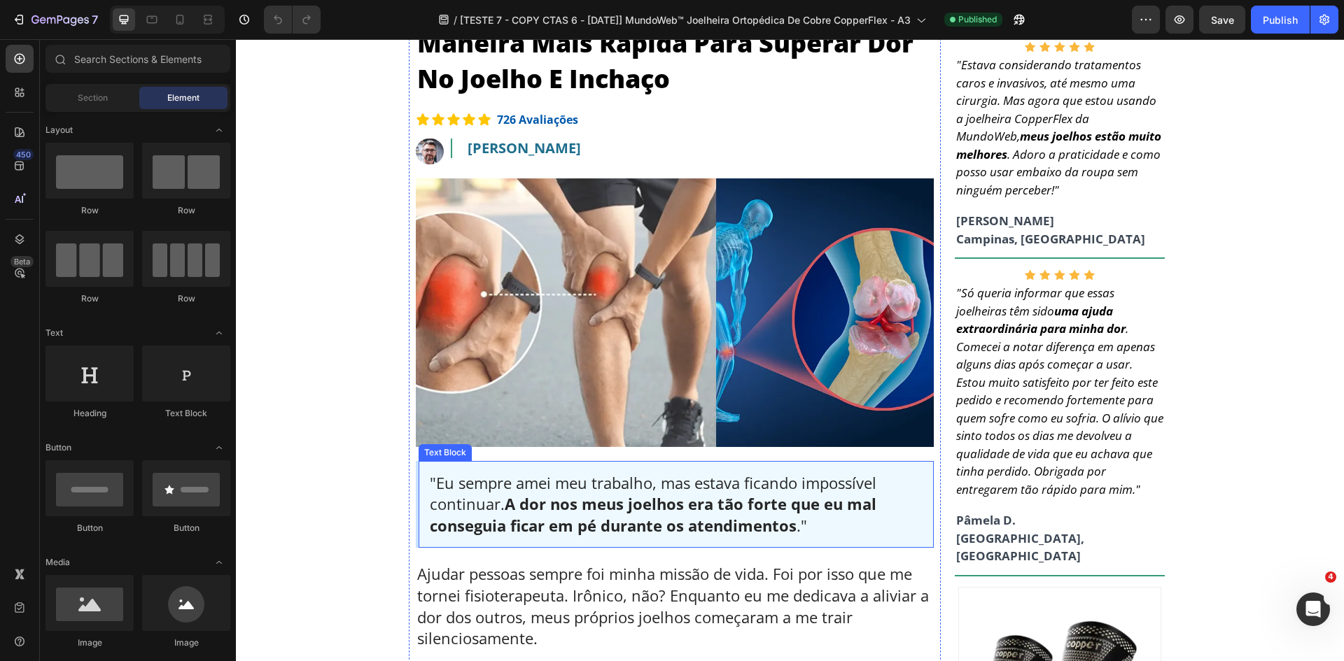
scroll to position [350, 0]
